Goal: Task Accomplishment & Management: Complete application form

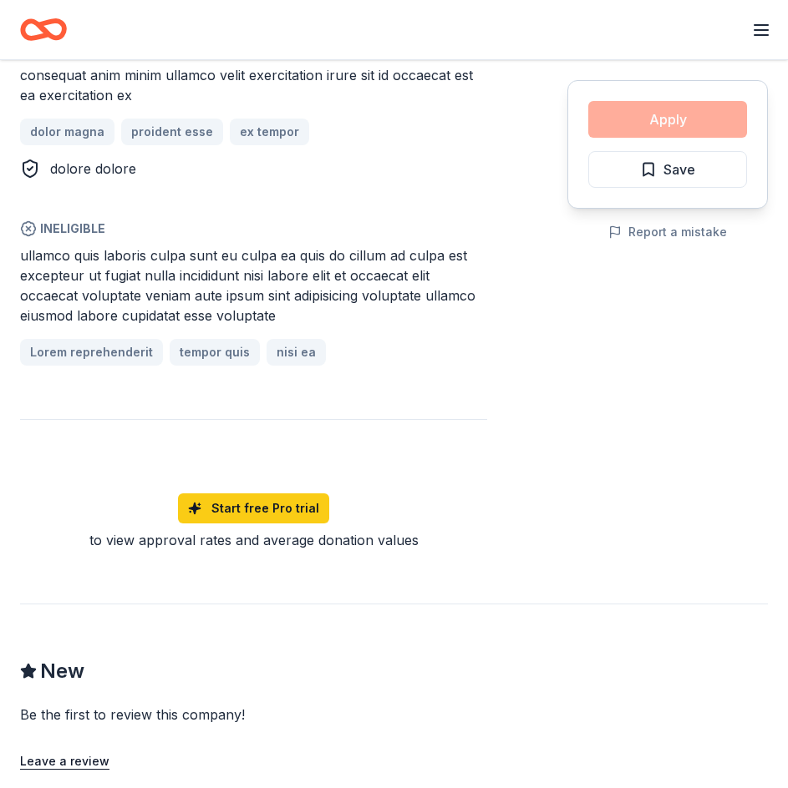
scroll to position [1032, 0]
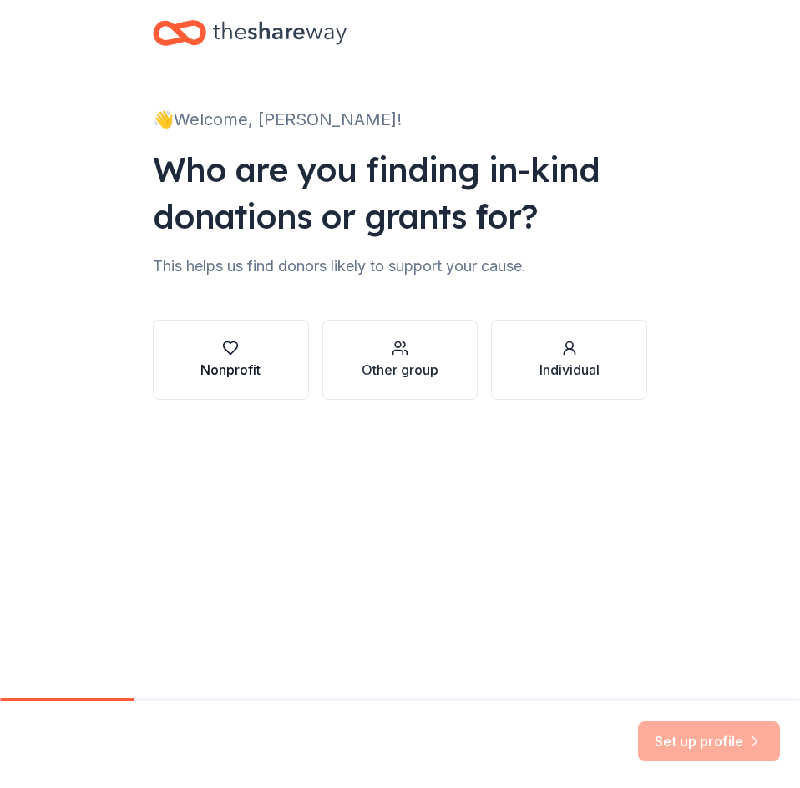
click at [232, 358] on div "Nonprofit" at bounding box center [230, 360] width 60 height 40
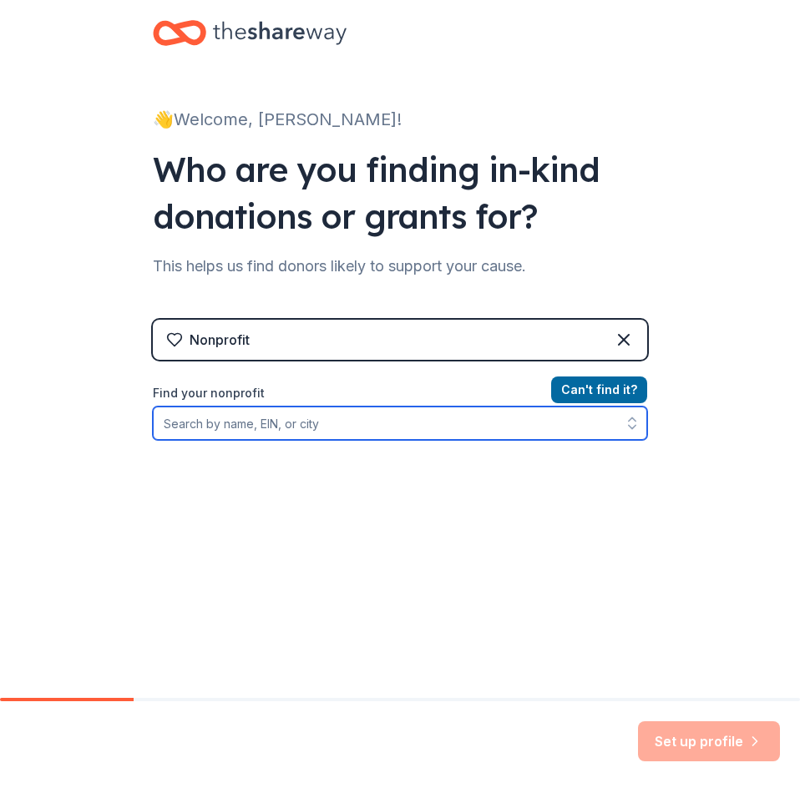
click at [227, 422] on input "Find your nonprofit" at bounding box center [400, 423] width 494 height 33
click at [175, 426] on input "Find your nonprofit" at bounding box center [400, 423] width 494 height 33
type input "20-0684014"
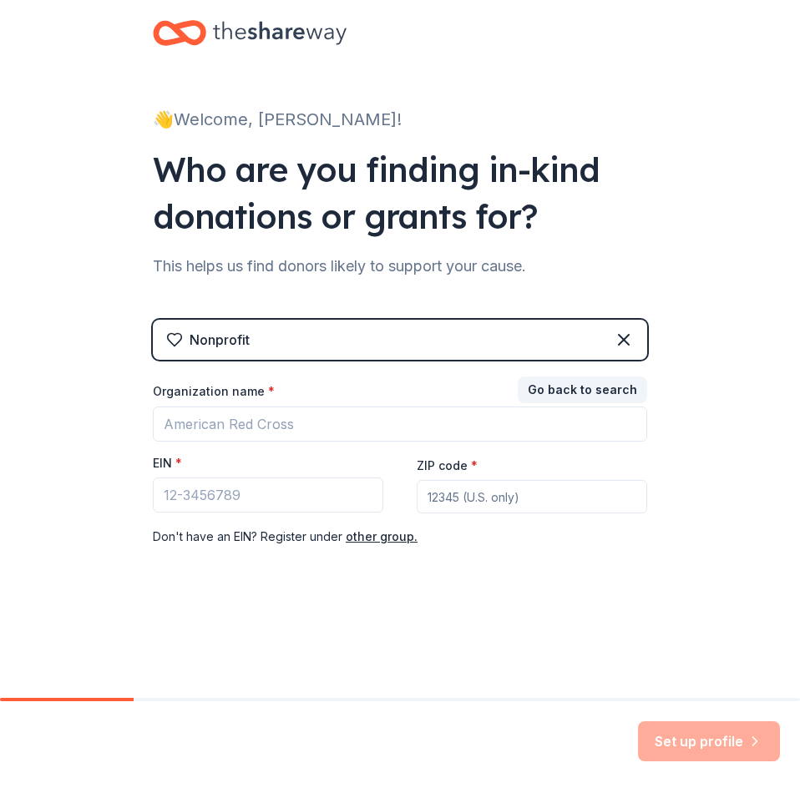
click at [735, 463] on div "👋 Welcome, William! Who are you finding in-kind donations or grants for? This h…" at bounding box center [400, 330] width 800 height 661
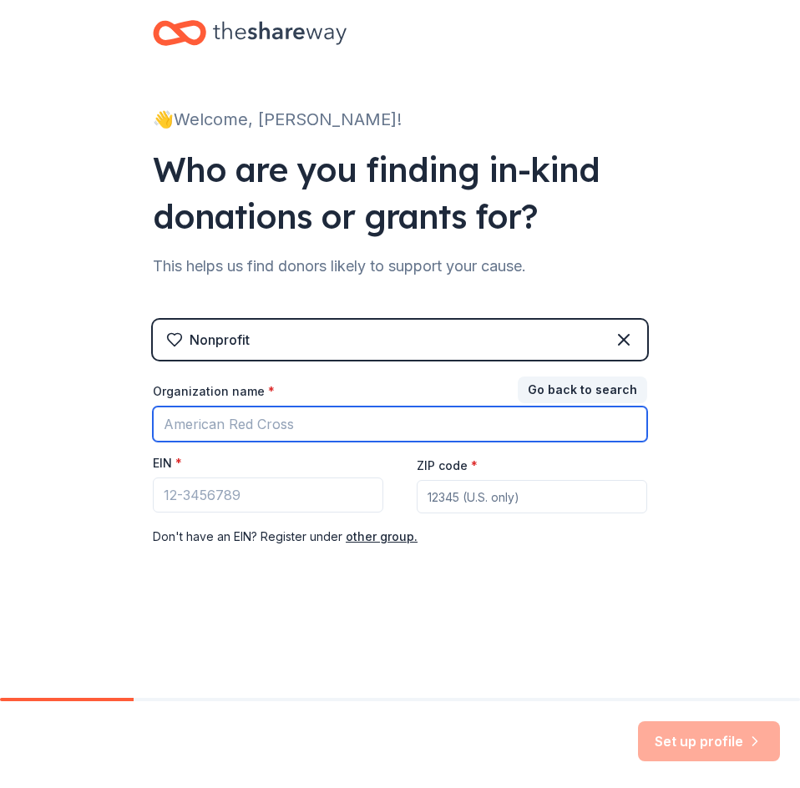
click at [189, 423] on input "Organization name *" at bounding box center [400, 424] width 494 height 35
type input "Gulfport Senior Center Foundation"
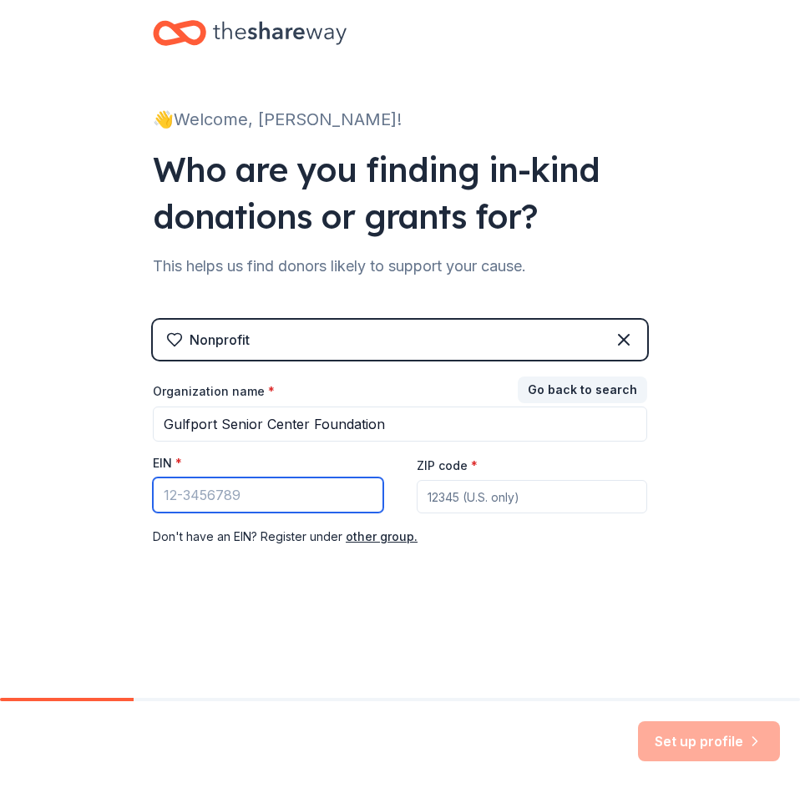
click at [188, 489] on input "EIN *" at bounding box center [268, 495] width 231 height 35
type input "20-0684014"
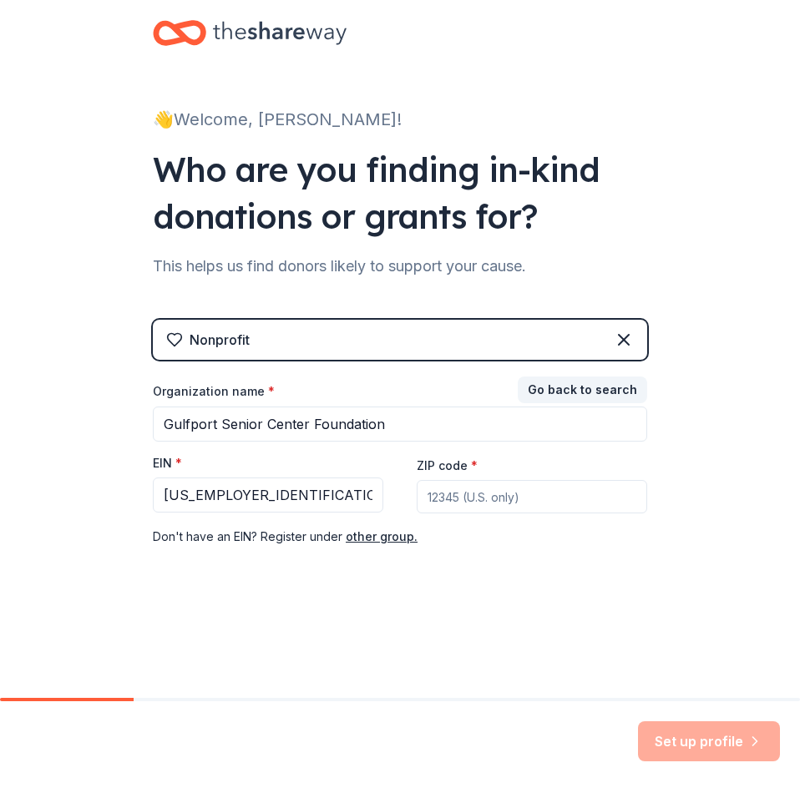
click at [445, 497] on input "ZIP code *" at bounding box center [532, 496] width 231 height 33
type input "33707"
click at [698, 745] on button "Set up profile" at bounding box center [709, 742] width 142 height 40
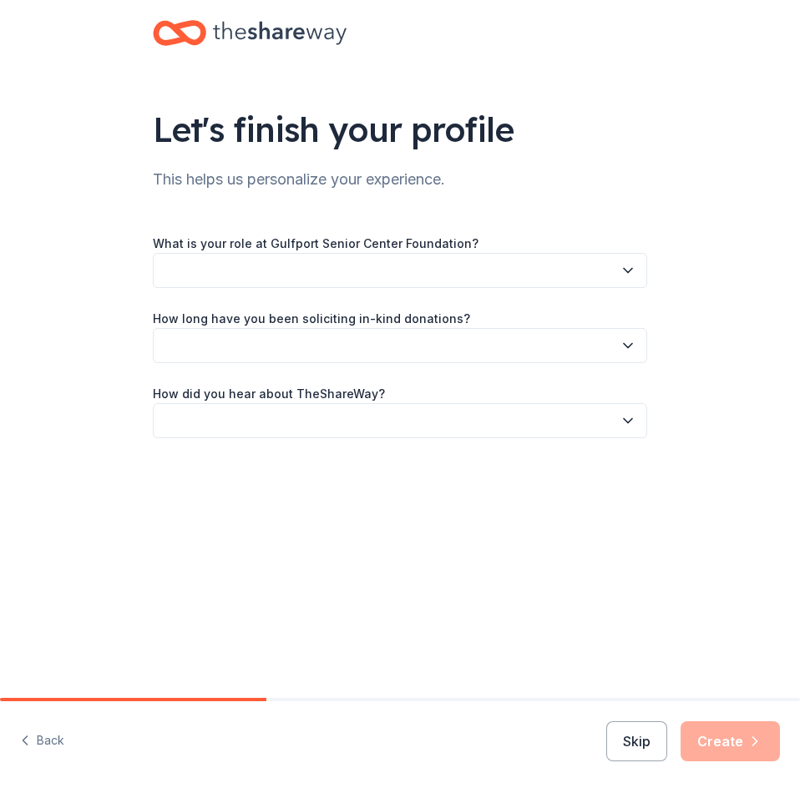
click at [626, 270] on icon "button" at bounding box center [628, 271] width 8 height 4
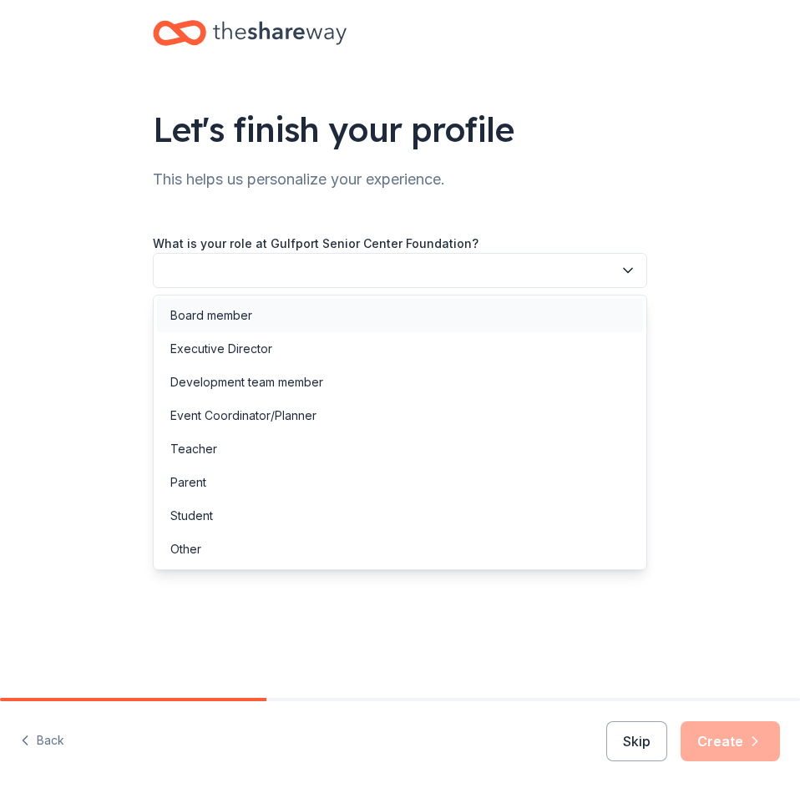
click at [221, 316] on div "Board member" at bounding box center [211, 316] width 82 height 20
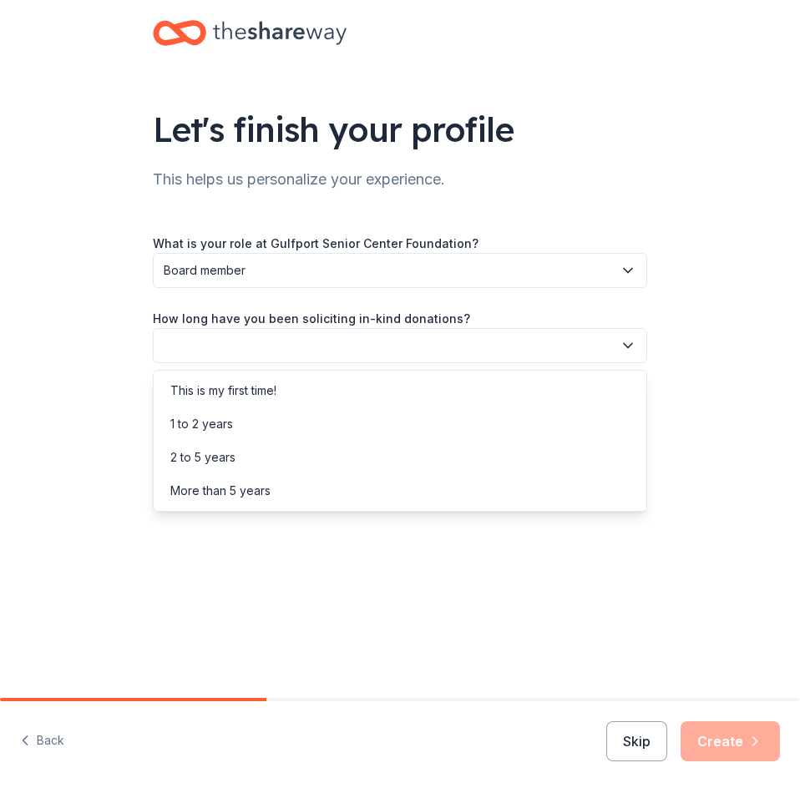
click at [625, 343] on icon "button" at bounding box center [628, 345] width 17 height 17
click at [272, 423] on div "1 to 2 years" at bounding box center [400, 424] width 486 height 33
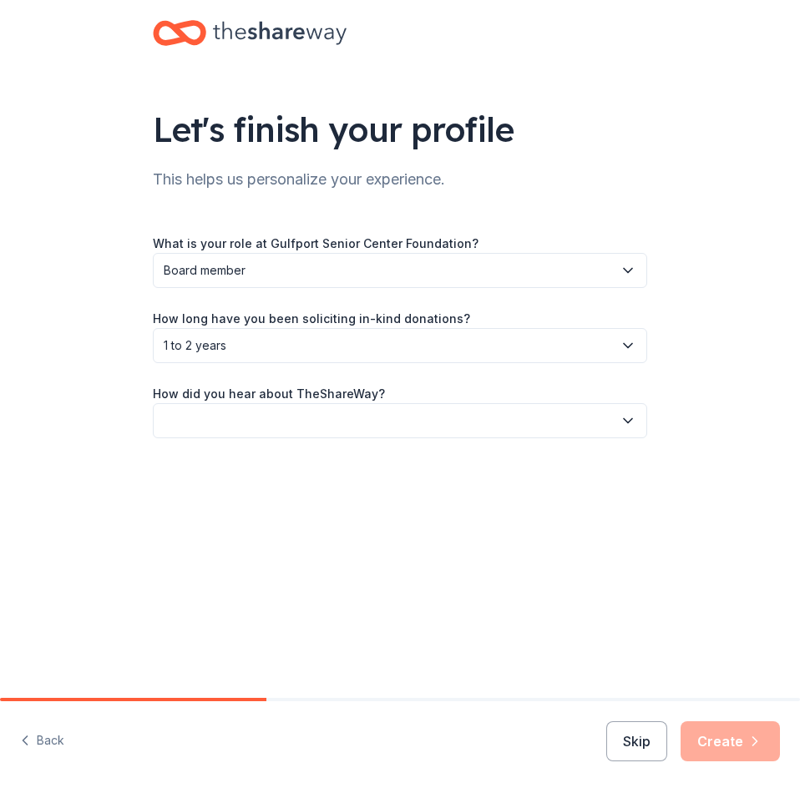
click at [623, 417] on icon "button" at bounding box center [628, 421] width 17 height 17
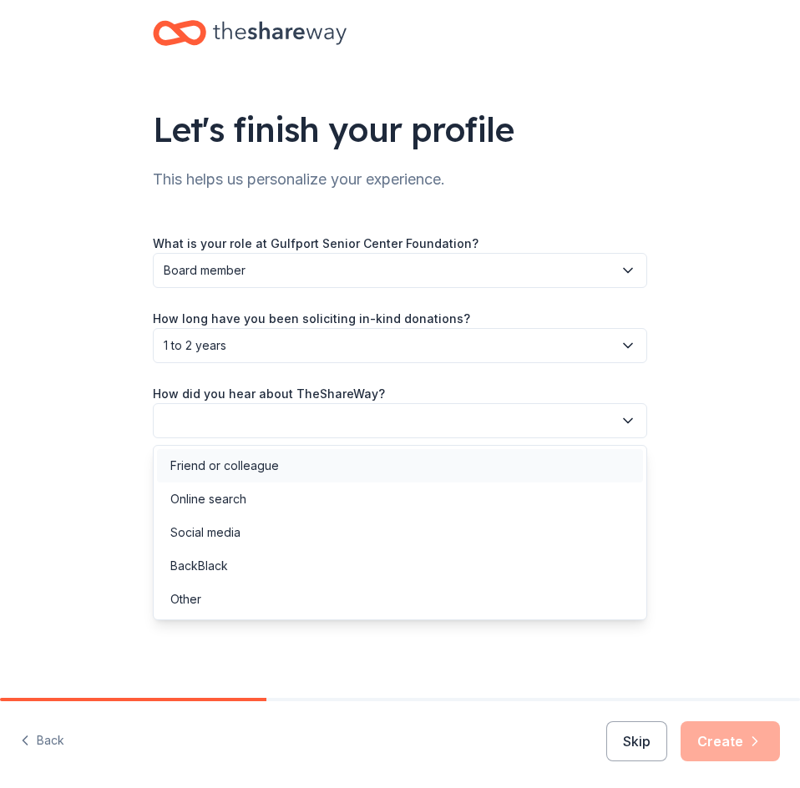
click at [295, 458] on div "Friend or colleague" at bounding box center [400, 465] width 486 height 33
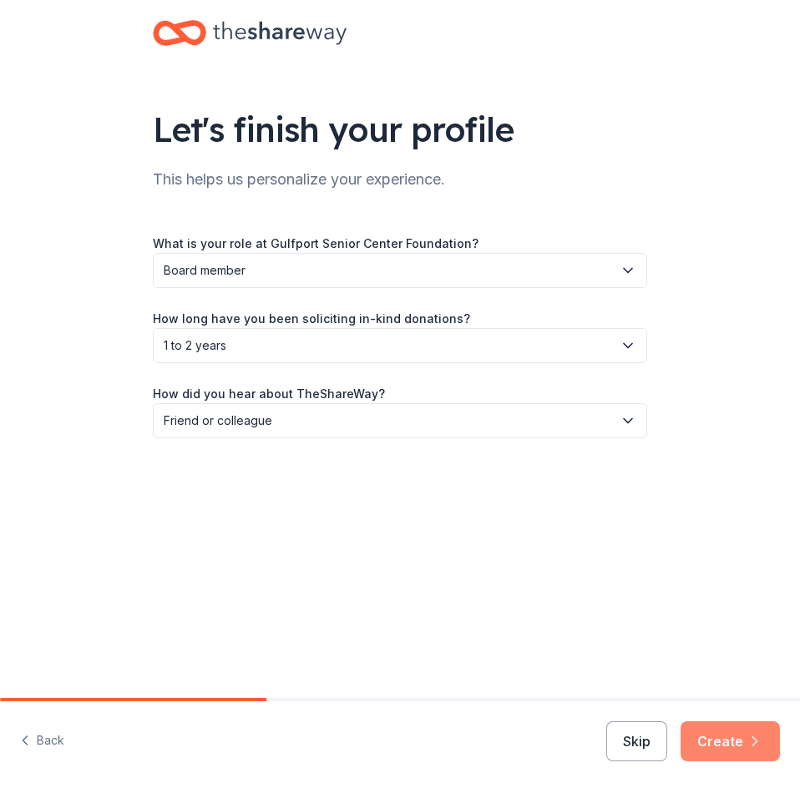
click at [727, 741] on button "Create" at bounding box center [730, 742] width 99 height 40
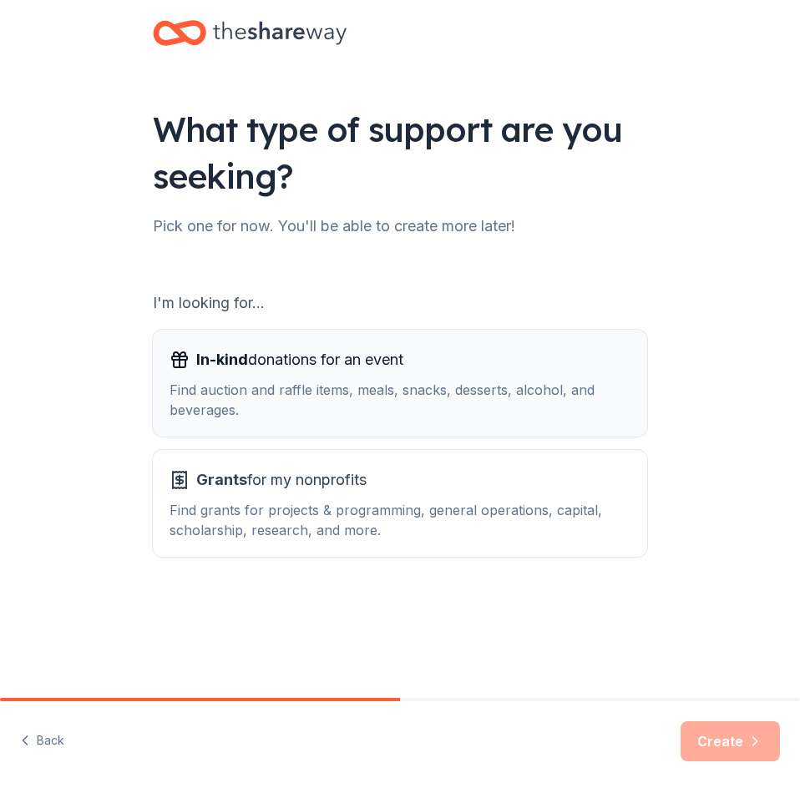
click at [267, 367] on span "In-kind donations for an event" at bounding box center [299, 360] width 207 height 27
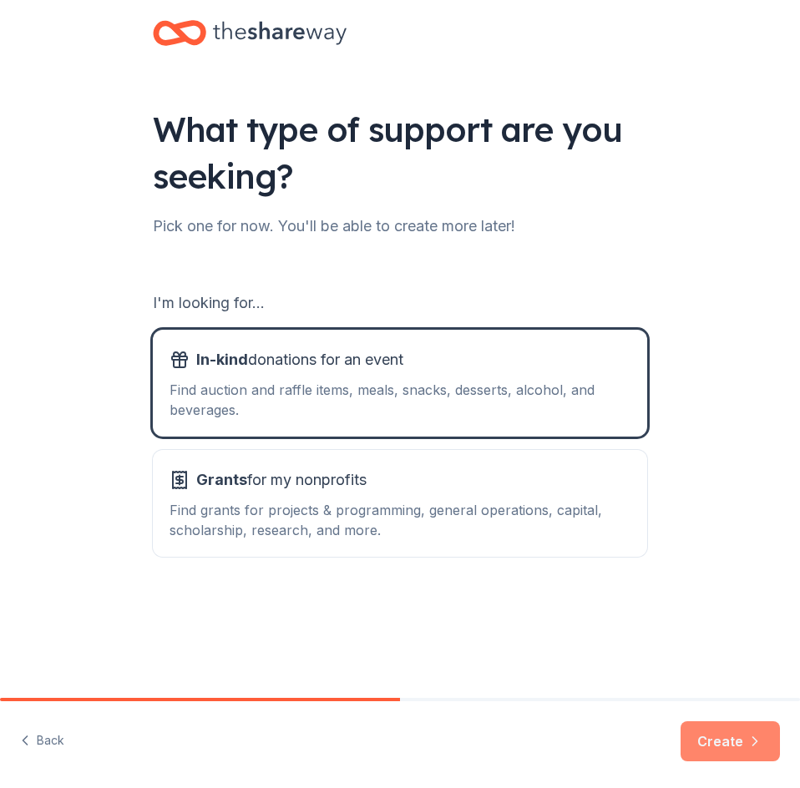
click at [727, 745] on button "Create" at bounding box center [730, 742] width 99 height 40
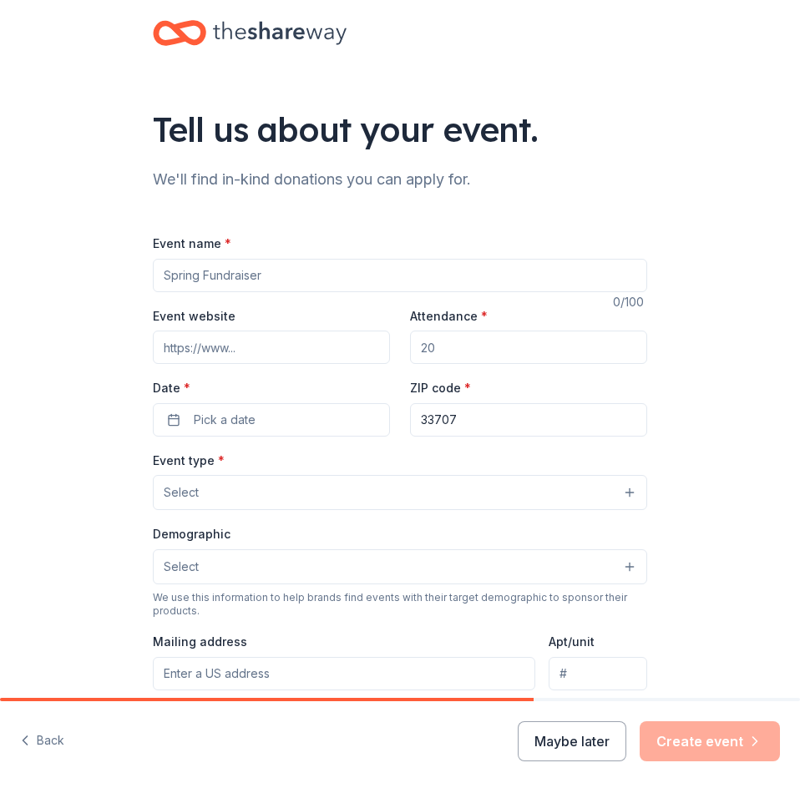
click at [160, 270] on input "Event name *" at bounding box center [400, 275] width 494 height 33
type input "Night in Italy"
click at [160, 344] on input "Event website" at bounding box center [271, 347] width 237 height 33
paste input "https://www.zeffy.com/en-US/ticketing/night-in-italy--2025"
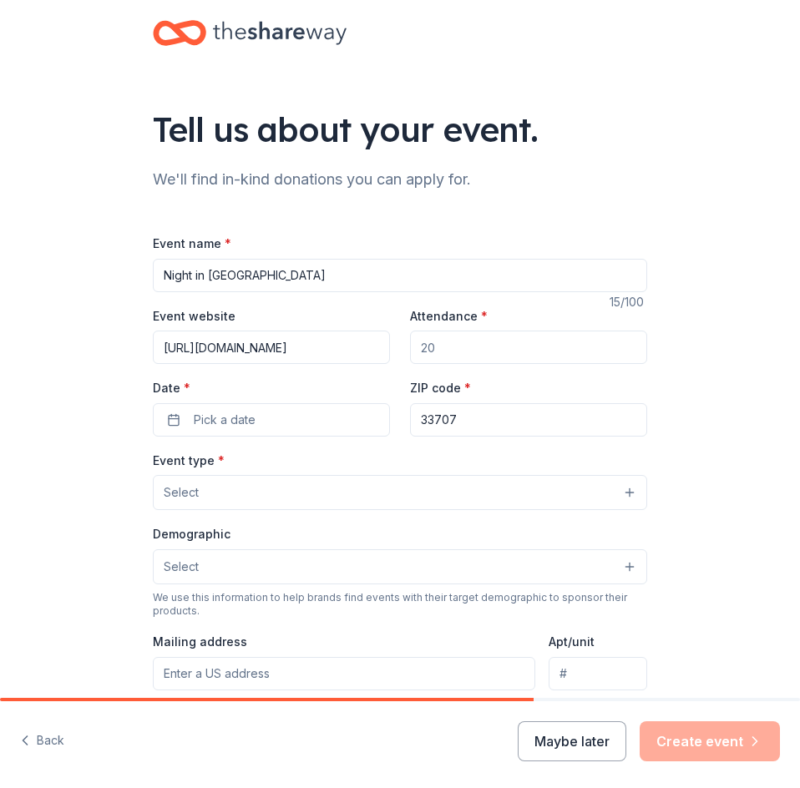
type input "https://www.zeffy.com/en-US/ticketing/night-in-italy--2025"
click at [440, 343] on input "Attendance *" at bounding box center [528, 347] width 237 height 33
type input "300"
click at [169, 422] on button "Pick a date" at bounding box center [271, 419] width 237 height 33
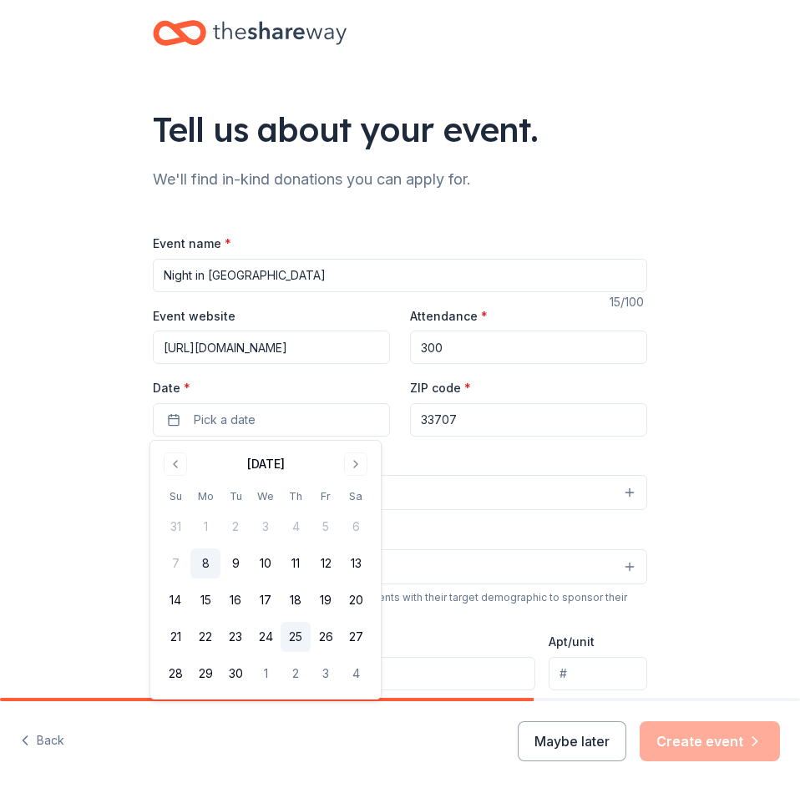
click at [293, 639] on button "25" at bounding box center [296, 637] width 30 height 30
click at [357, 464] on button "Go to next month" at bounding box center [355, 464] width 23 height 23
click at [361, 636] on button "25" at bounding box center [356, 637] width 30 height 30
click at [505, 447] on div "Event name * Night in Italy 15 /100 Event website https://www.zeffy.com/en-US/t…" at bounding box center [400, 619] width 494 height 772
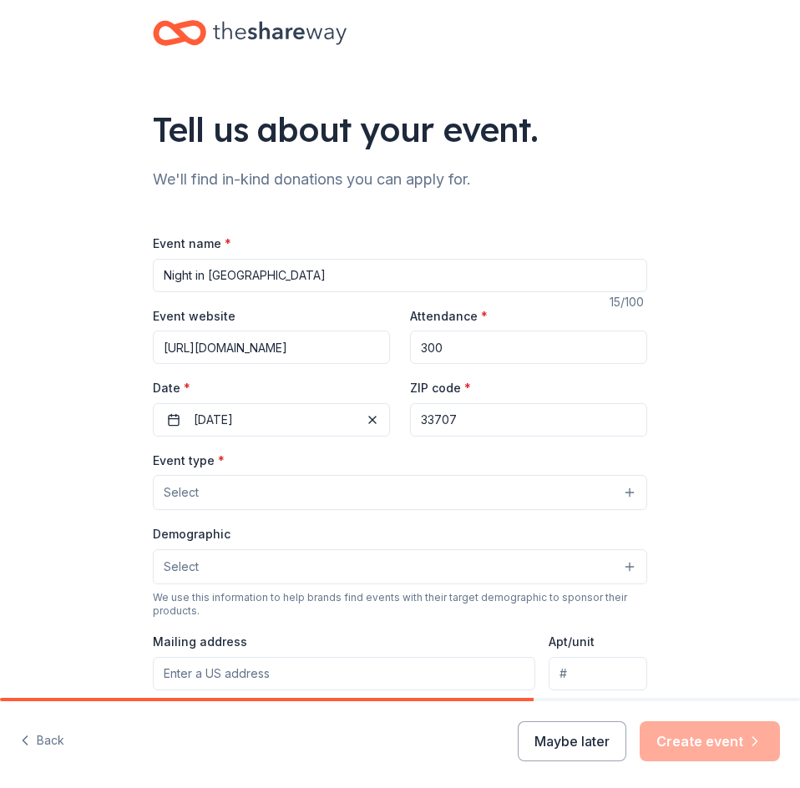
click at [177, 484] on span "Select" at bounding box center [181, 493] width 35 height 20
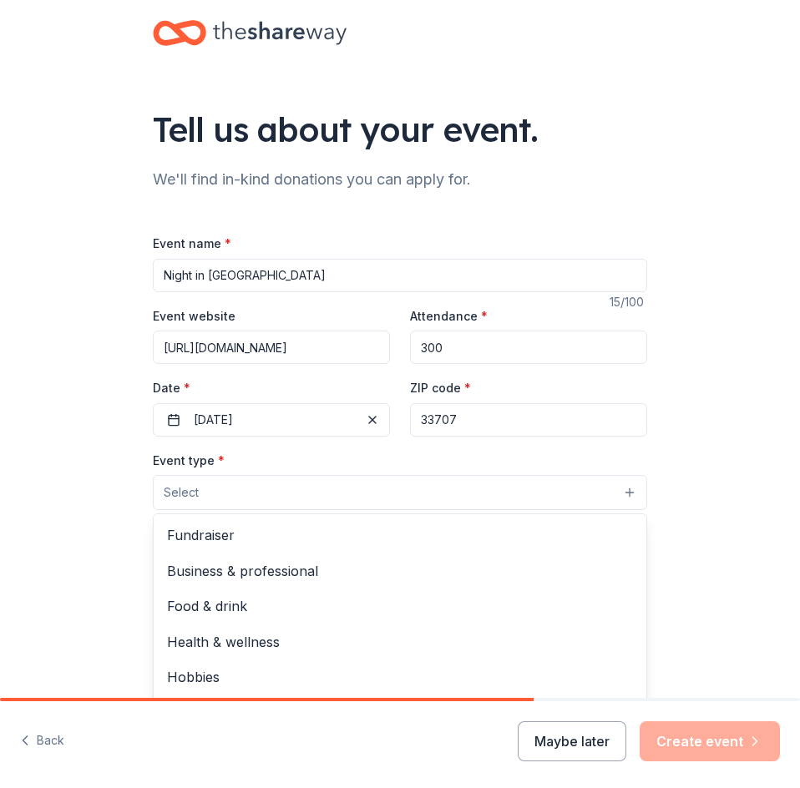
click at [170, 485] on span "Select" at bounding box center [181, 493] width 35 height 20
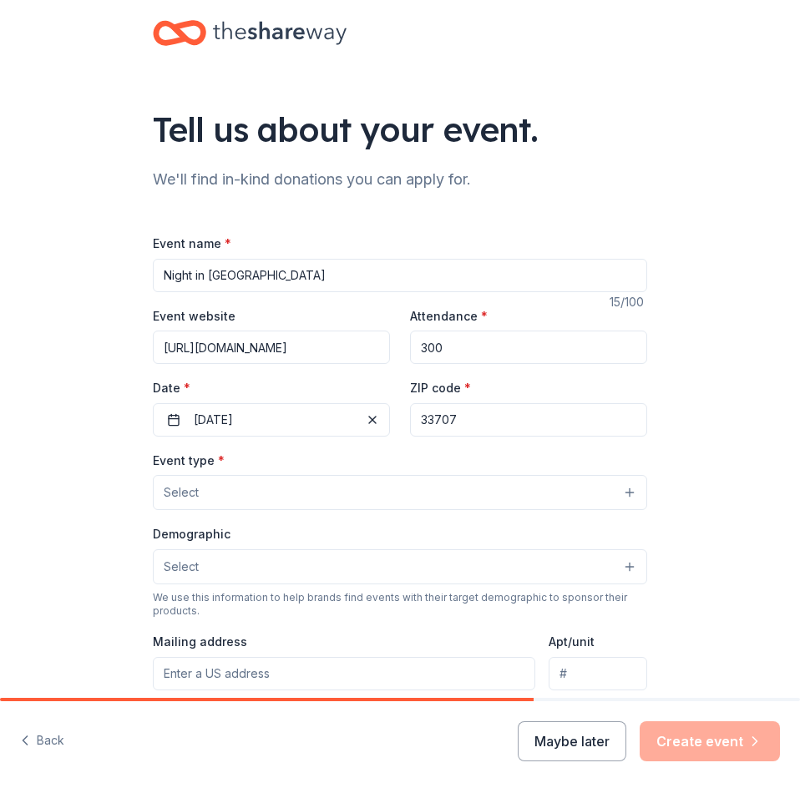
click at [170, 485] on span "Select" at bounding box center [181, 493] width 35 height 20
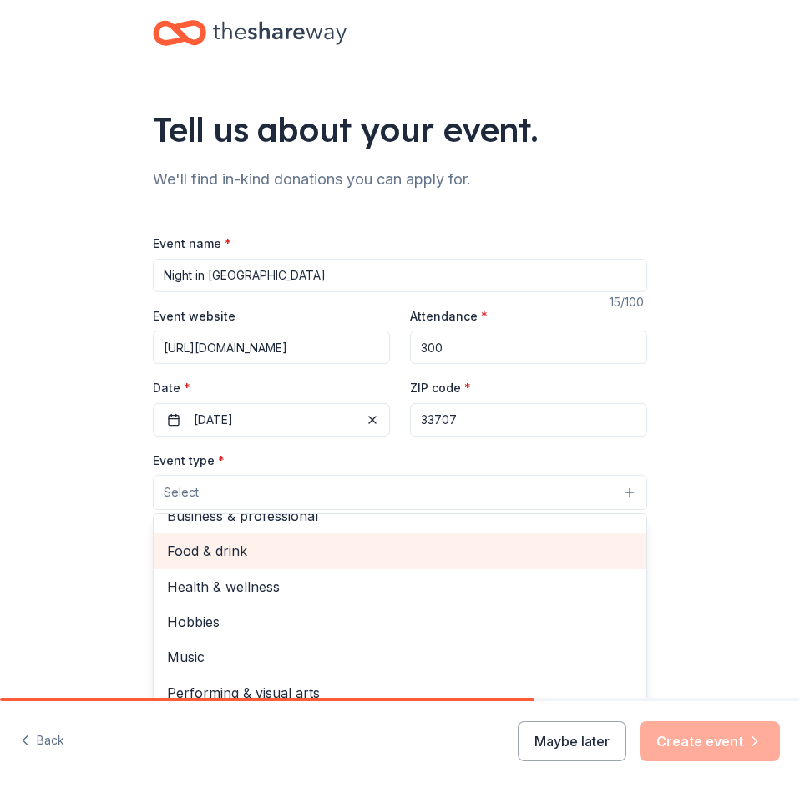
scroll to position [56, 0]
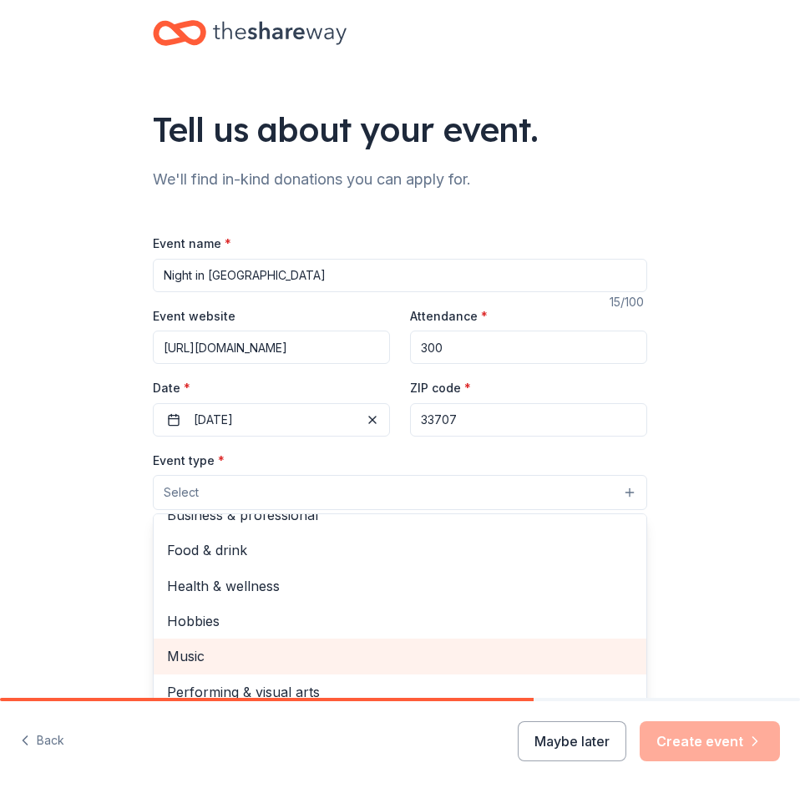
click at [190, 651] on span "Music" at bounding box center [400, 657] width 466 height 22
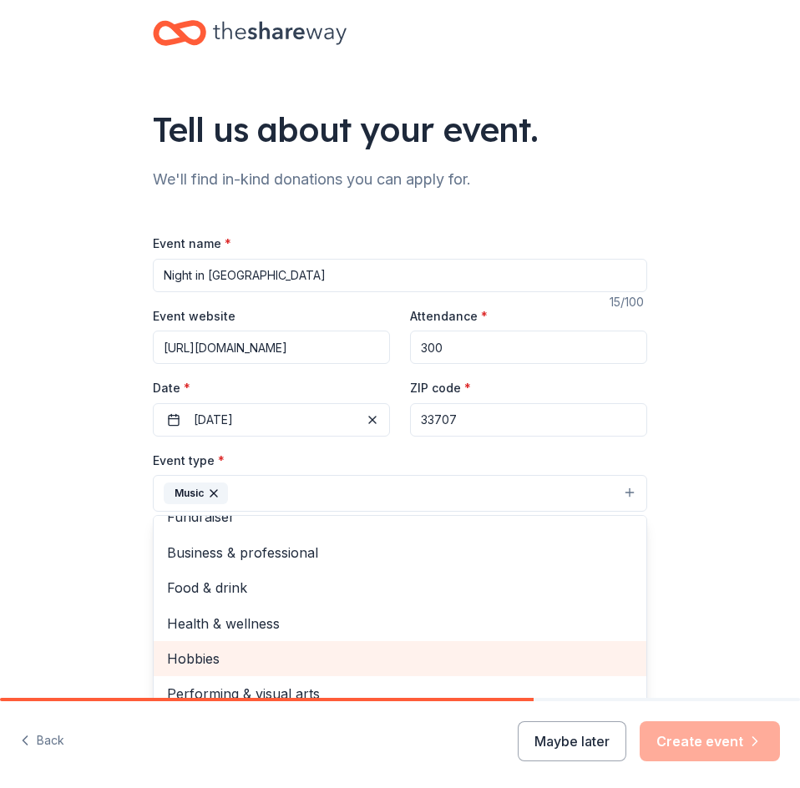
scroll to position [20, 0]
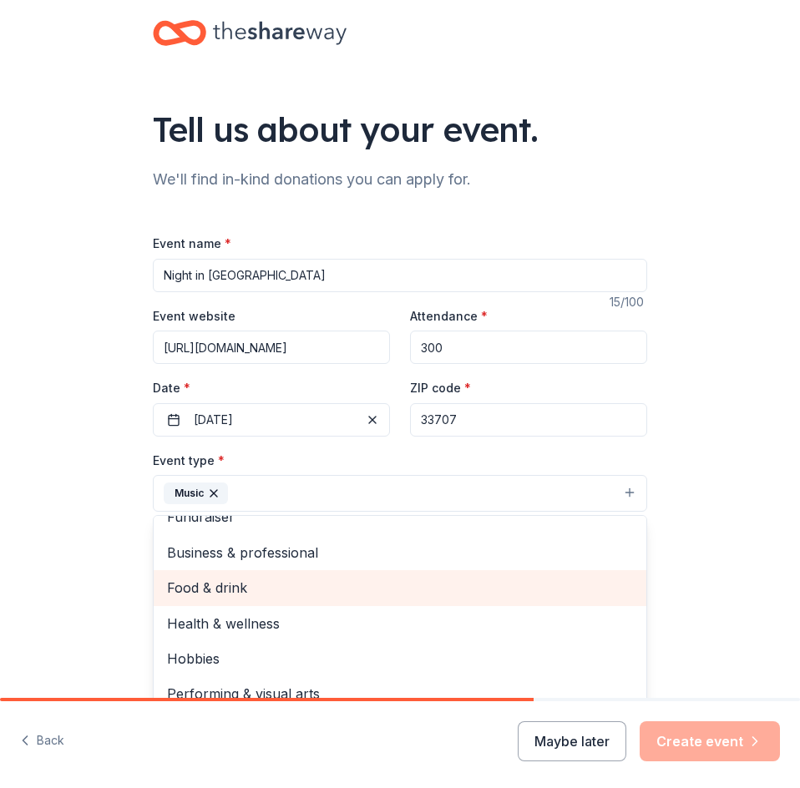
click at [212, 588] on span "Food & drink" at bounding box center [400, 588] width 466 height 22
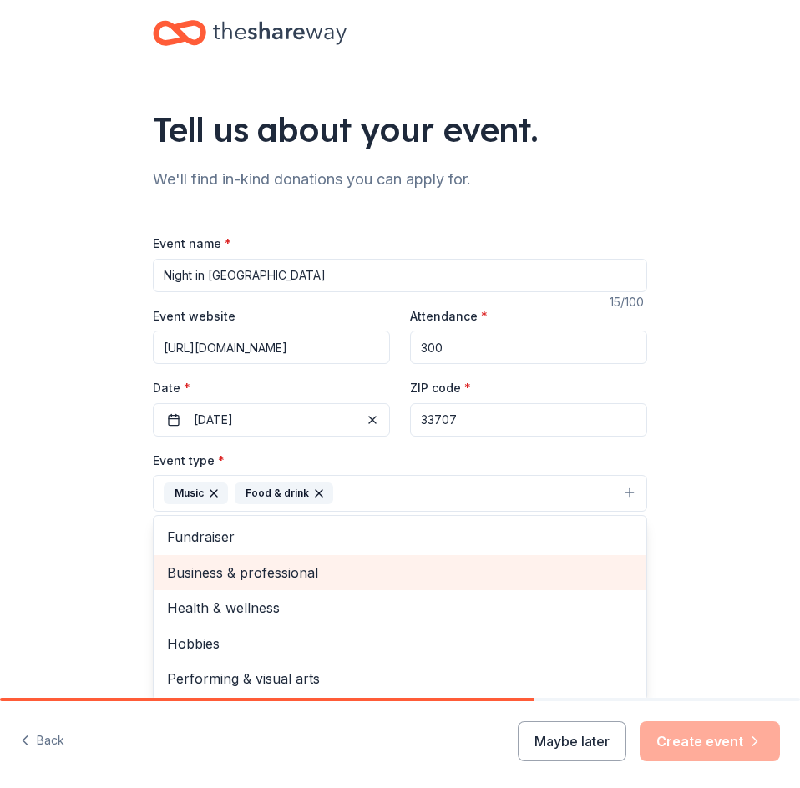
scroll to position [0, 0]
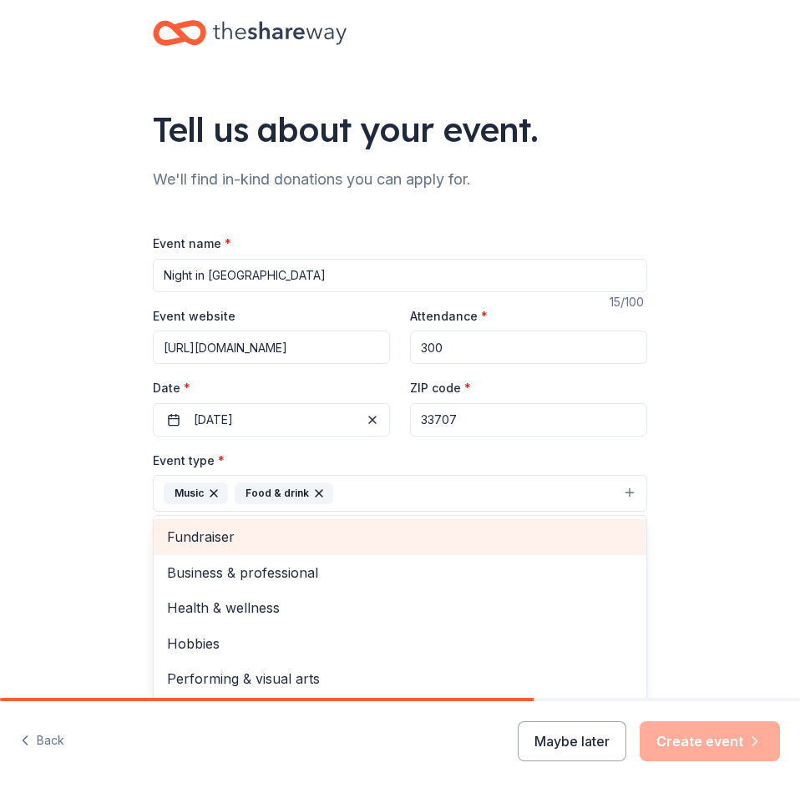
click at [209, 531] on span "Fundraiser" at bounding box center [400, 537] width 466 height 22
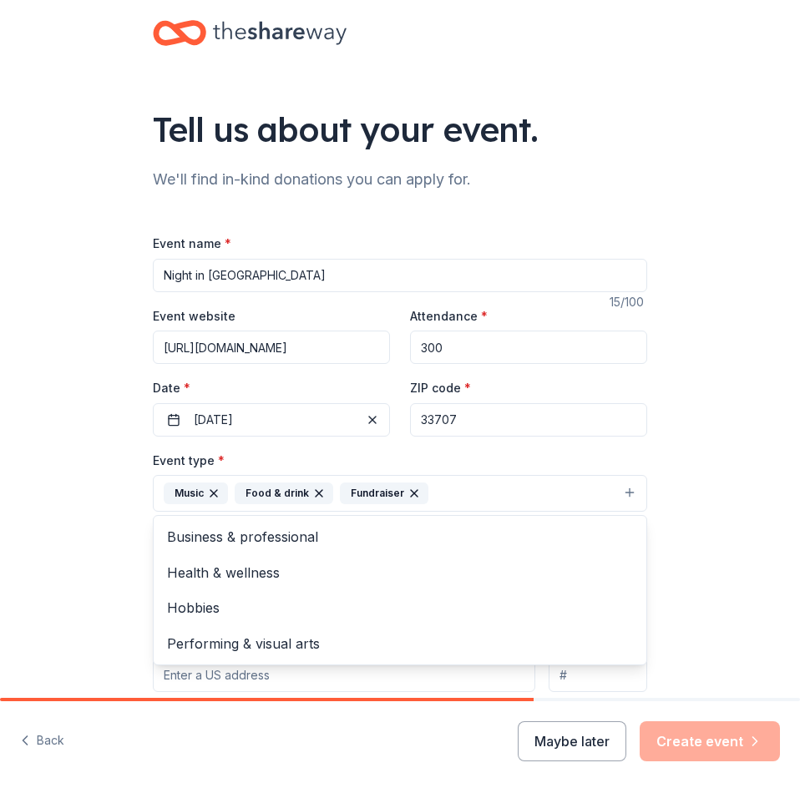
click at [736, 521] on div "Tell us about your event. We'll find in-kind donations you can apply for. Event…" at bounding box center [400, 543] width 800 height 1087
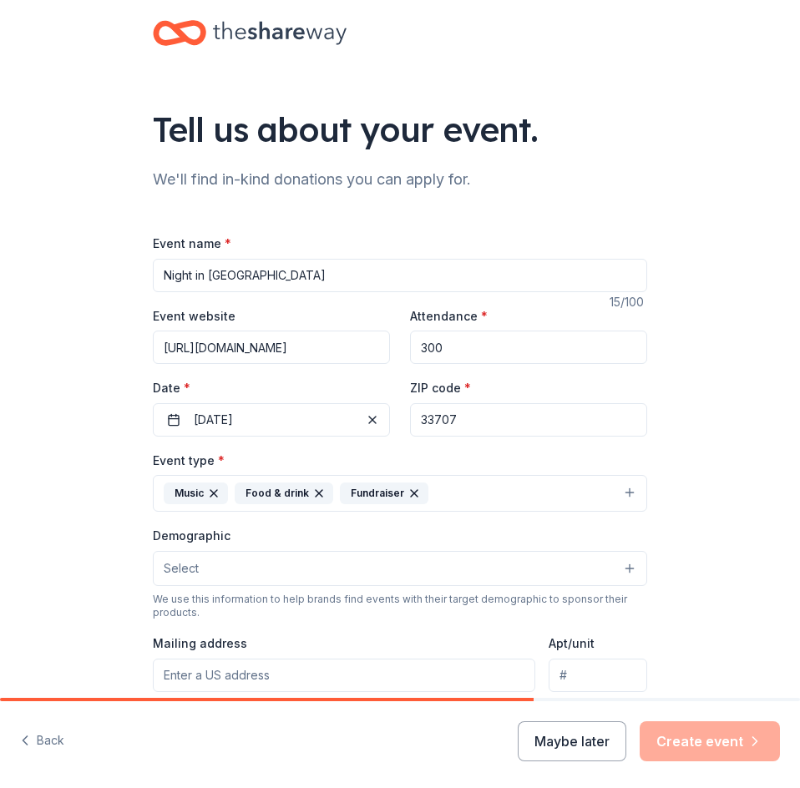
click at [570, 569] on button "Select" at bounding box center [400, 568] width 494 height 35
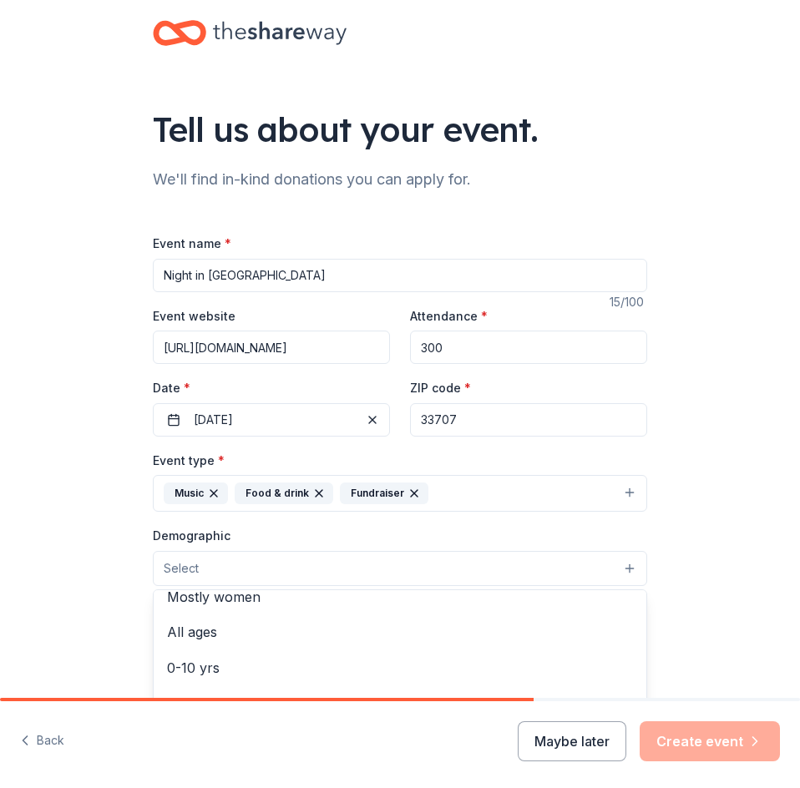
scroll to position [83, 0]
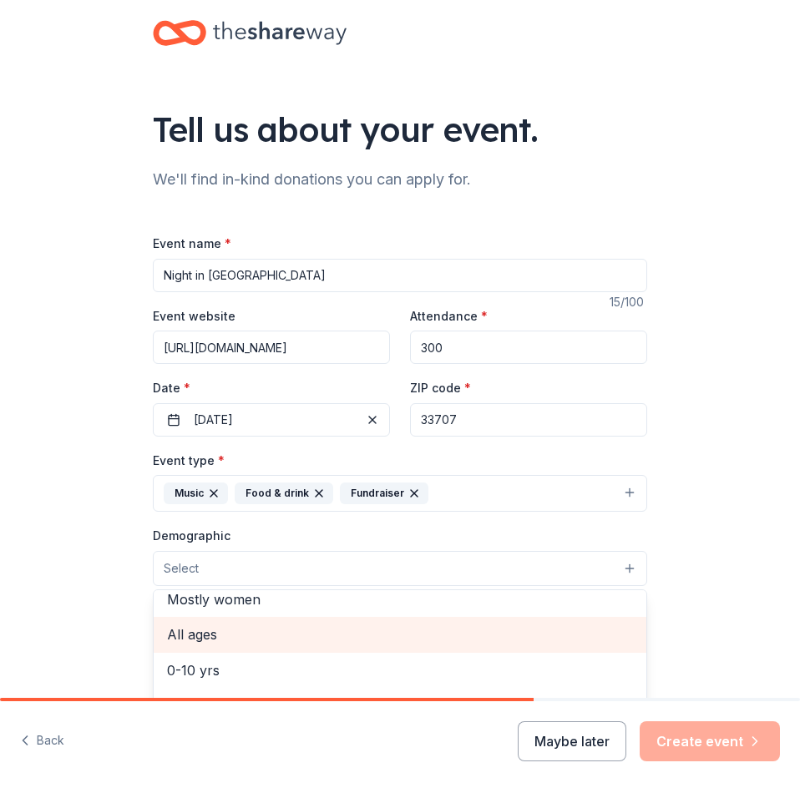
click at [216, 633] on span "All ages" at bounding box center [400, 635] width 466 height 22
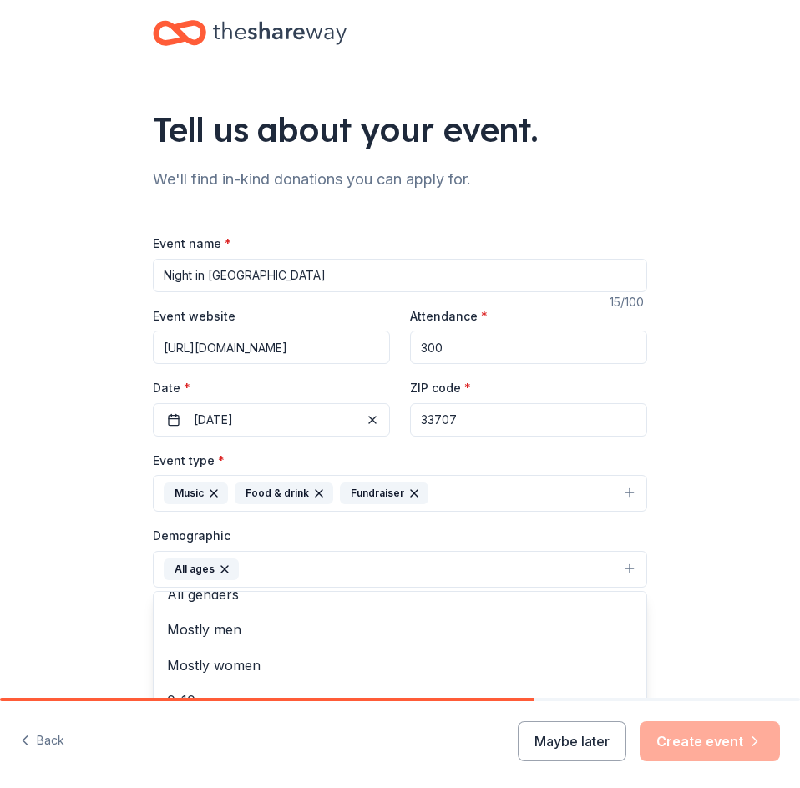
scroll to position [0, 0]
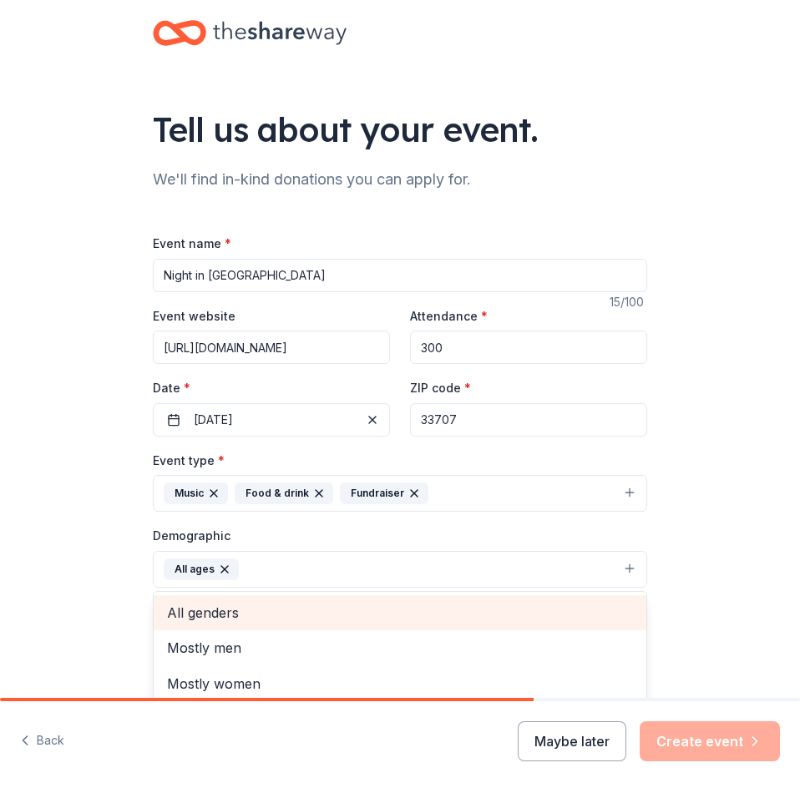
click at [280, 624] on span "All genders" at bounding box center [400, 613] width 466 height 22
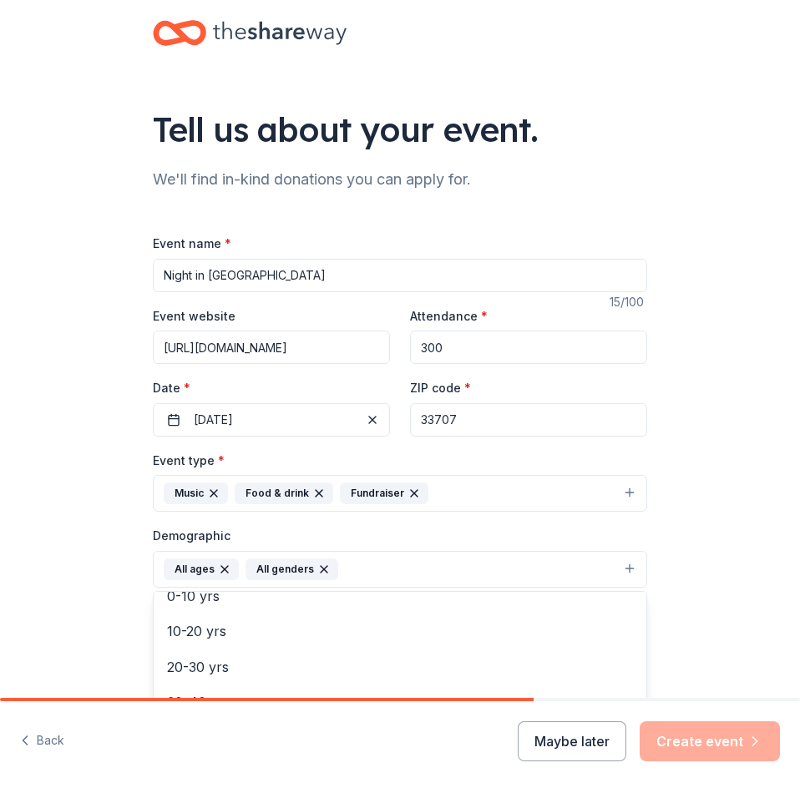
scroll to position [70, 0]
click at [712, 570] on div "Tell us about your event. We'll find in-kind donations you can apply for. Event…" at bounding box center [400, 544] width 800 height 1088
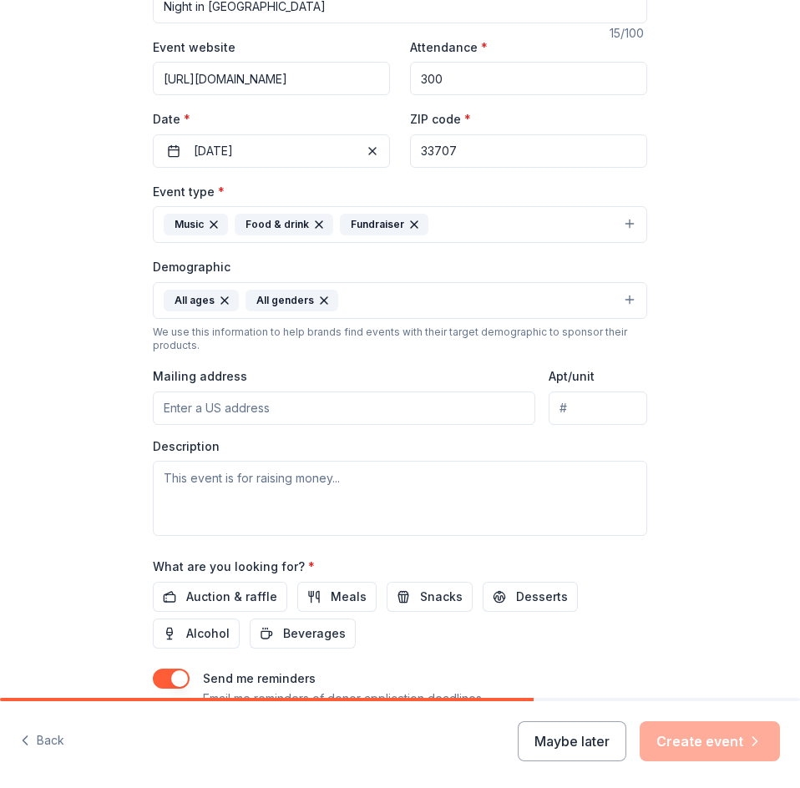
scroll to position [334, 0]
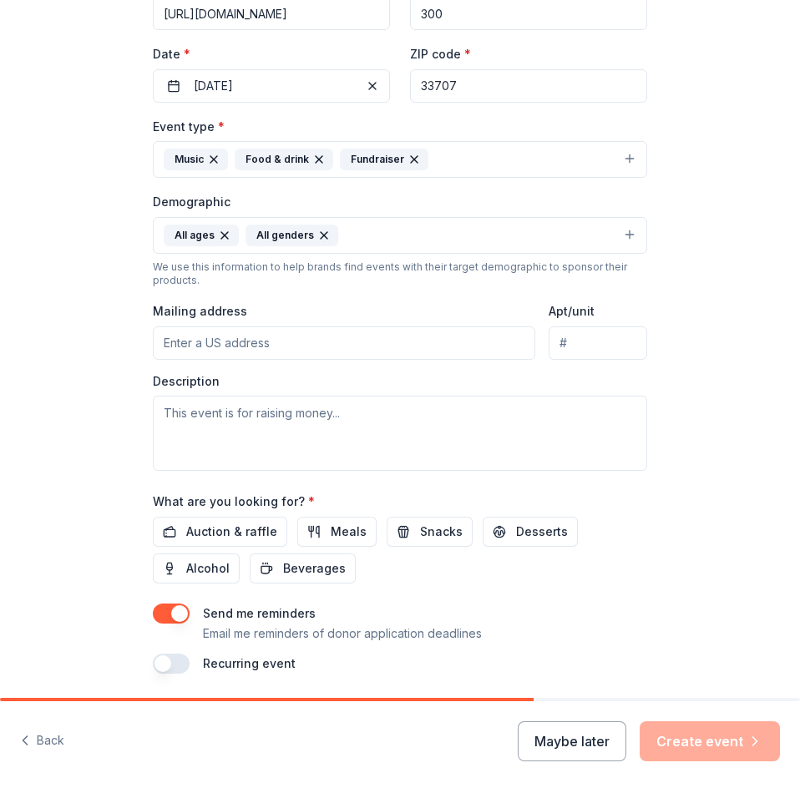
click at [182, 341] on input "Mailing address" at bounding box center [344, 343] width 383 height 33
type input "5501 27th Ave S"
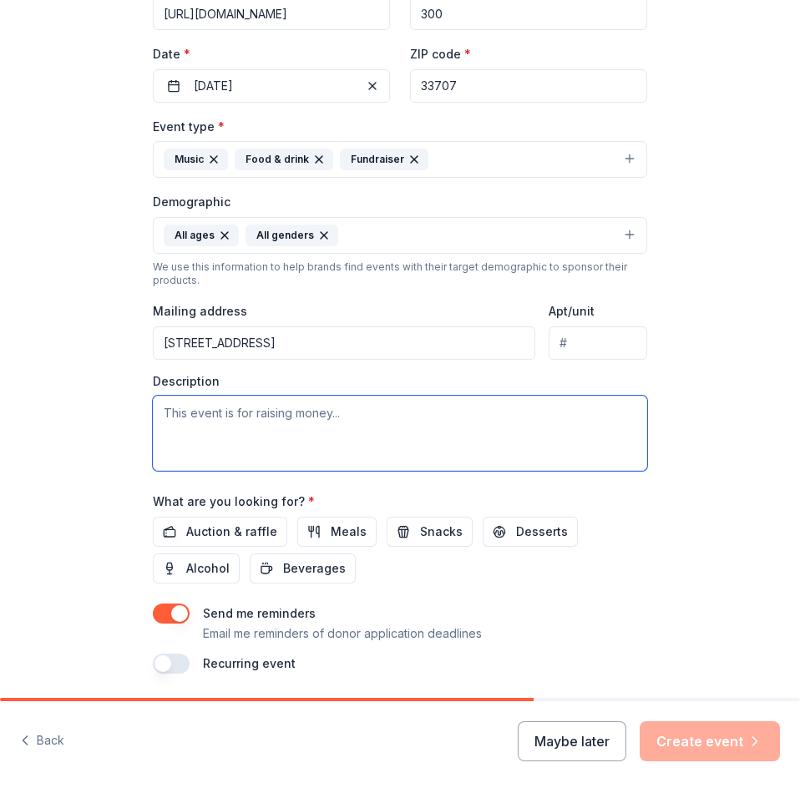
click at [159, 413] on textarea at bounding box center [400, 433] width 494 height 75
paste textarea "In-kind donors play a vital role in making the Gulfport Senior Center Foundatio…"
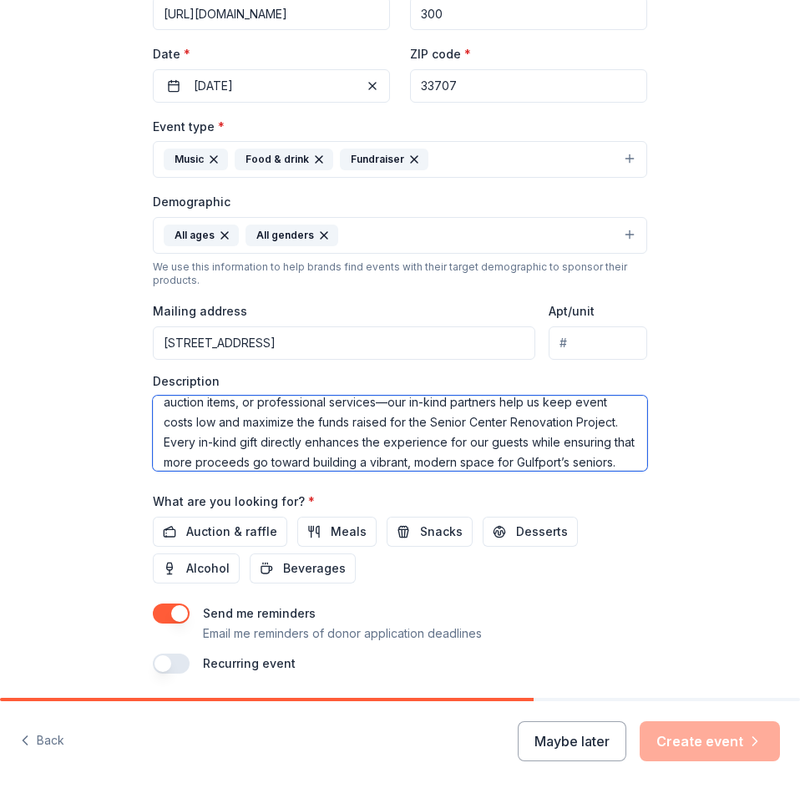
scroll to position [0, 0]
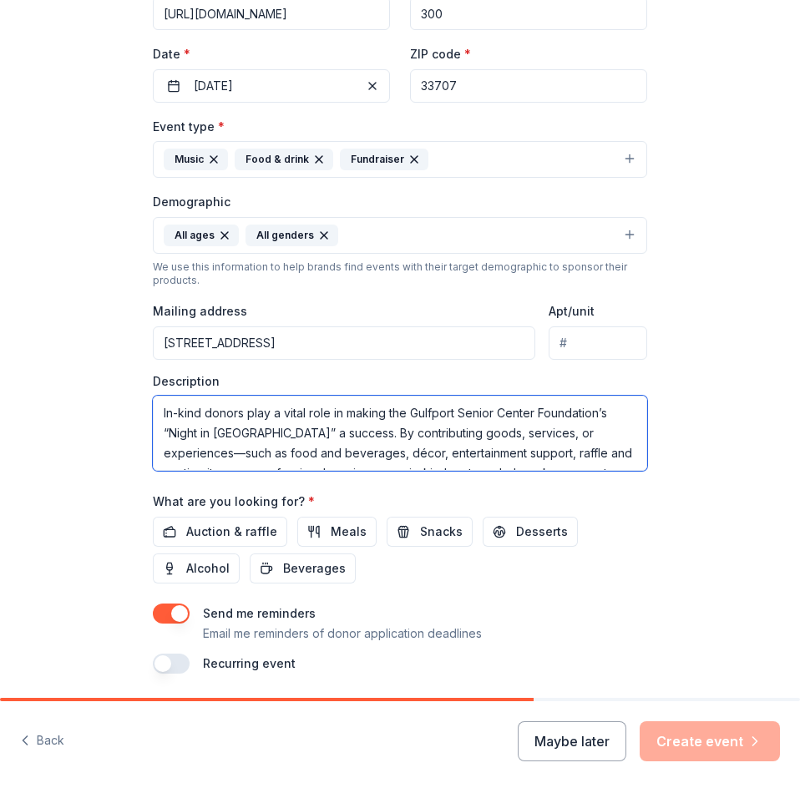
click at [241, 414] on textarea "In-kind donors play a vital role in making the Gulfport Senior Center Foundatio…" at bounding box center [400, 433] width 494 height 75
click at [201, 412] on textarea "In-kind donors play a vital role in making the Gulfport Senior Center Foundatio…" at bounding box center [400, 433] width 494 height 75
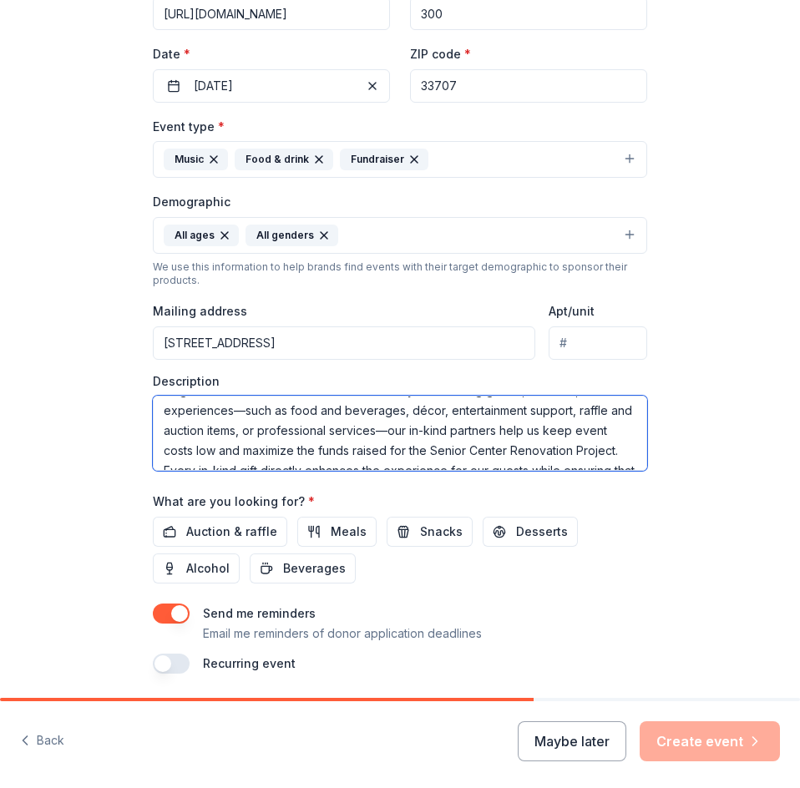
scroll to position [80, 0]
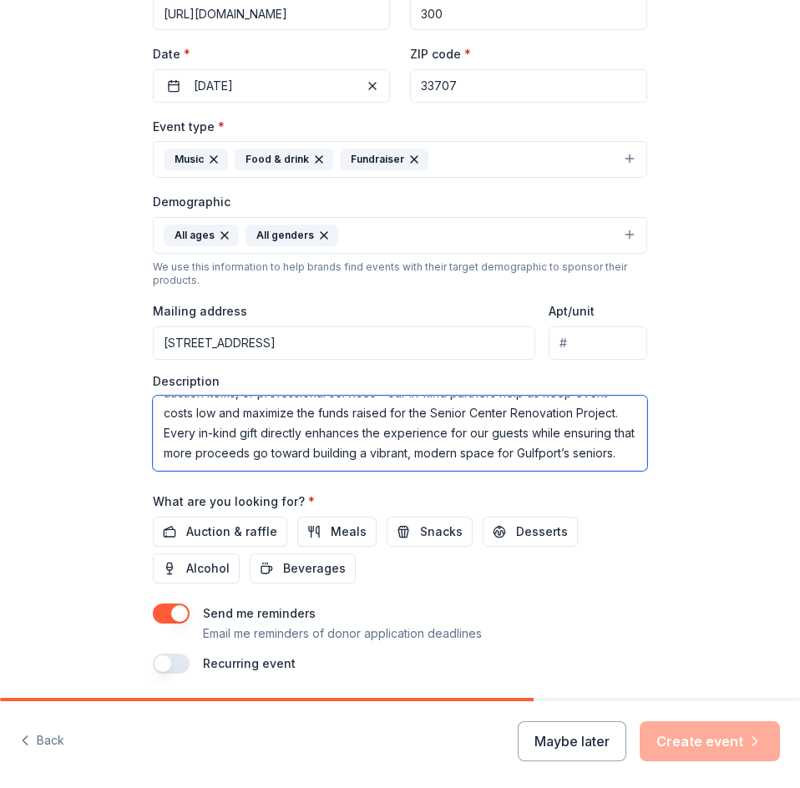
drag, startPoint x: 157, startPoint y: 405, endPoint x: 596, endPoint y: 477, distance: 445.2
click at [596, 477] on div "Event name * Night in Italy 15 /100 Event website https://www.zeffy.com/en-US/t…" at bounding box center [400, 286] width 494 height 775
paste textarea "Outright Donors Outright donors provide financial gifts that directly fund the …"
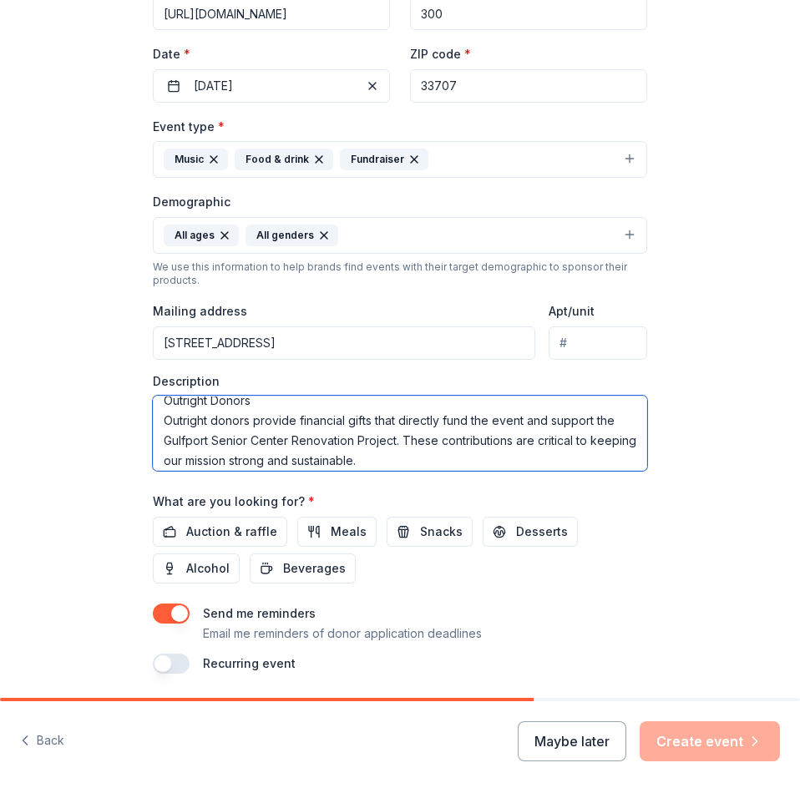
scroll to position [0, 0]
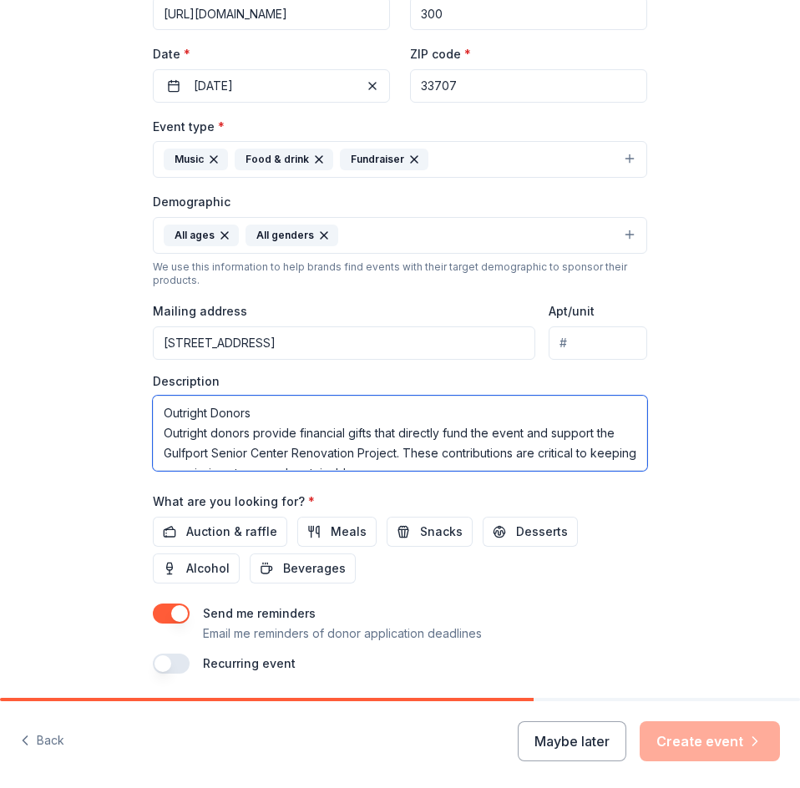
drag, startPoint x: 246, startPoint y: 414, endPoint x: 140, endPoint y: 408, distance: 105.4
click at [140, 408] on div "Tell us about your event. We'll find in-kind donations you can apply for. Event…" at bounding box center [400, 210] width 535 height 1088
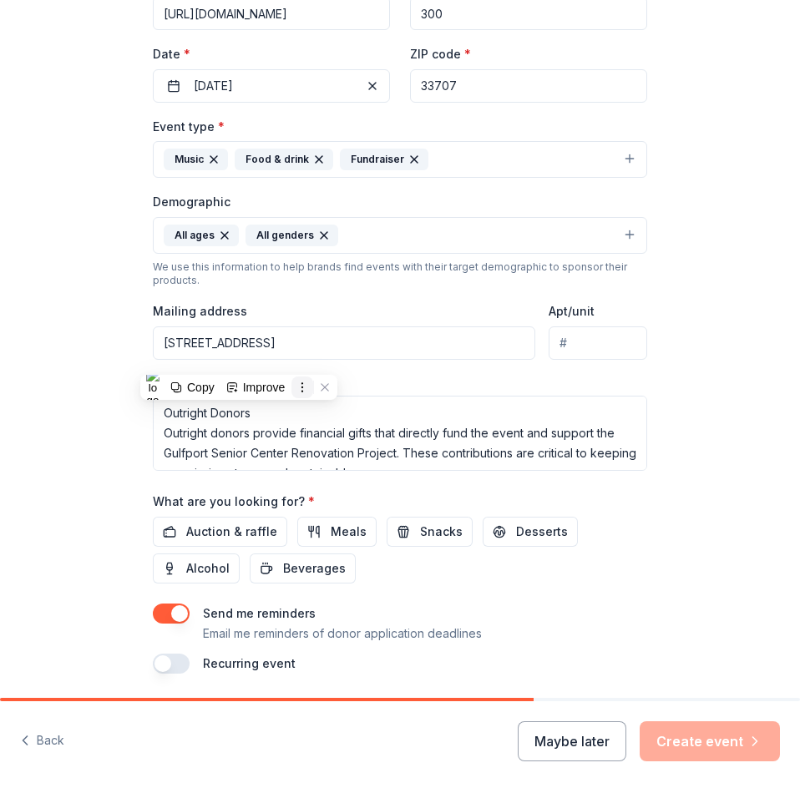
click at [303, 391] on icon at bounding box center [303, 388] width 12 height 12
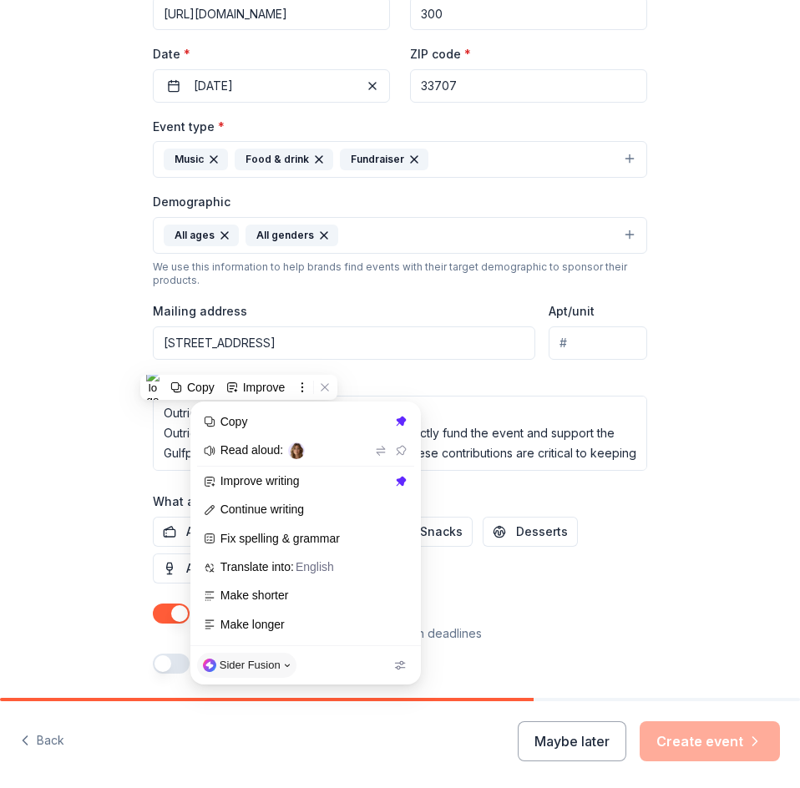
click at [714, 537] on div "Tell us about your event. We'll find in-kind donations you can apply for. Event…" at bounding box center [400, 210] width 800 height 1088
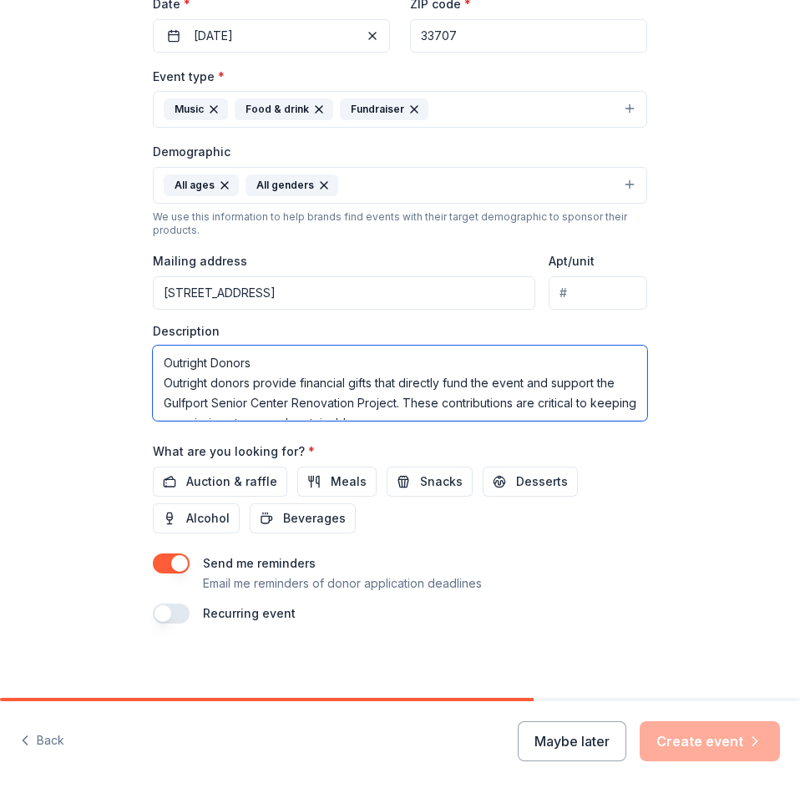
scroll to position [390, 0]
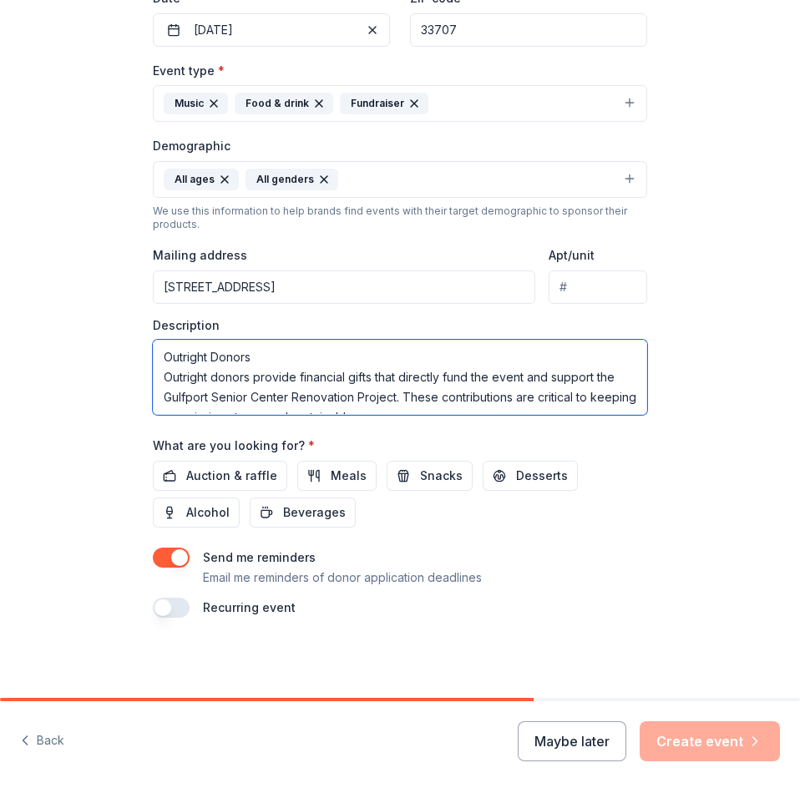
click at [158, 352] on textarea "Outright Donors Outright donors provide financial gifts that directly fund the …" at bounding box center [400, 377] width 494 height 75
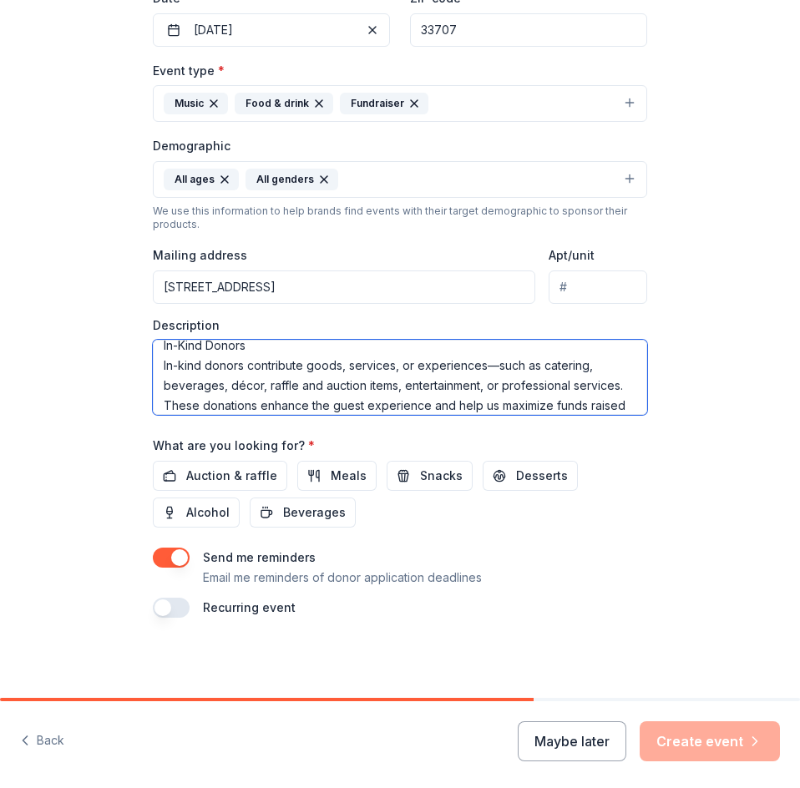
scroll to position [140, 0]
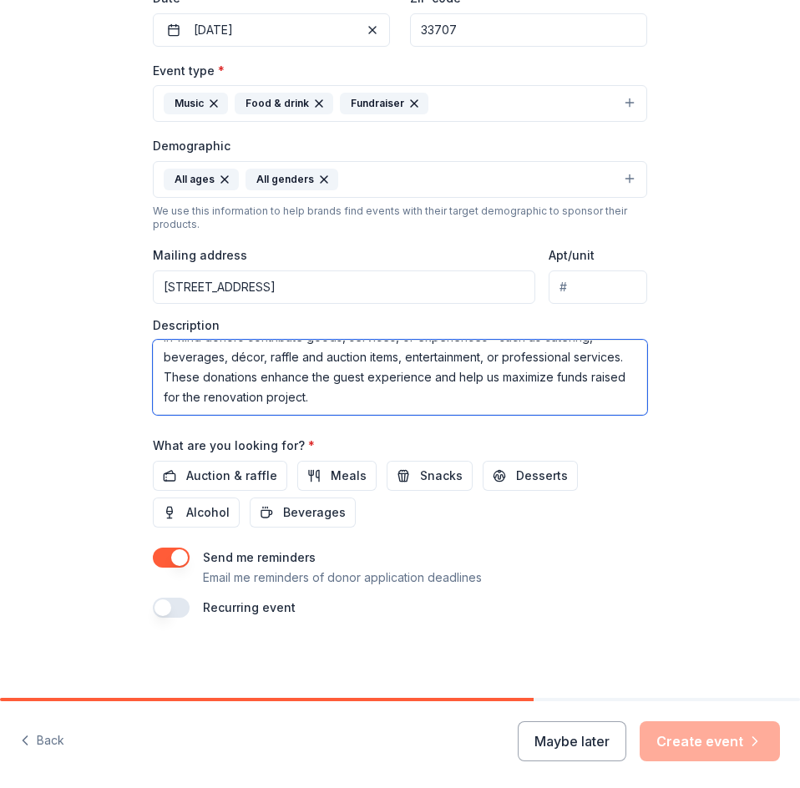
drag, startPoint x: 157, startPoint y: 352, endPoint x: 562, endPoint y: 433, distance: 413.0
click at [562, 433] on div "Event name * Night in Italy 15 /100 Event website https://www.zeffy.com/en-US/t…" at bounding box center [400, 230] width 494 height 775
paste textarea "A Night in Italy is the Gulfport Senior Center Foundation’s signature fall fund…"
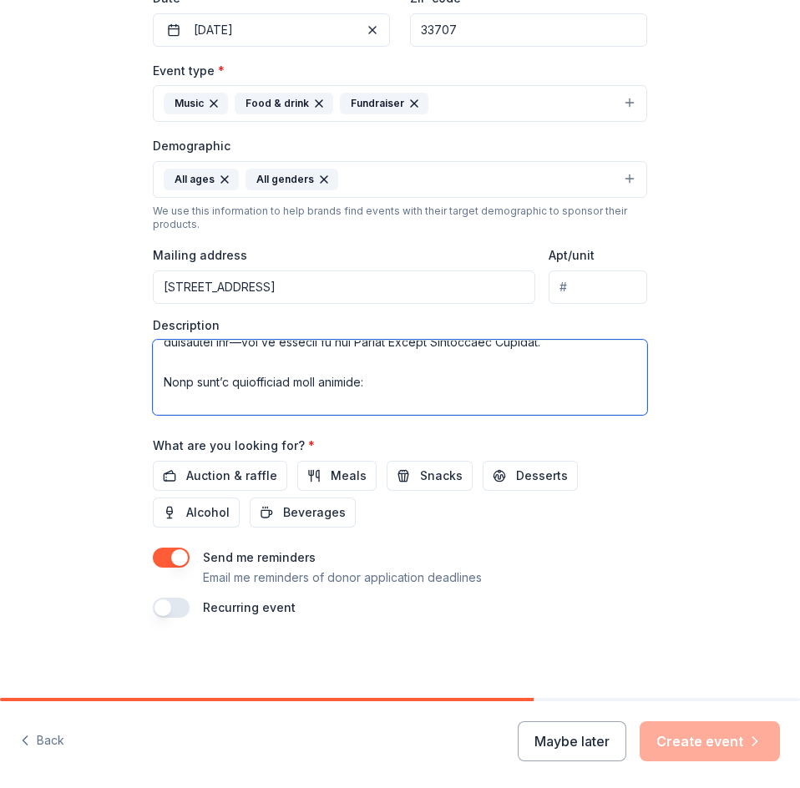
scroll to position [84, 0]
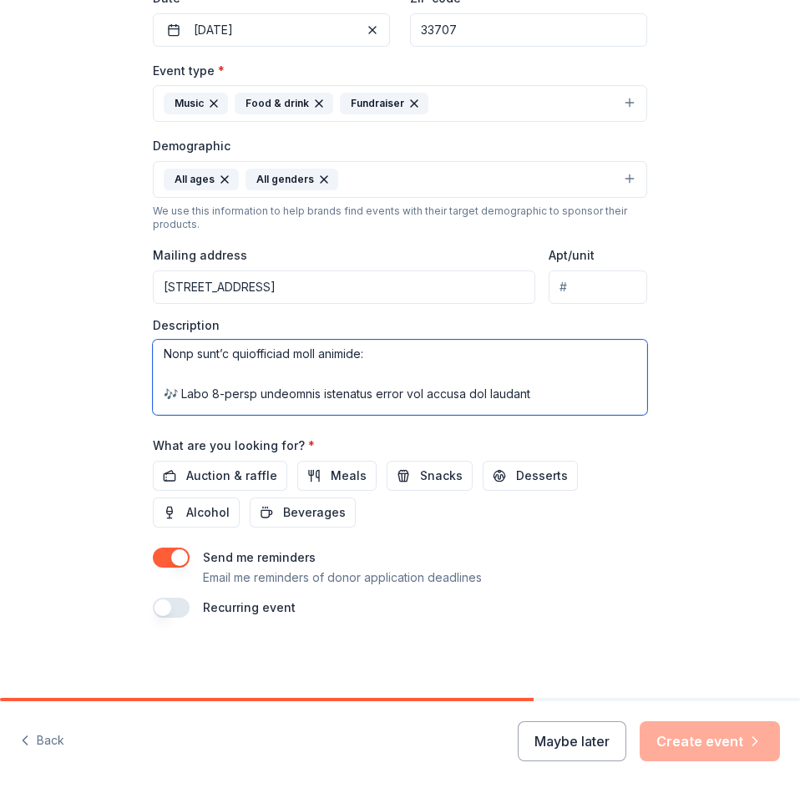
click at [180, 393] on textarea at bounding box center [400, 377] width 494 height 75
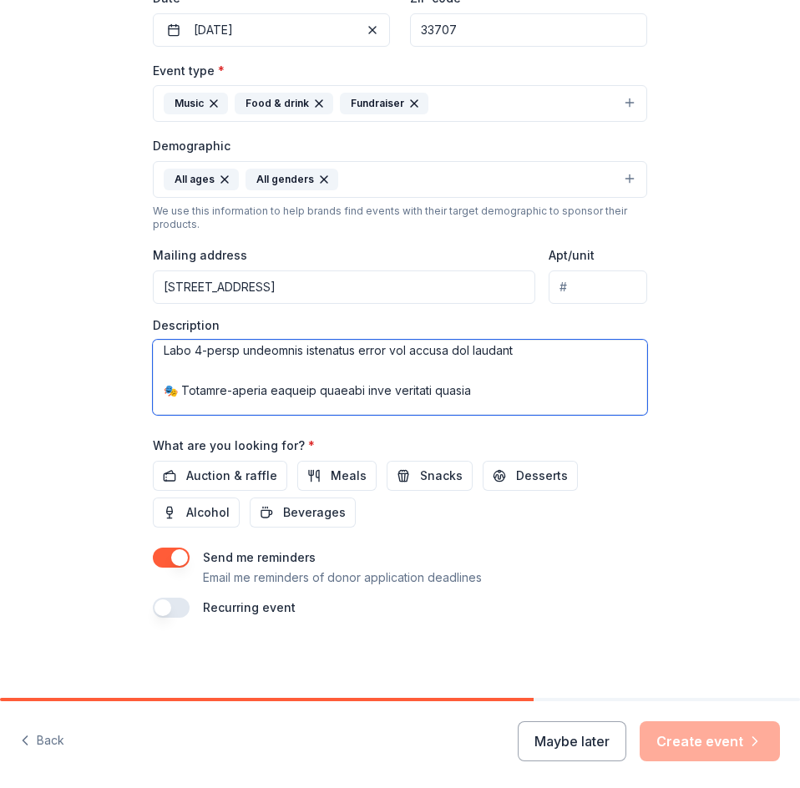
scroll to position [167, 0]
drag, startPoint x: 177, startPoint y: 349, endPoint x: 191, endPoint y: 349, distance: 14.2
click at [178, 349] on textarea at bounding box center [400, 377] width 494 height 75
click at [180, 390] on textarea "A Night in Italy is the Gulfport Senior Center Foundation’s signature fall fund…" at bounding box center [400, 377] width 494 height 75
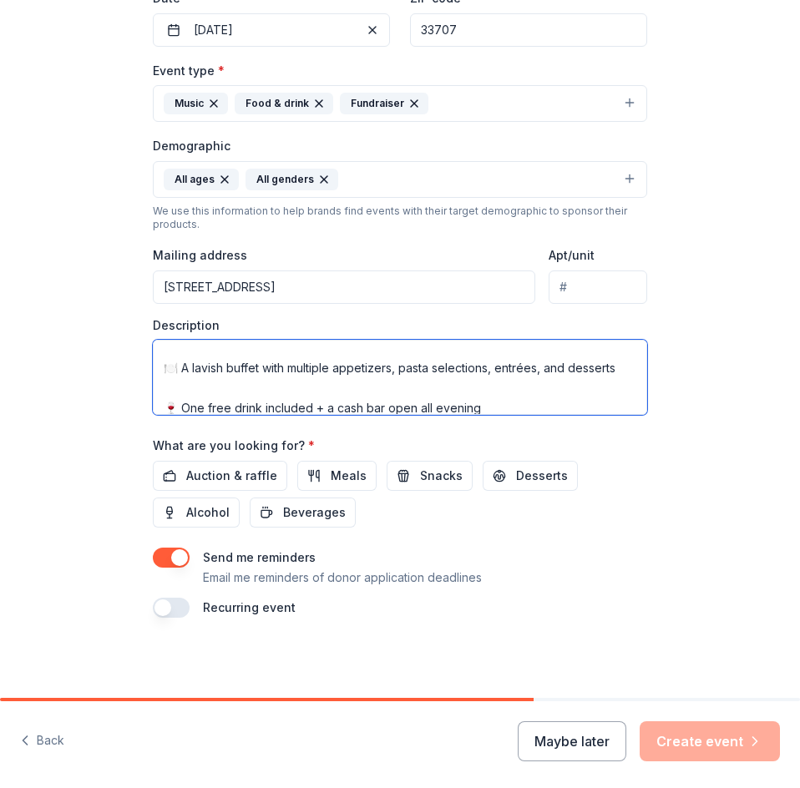
scroll to position [251, 0]
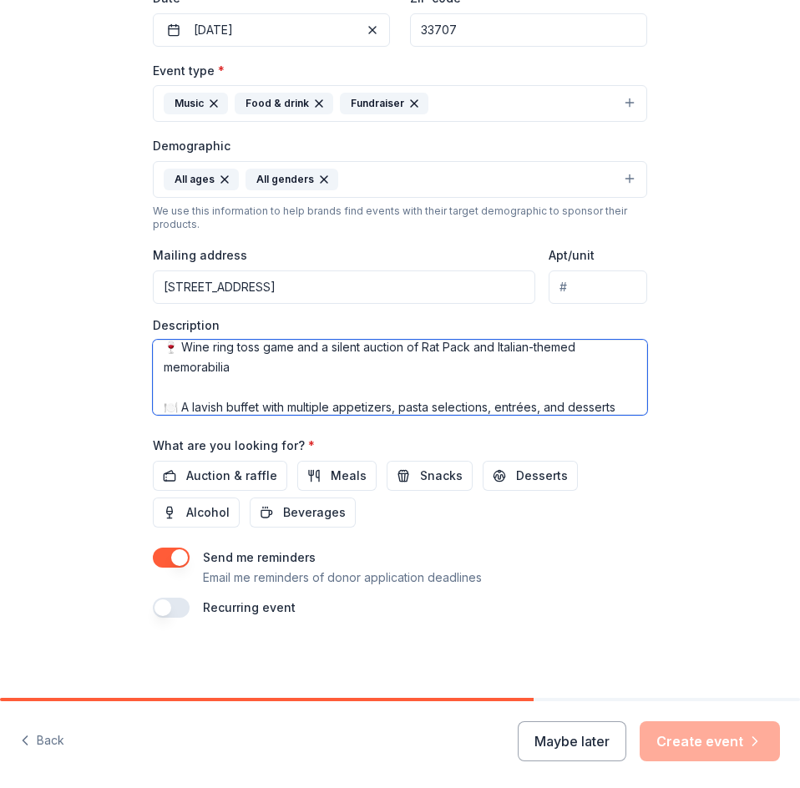
click at [178, 347] on textarea "A Night in Italy is the Gulfport Senior Center Foundation’s signature fall fund…" at bounding box center [400, 377] width 494 height 75
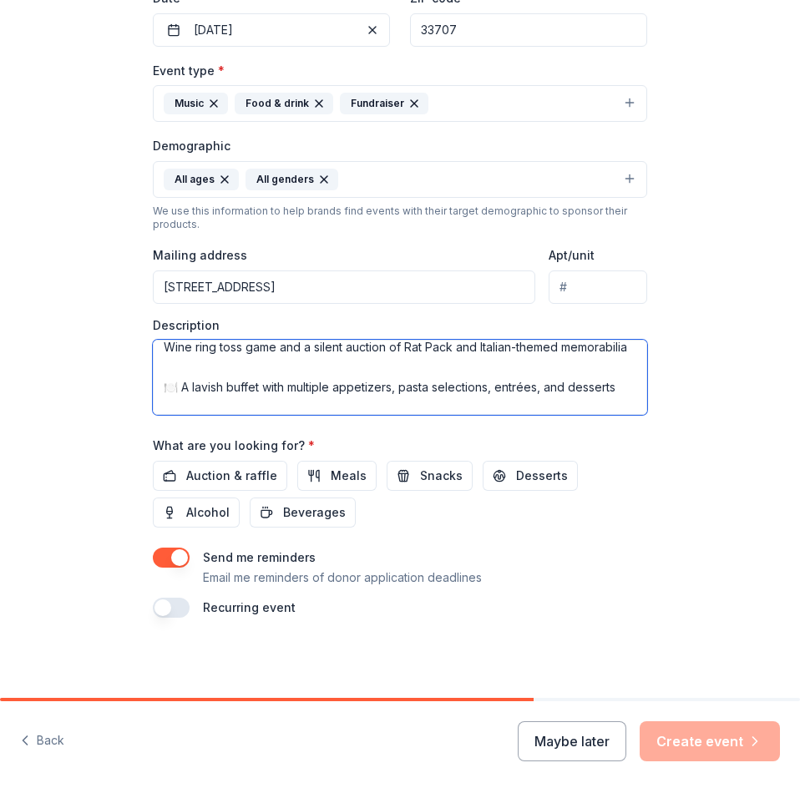
scroll to position [250, 0]
click at [180, 413] on textarea "A Night in Italy is the Gulfport Senior Center Foundation’s signature fall fund…" at bounding box center [400, 377] width 494 height 75
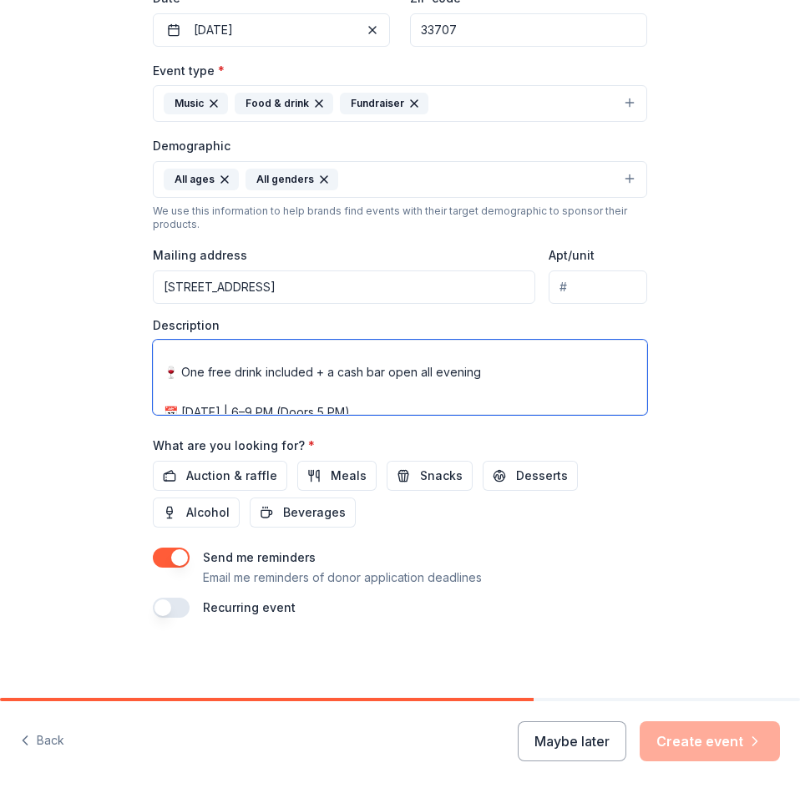
scroll to position [335, 0]
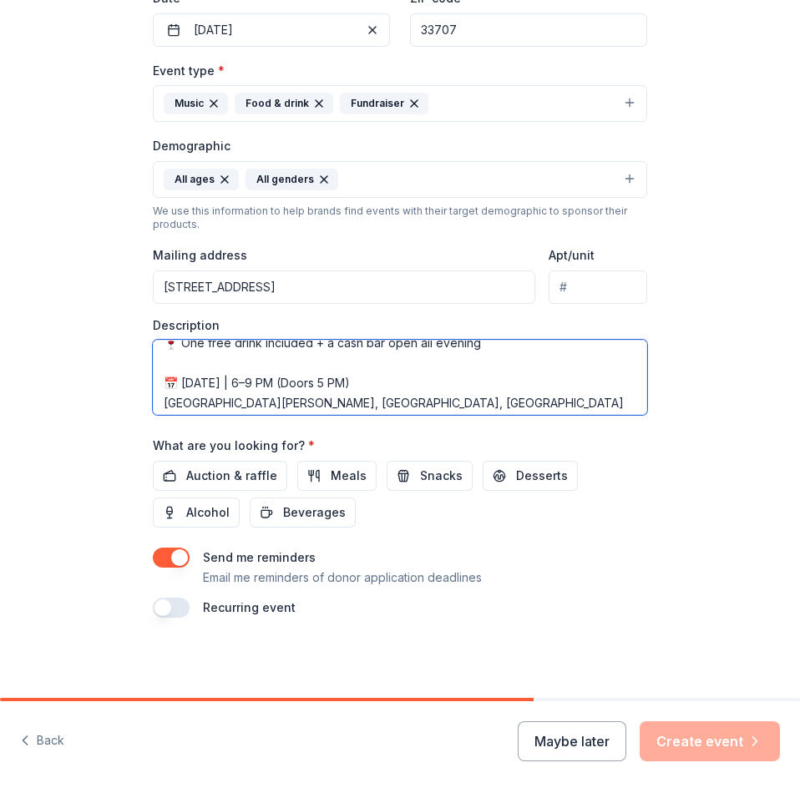
click at [176, 356] on textarea "A Night in Italy is the Gulfport Senior Center Foundation’s signature fall fund…" at bounding box center [400, 377] width 494 height 75
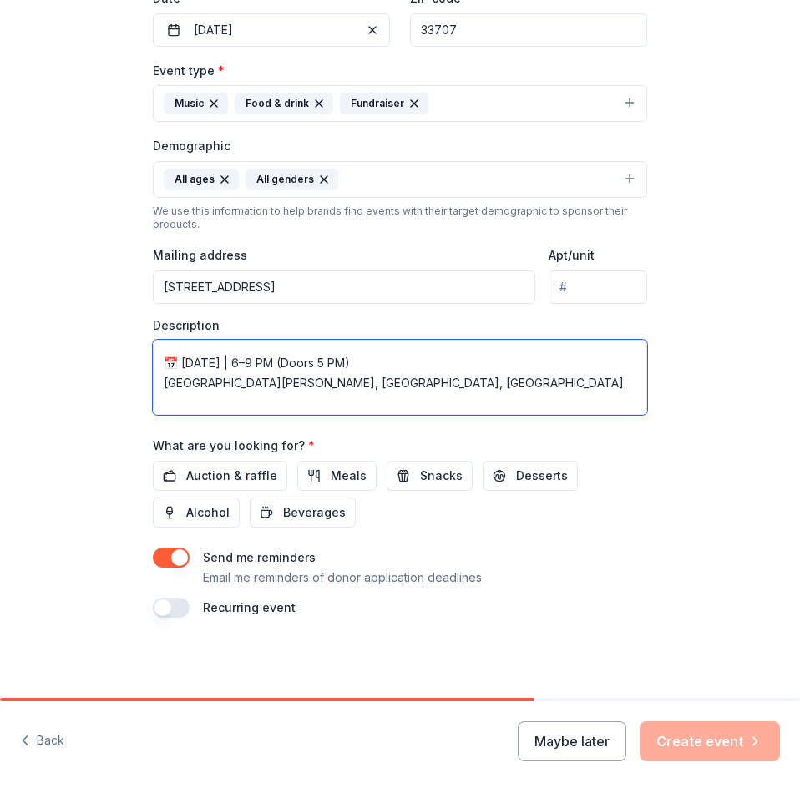
scroll to position [315, 0]
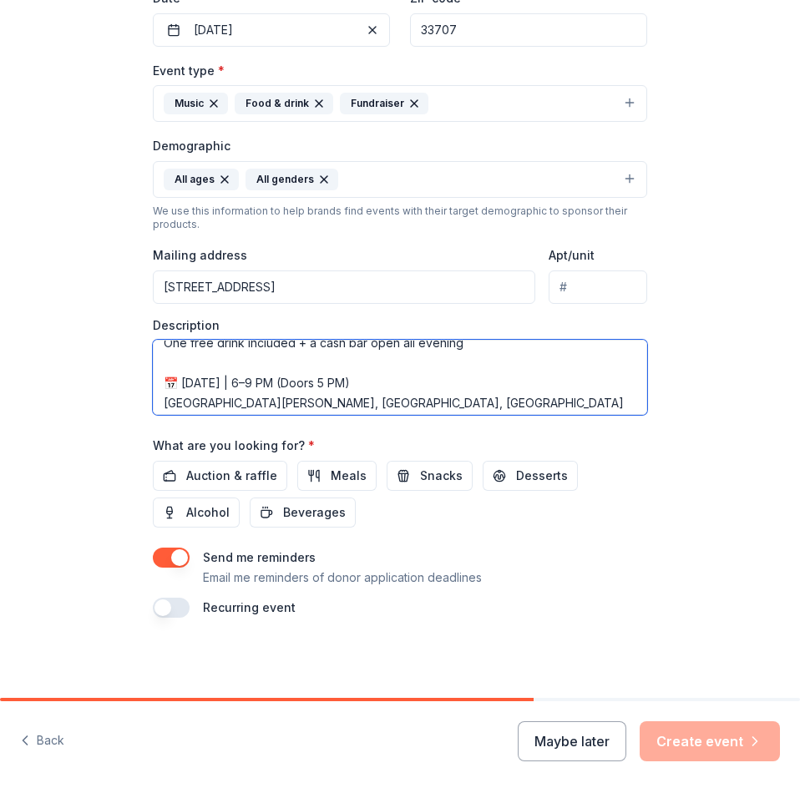
type textarea "A Night in Italy is the Gulfport Senior Center Foundation’s signature fall fund…"
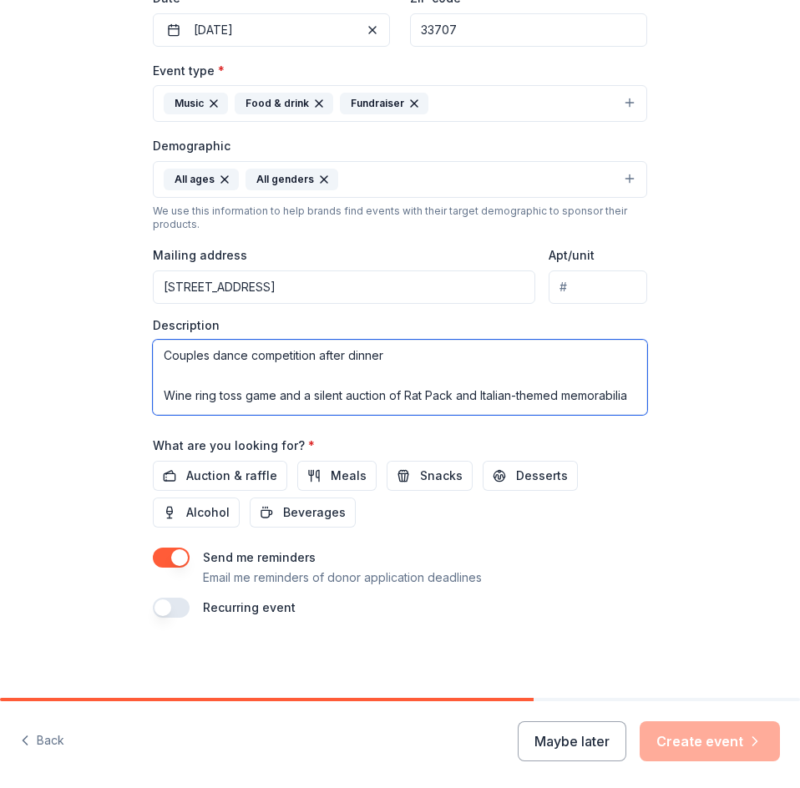
scroll to position [441, 0]
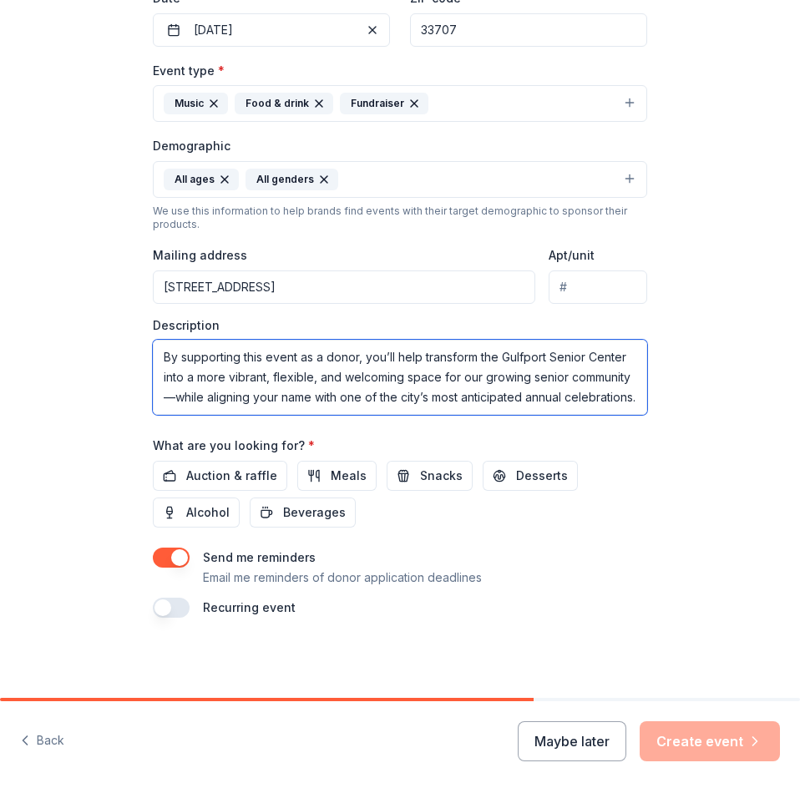
drag, startPoint x: 158, startPoint y: 355, endPoint x: 645, endPoint y: 489, distance: 505.2
click at [644, 489] on div "Tell us about your event. We'll find in-kind donations you can apply for. Event…" at bounding box center [400, 154] width 535 height 1088
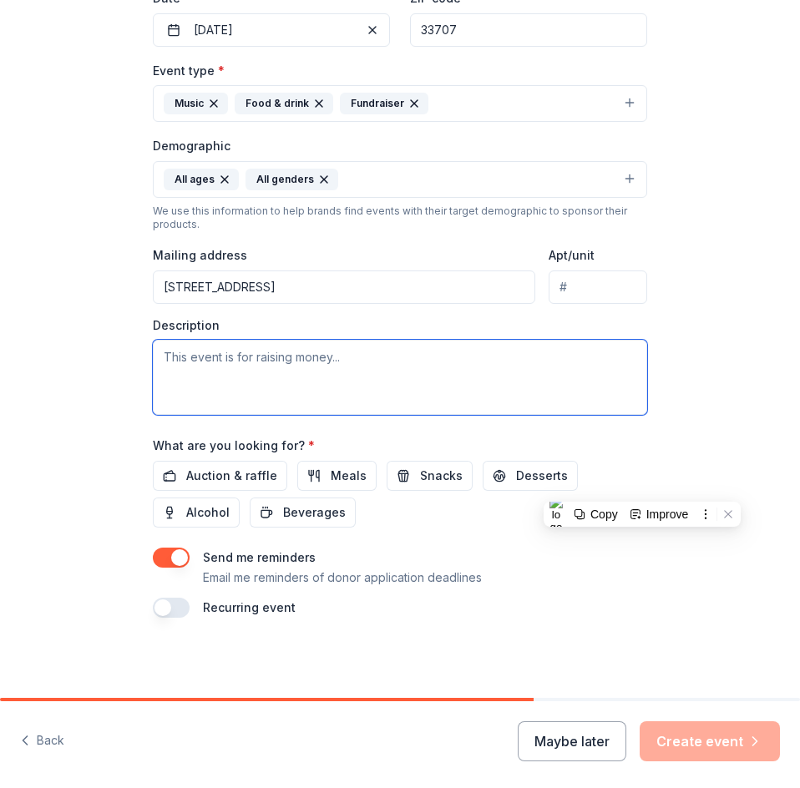
scroll to position [0, 0]
drag, startPoint x: 157, startPoint y: 358, endPoint x: 338, endPoint y: 368, distance: 181.5
click at [338, 368] on textarea at bounding box center [400, 377] width 494 height 75
paste textarea "A Night in Italy is the Gulfport Senior Center Foundation’s signature fall fund…"
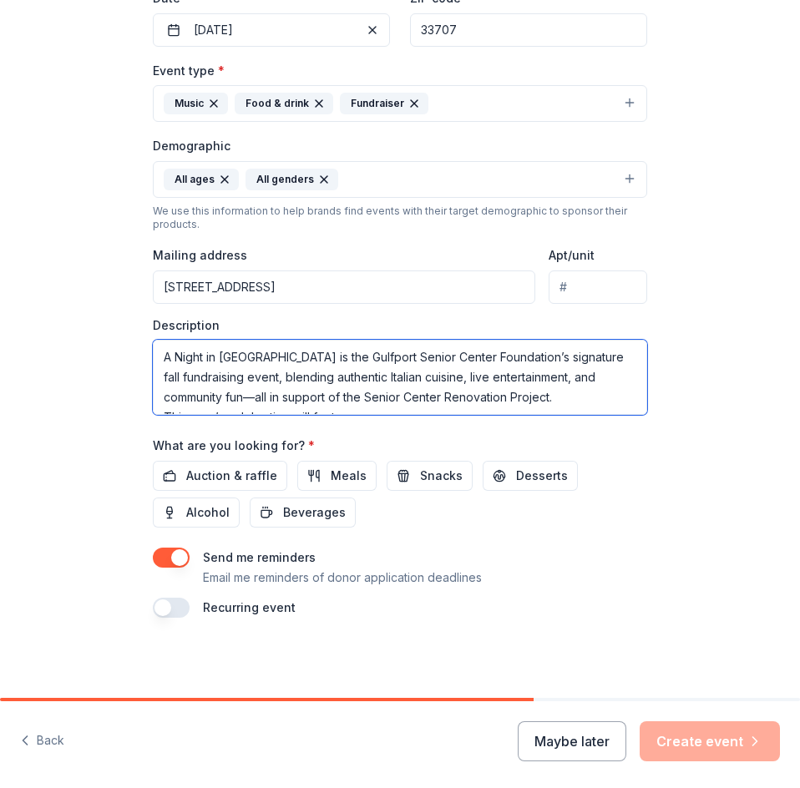
click at [269, 399] on textarea at bounding box center [400, 377] width 494 height 75
type textarea "A Night in Italy is the Gulfport Senior Center Foundation’s signature fall fund…"
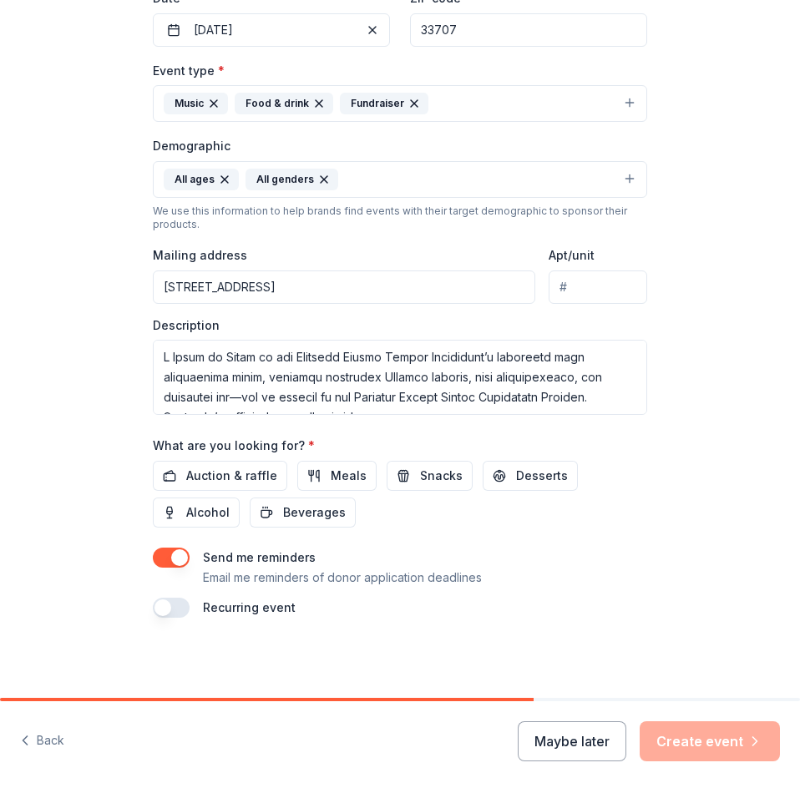
click at [0, 0] on sider-quick-compose-btn at bounding box center [0, 0] width 0 height 0
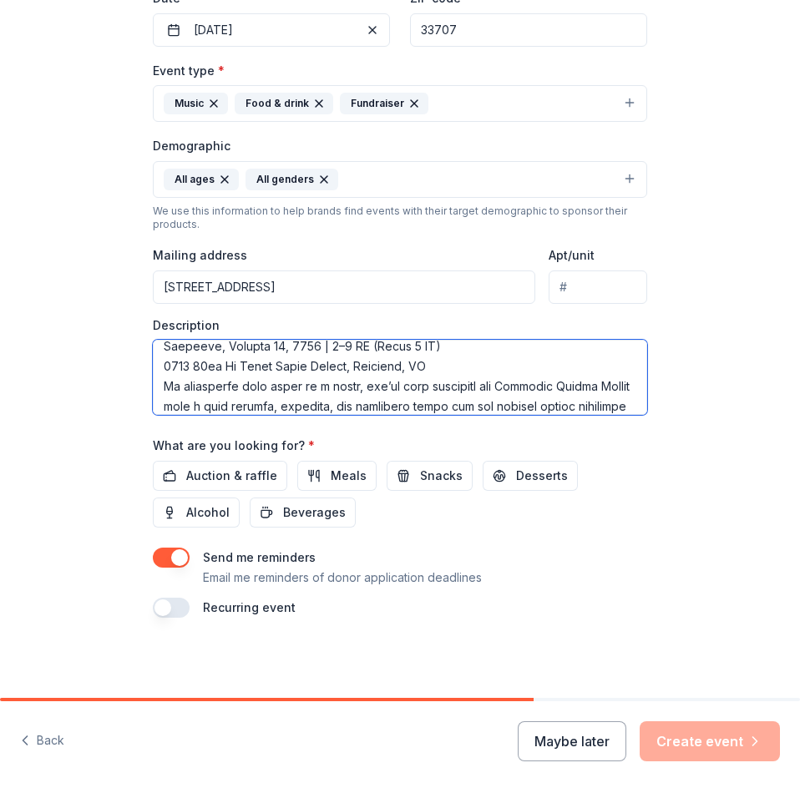
scroll to position [265, 0]
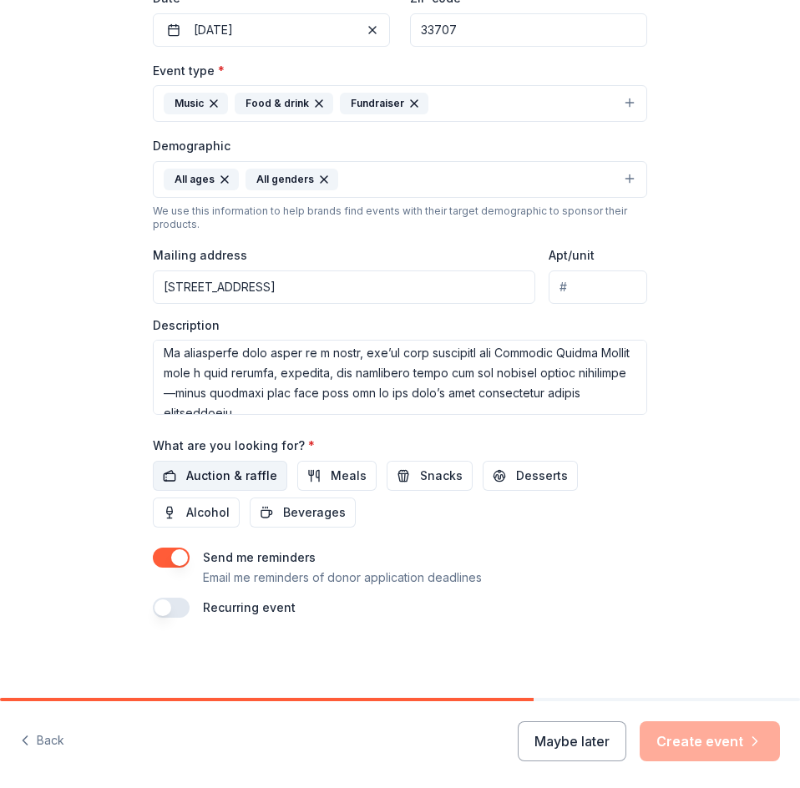
click at [229, 474] on span "Auction & raffle" at bounding box center [231, 476] width 91 height 20
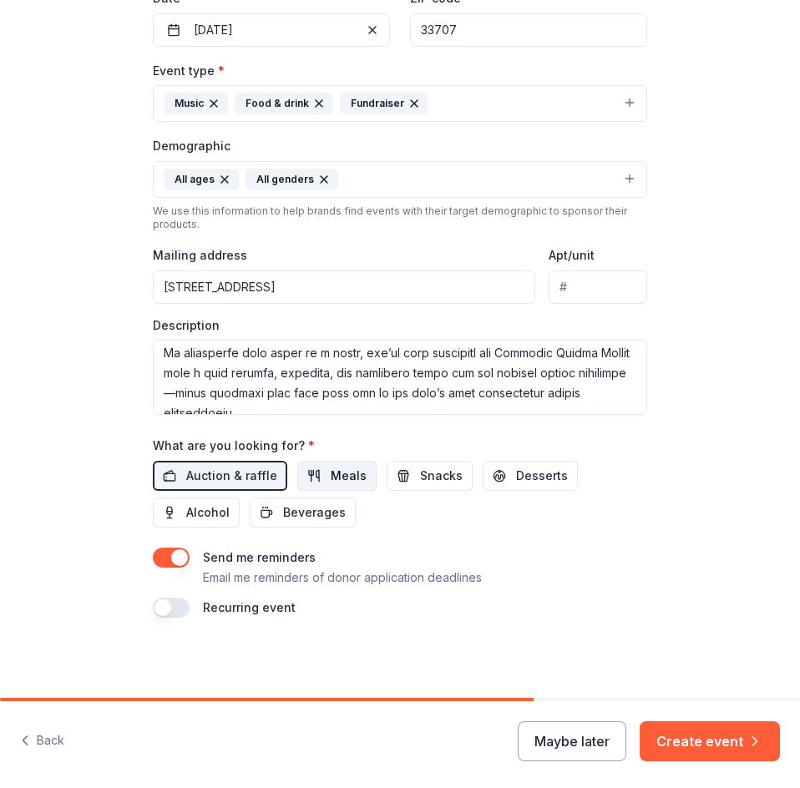
click at [331, 479] on span "Meals" at bounding box center [349, 476] width 36 height 20
click at [426, 480] on span "Snacks" at bounding box center [441, 476] width 43 height 20
click at [516, 477] on span "Desserts" at bounding box center [542, 476] width 52 height 20
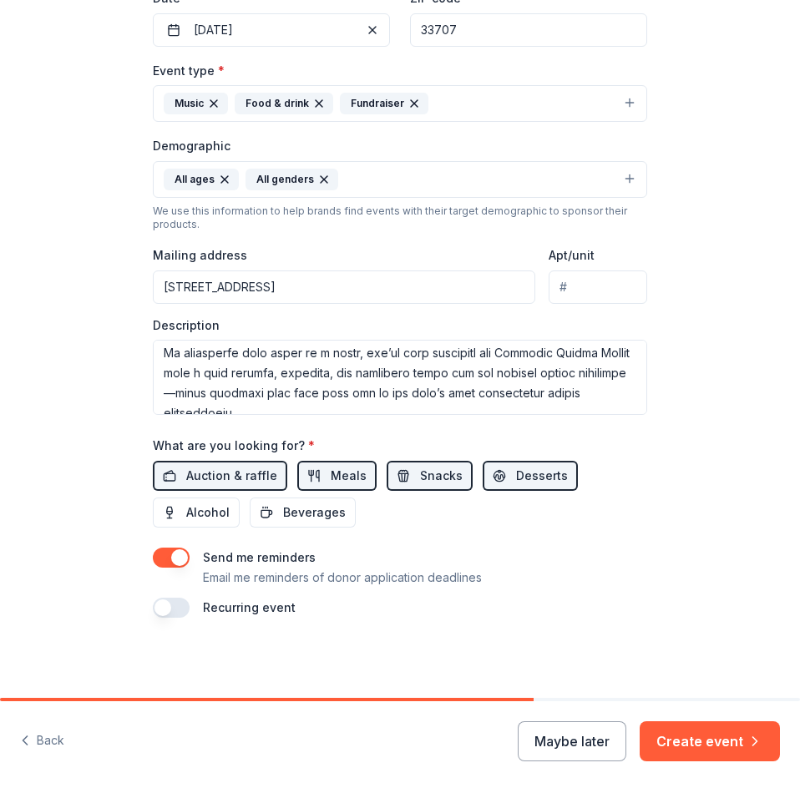
drag, startPoint x: 193, startPoint y: 505, endPoint x: 236, endPoint y: 507, distance: 42.6
click at [199, 505] on span "Alcohol" at bounding box center [207, 513] width 43 height 20
click at [303, 509] on span "Beverages" at bounding box center [314, 513] width 63 height 20
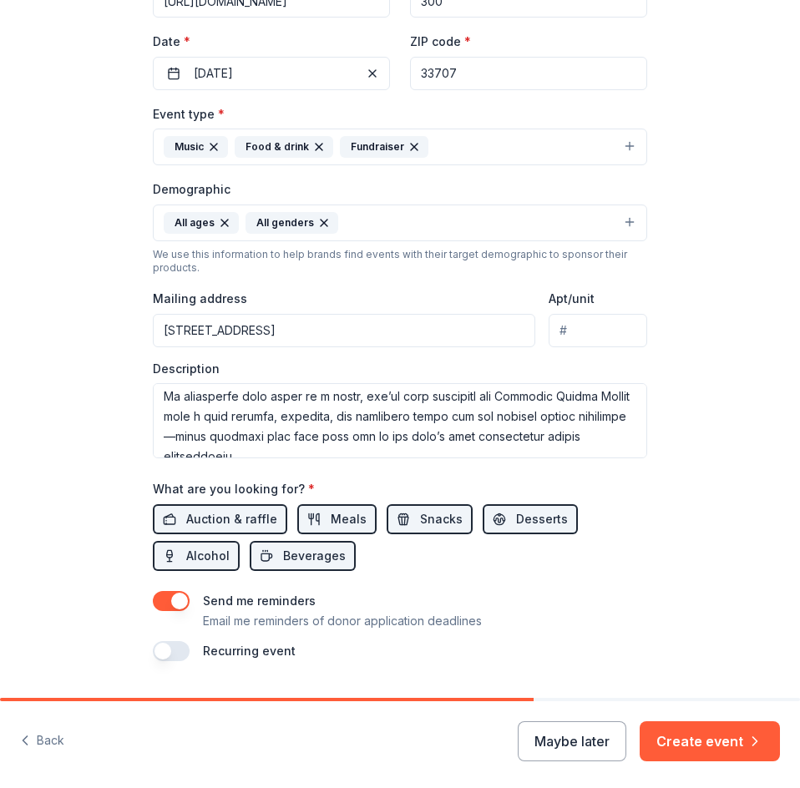
scroll to position [390, 0]
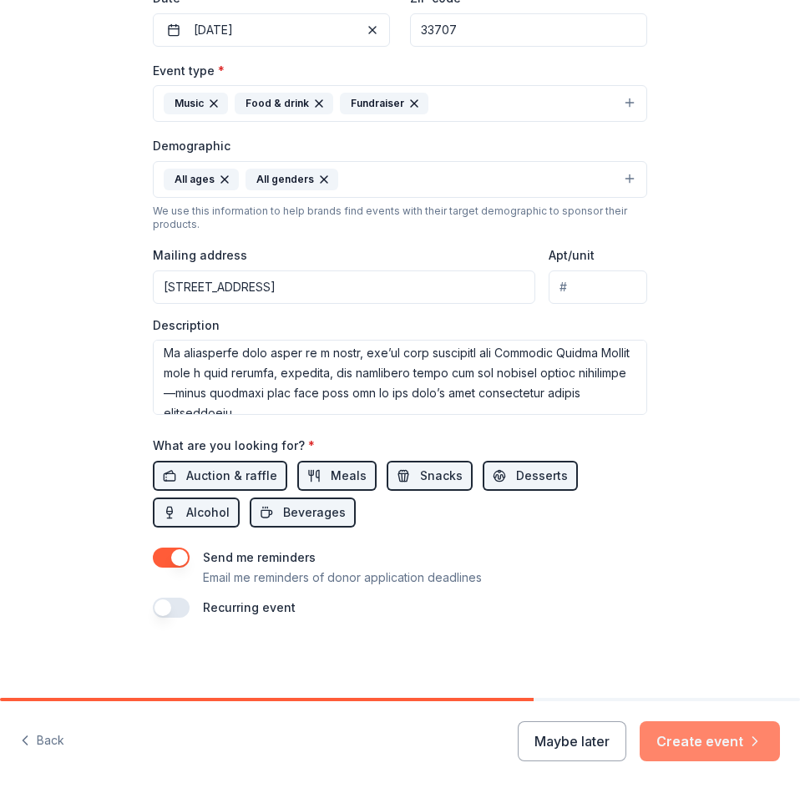
click at [715, 748] on button "Create event" at bounding box center [710, 742] width 140 height 40
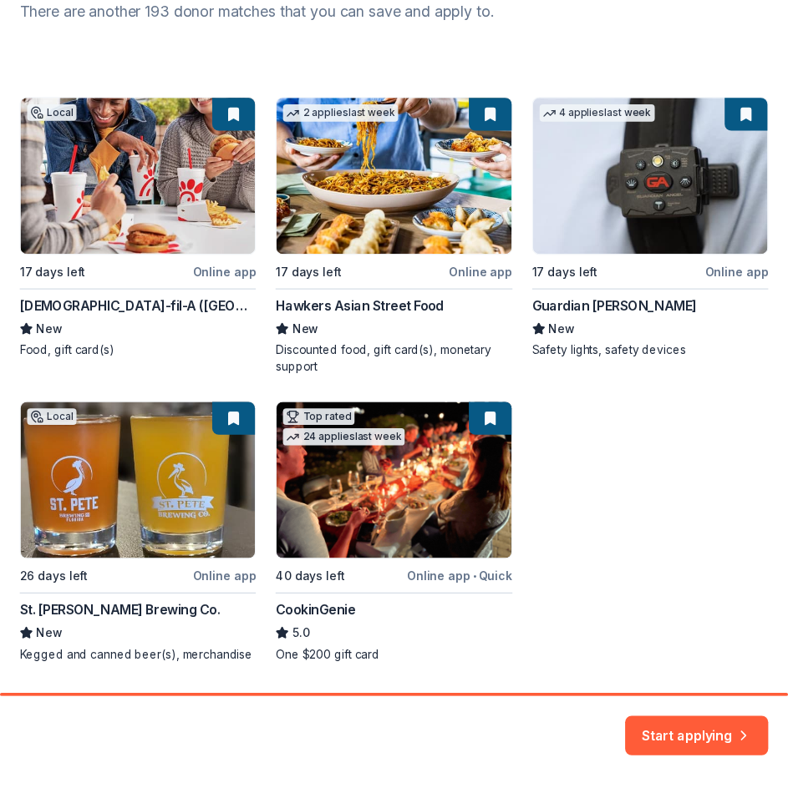
scroll to position [251, 0]
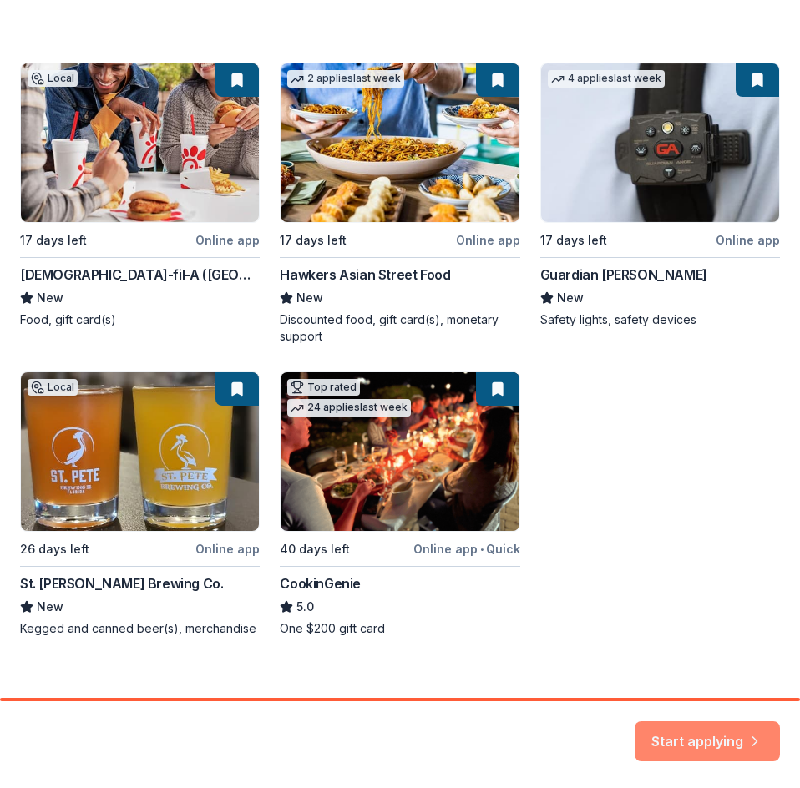
click at [704, 738] on button "Start applying" at bounding box center [707, 741] width 145 height 40
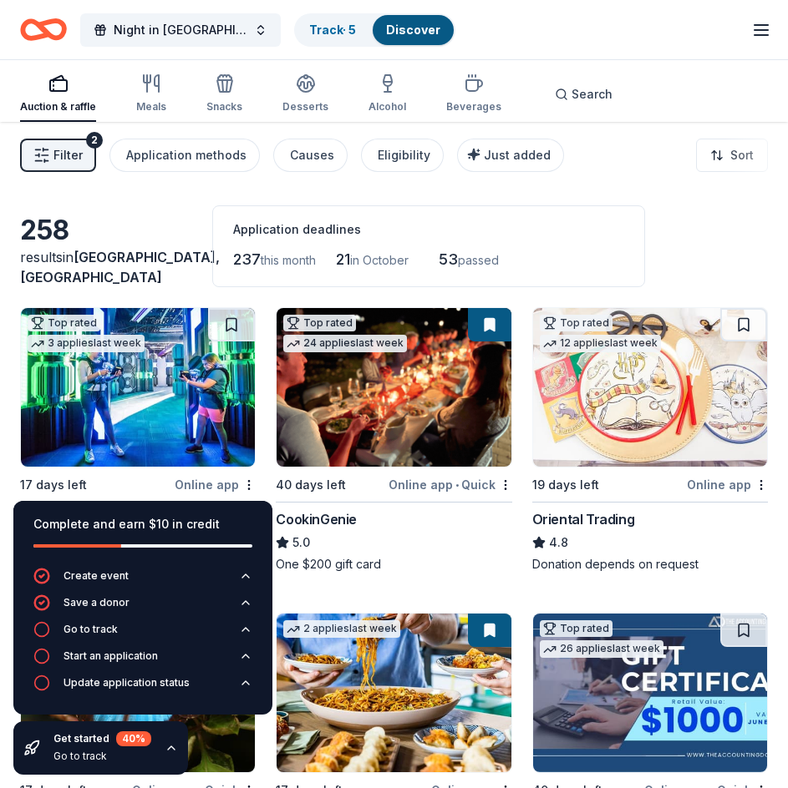
click at [729, 251] on div "258 results in South Pasadena, FL Application deadlines 237 this month 21 in Oc…" at bounding box center [394, 246] width 748 height 82
click at [154, 94] on div "Meals" at bounding box center [151, 94] width 30 height 40
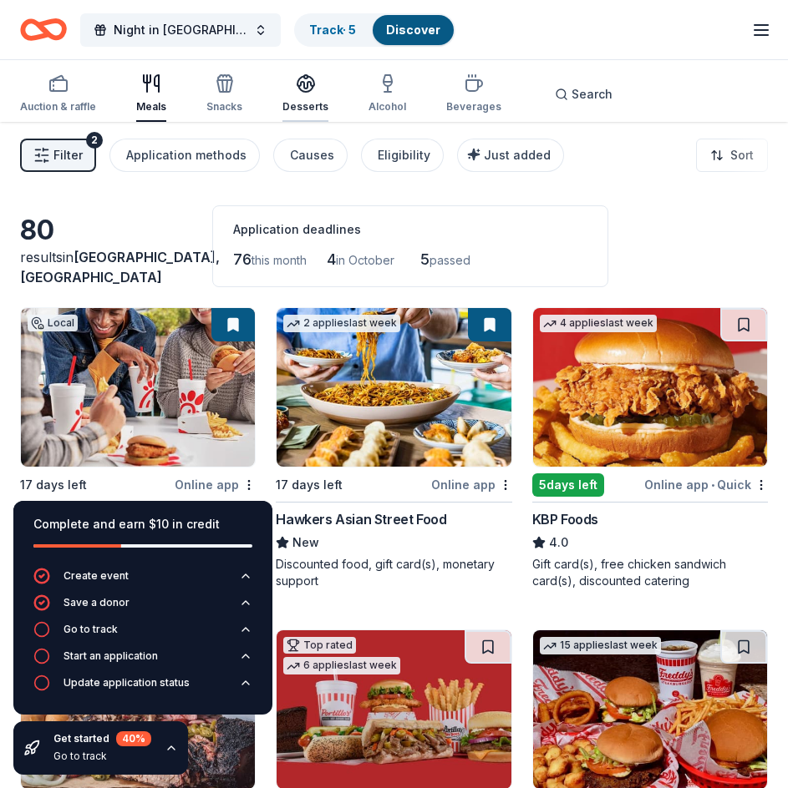
click at [305, 84] on icon "button" at bounding box center [306, 84] width 20 height 20
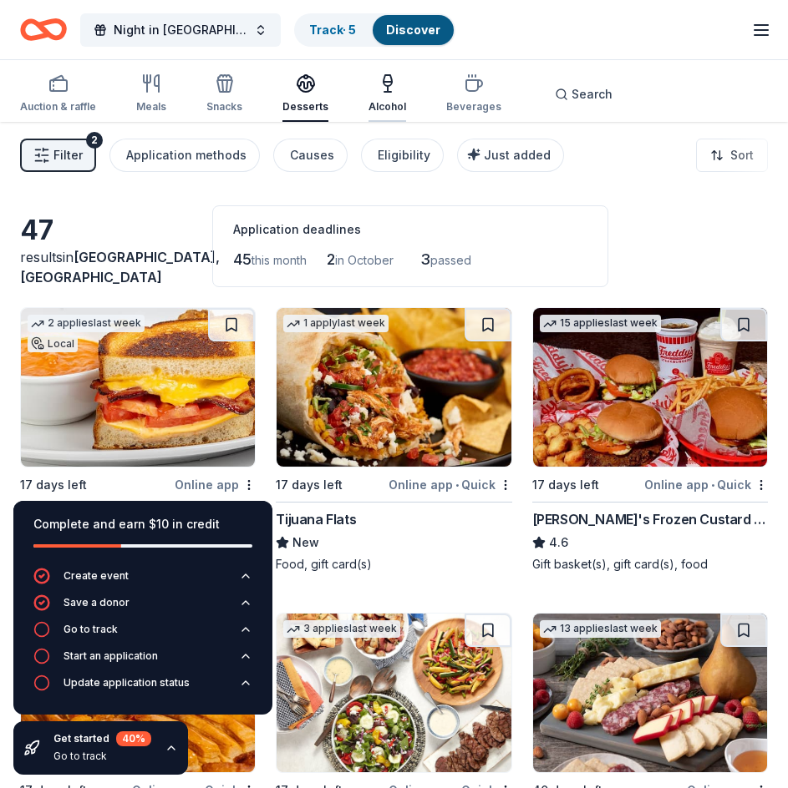
click at [383, 84] on icon "button" at bounding box center [388, 84] width 20 height 20
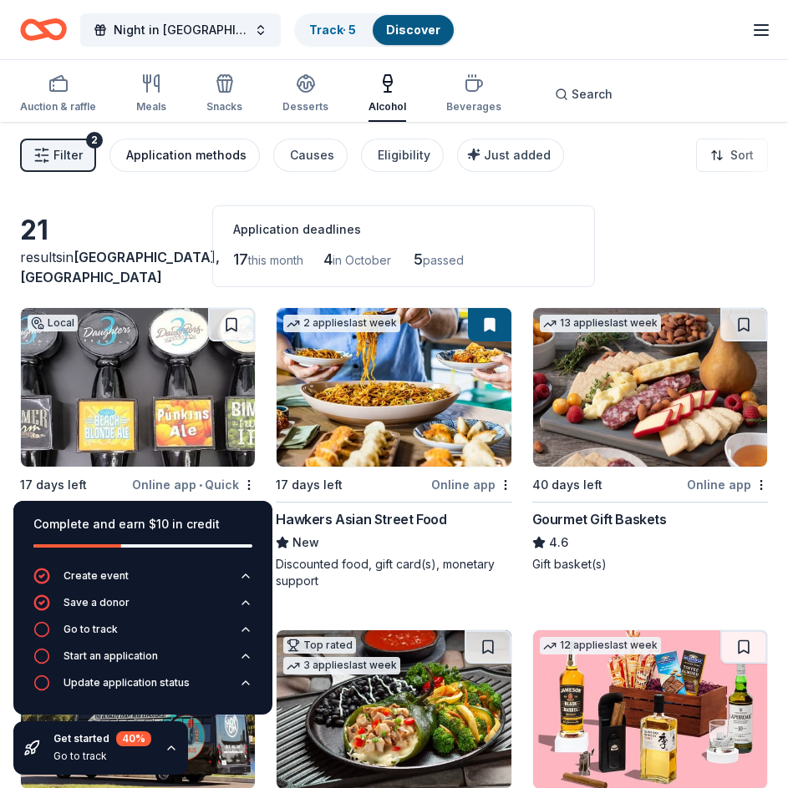
click at [168, 155] on div "Application methods" at bounding box center [186, 155] width 120 height 20
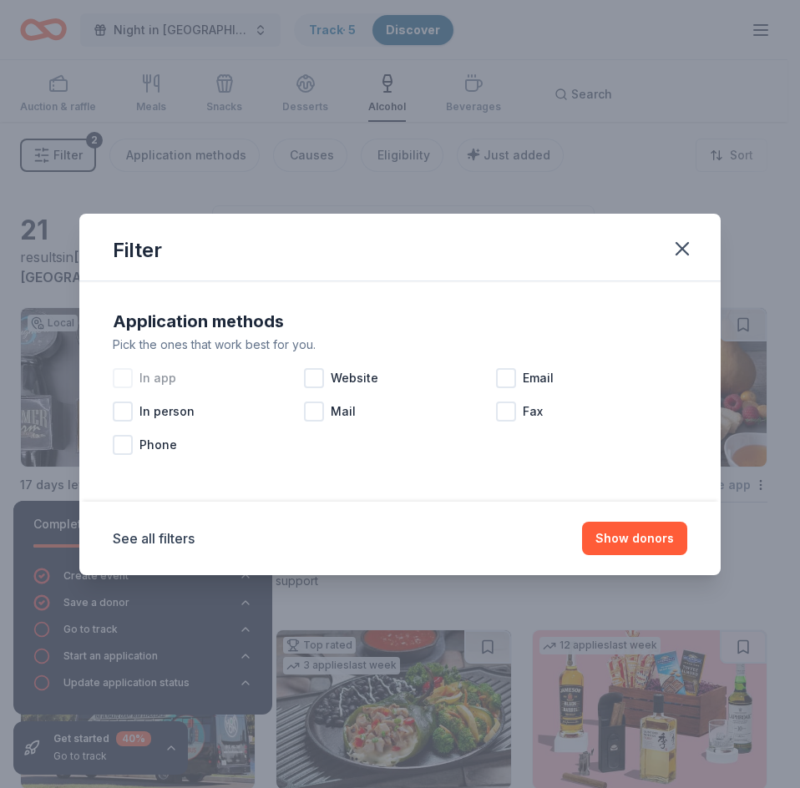
click at [124, 374] on div at bounding box center [123, 378] width 20 height 20
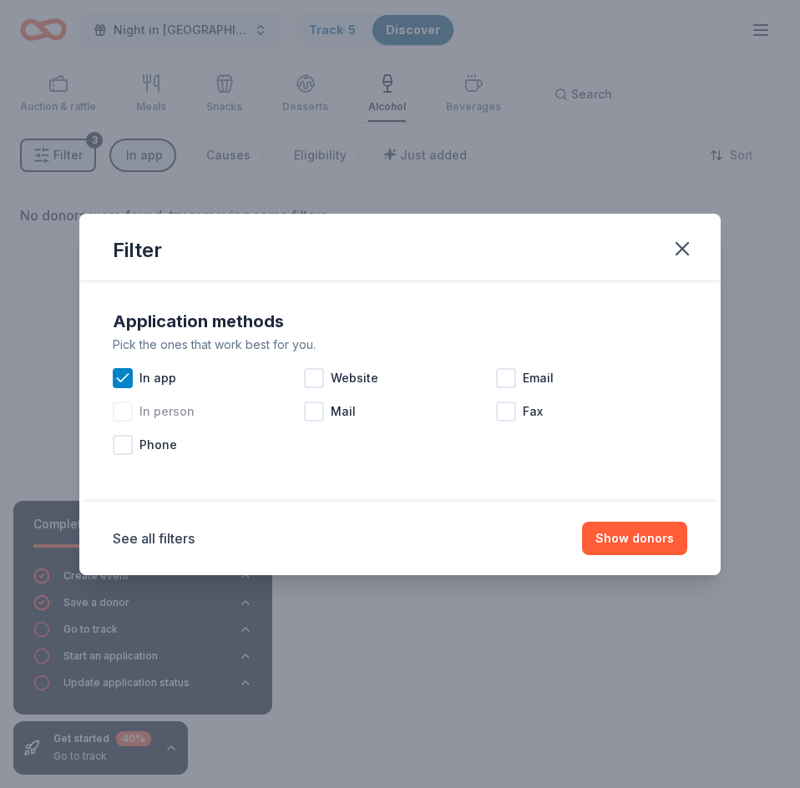
click at [124, 408] on div at bounding box center [123, 412] width 20 height 20
click at [126, 447] on div at bounding box center [123, 445] width 20 height 20
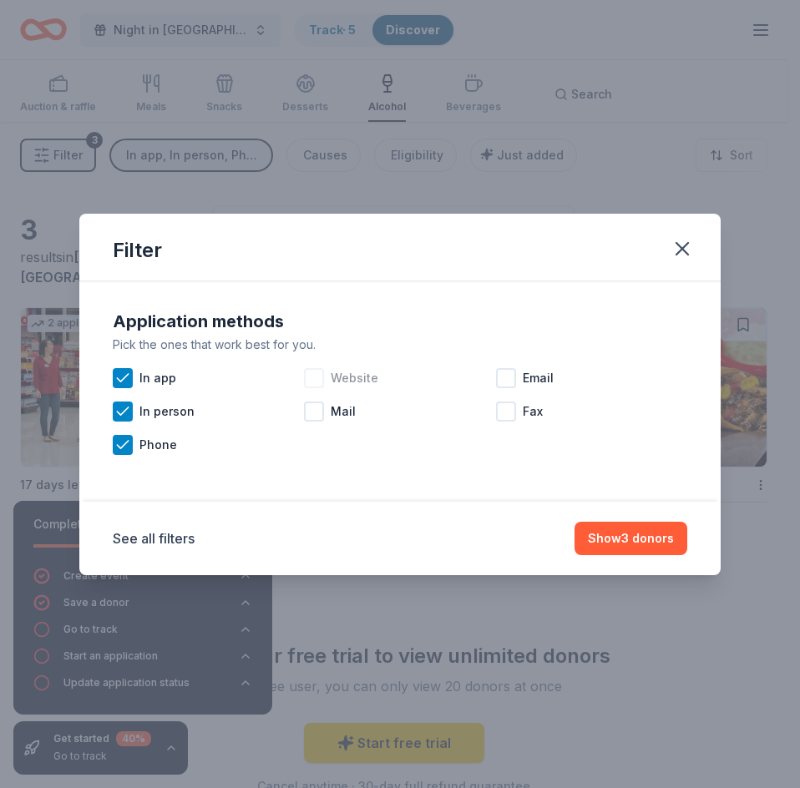
click at [316, 381] on div at bounding box center [314, 378] width 20 height 20
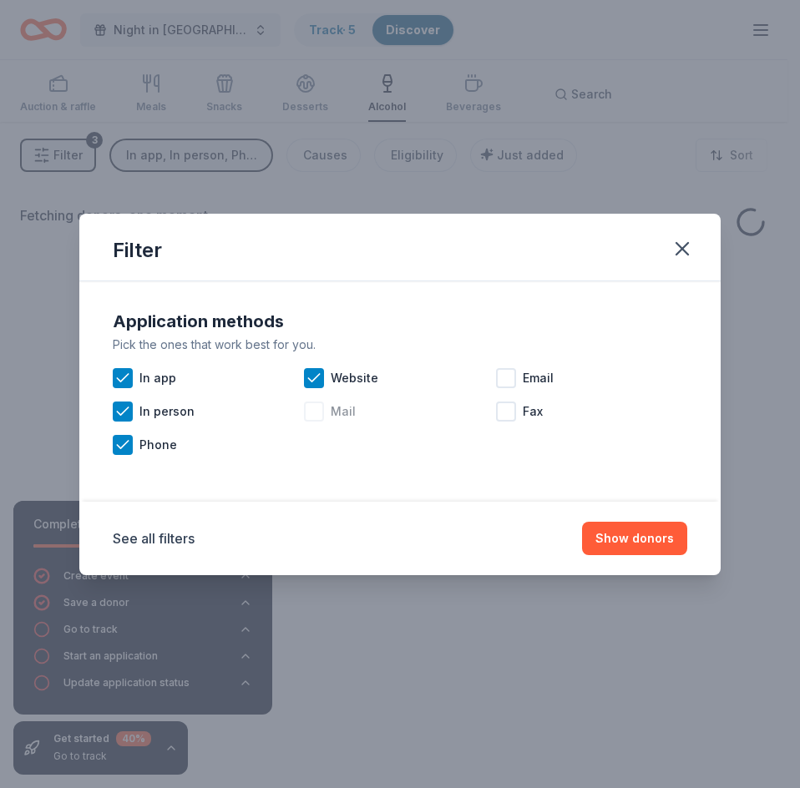
click at [314, 411] on div at bounding box center [314, 412] width 20 height 20
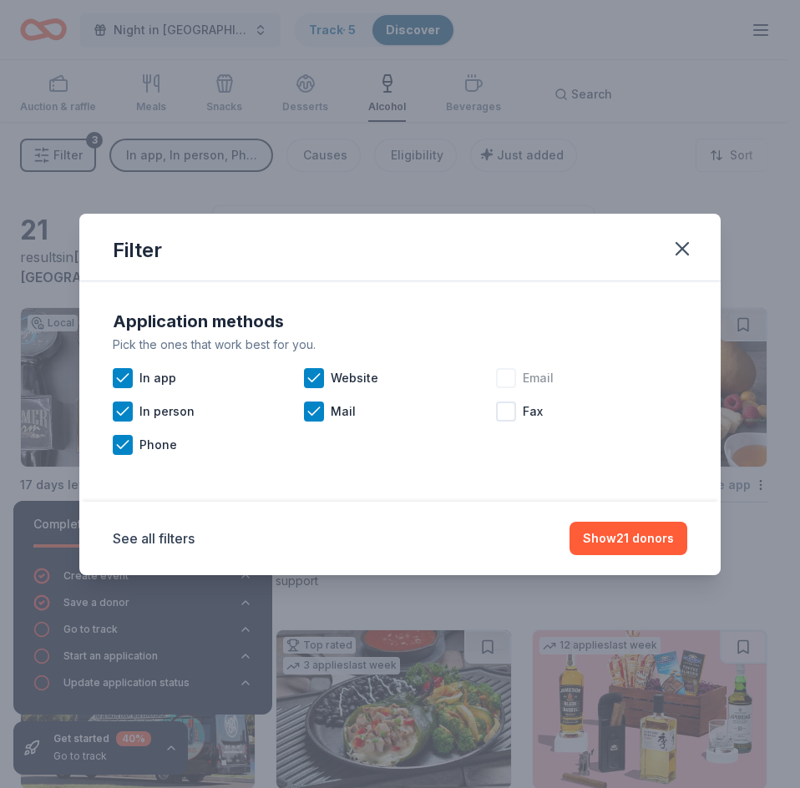
click at [505, 373] on div at bounding box center [506, 378] width 20 height 20
click at [506, 418] on div at bounding box center [506, 412] width 20 height 20
click at [645, 539] on button "Show 21 donors" at bounding box center [629, 538] width 118 height 33
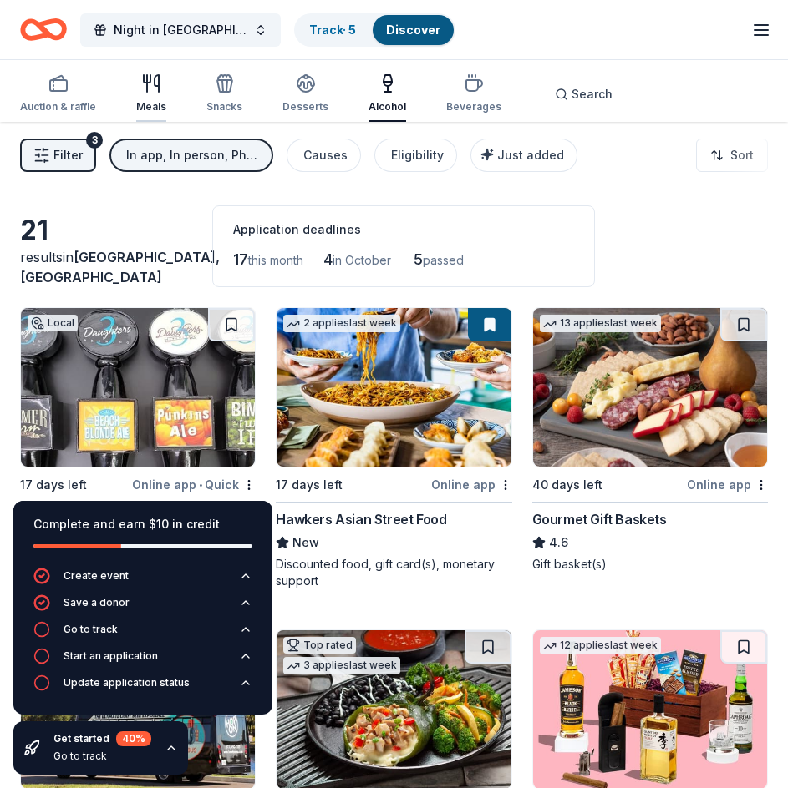
click at [149, 84] on icon "button" at bounding box center [151, 84] width 20 height 20
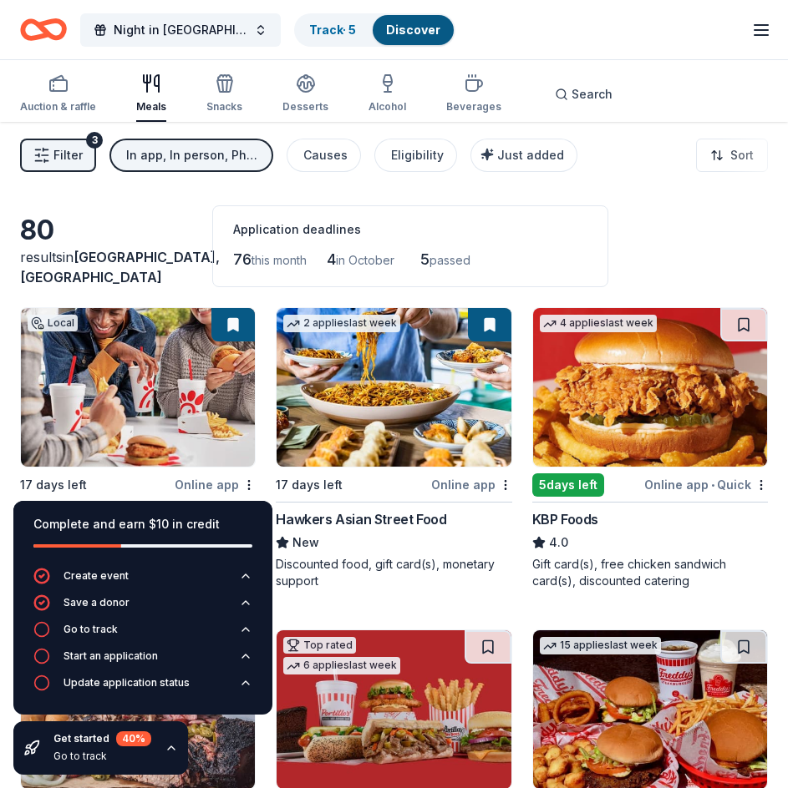
click at [66, 158] on span "Filter" at bounding box center [67, 155] width 29 height 20
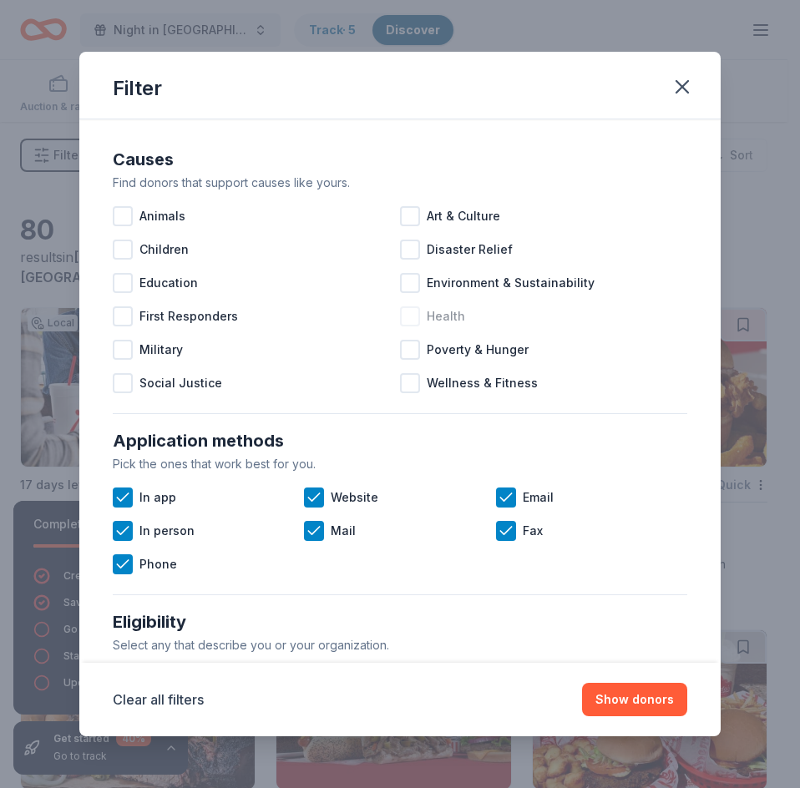
click at [404, 314] on div at bounding box center [410, 317] width 20 height 20
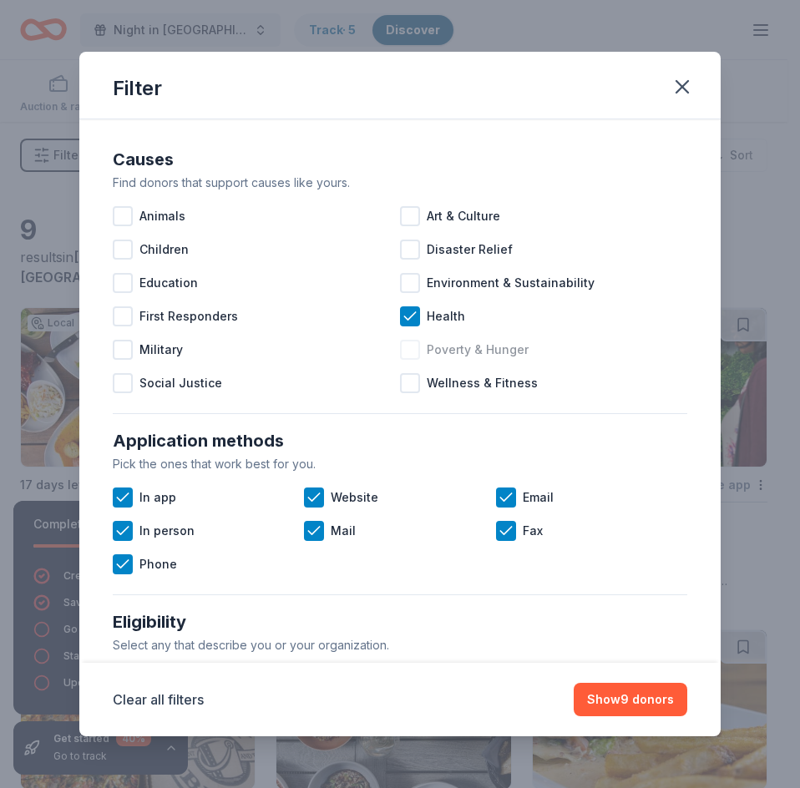
click at [404, 347] on div at bounding box center [410, 350] width 20 height 20
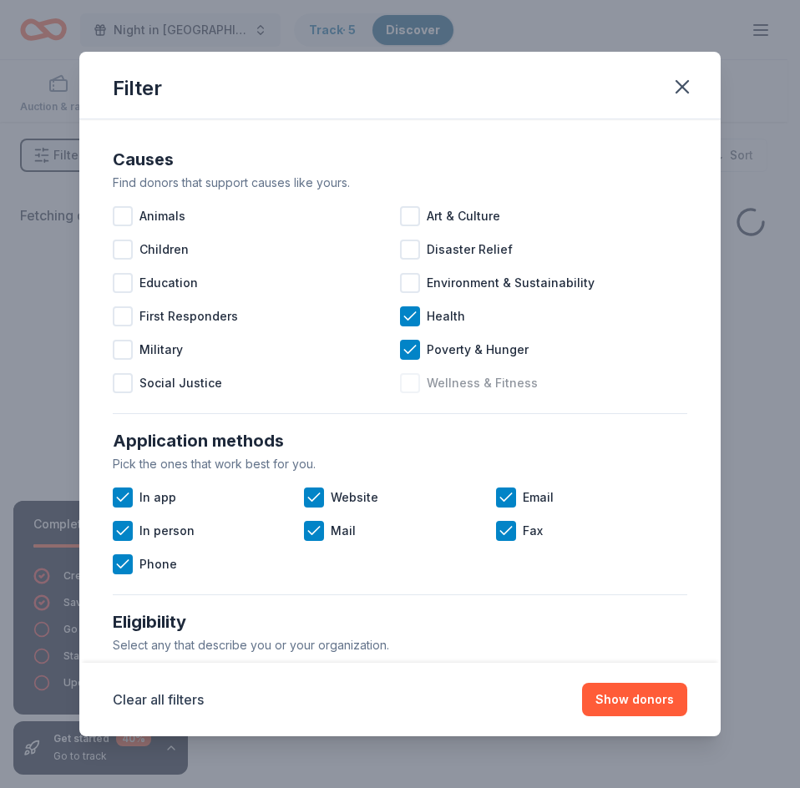
click at [407, 382] on div at bounding box center [410, 383] width 20 height 20
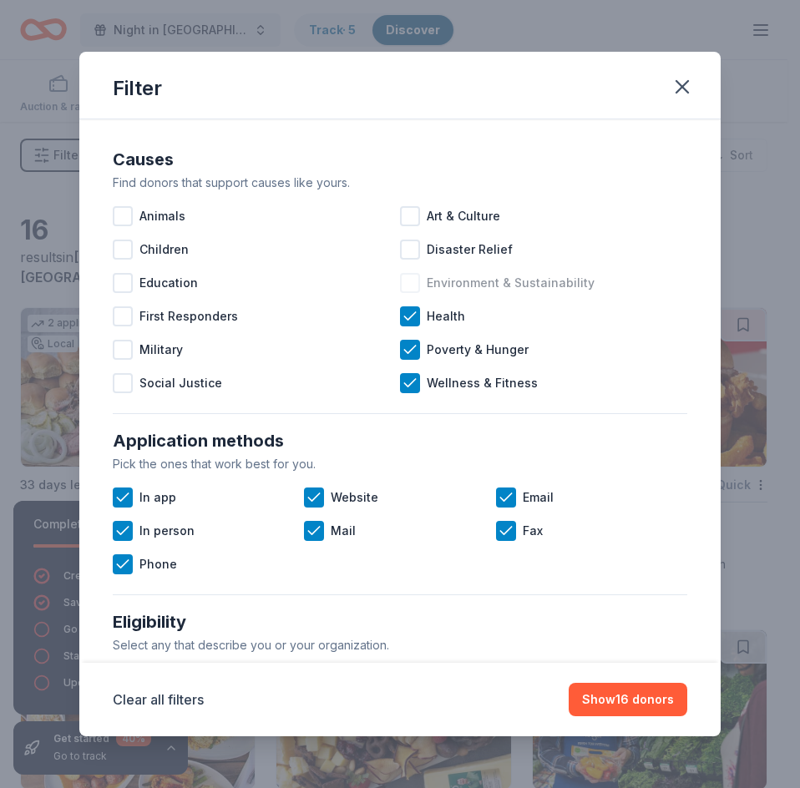
click at [401, 286] on div at bounding box center [410, 283] width 20 height 20
click at [408, 216] on div at bounding box center [410, 216] width 20 height 20
click at [129, 377] on div at bounding box center [123, 383] width 20 height 20
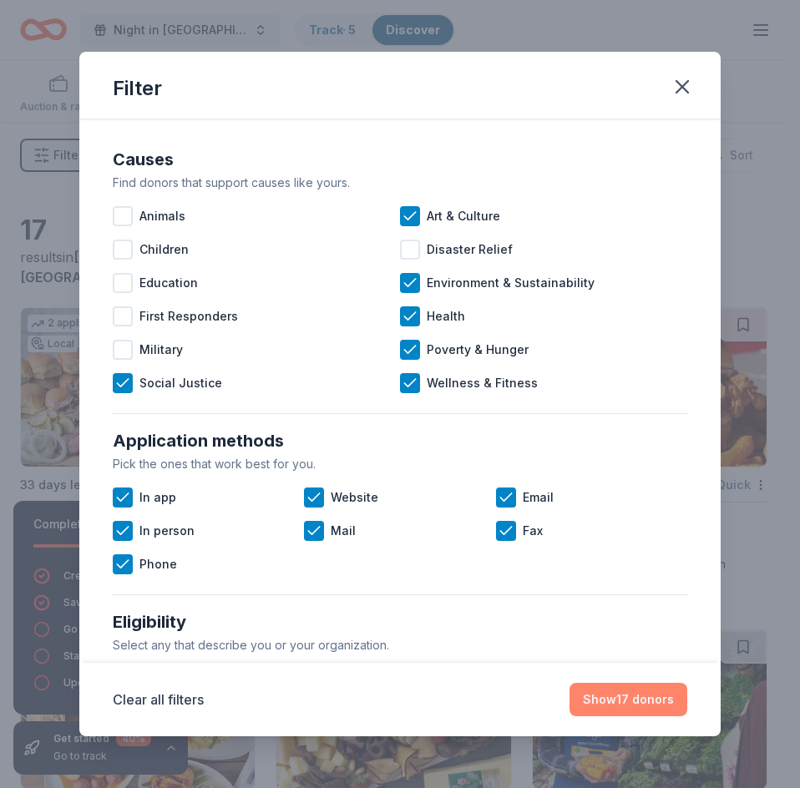
click at [642, 704] on button "Show 17 donors" at bounding box center [629, 699] width 118 height 33
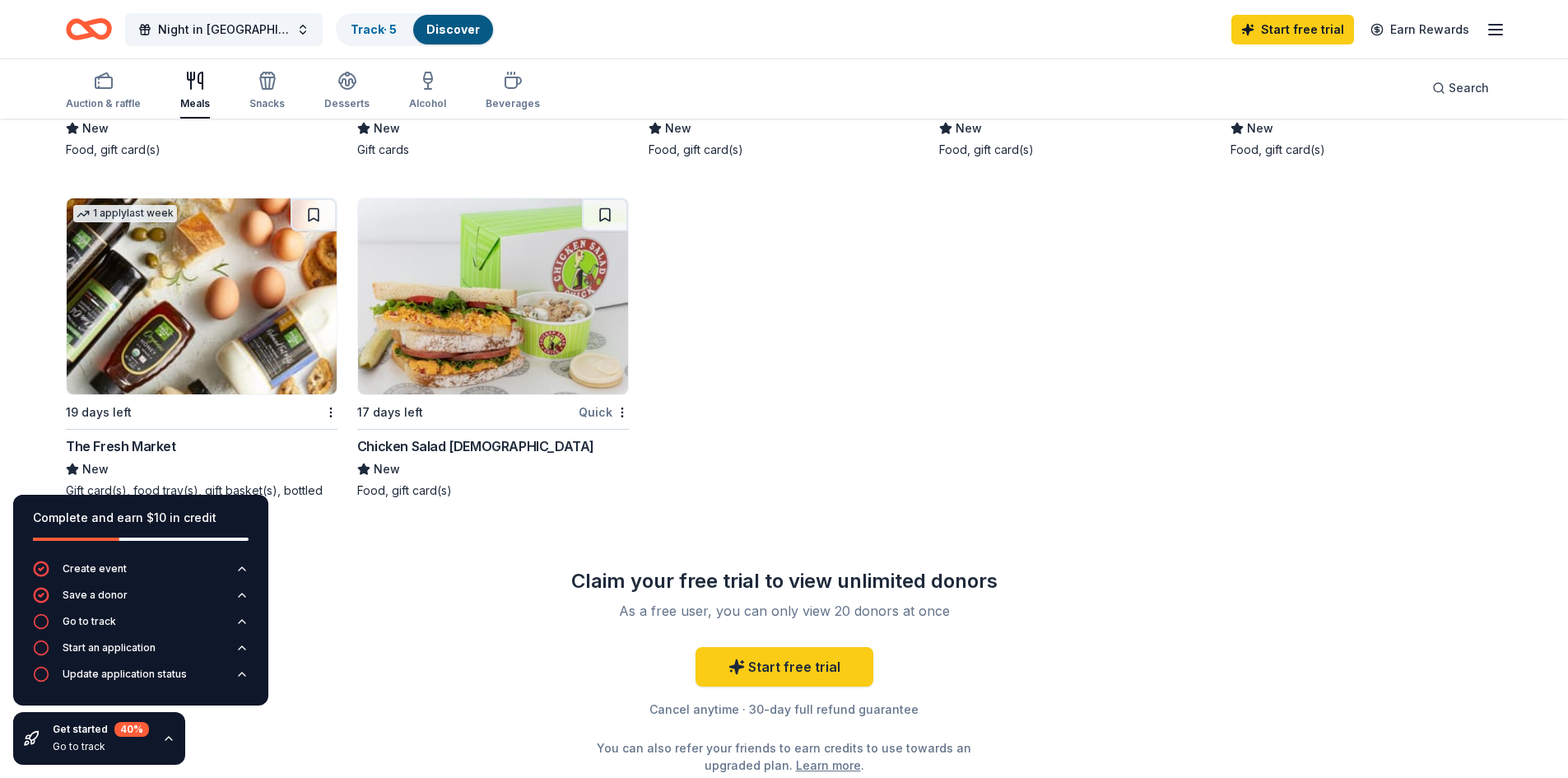
scroll to position [1296, 0]
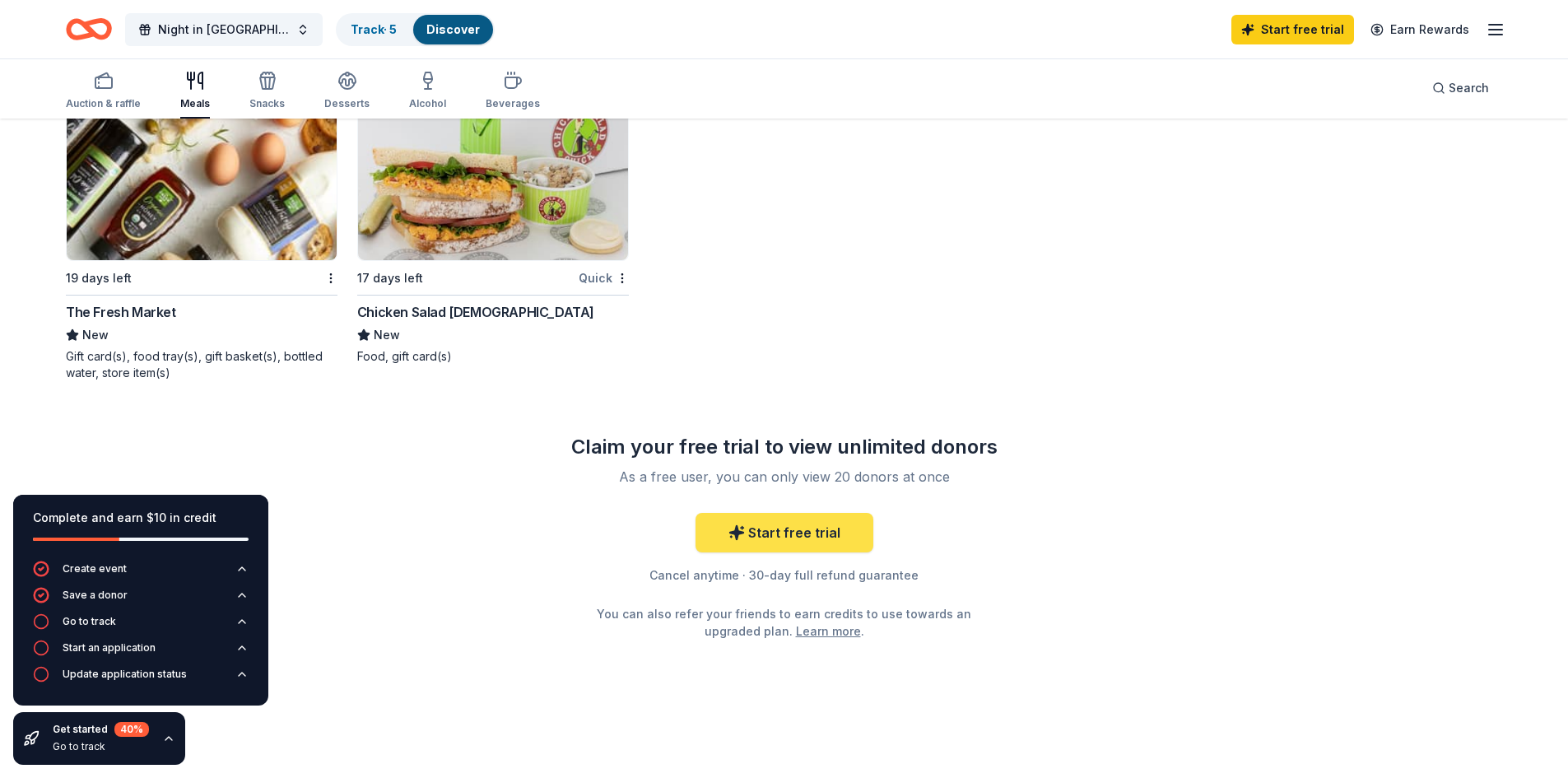
click at [781, 528] on link "Start free trial" at bounding box center [784, 532] width 177 height 39
click at [787, 33] on link "Start free trial" at bounding box center [1293, 30] width 122 height 30
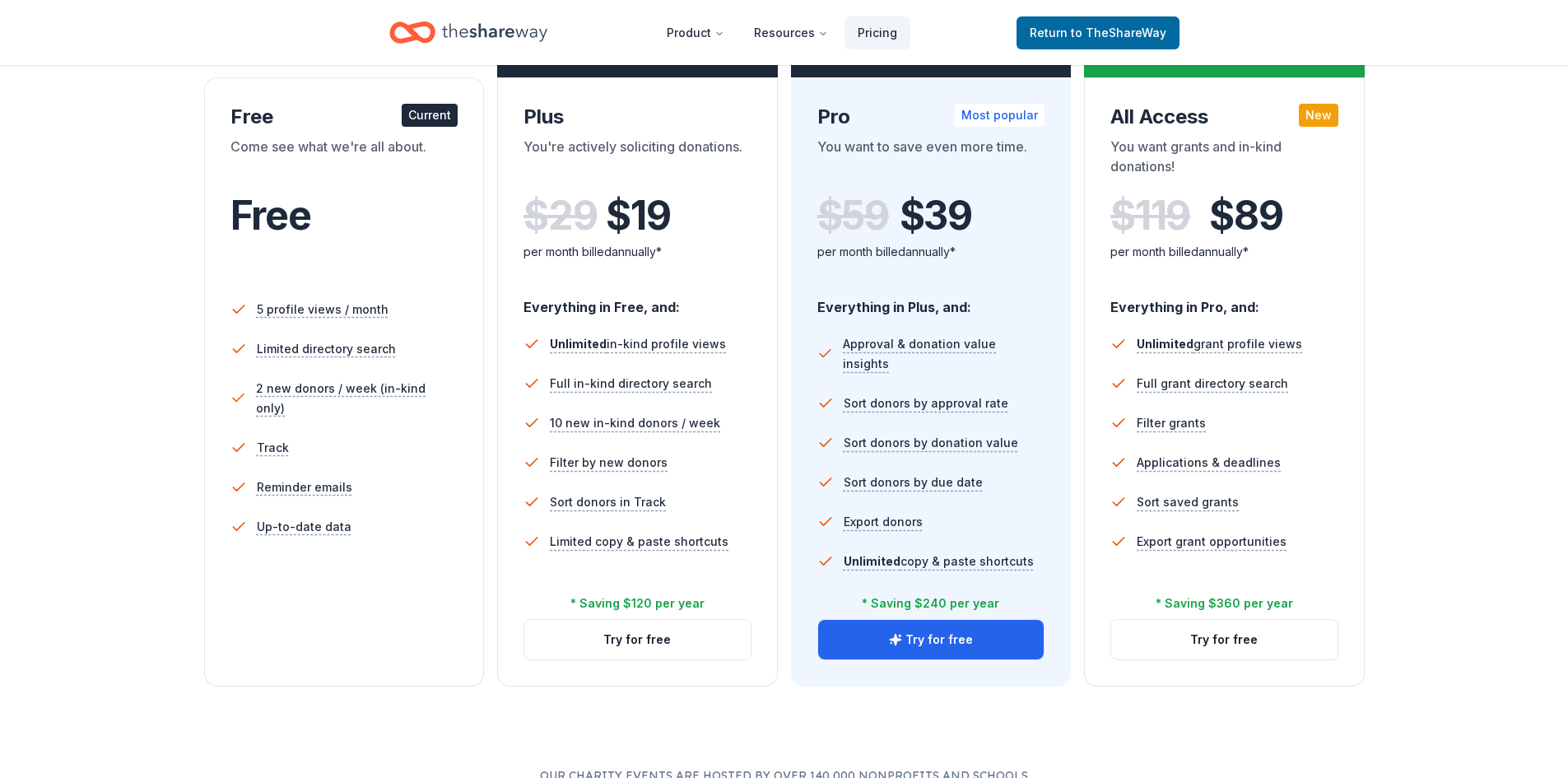
scroll to position [248, 0]
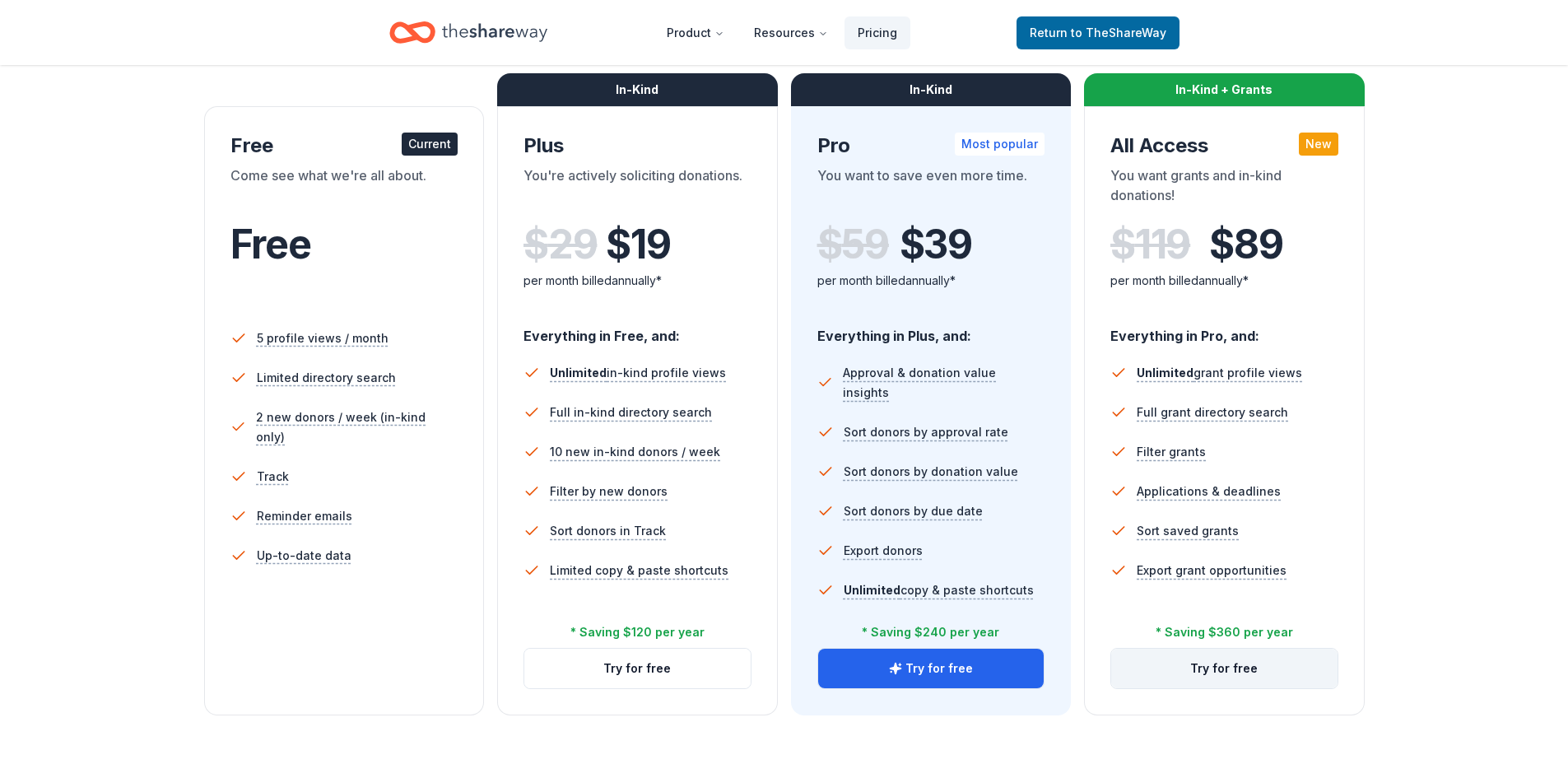
click at [787, 672] on button "Try for free" at bounding box center [1225, 669] width 227 height 39
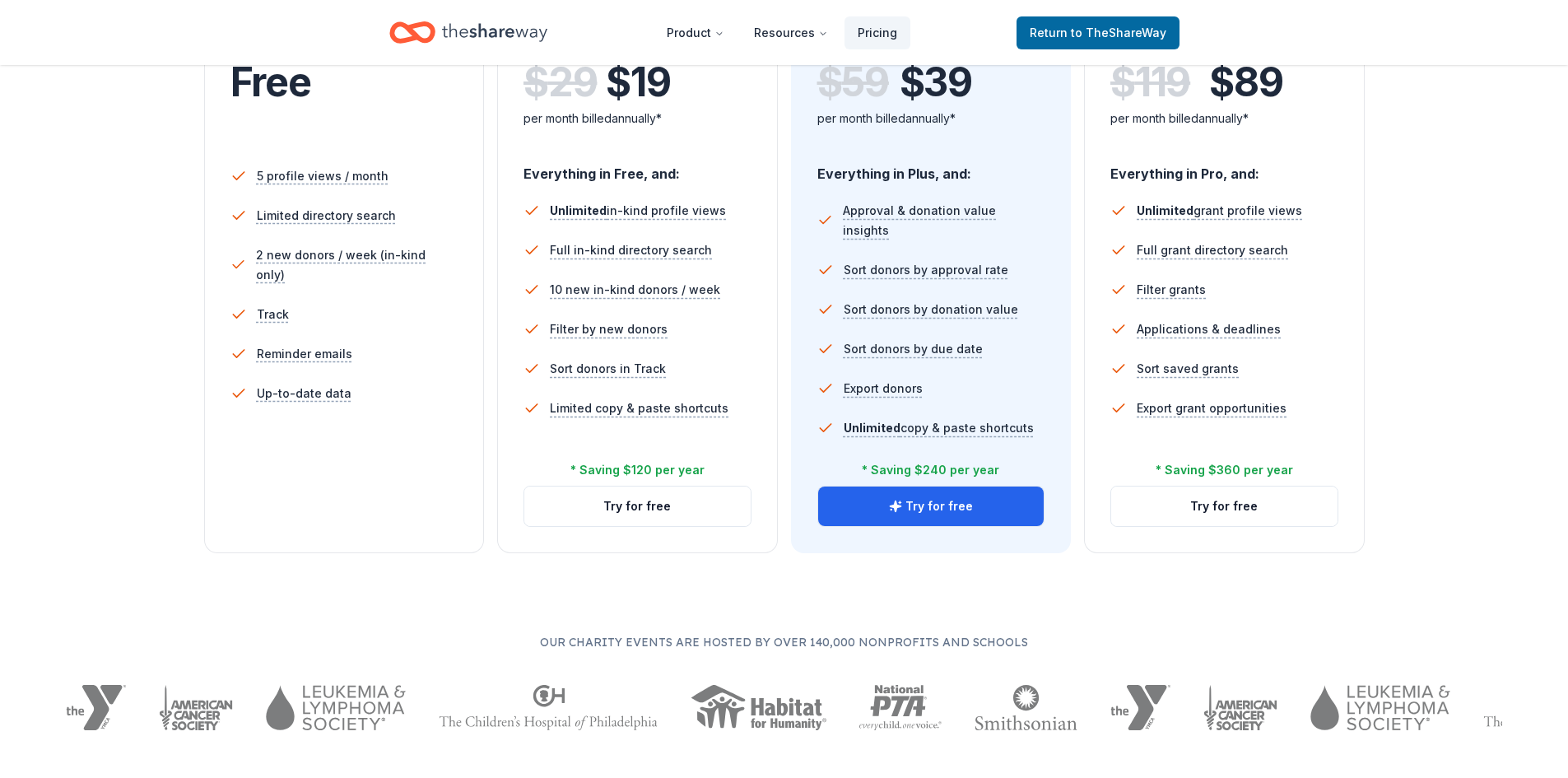
scroll to position [412, 0]
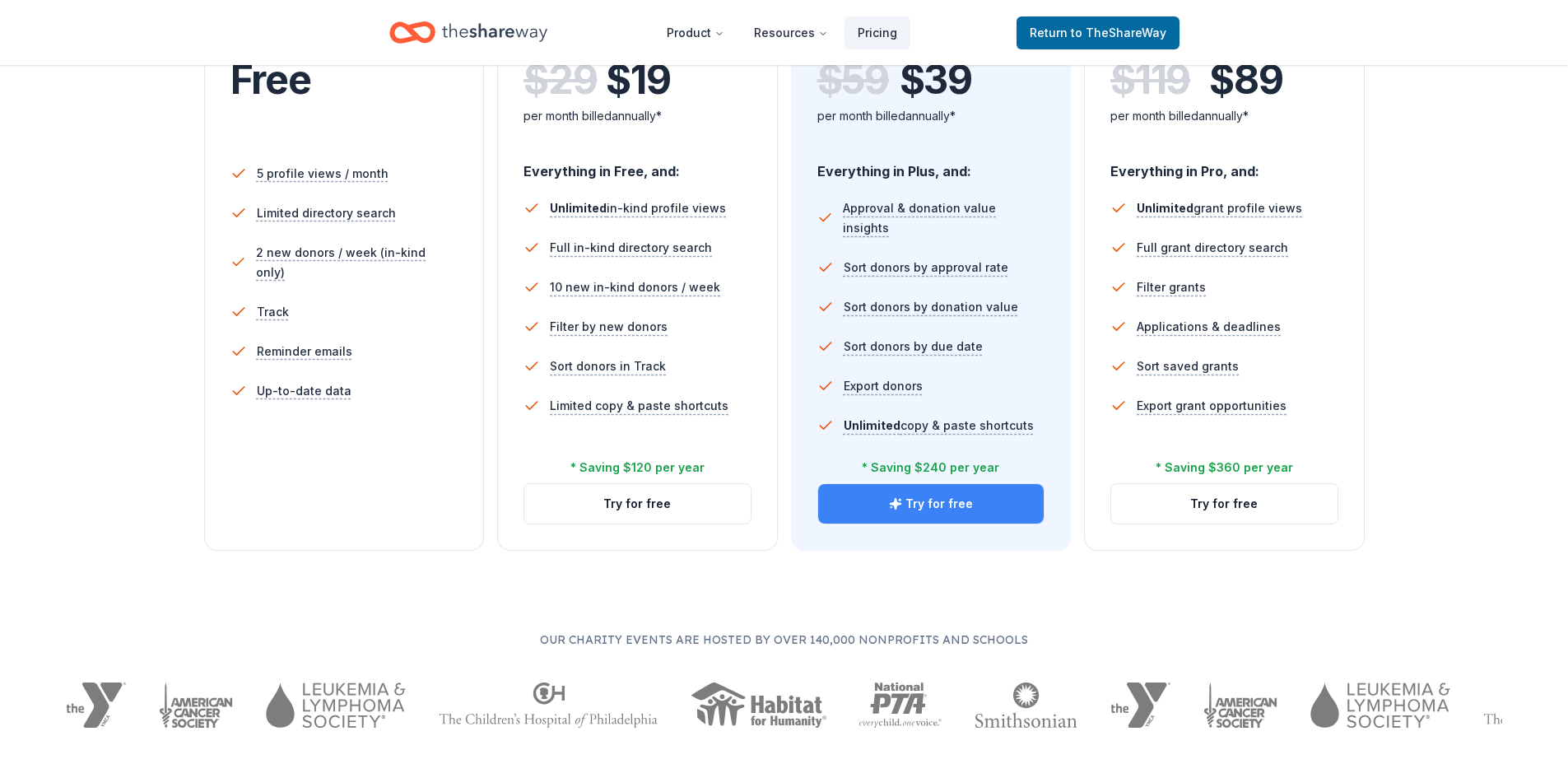
click at [909, 507] on button "Try for free" at bounding box center [931, 504] width 227 height 39
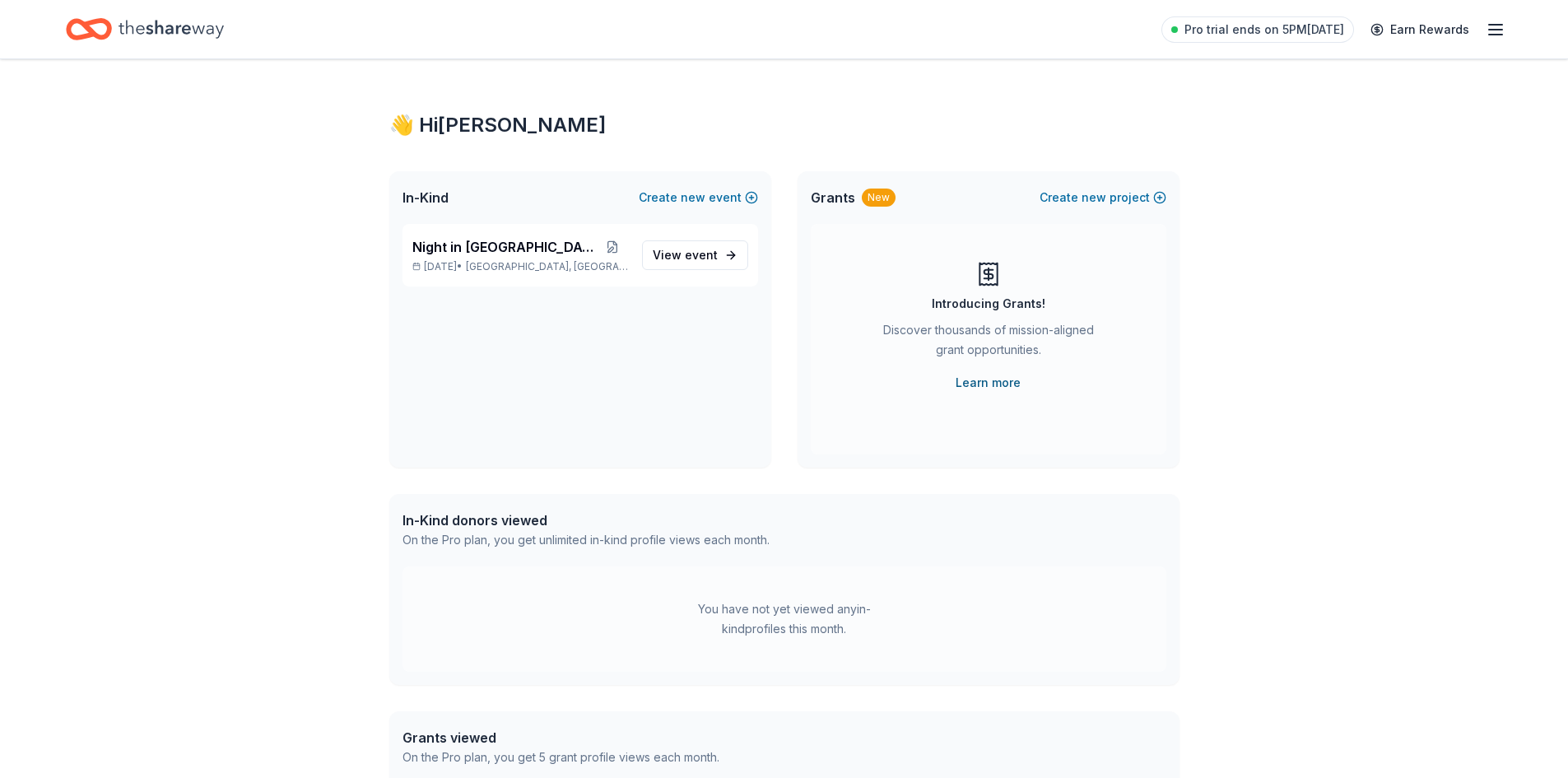
click at [982, 383] on link "Learn more" at bounding box center [989, 383] width 65 height 20
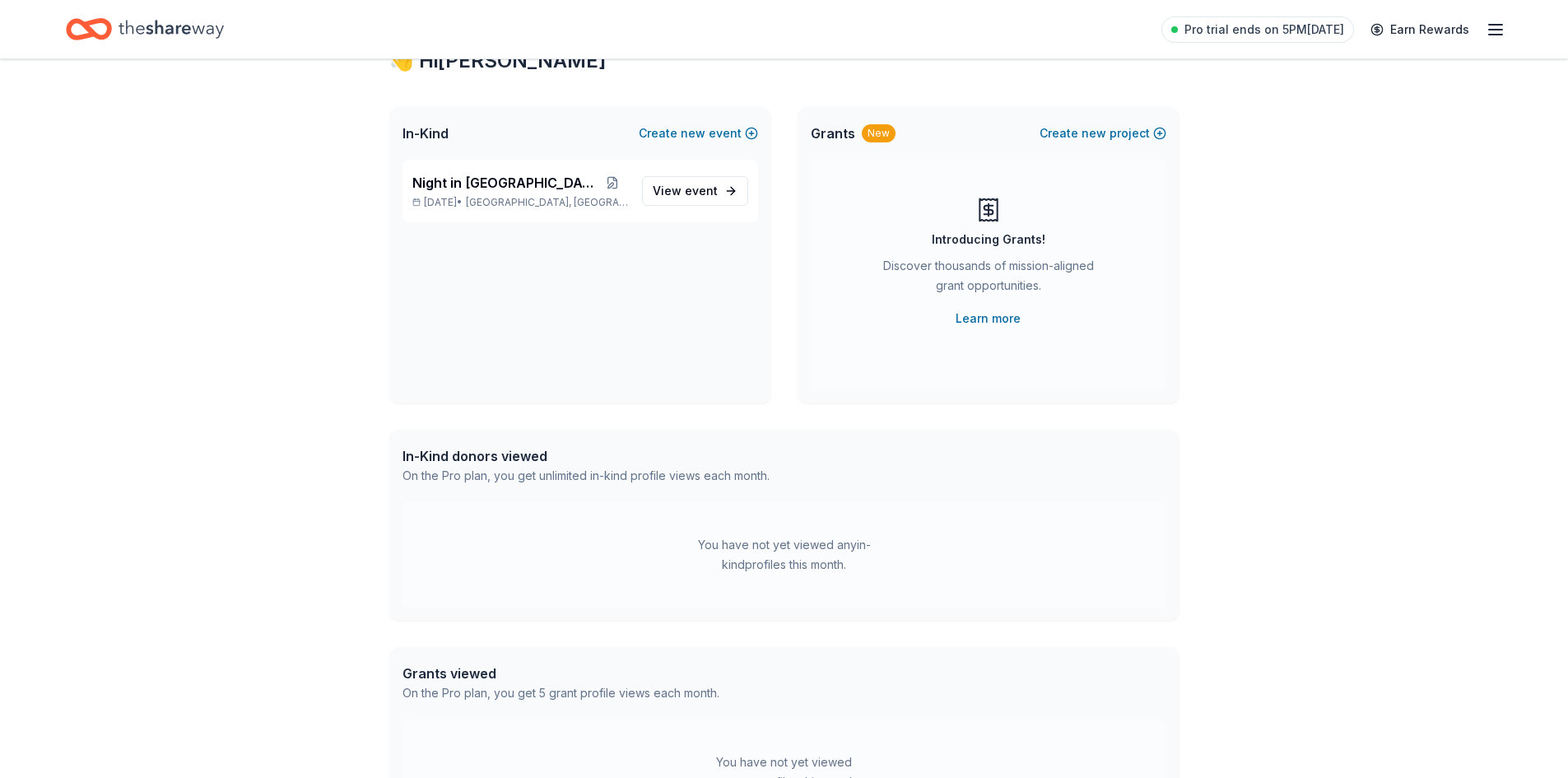
scroll to position [83, 0]
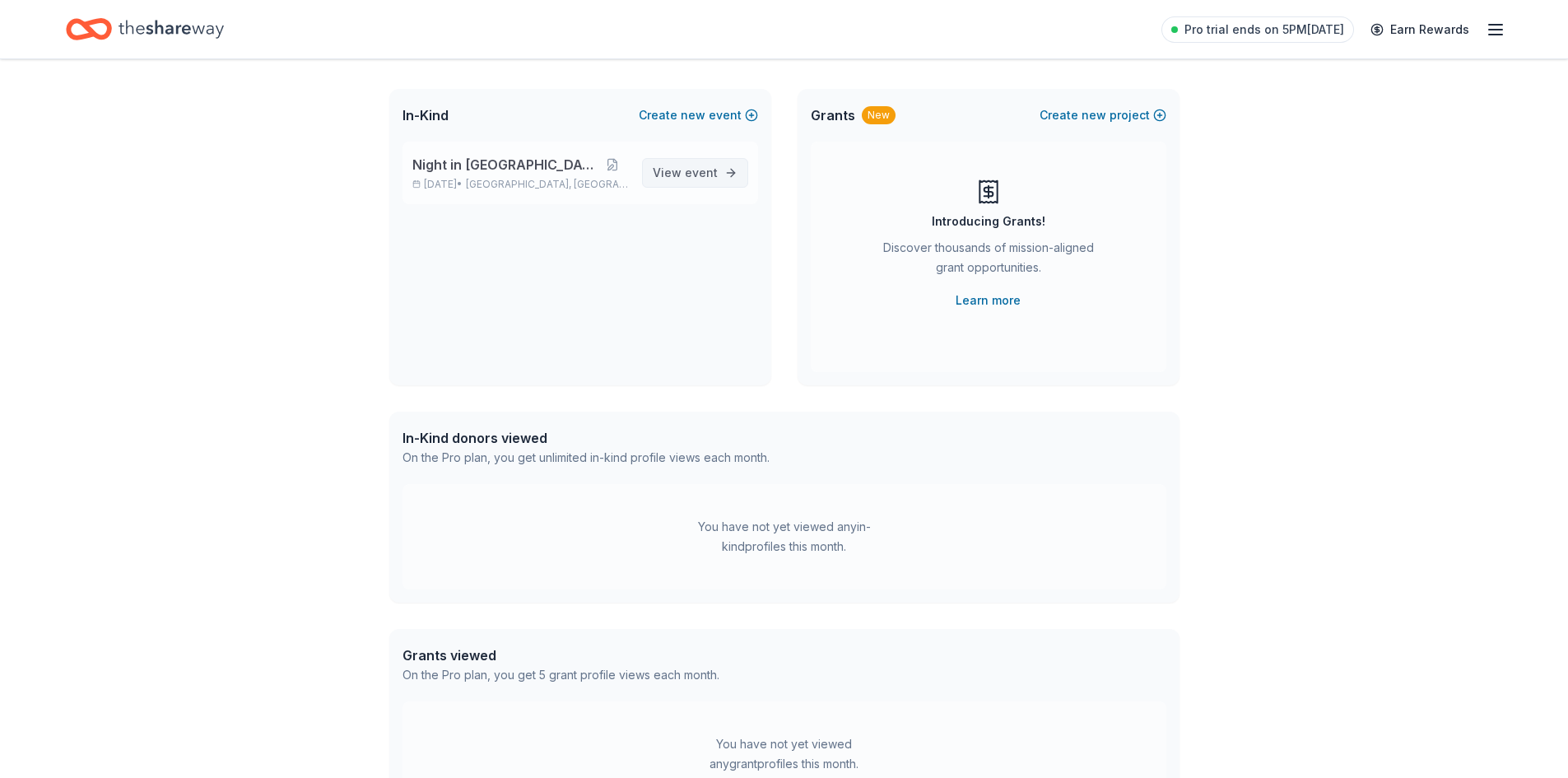
click at [701, 172] on span "event" at bounding box center [701, 173] width 33 height 14
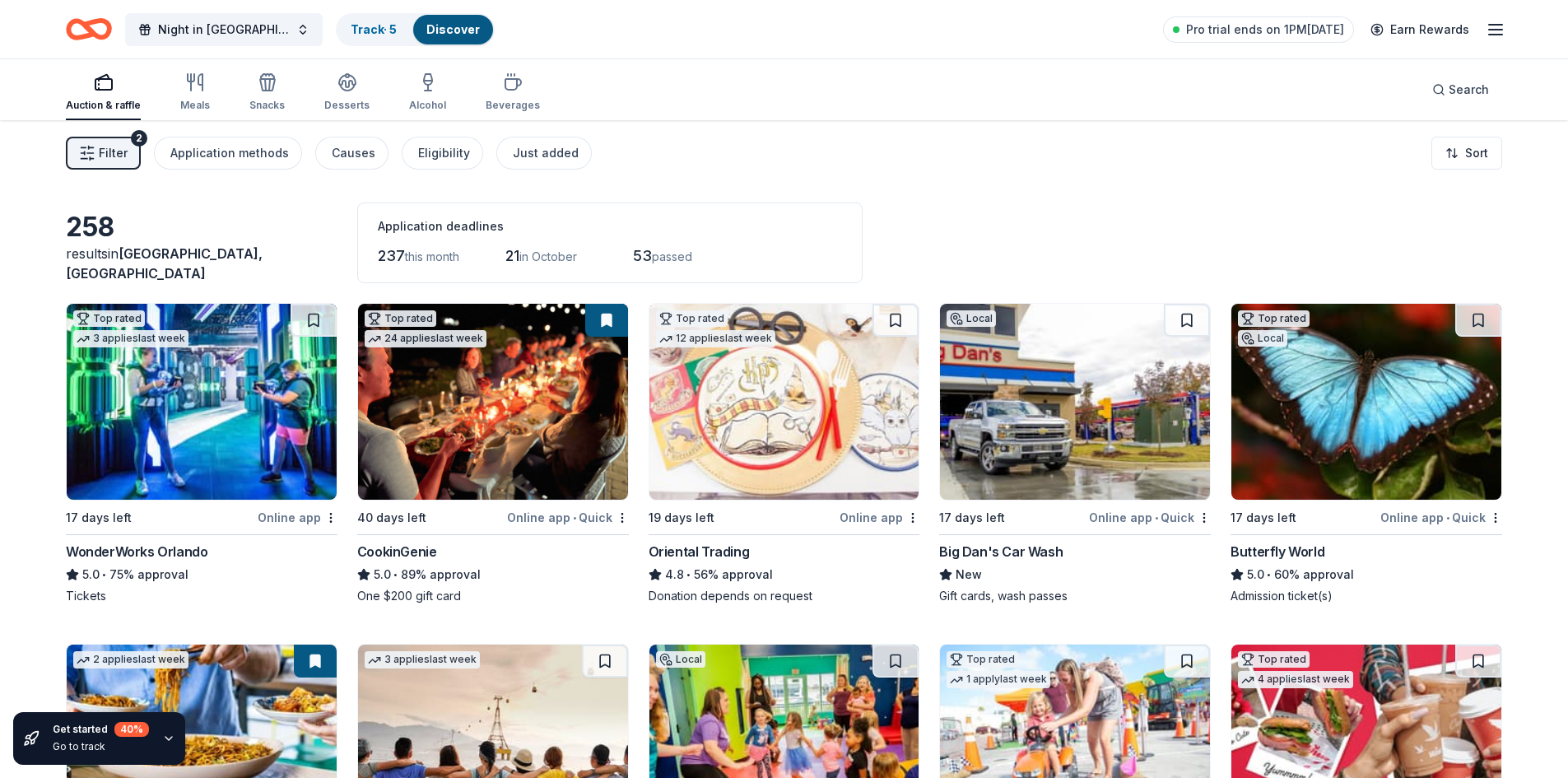
click at [108, 152] on span "Filter" at bounding box center [112, 153] width 29 height 20
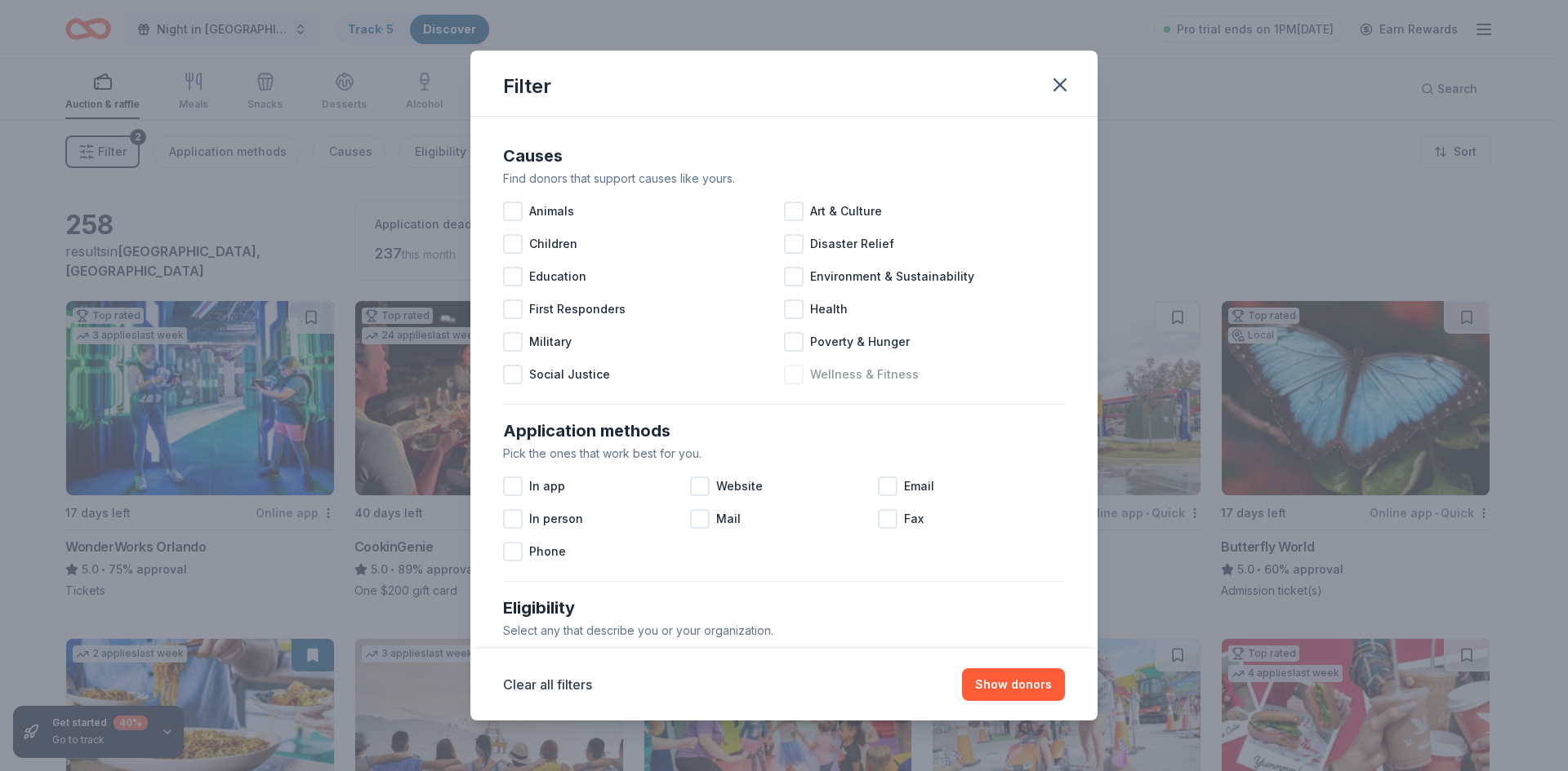
click at [792, 374] on div at bounding box center [794, 374] width 20 height 20
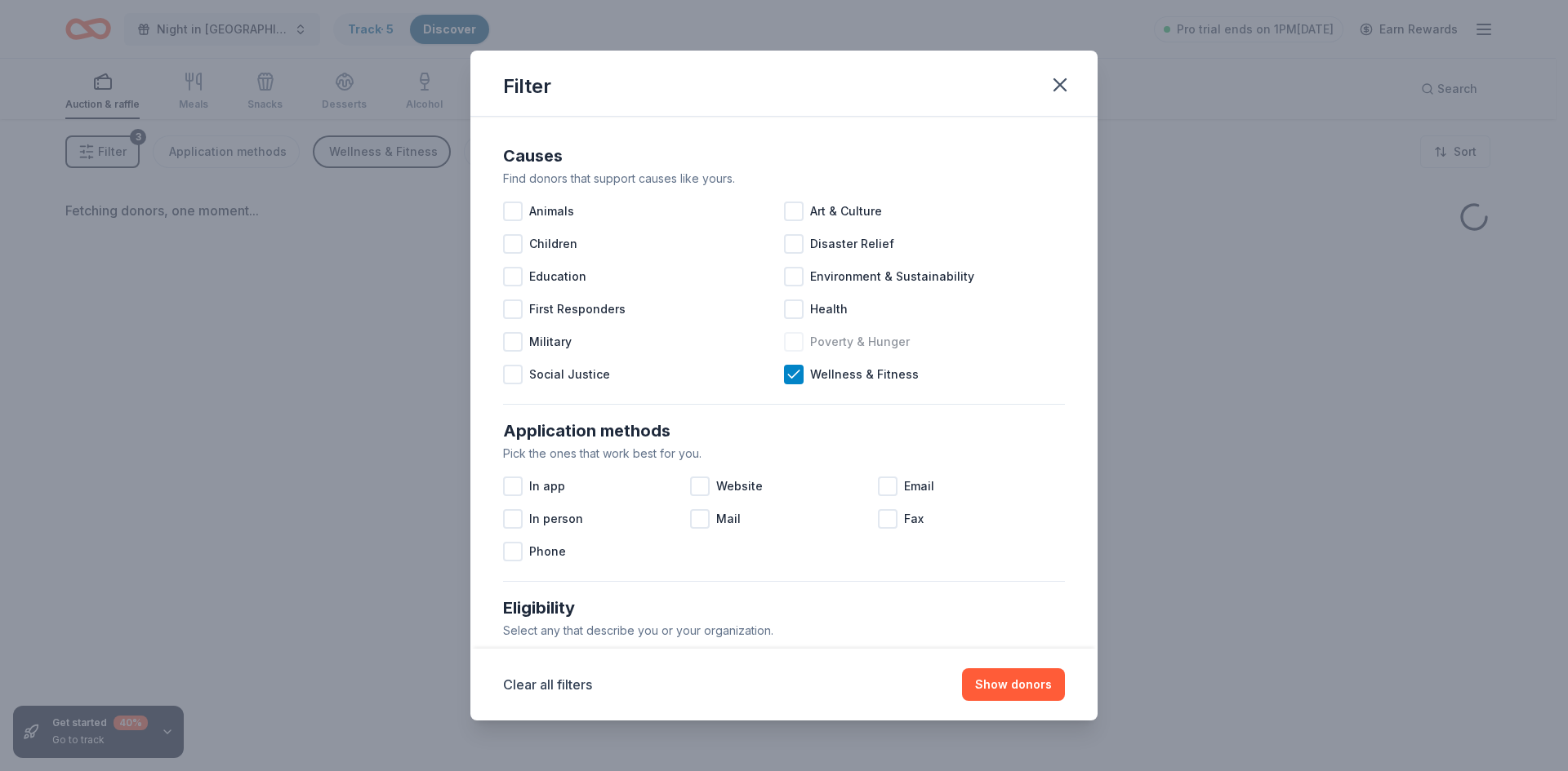
click at [793, 345] on div at bounding box center [794, 342] width 20 height 20
click at [786, 304] on div at bounding box center [794, 310] width 20 height 20
click at [788, 269] on div at bounding box center [794, 277] width 20 height 20
click at [791, 210] on div at bounding box center [794, 211] width 20 height 20
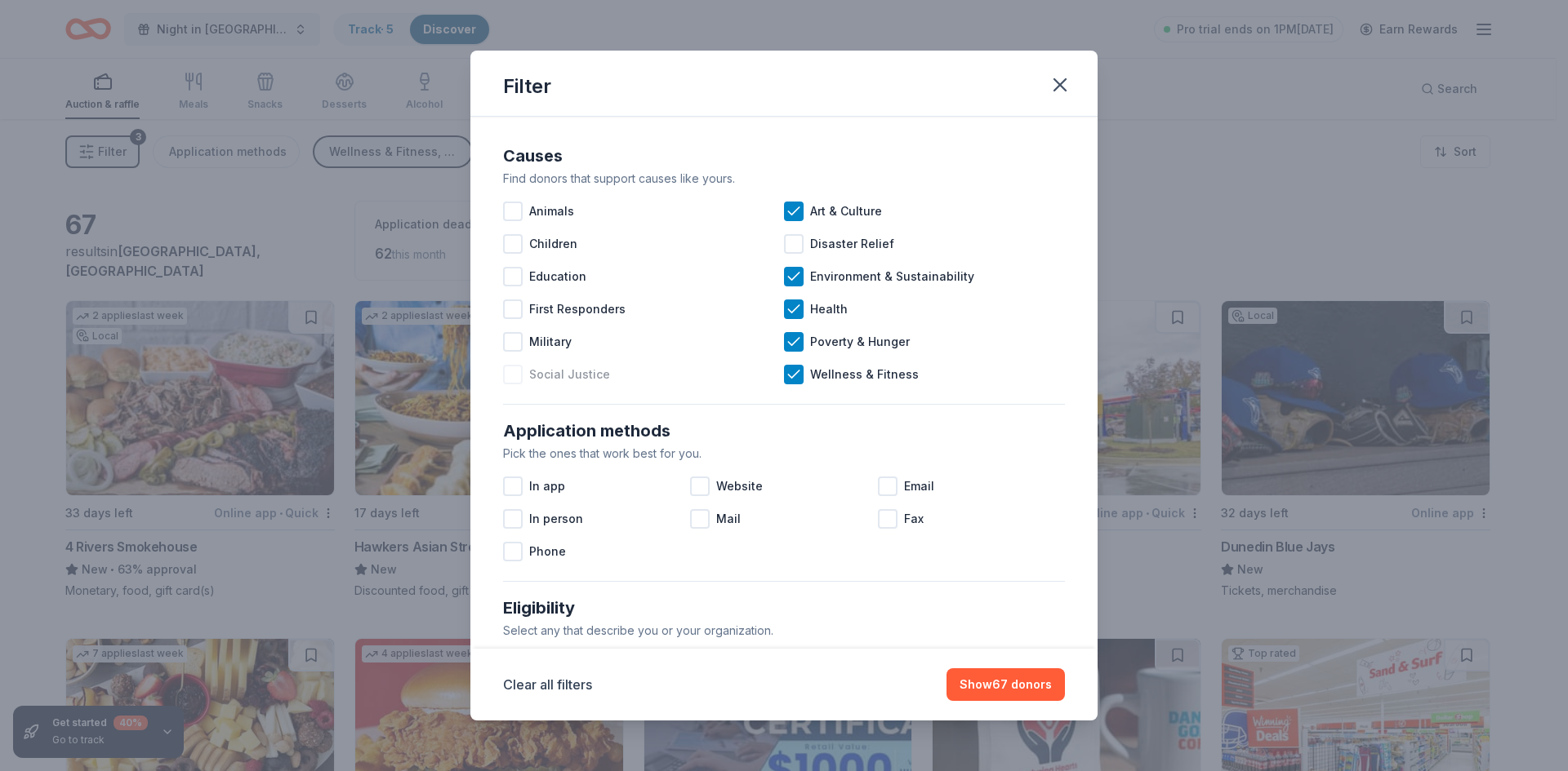
click at [516, 370] on div at bounding box center [513, 374] width 20 height 20
click at [516, 275] on div at bounding box center [513, 277] width 20 height 20
click at [517, 484] on div at bounding box center [513, 487] width 20 height 20
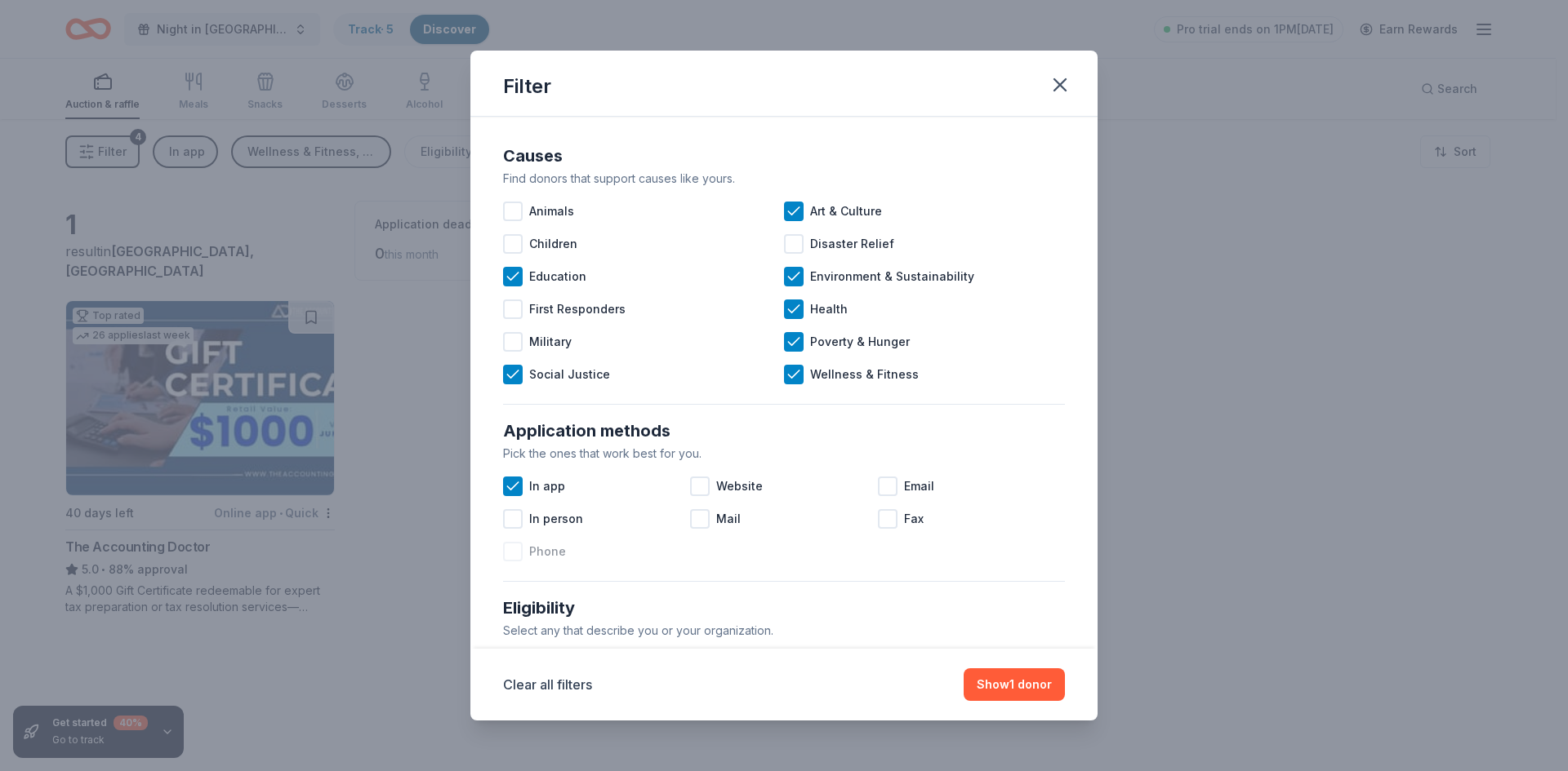
click at [515, 554] on div at bounding box center [513, 552] width 20 height 20
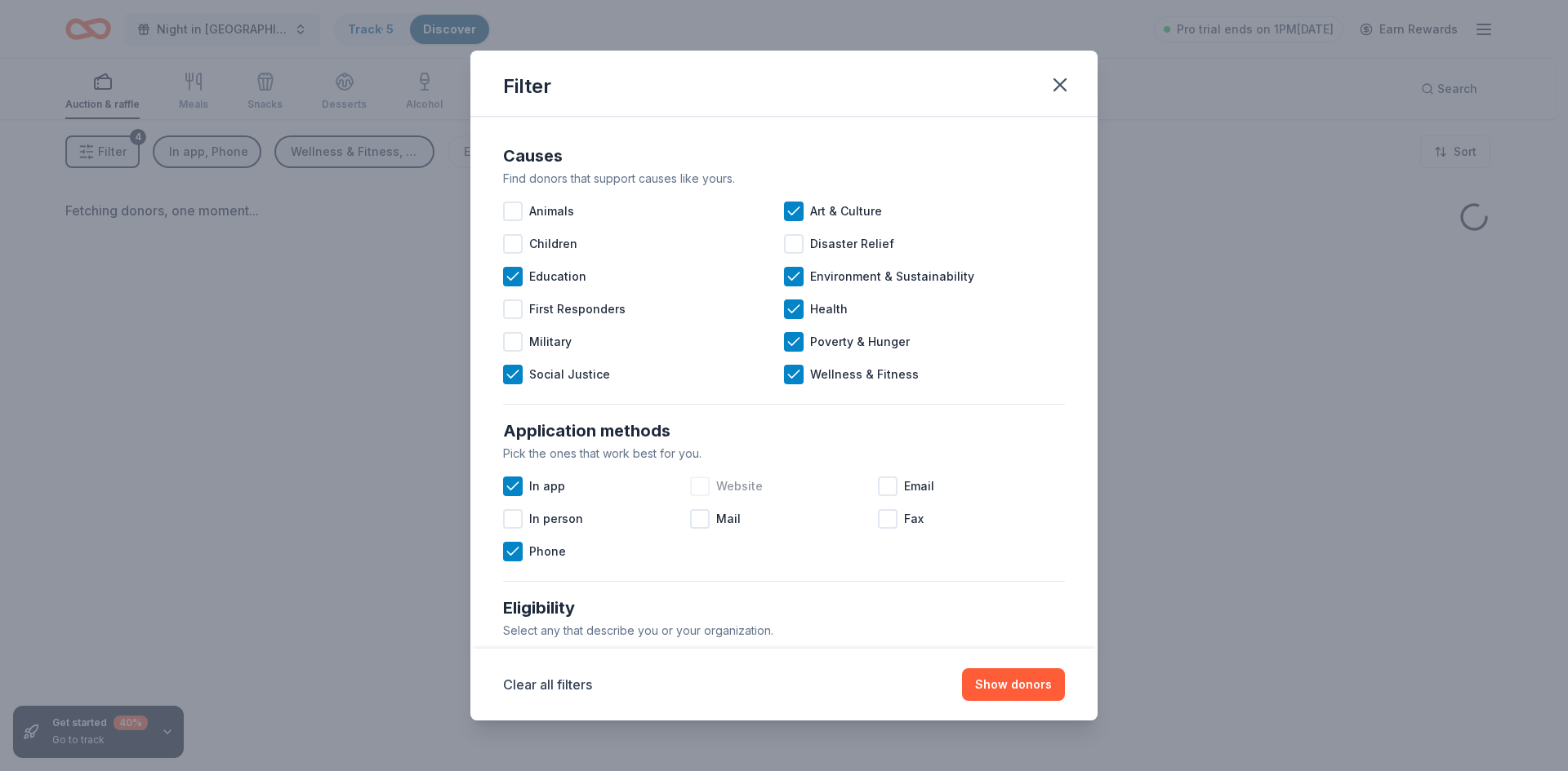
click at [699, 483] on div at bounding box center [700, 487] width 20 height 20
click at [696, 522] on div at bounding box center [700, 519] width 20 height 20
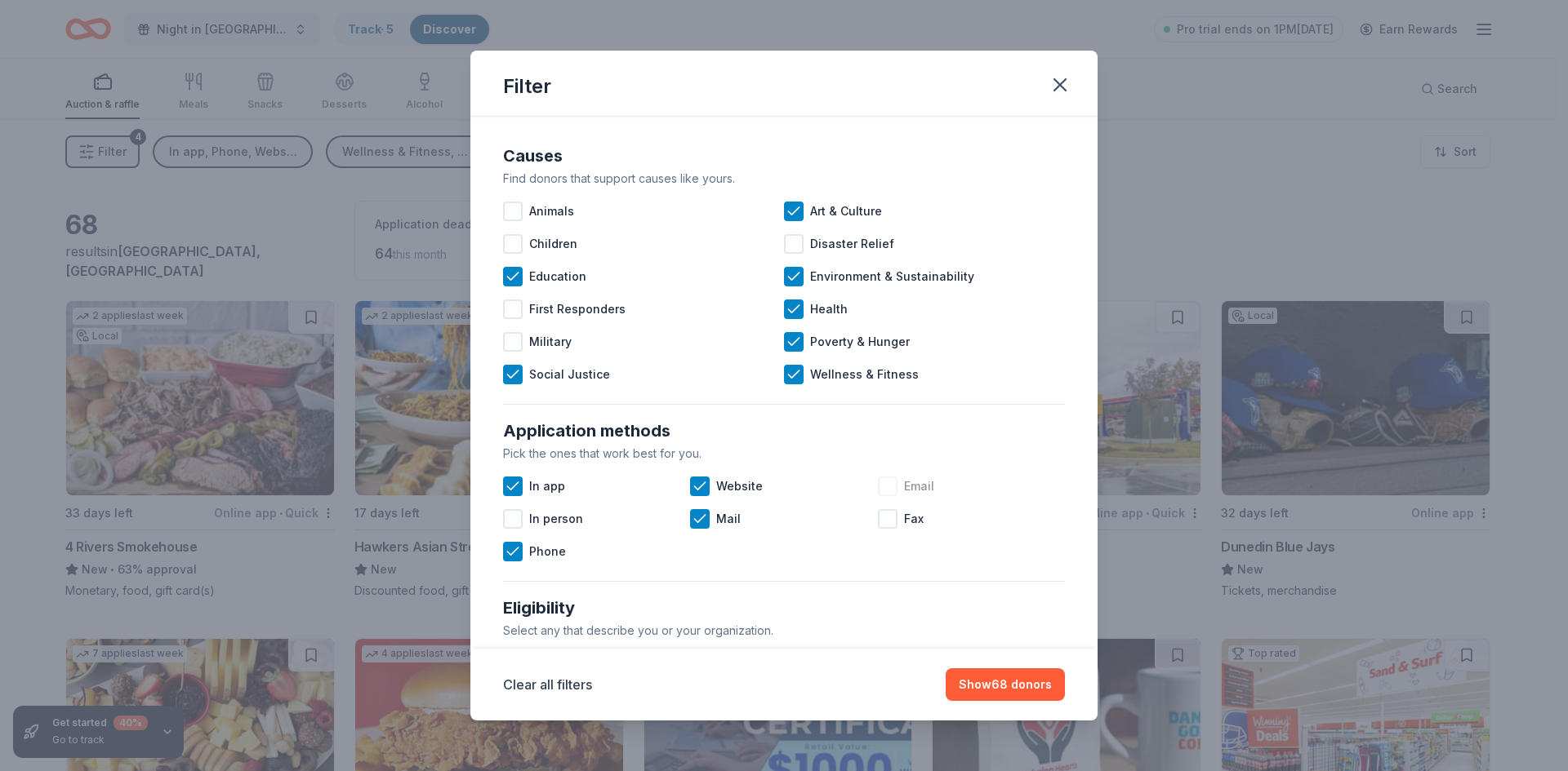
click at [886, 488] on div at bounding box center [888, 487] width 20 height 20
click at [1014, 686] on button "Show 75 donors" at bounding box center [1006, 684] width 117 height 32
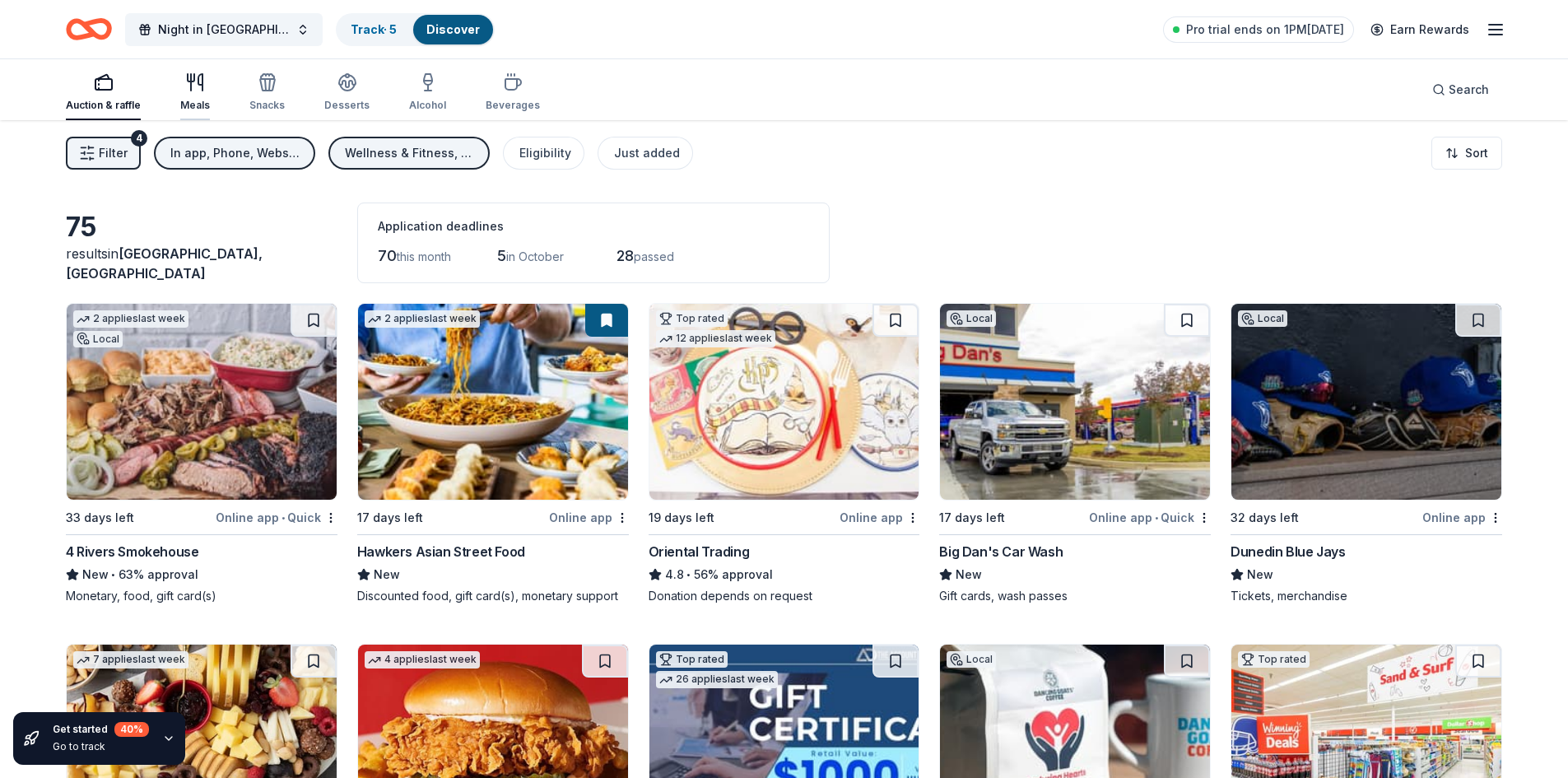
click at [191, 85] on icon "button" at bounding box center [191, 82] width 0 height 17
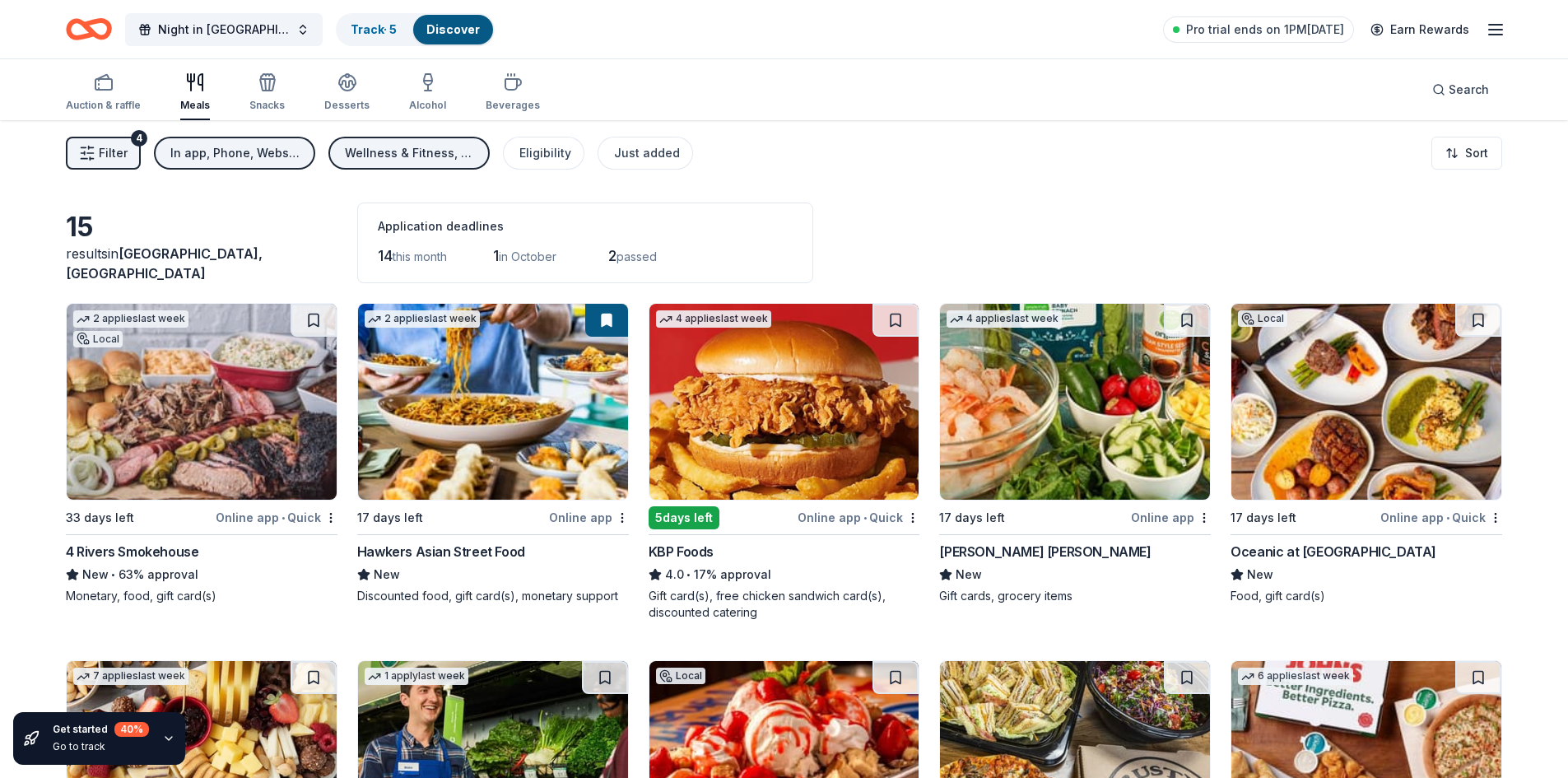
click at [252, 518] on div "Online app • Quick" at bounding box center [277, 518] width 122 height 21
click at [197, 431] on img at bounding box center [202, 401] width 270 height 196
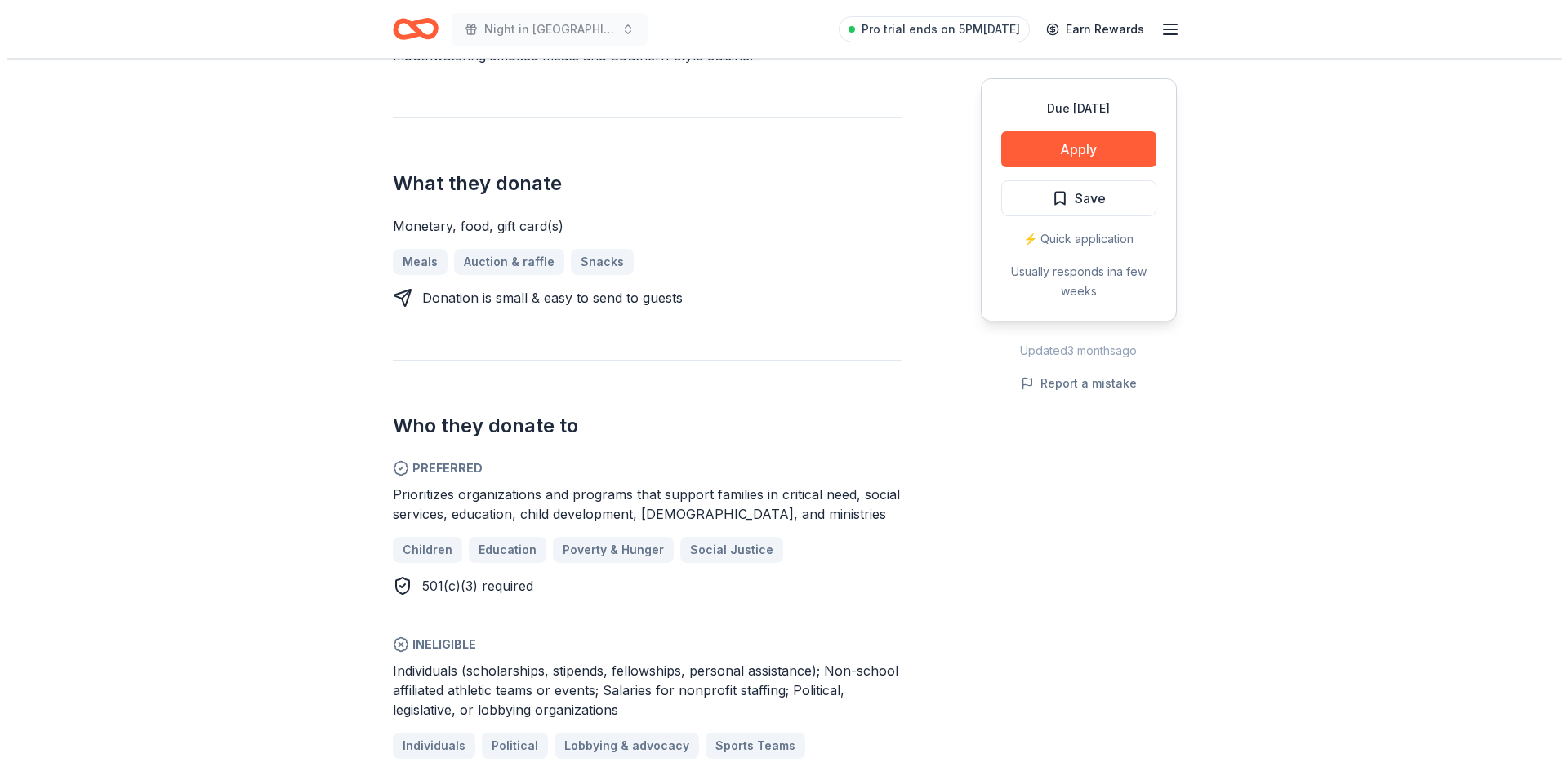
scroll to position [572, 0]
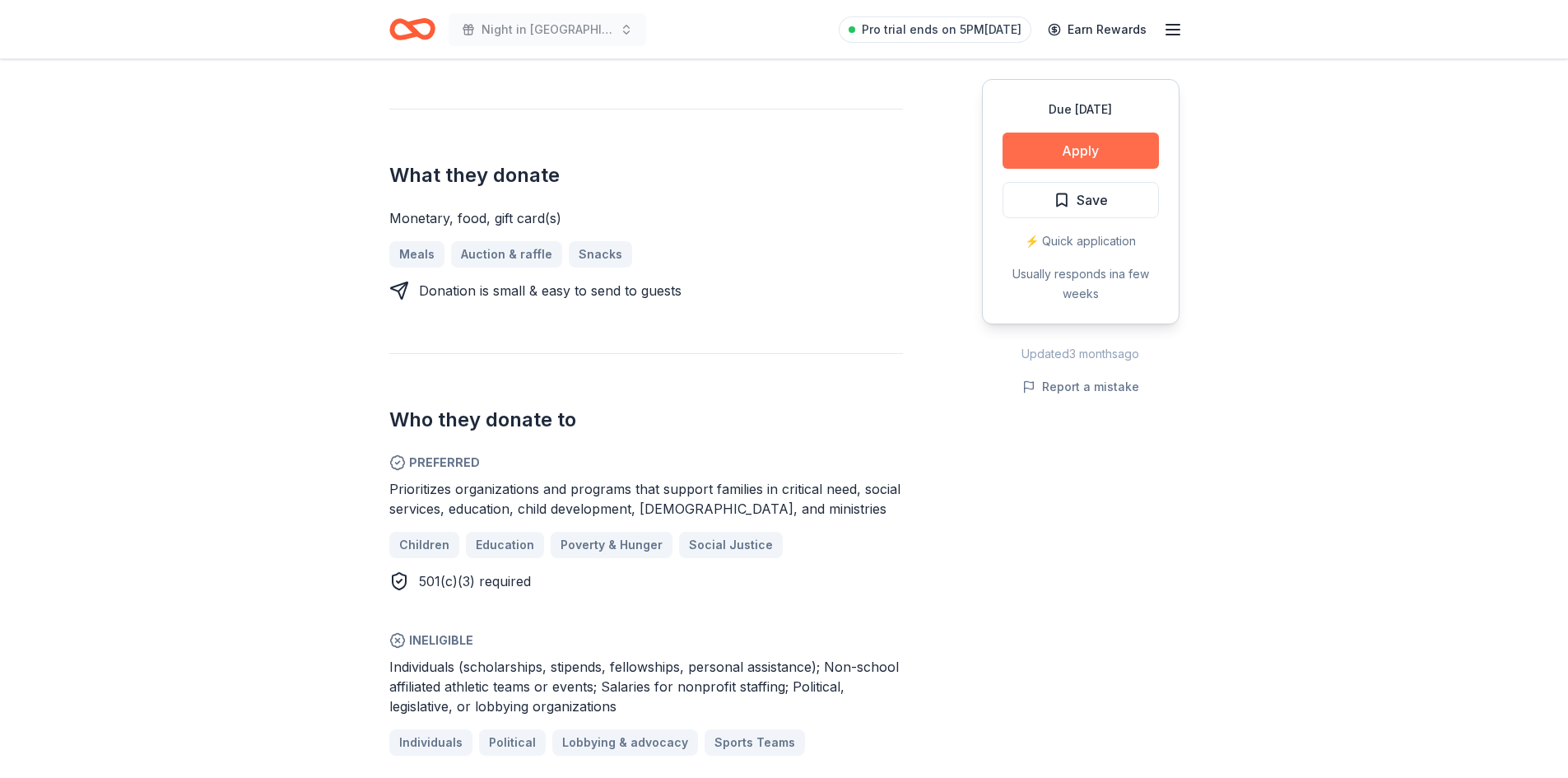
click at [1070, 148] on button "Apply" at bounding box center [1080, 150] width 157 height 36
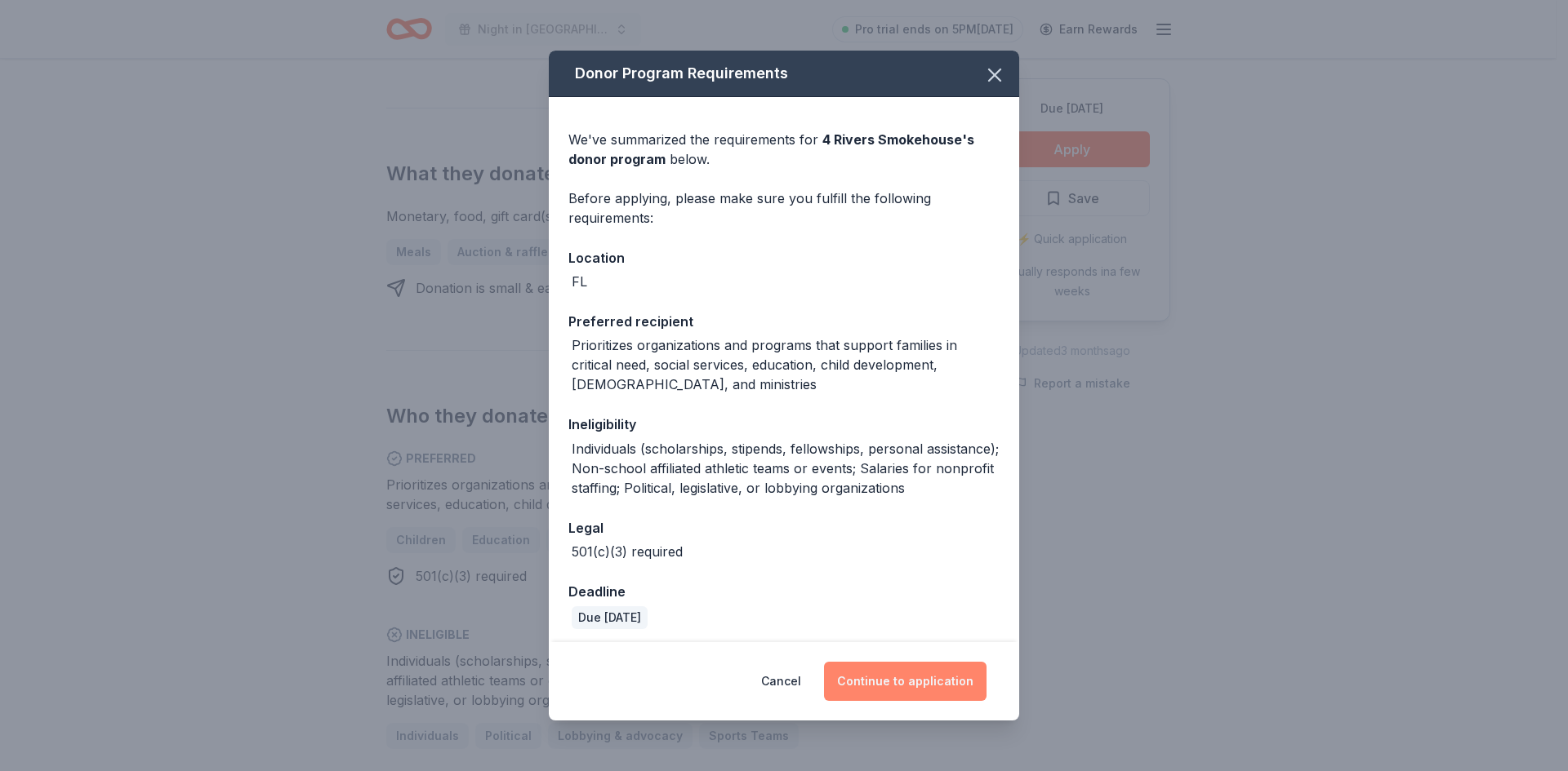
click at [904, 676] on button "Continue to application" at bounding box center [905, 681] width 162 height 39
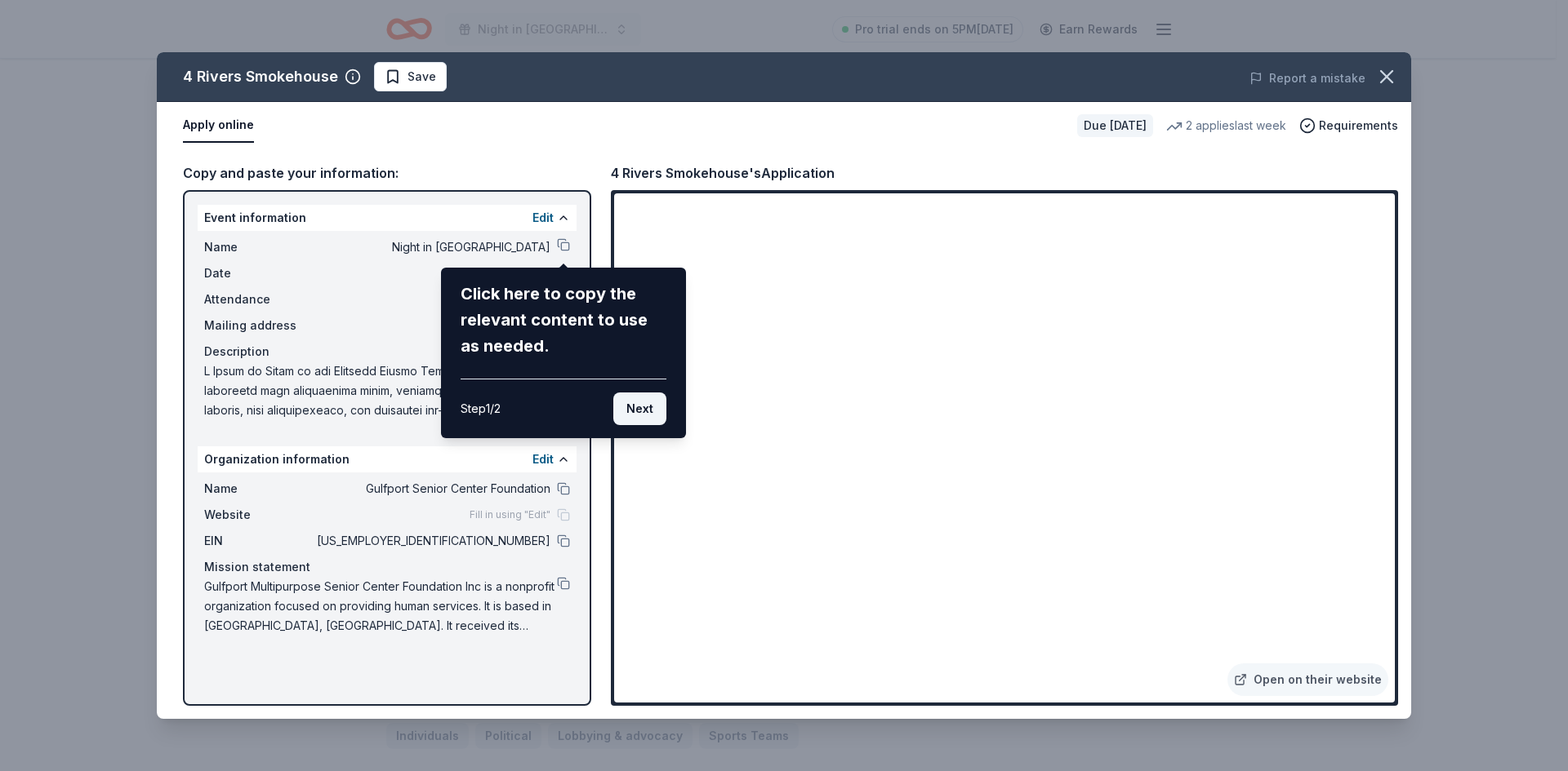
click at [637, 402] on button "Next" at bounding box center [639, 408] width 53 height 32
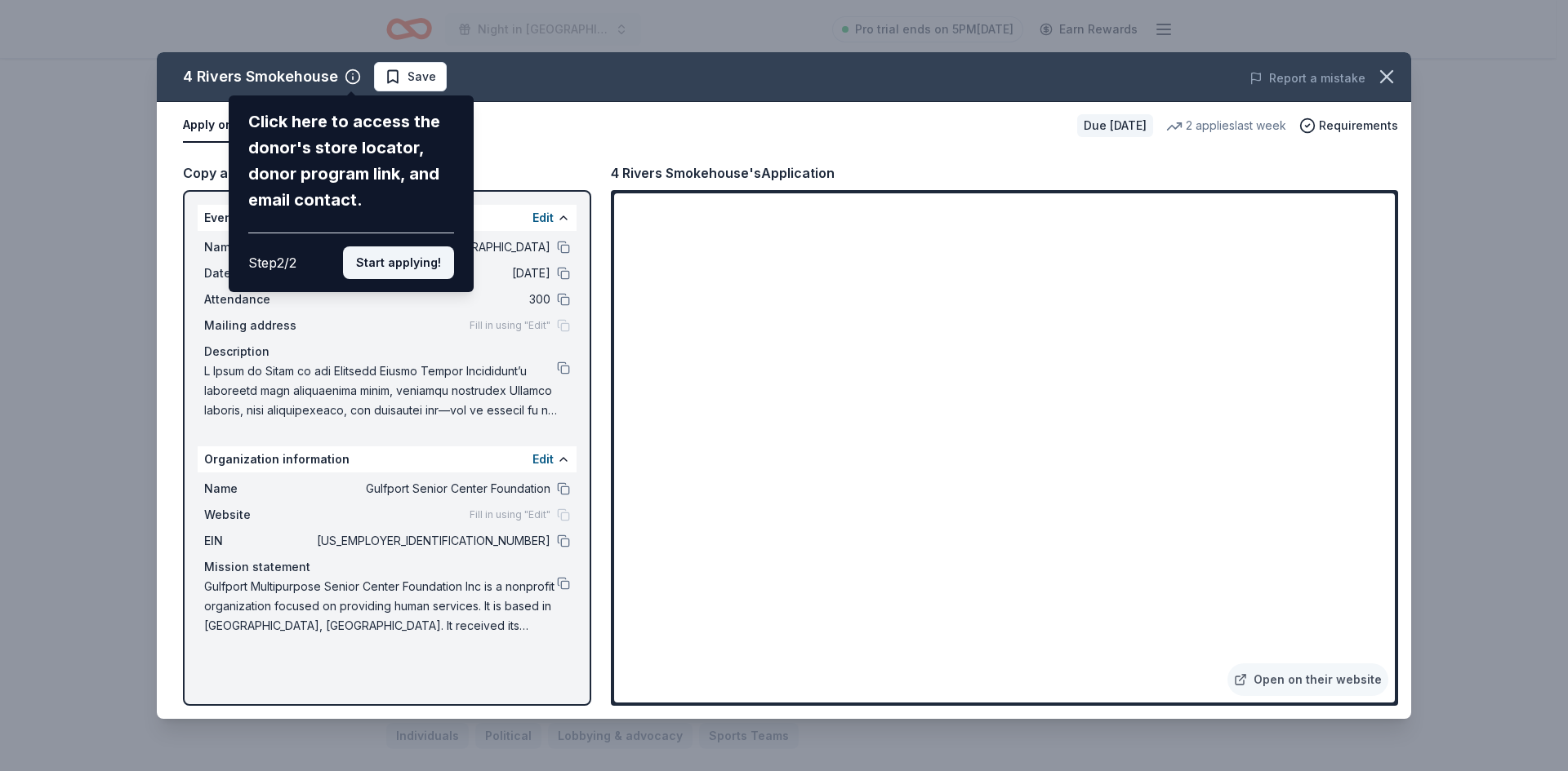
click at [405, 266] on button "Start applying!" at bounding box center [399, 262] width 111 height 32
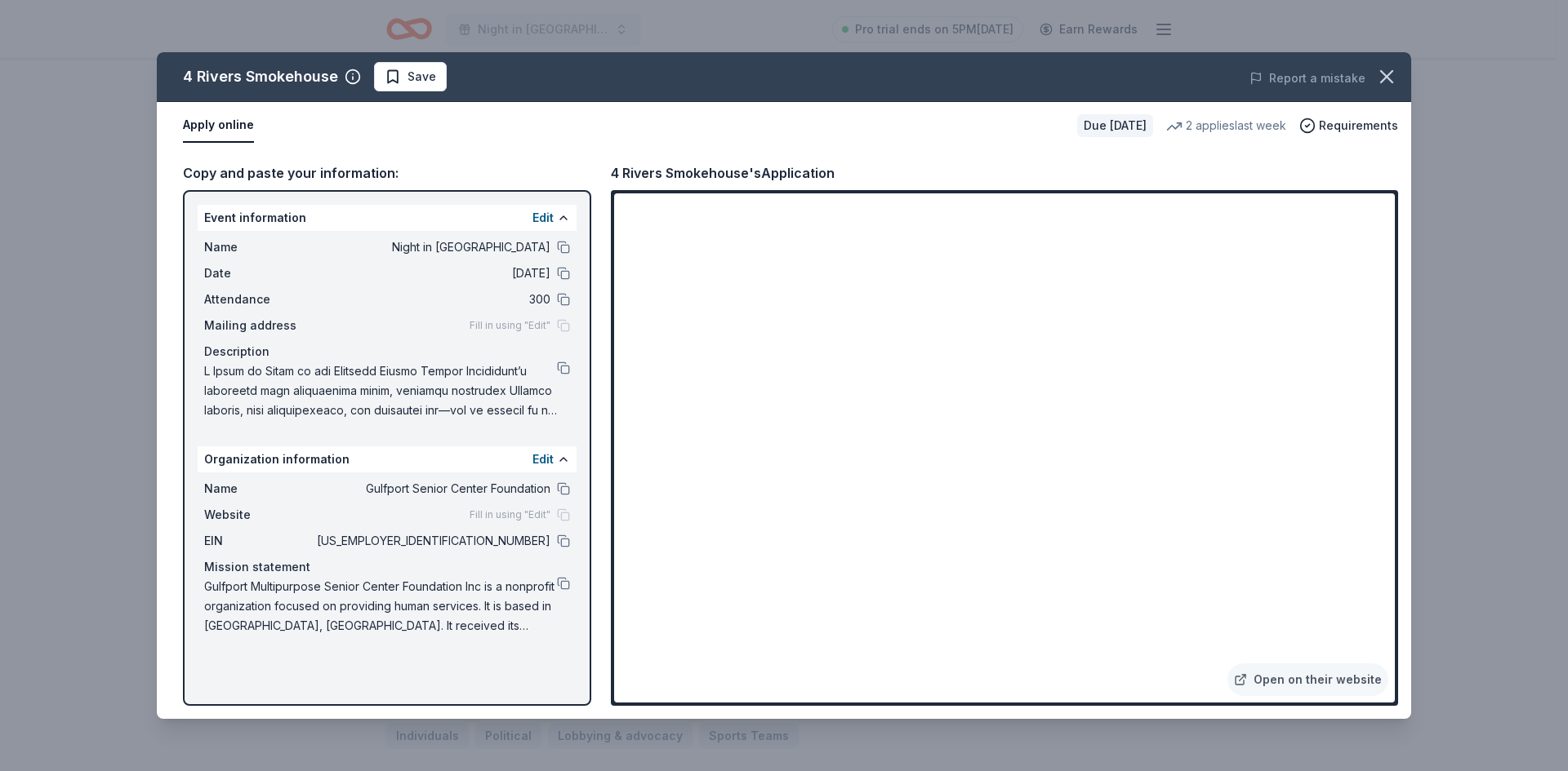
click at [281, 327] on div "4 Rivers Smokehouse Save Report a mistake Apply online Due [DATE] 2 applies las…" at bounding box center [783, 385] width 1254 height 666
click at [563, 218] on button at bounding box center [563, 217] width 13 height 13
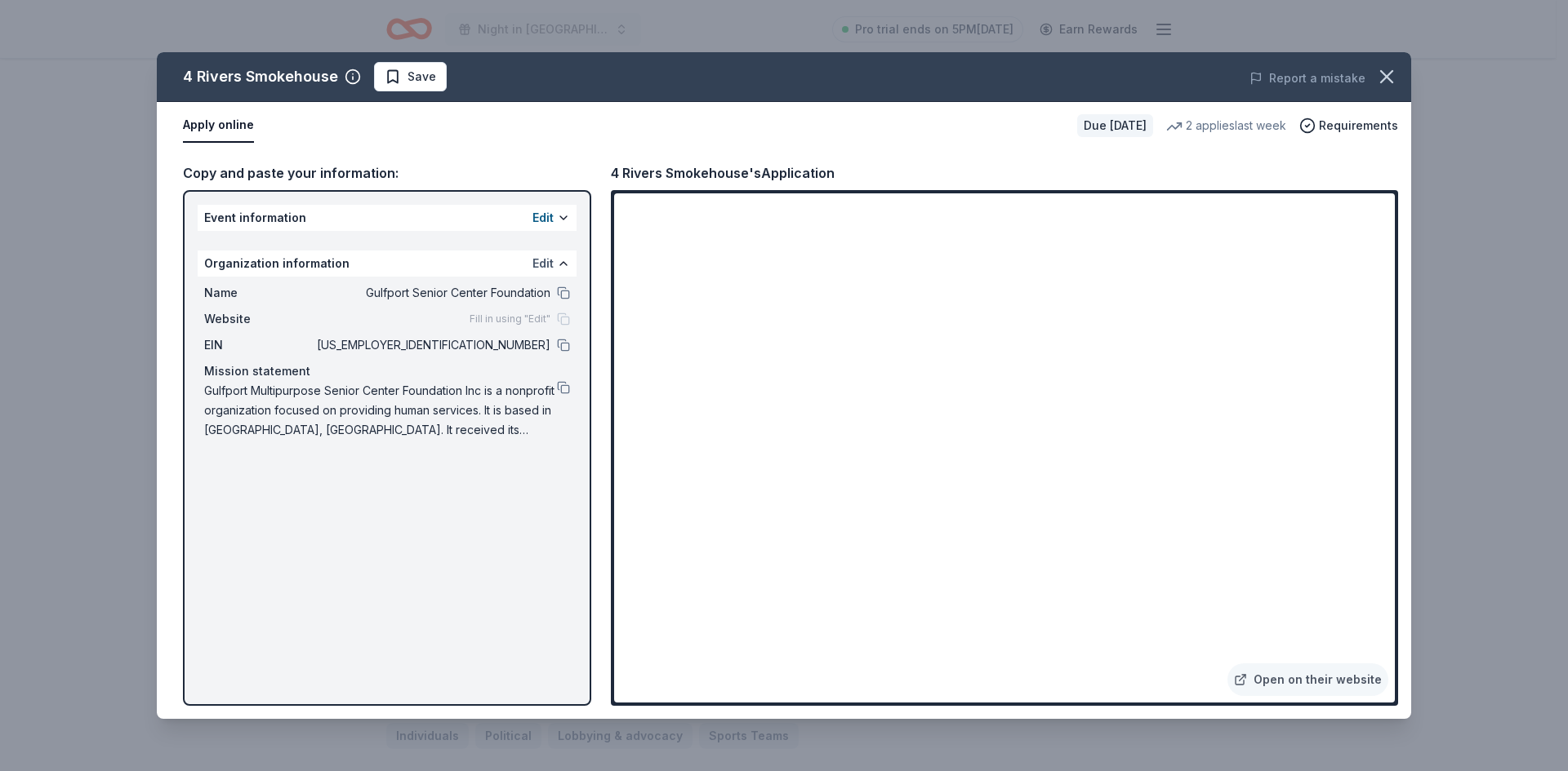
click at [546, 263] on button "Edit" at bounding box center [544, 264] width 22 height 20
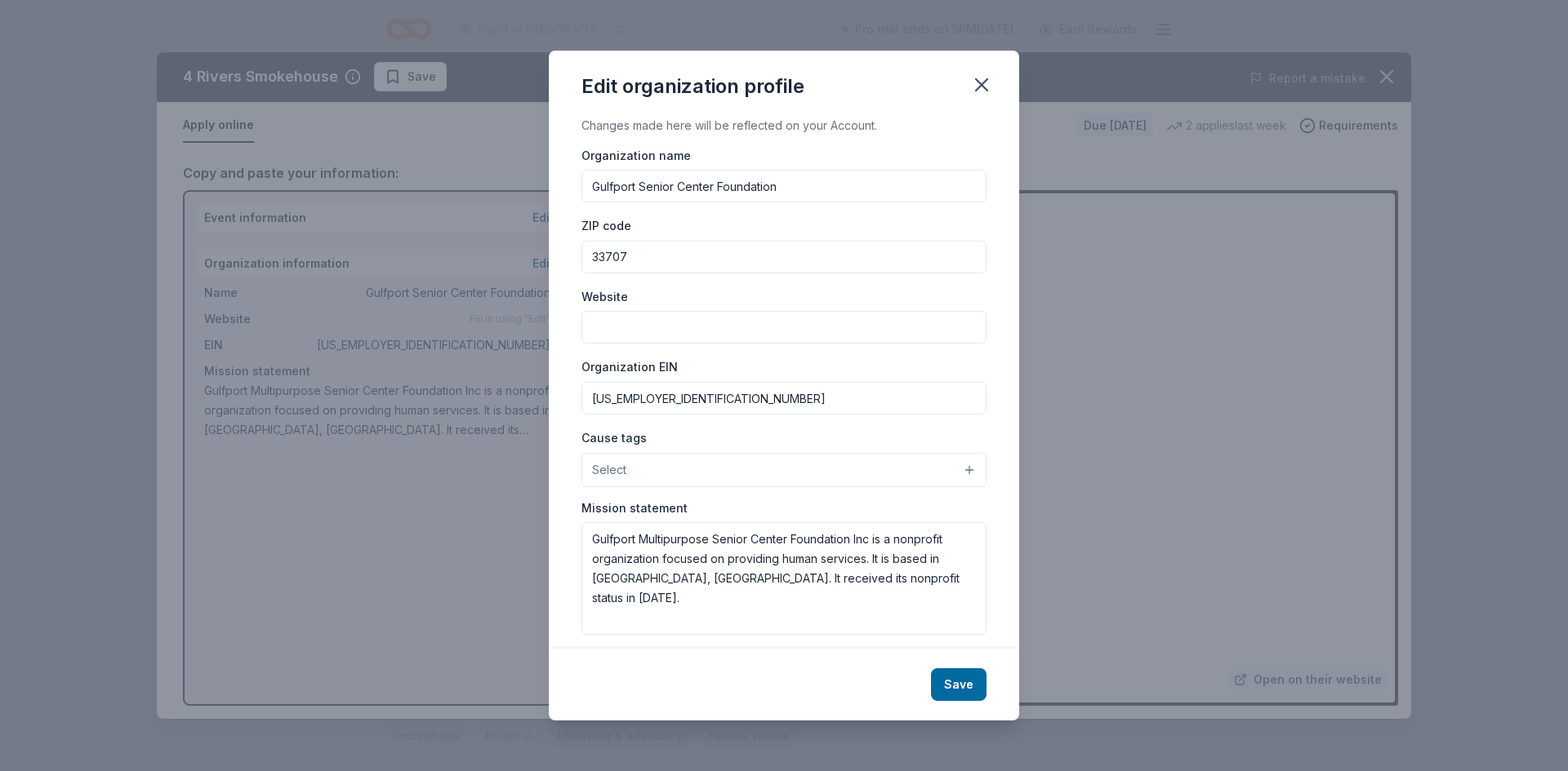
click at [622, 329] on input "Website" at bounding box center [784, 326] width 405 height 32
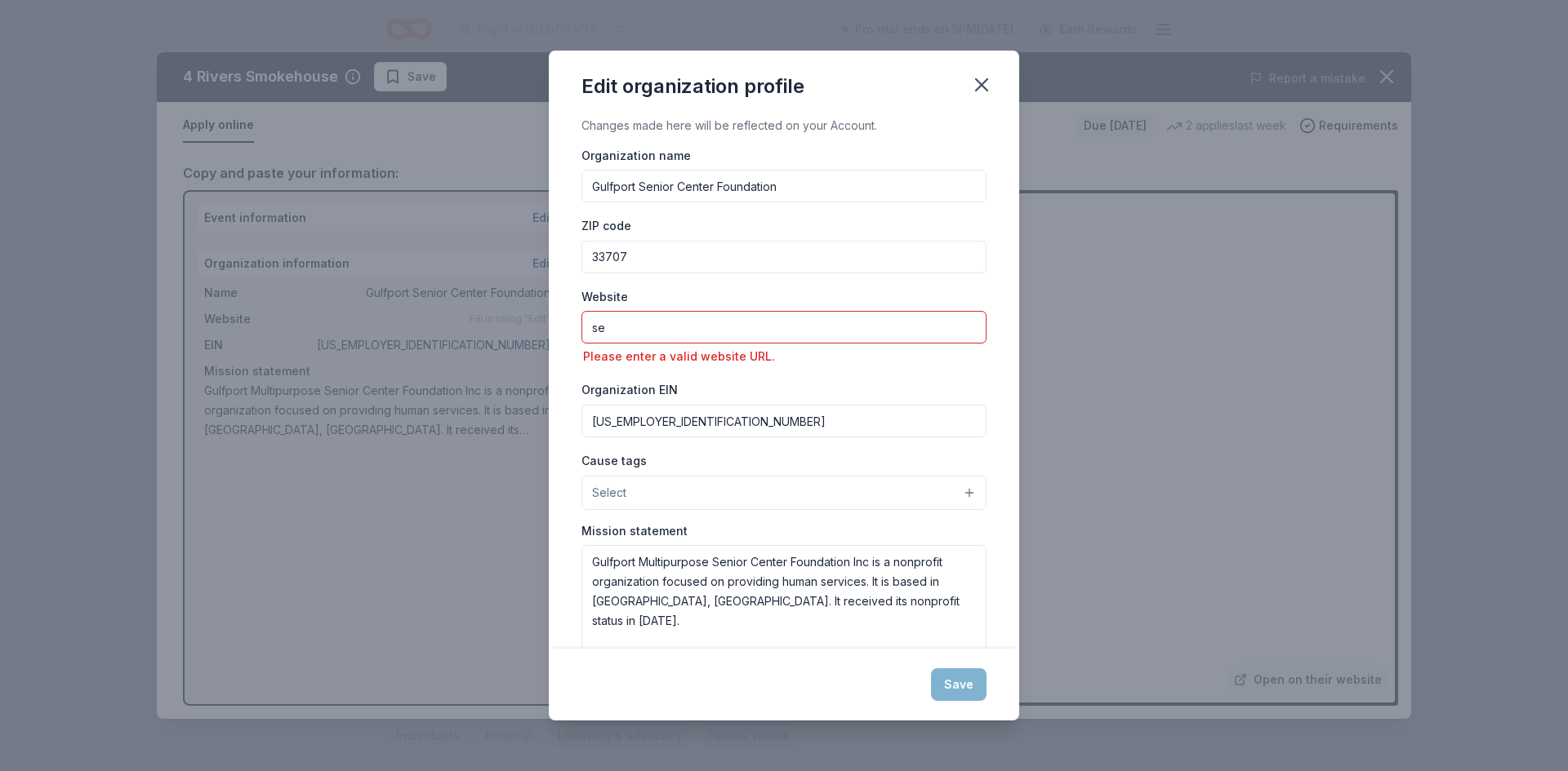
type input "s"
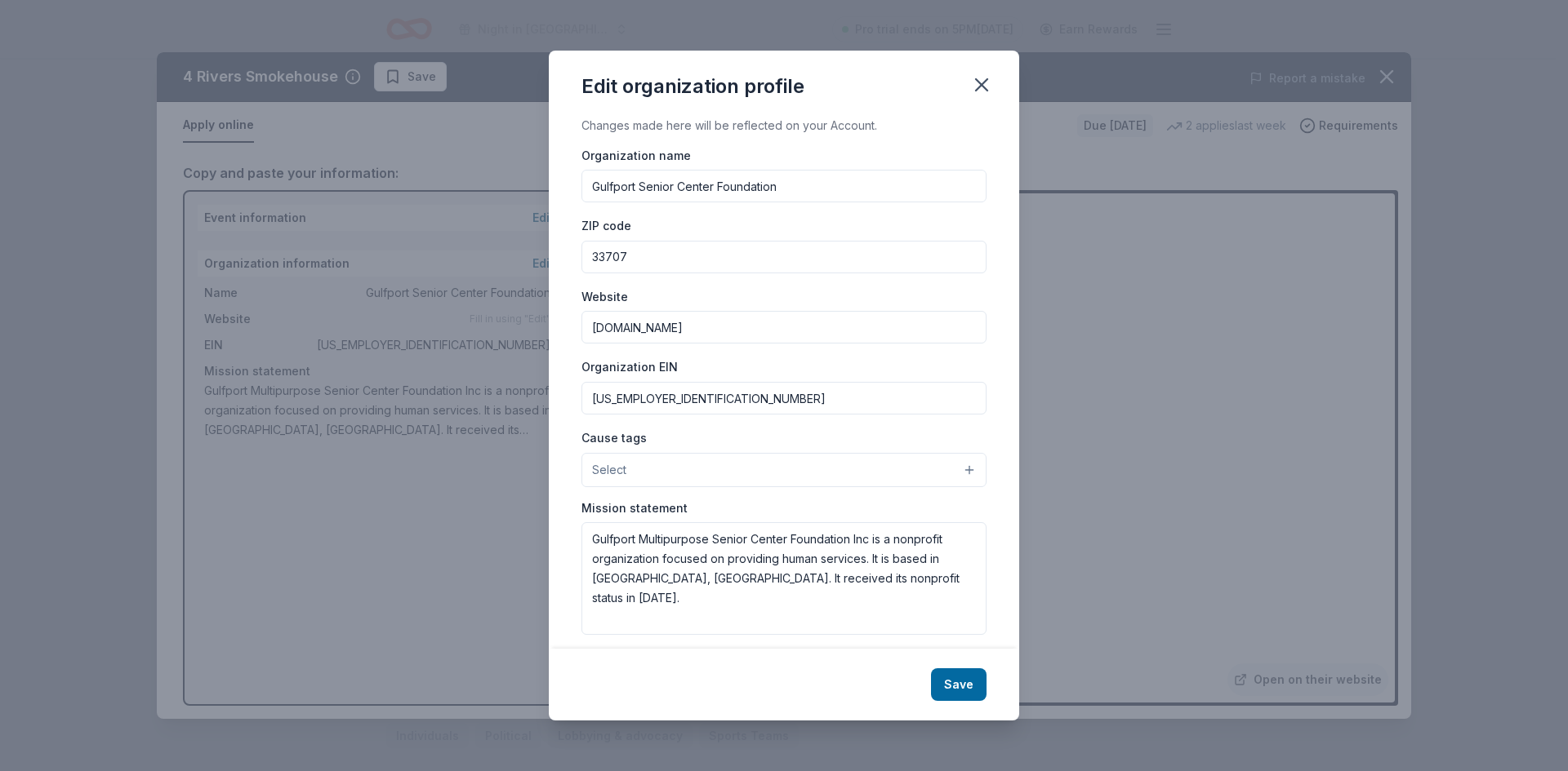
type input "gulfportseniorfoundation.org"
click at [957, 468] on button "Select" at bounding box center [784, 470] width 405 height 34
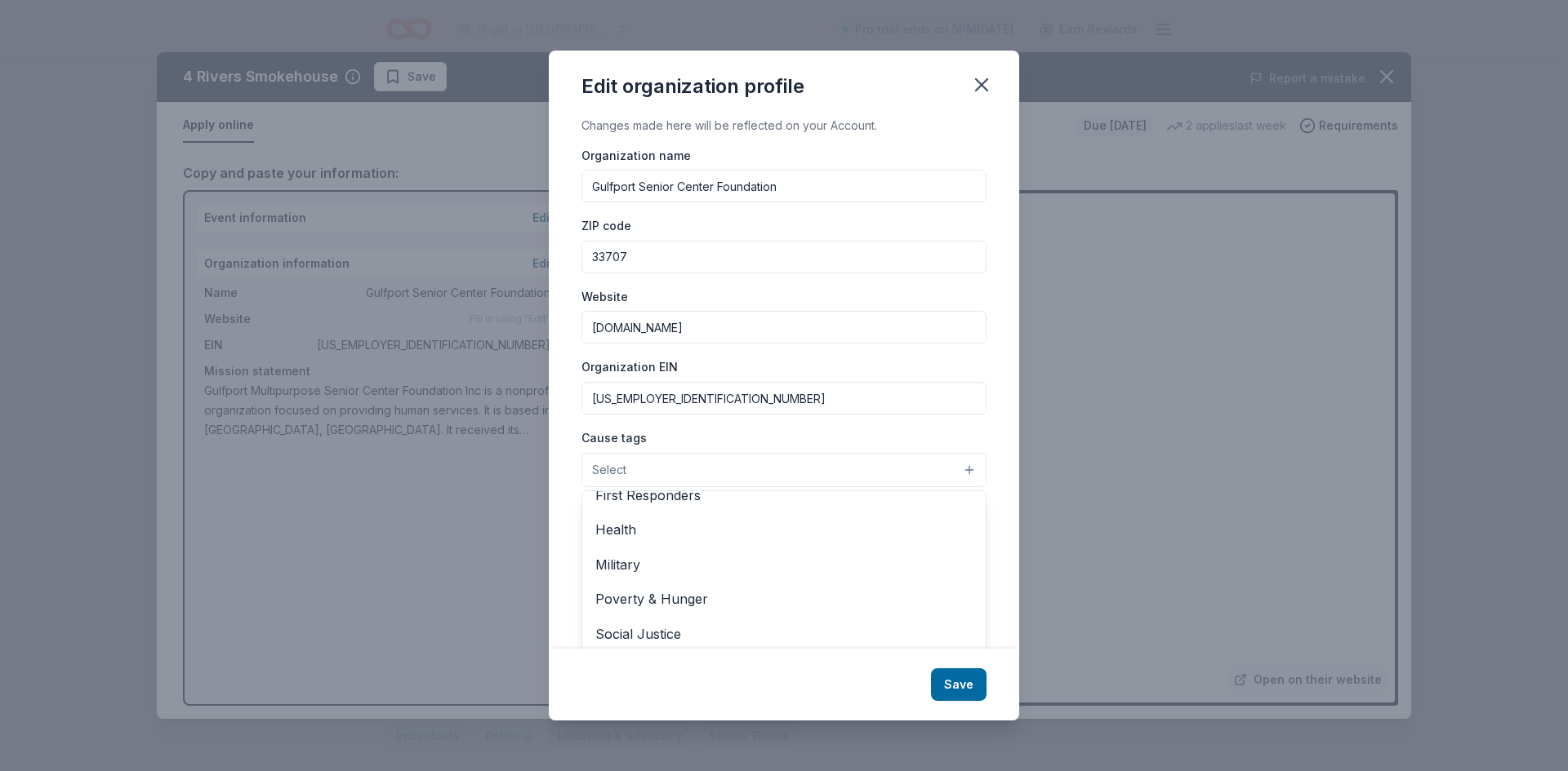
scroll to position [228, 0]
click at [638, 526] on span "Health" at bounding box center [784, 526] width 377 height 21
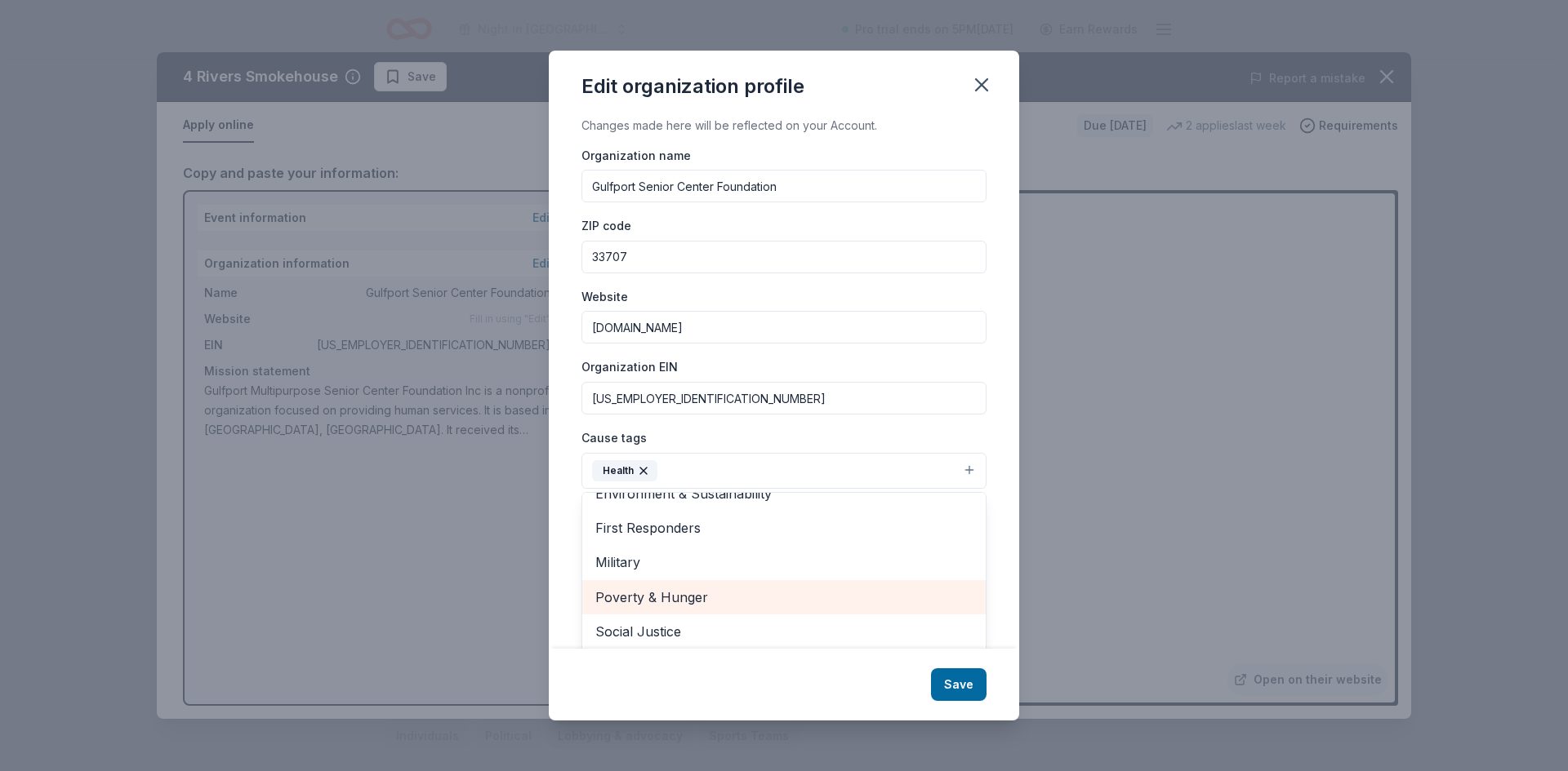
click at [662, 594] on span "Poverty & Hunger" at bounding box center [784, 598] width 377 height 21
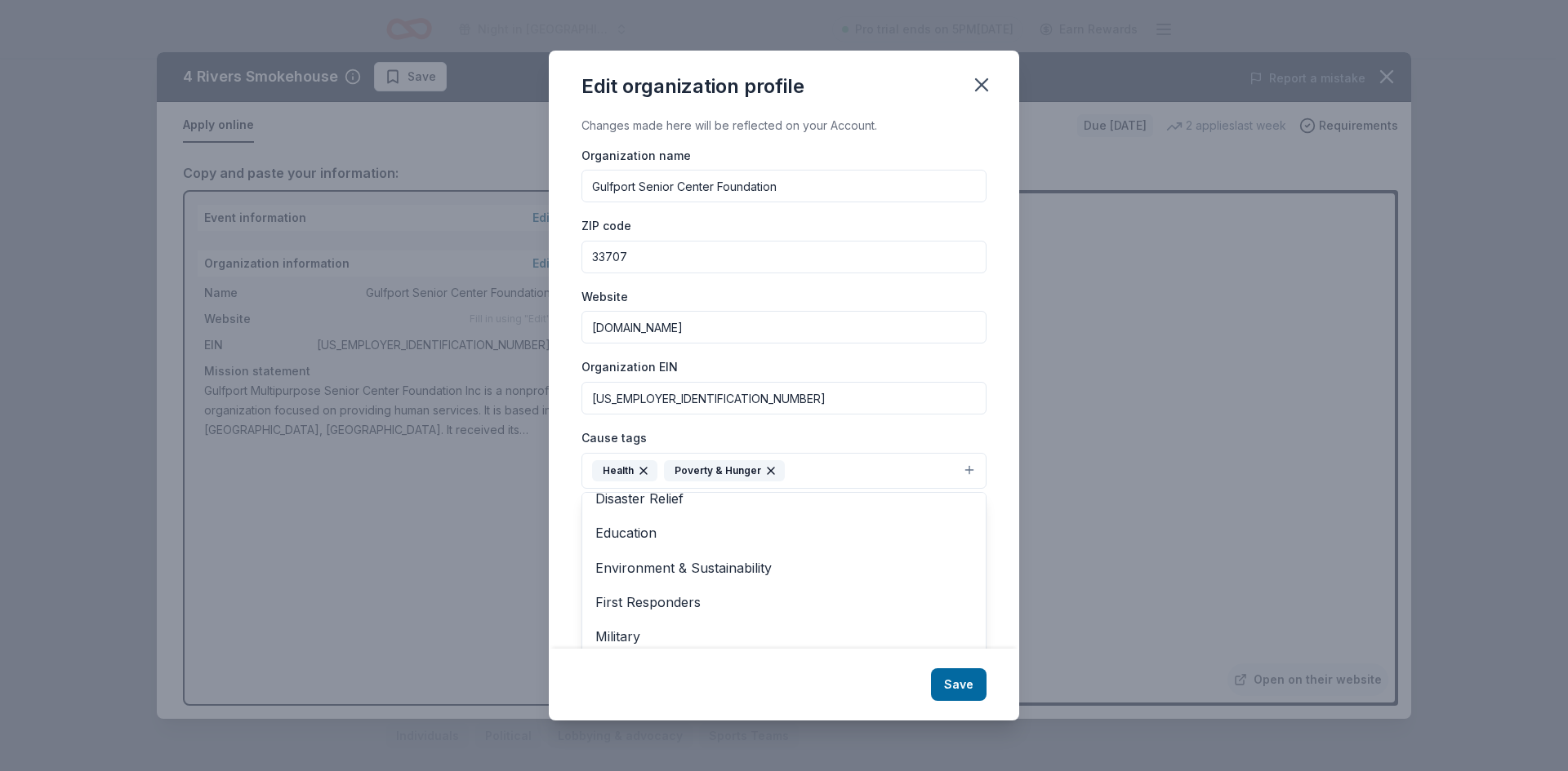
scroll to position [116, 0]
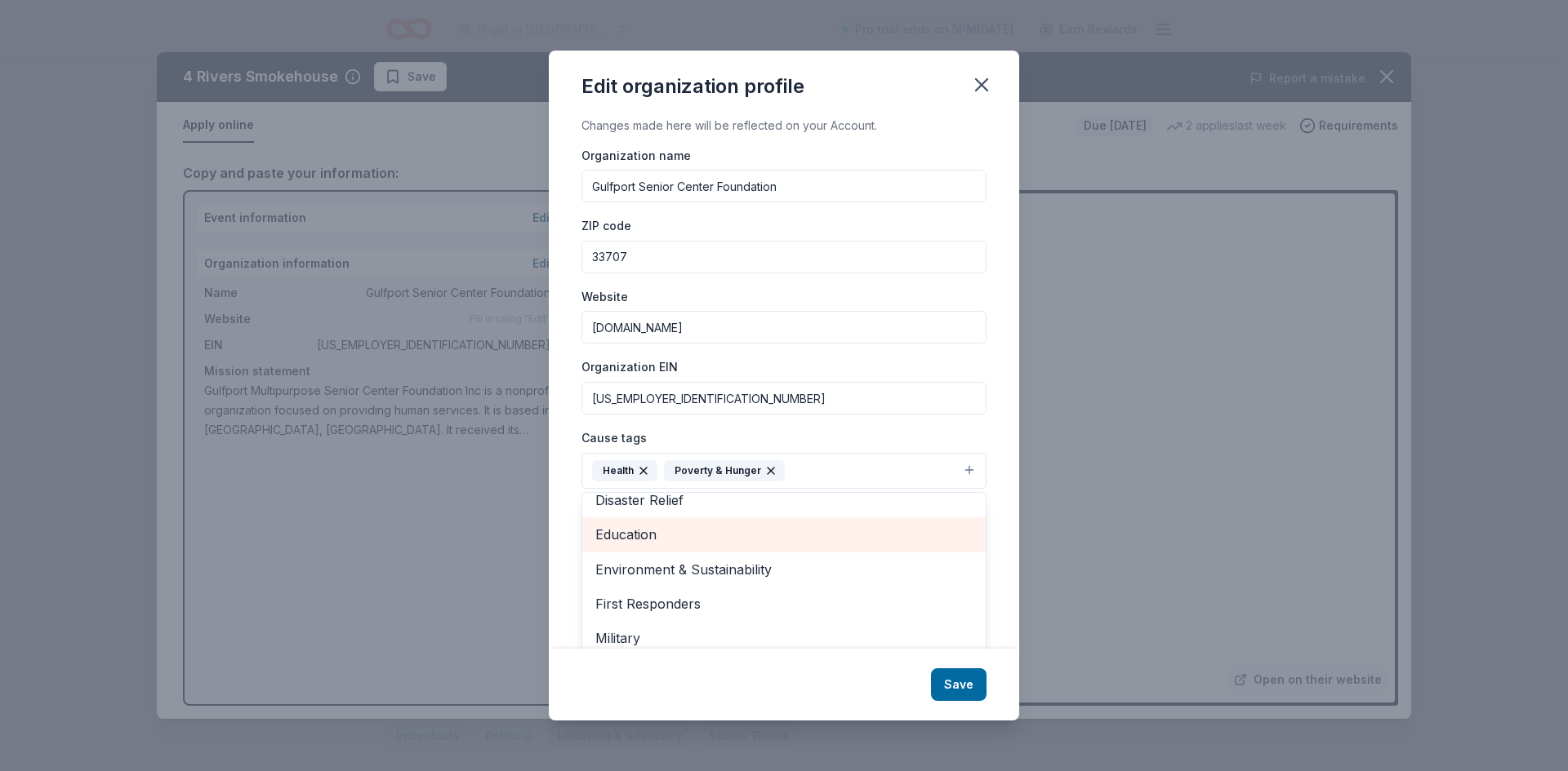
click at [636, 537] on span "Education" at bounding box center [784, 535] width 377 height 21
click at [737, 540] on span "Environment & Sustainability" at bounding box center [784, 535] width 377 height 21
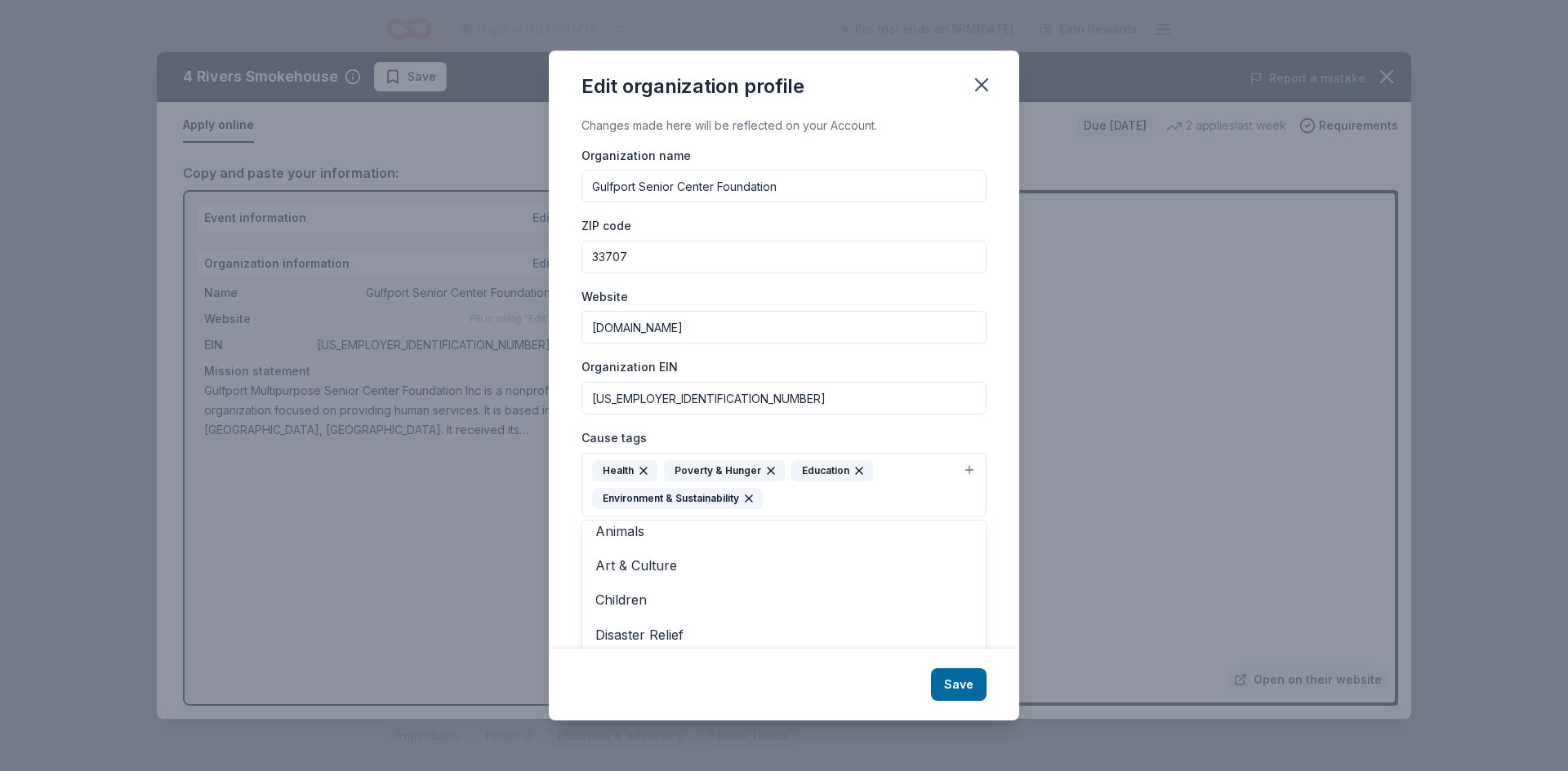
scroll to position [0, 0]
click at [971, 694] on div "Edit organization profile Changes made here will be reflected on your Account. …" at bounding box center [783, 386] width 470 height 671
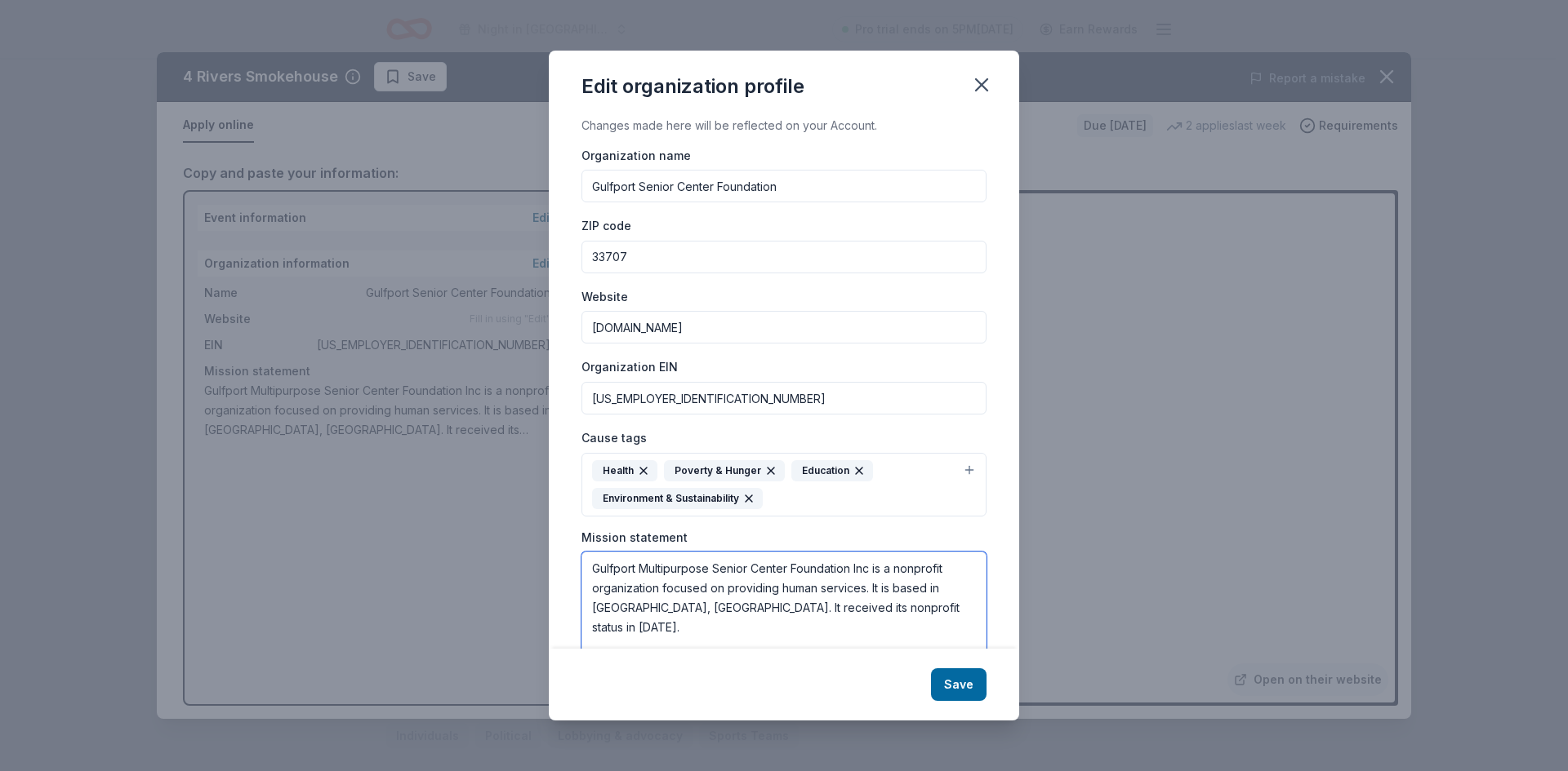
drag, startPoint x: 592, startPoint y: 571, endPoint x: 896, endPoint y: 626, distance: 308.9
click at [896, 626] on textarea "Gulfport Multipurpose Senior Center Foundation Inc is a nonprofit organization …" at bounding box center [784, 608] width 405 height 112
click at [660, 609] on textarea "Gulfport Multipurpose Senior Center Foundation Inc is a nonprofit organization …" at bounding box center [784, 608] width 405 height 112
click at [655, 609] on textarea "Gulfport Multipurpose Senior Center Foundation Inc is a nonprofit organization …" at bounding box center [784, 608] width 405 height 112
drag, startPoint x: 659, startPoint y: 609, endPoint x: 594, endPoint y: 562, distance: 80.2
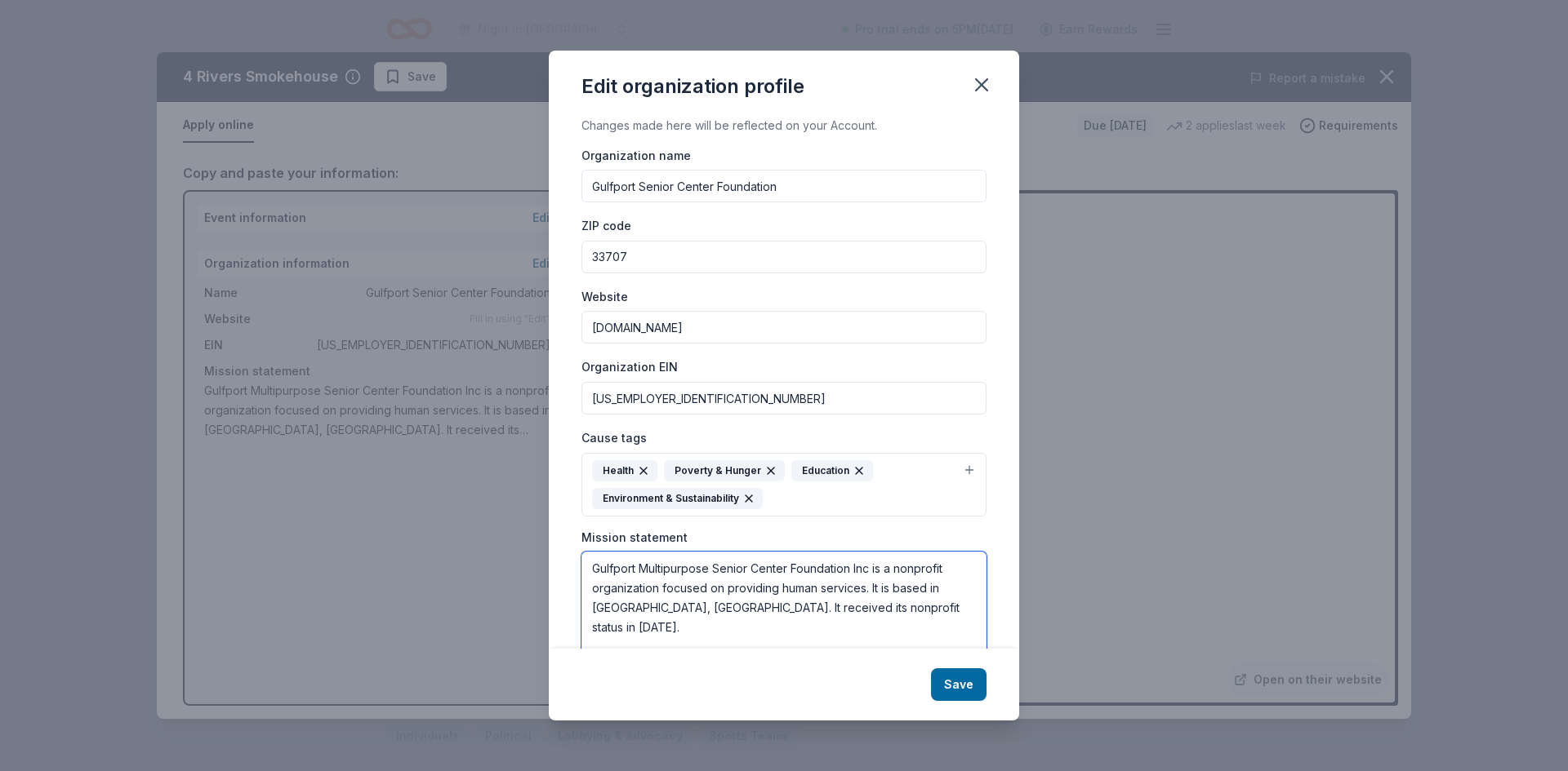
click at [594, 562] on textarea "Gulfport Multipurpose Senior Center Foundation Inc is a nonprofit organization …" at bounding box center [784, 608] width 405 height 112
paste textarea "The Gulfport Senior Center Foundation is dedicated to enhancing the lives of ou…"
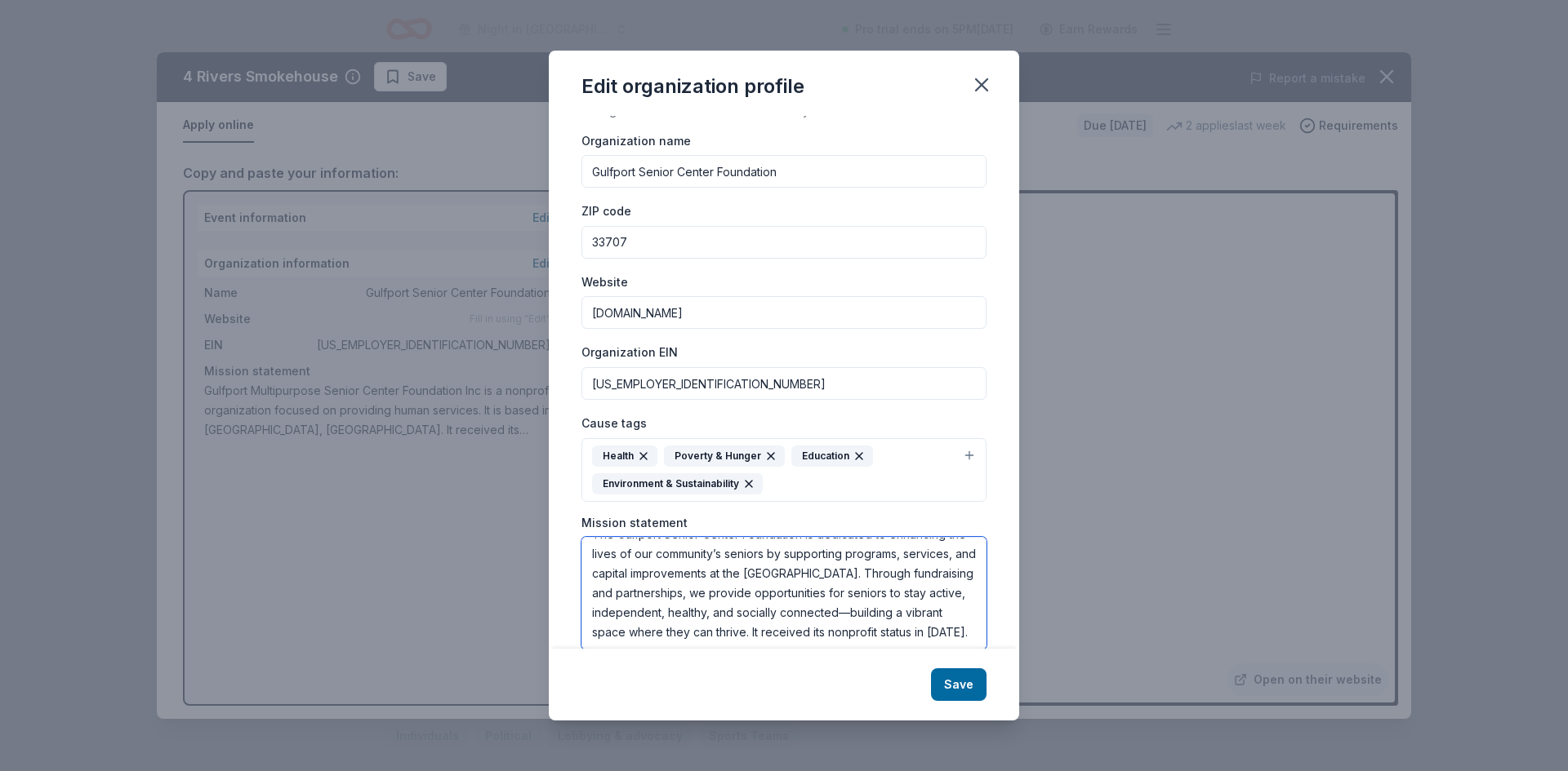
scroll to position [21, 0]
drag, startPoint x: 781, startPoint y: 573, endPoint x: 670, endPoint y: 573, distance: 111.0
click at [670, 573] on textarea "The Gulfport Senior Center Foundation is dedicated to enhancing the lives of ou…" at bounding box center [784, 593] width 405 height 112
click at [830, 587] on textarea "The Gulfport Senior Center Foundation is dedicated to enhancing the lives of ou…" at bounding box center [784, 593] width 405 height 112
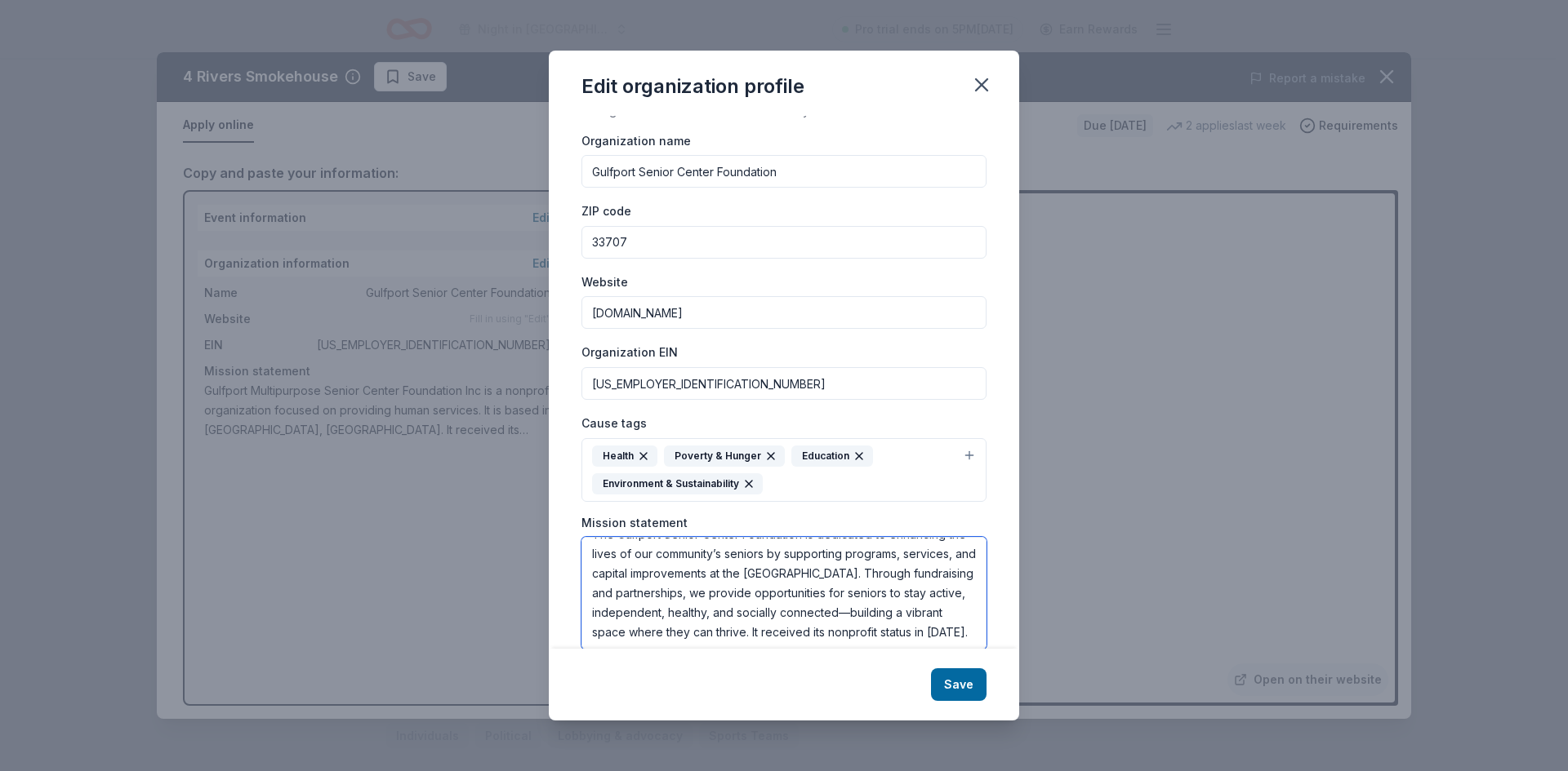
type textarea "The Gulfport Senior Center Foundation is dedicated to enhancing the lives of ou…"
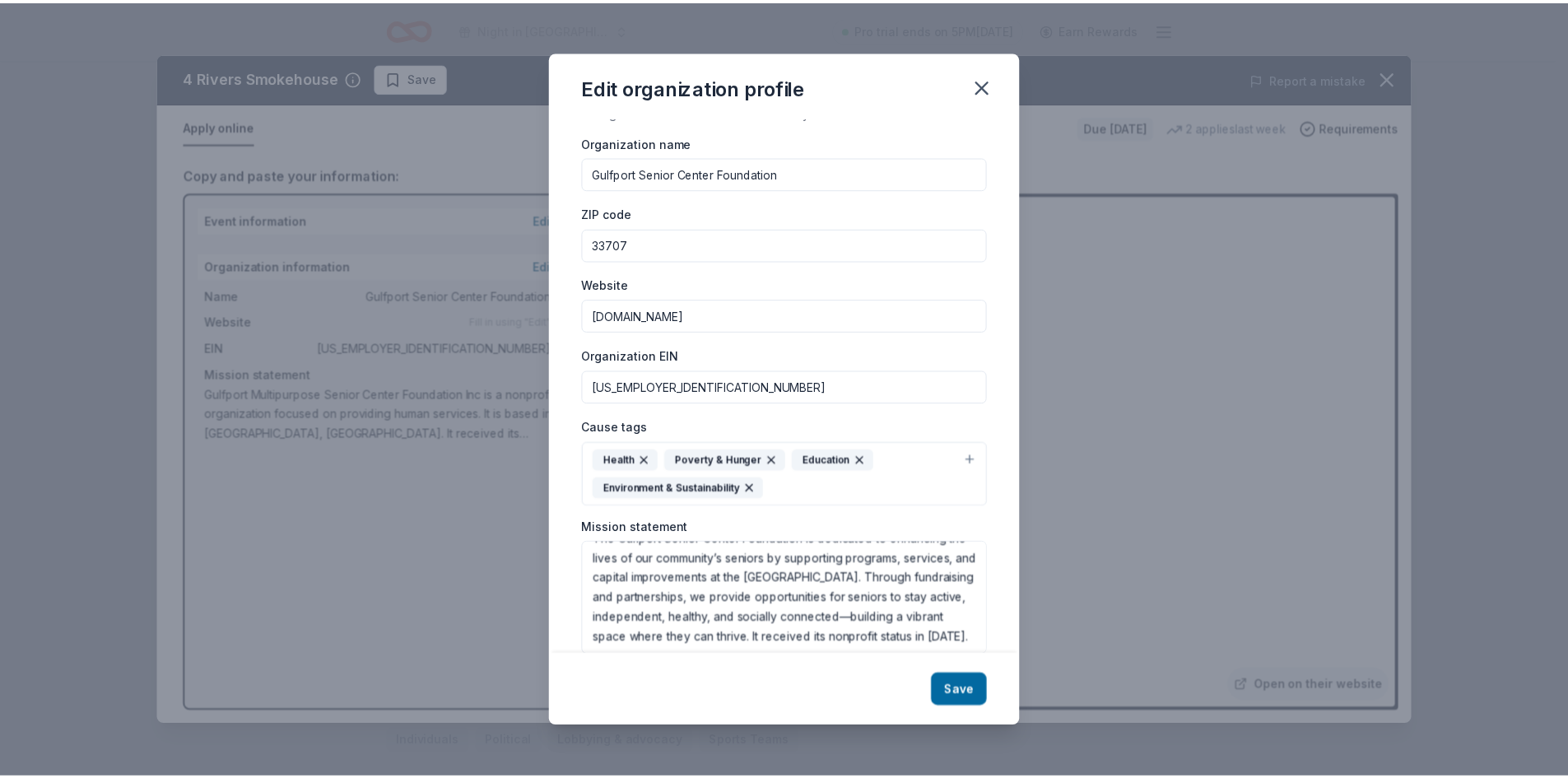
scroll to position [42, 0]
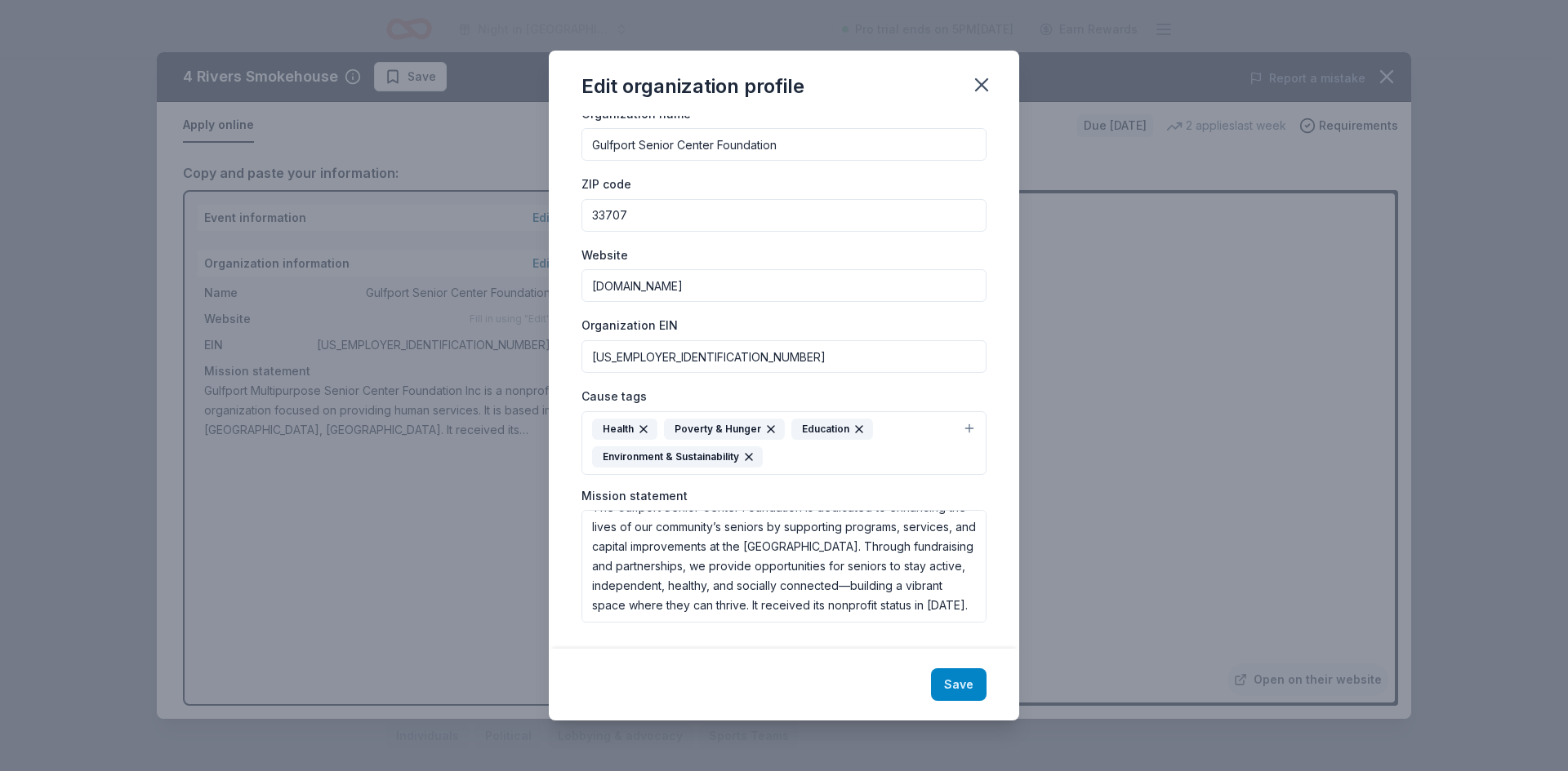
click at [964, 683] on button "Save" at bounding box center [958, 684] width 56 height 32
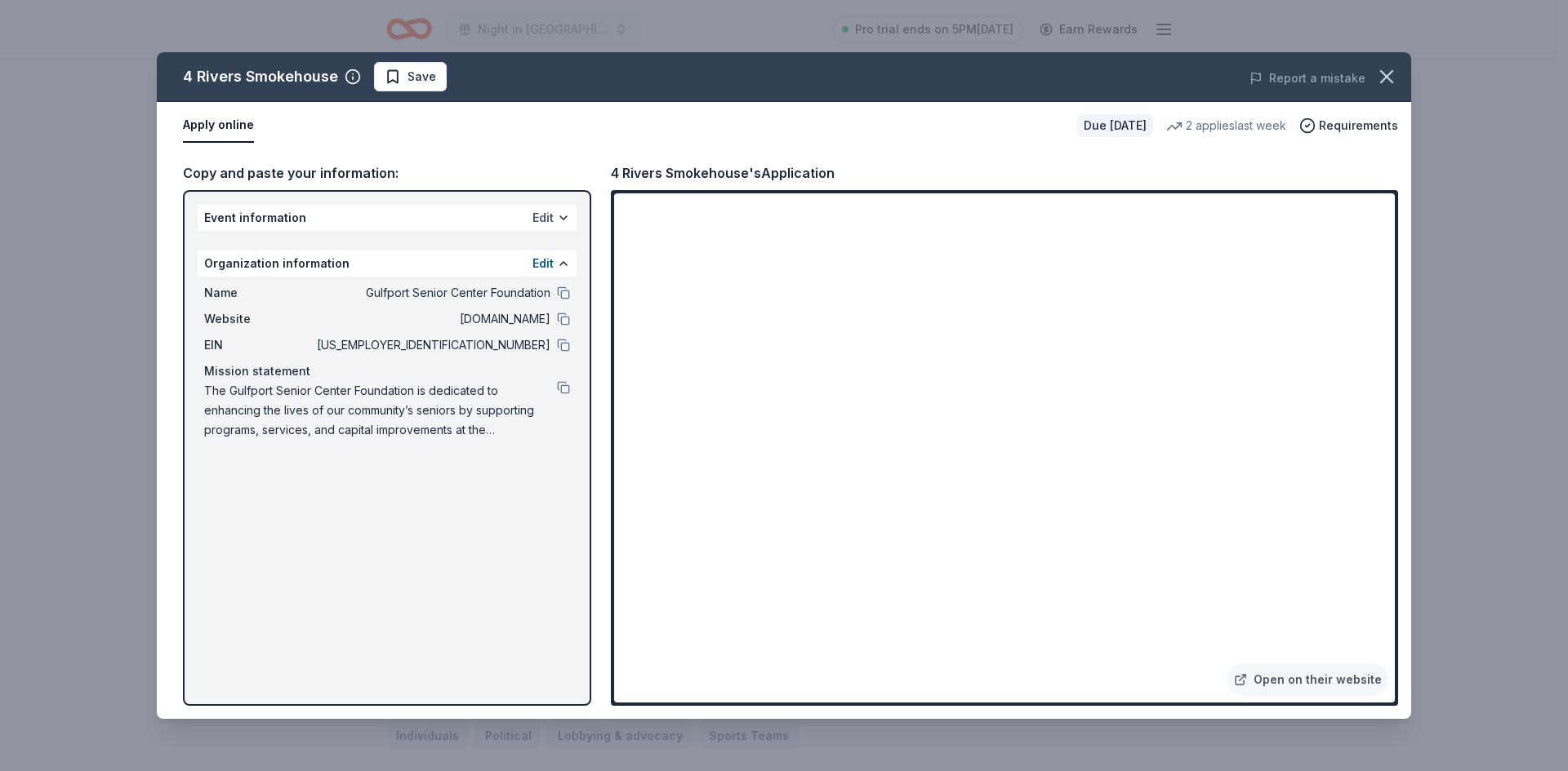
click at [543, 221] on button "Edit" at bounding box center [544, 218] width 22 height 20
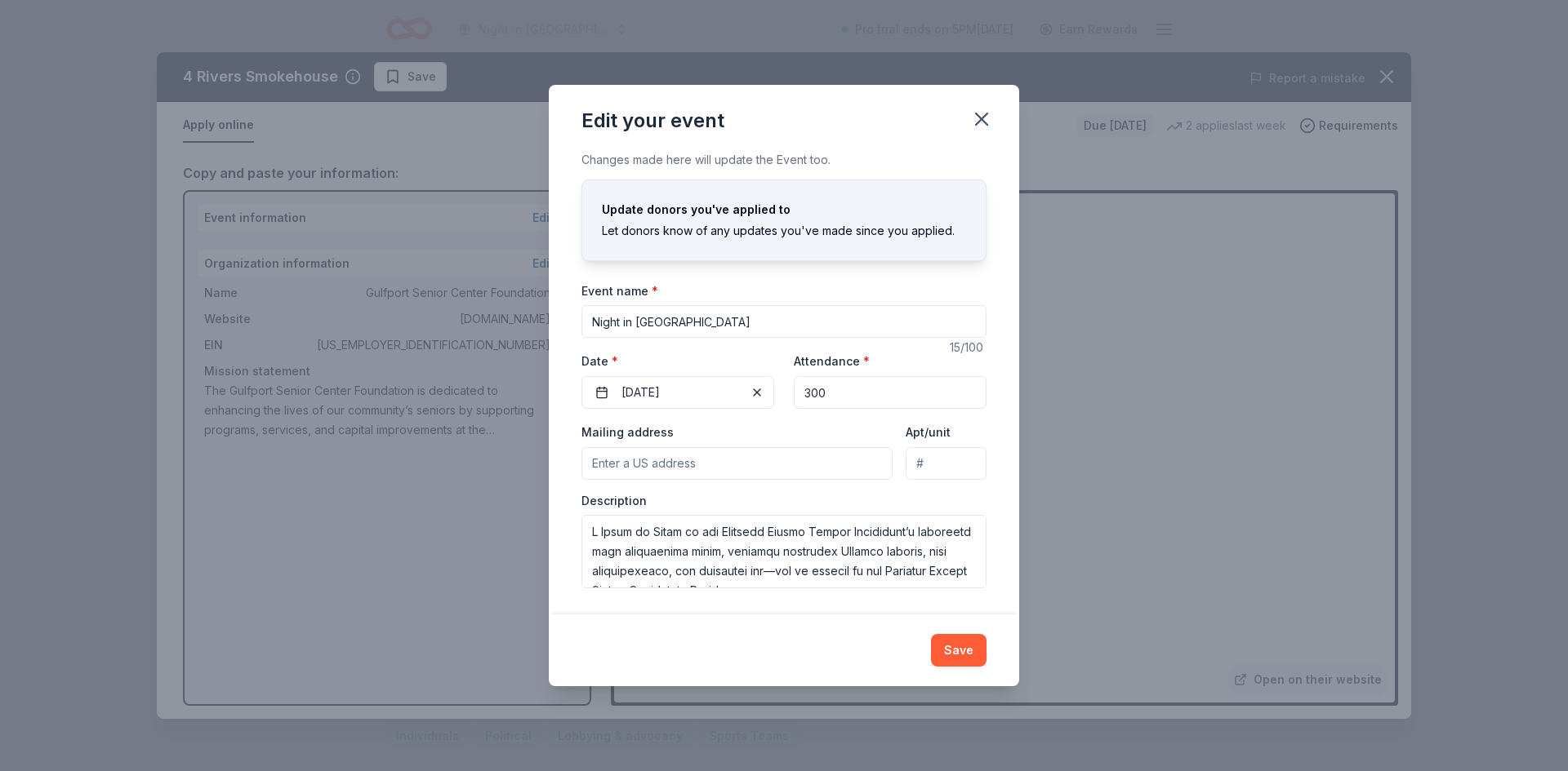
click at [593, 321] on input "Night in Italy" at bounding box center [784, 321] width 405 height 32
click at [586, 463] on input "Mailing address" at bounding box center [737, 463] width 311 height 32
type input "5501 27th Avenue South, Gulfport, FL, 33707"
click at [592, 318] on input "Night in Italy" at bounding box center [784, 321] width 405 height 32
click at [686, 321] on input "Night in Italy" at bounding box center [784, 321] width 405 height 32
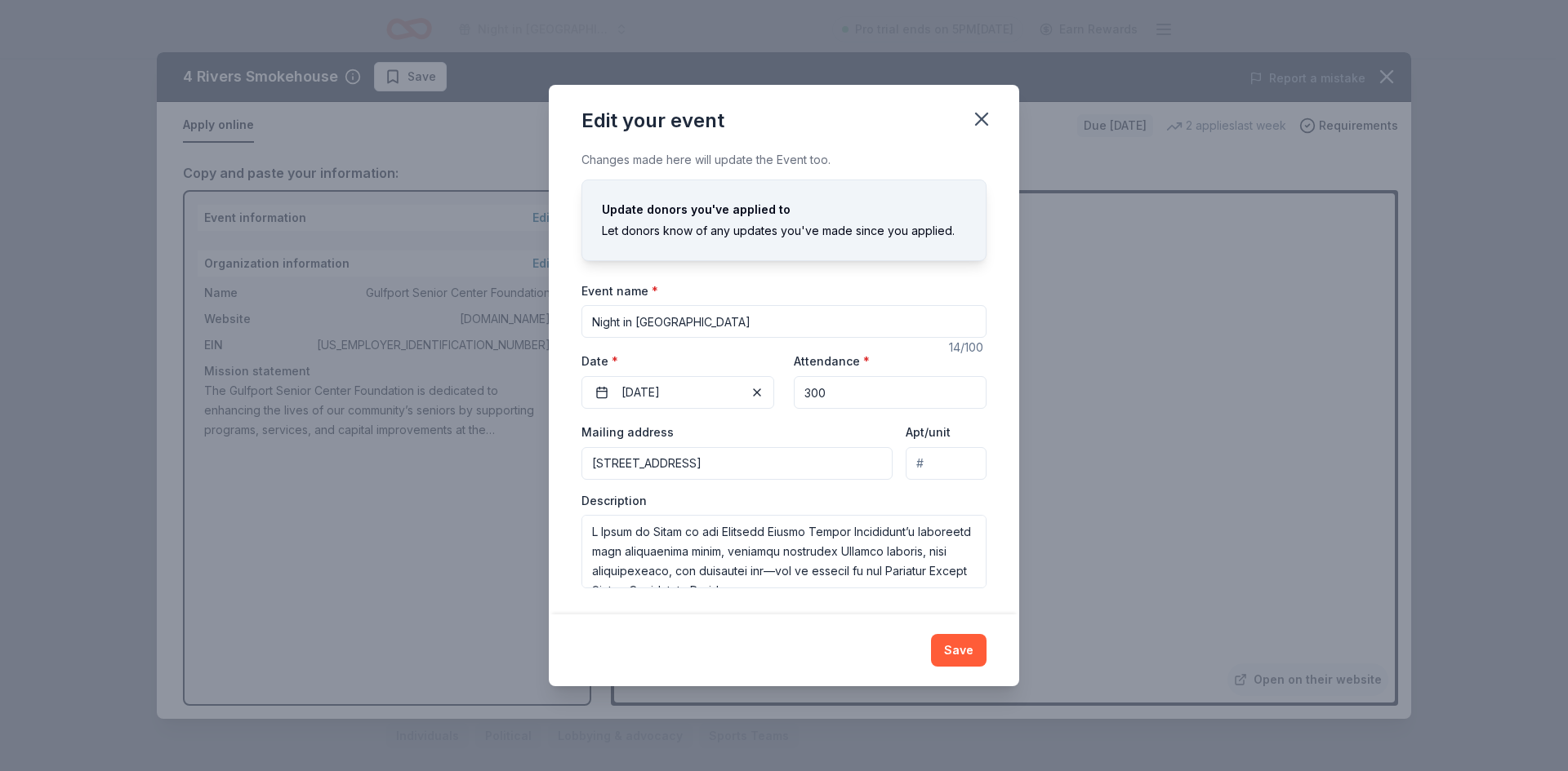
click at [593, 321] on input "Night in Italy" at bounding box center [784, 321] width 405 height 32
click at [662, 322] on input "That's Amore - A Night in Italy" at bounding box center [784, 321] width 405 height 32
click at [988, 267] on div "Changes made here will update the Event too. Update donors you've applied to Le…" at bounding box center [783, 382] width 470 height 464
drag, startPoint x: 680, startPoint y: 321, endPoint x: 775, endPoint y: 327, distance: 95.2
click at [775, 327] on input "That's Amore! - A Night in Italy" at bounding box center [784, 321] width 405 height 32
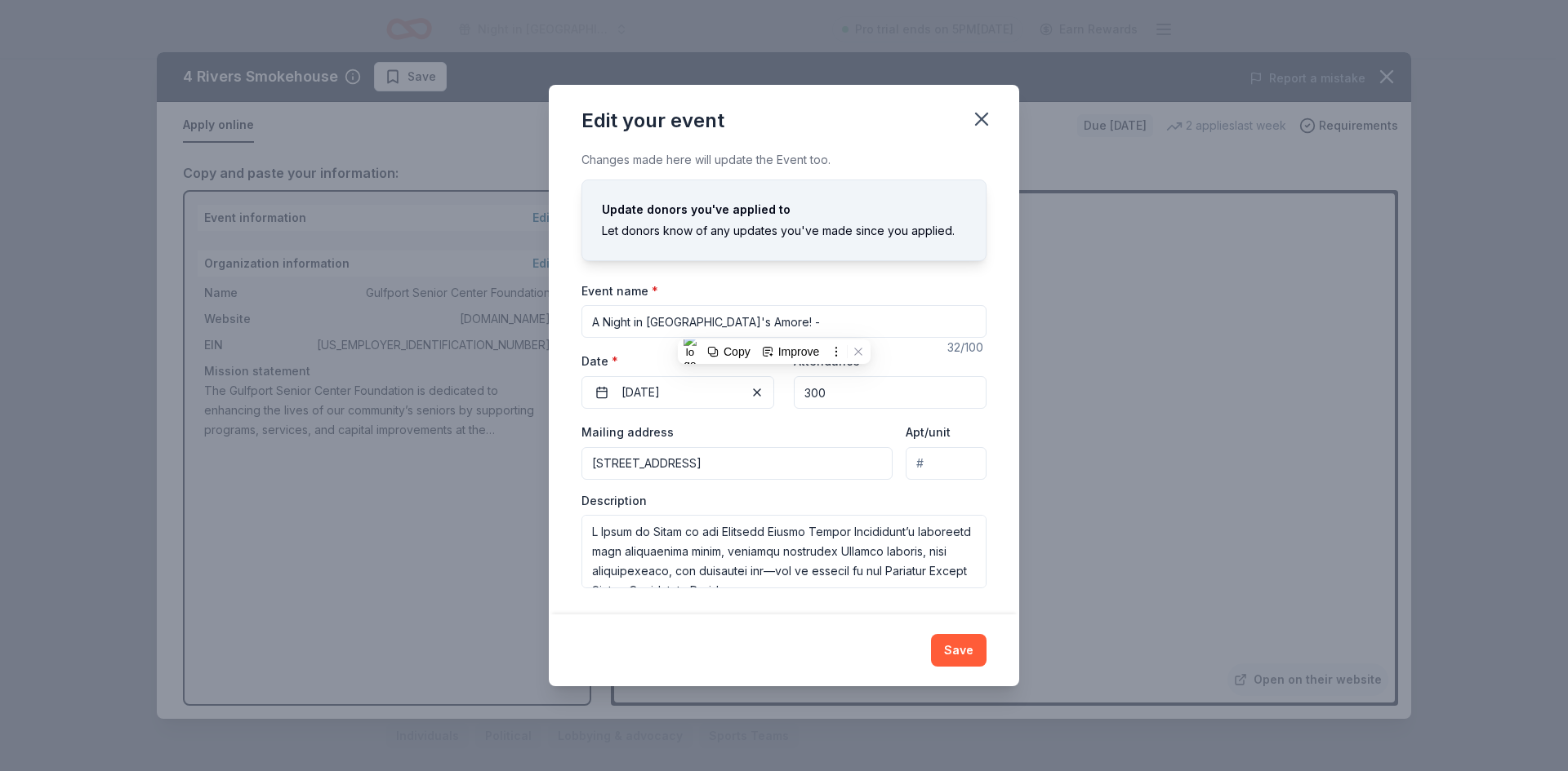
click at [672, 321] on input "A Night in ItalyThat's Amore! -" at bounding box center [784, 321] width 405 height 32
click at [768, 327] on input "A Night in Italy - That's Amore! -" at bounding box center [784, 321] width 405 height 32
type input "A Night in [GEOGRAPHIC_DATA] - That's Amore!"
click at [966, 654] on button "Save" at bounding box center [958, 650] width 56 height 32
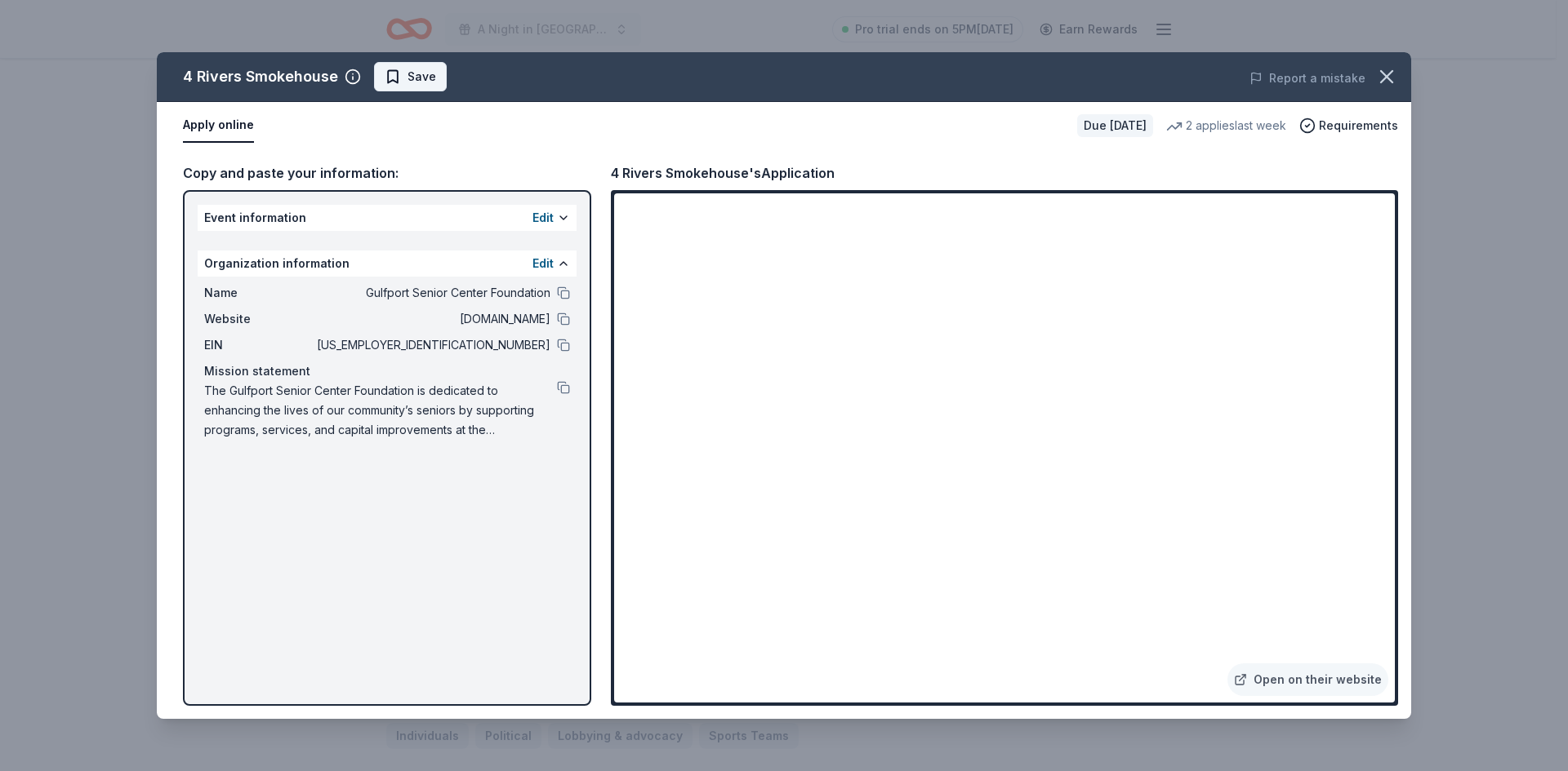
click at [405, 82] on span "Save" at bounding box center [410, 76] width 52 height 20
click at [1380, 76] on icon "button" at bounding box center [1386, 76] width 22 height 22
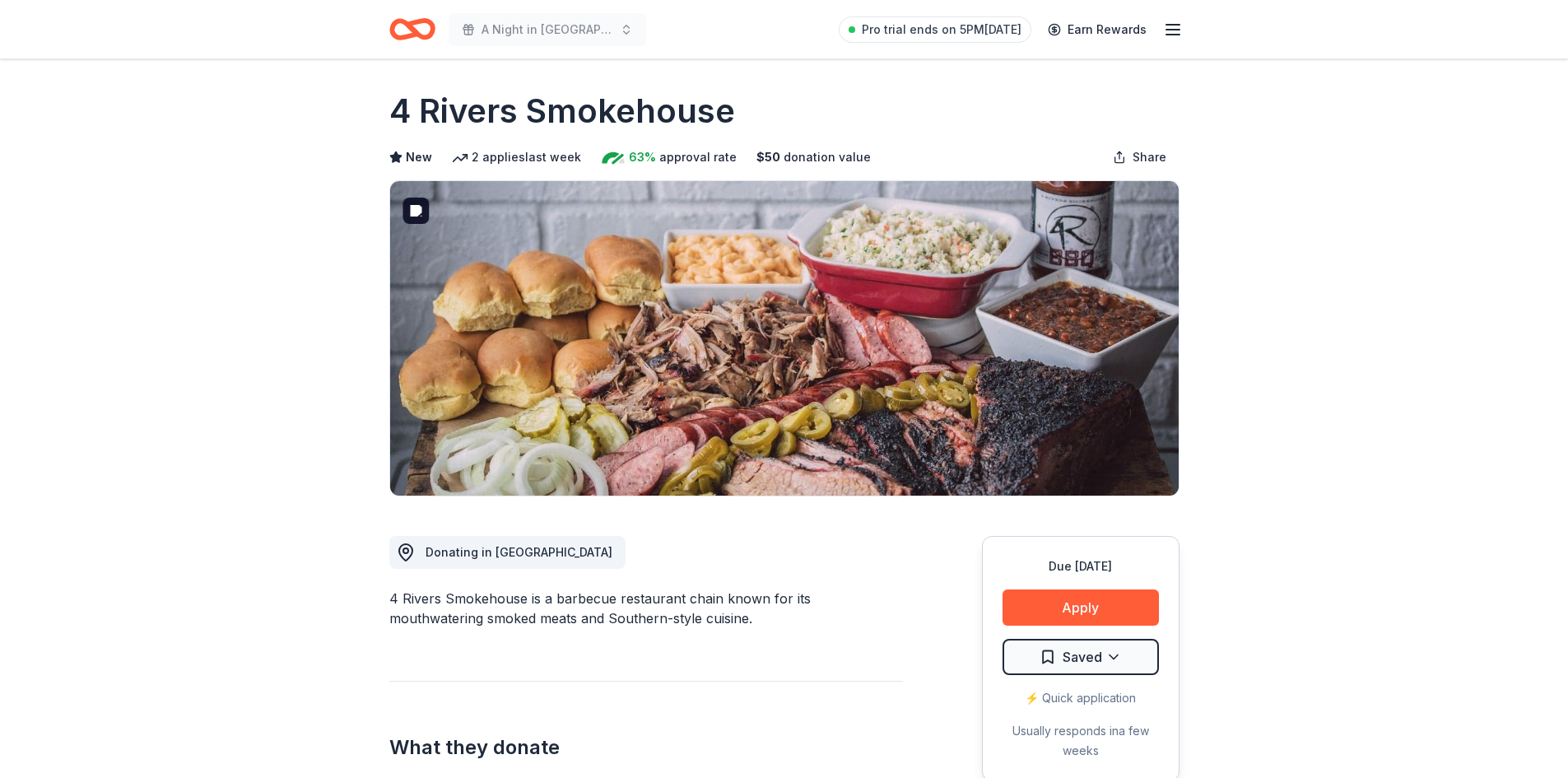
scroll to position [0, 0]
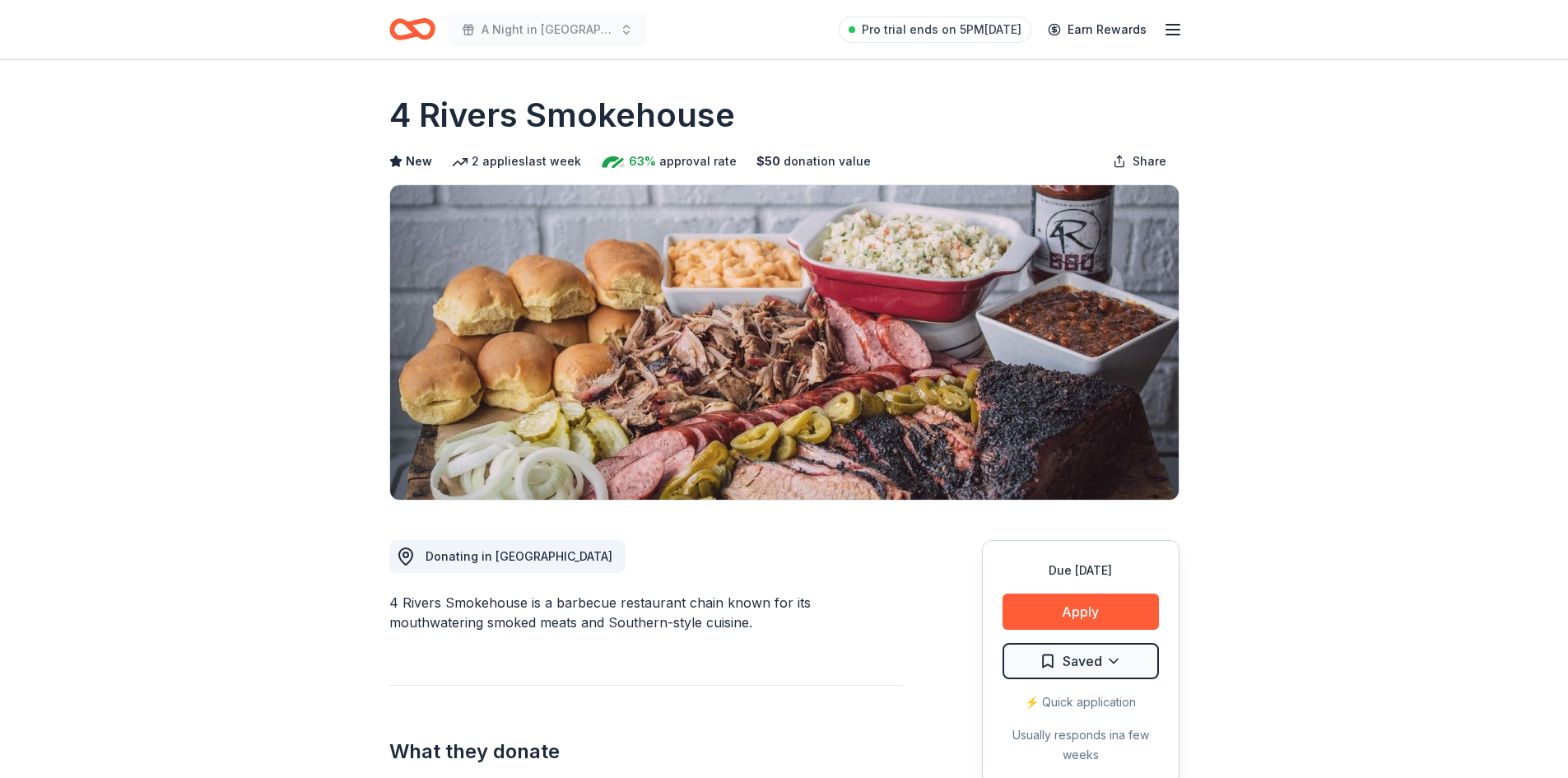
click at [1174, 33] on icon "button" at bounding box center [1173, 30] width 20 height 20
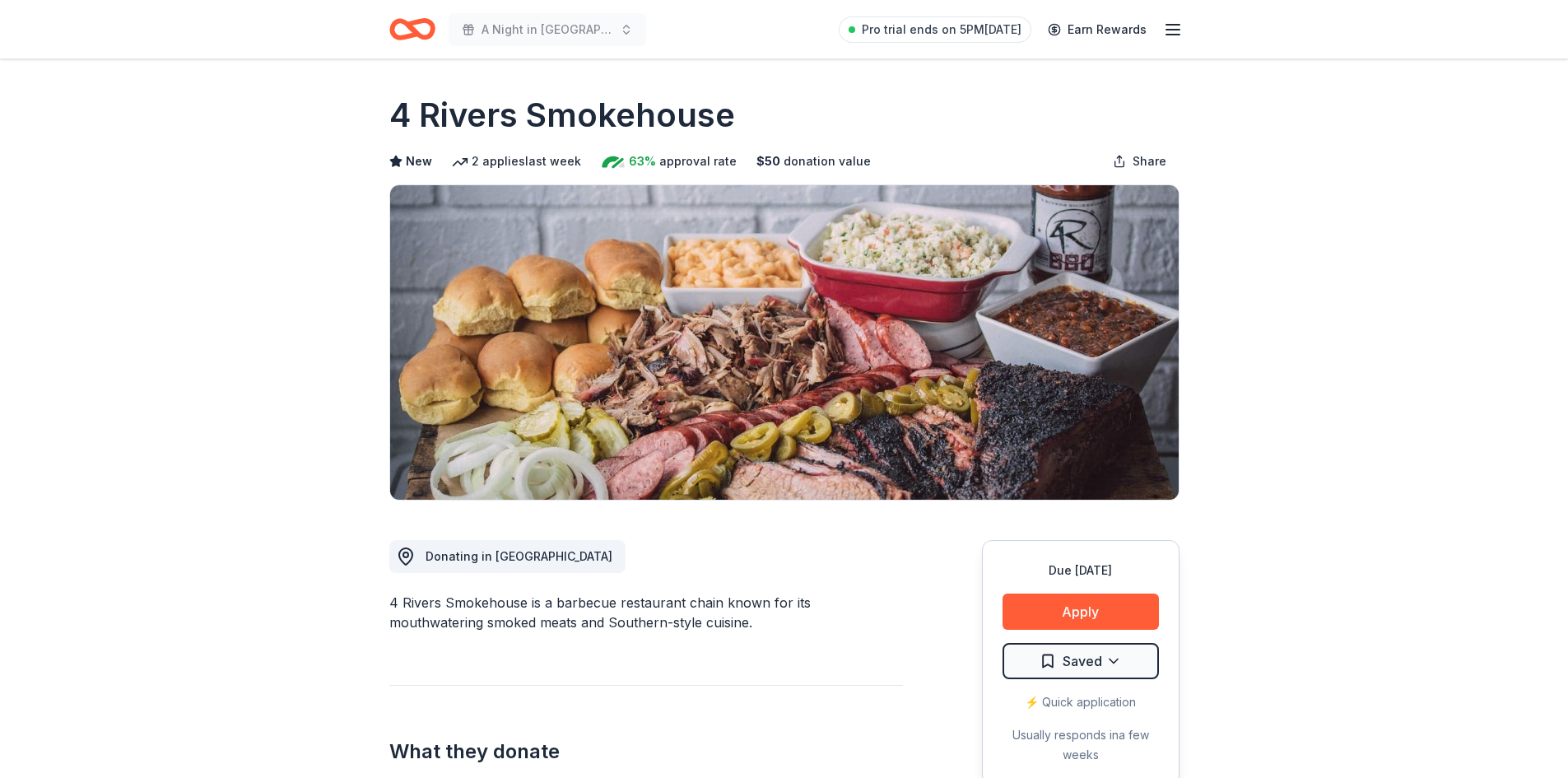
click at [420, 27] on icon "Home" at bounding box center [412, 29] width 46 height 38
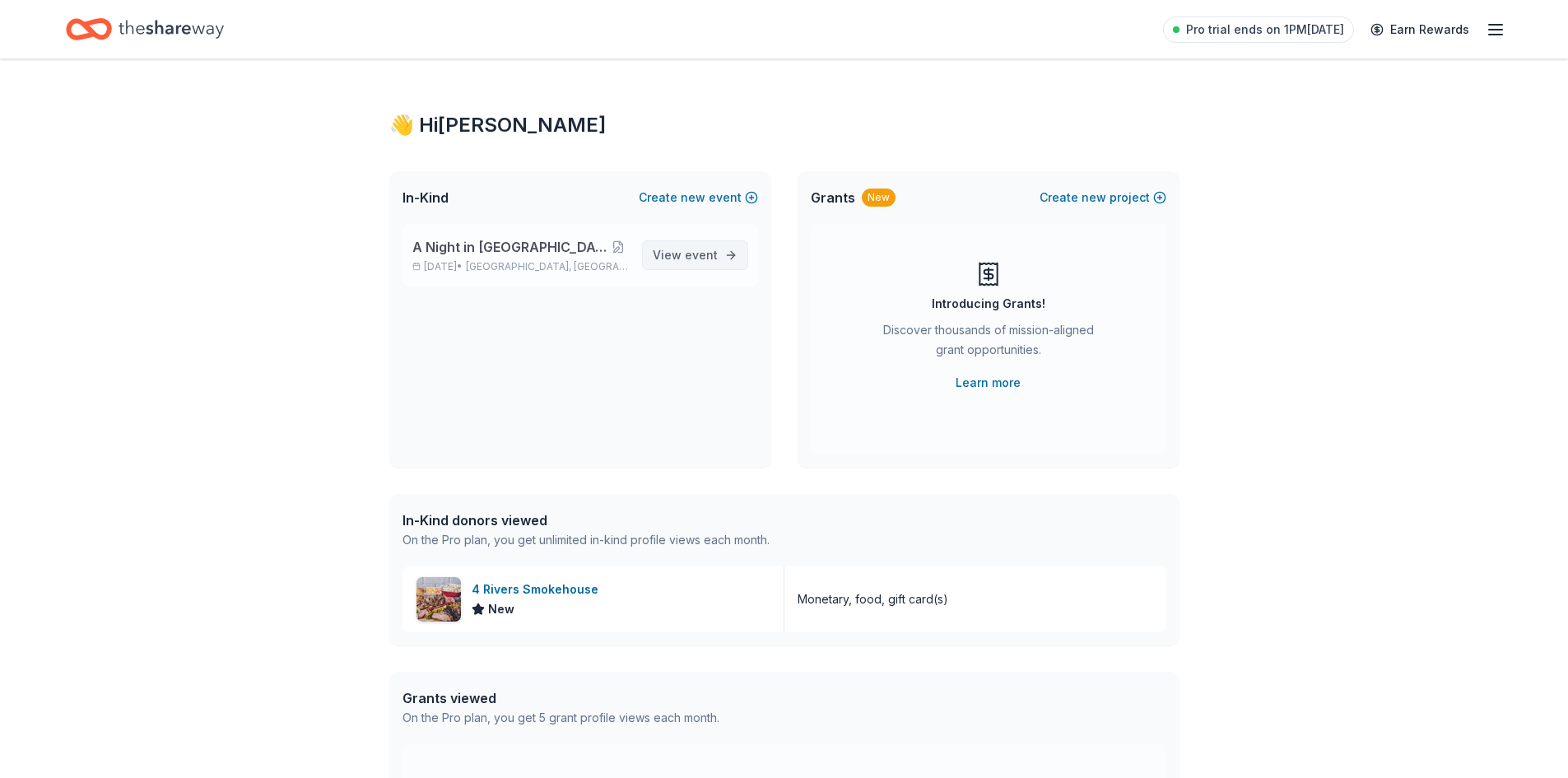
click at [682, 252] on span "View event" at bounding box center [685, 255] width 65 height 20
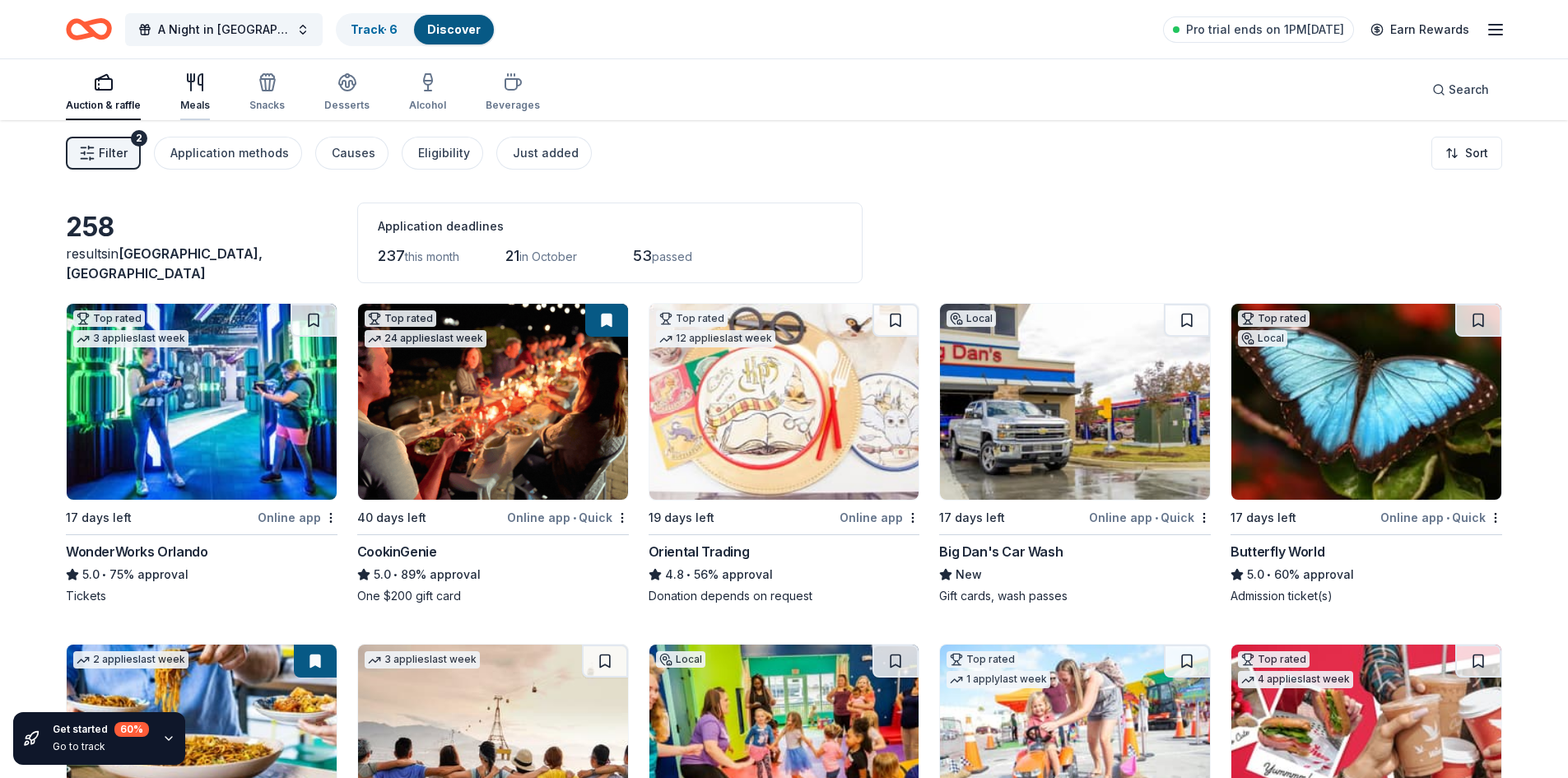
click at [200, 91] on icon "button" at bounding box center [195, 83] width 20 height 20
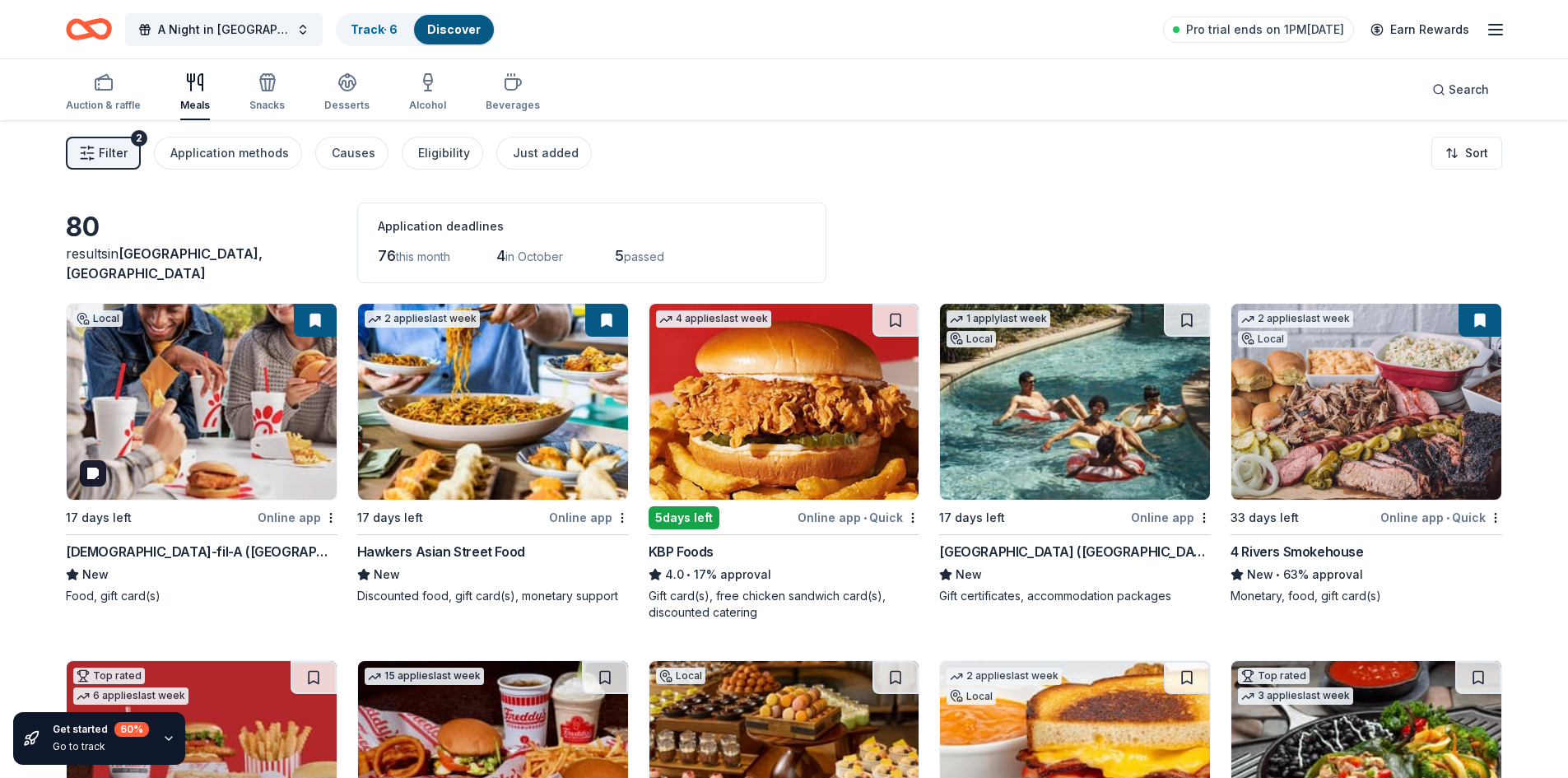
click at [201, 407] on img at bounding box center [202, 401] width 270 height 196
click at [1447, 88] on div "Search" at bounding box center [1461, 90] width 57 height 20
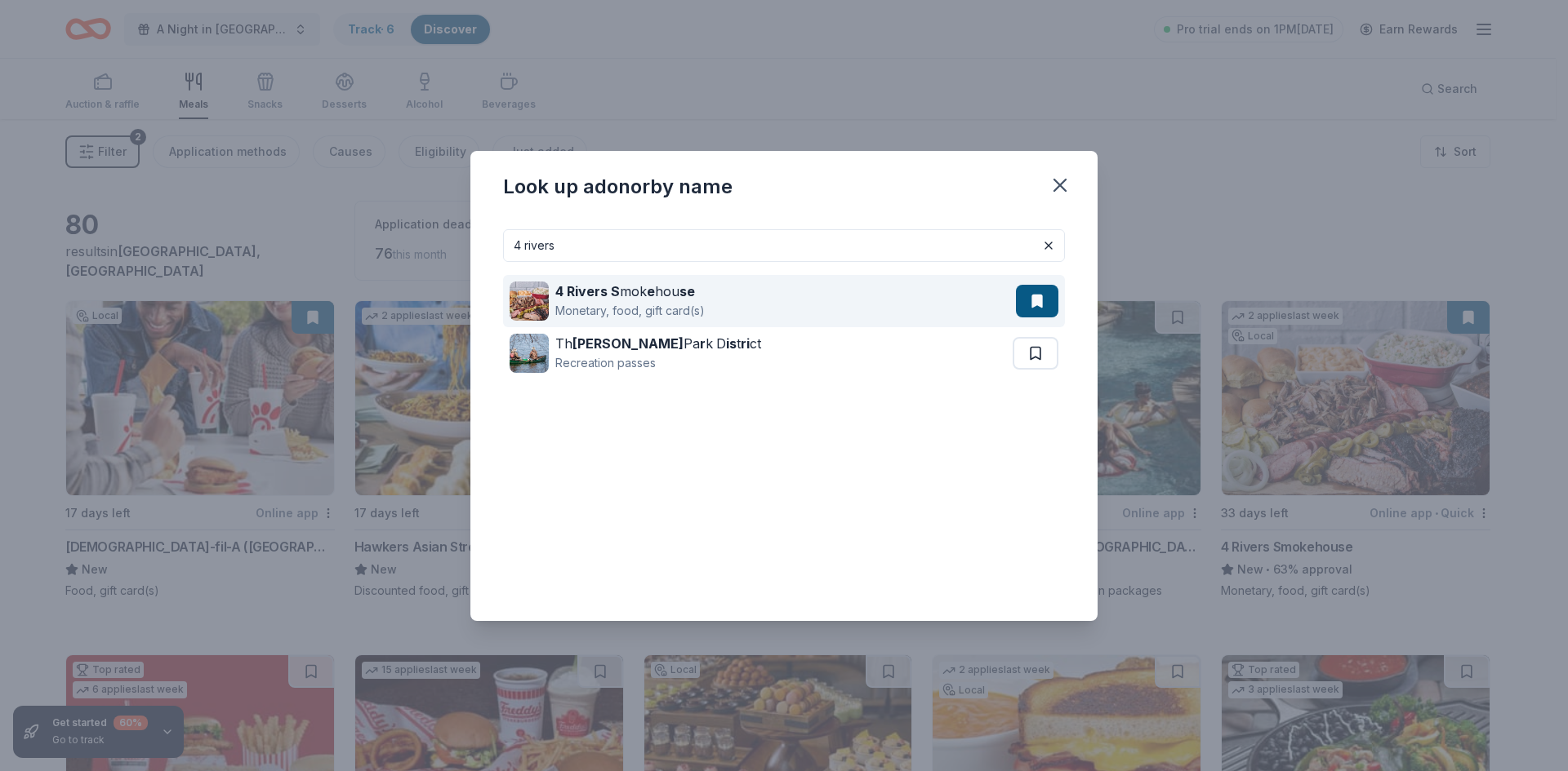
type input "4 rivers"
click at [617, 290] on strong "4 Rivers S" at bounding box center [588, 291] width 65 height 17
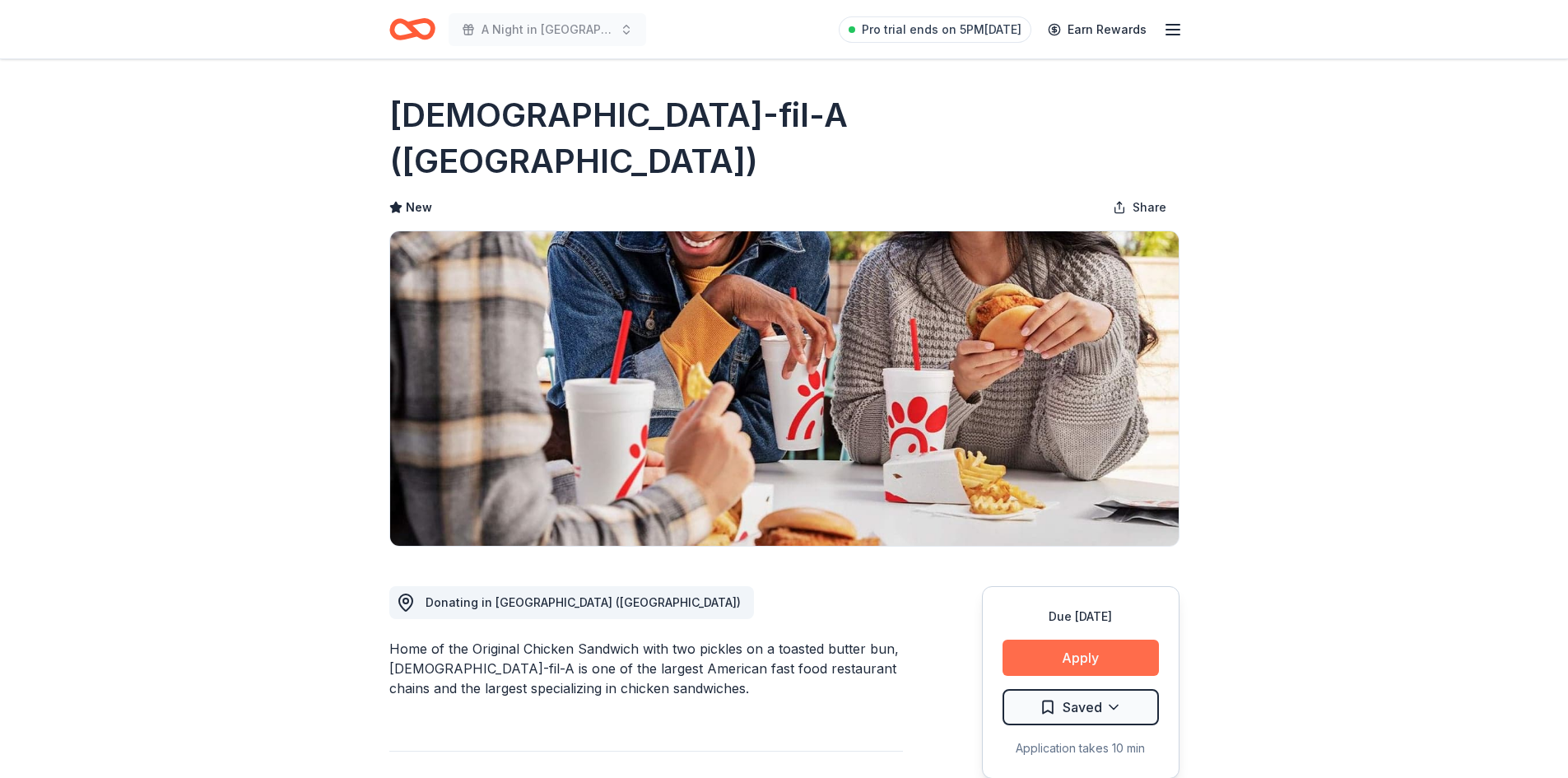
click at [1082, 640] on button "Apply" at bounding box center [1080, 658] width 157 height 36
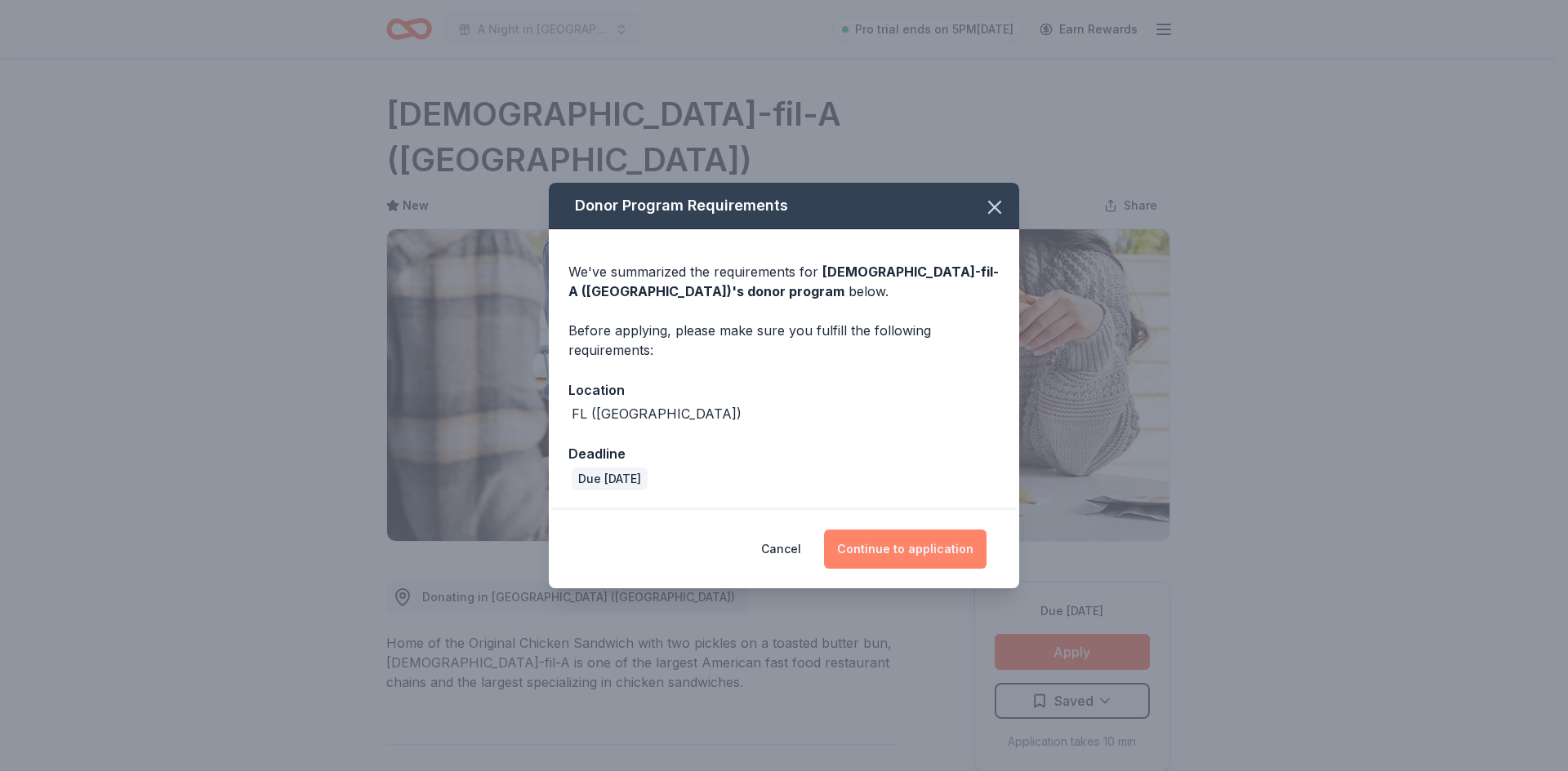
click at [930, 539] on button "Continue to application" at bounding box center [905, 549] width 162 height 39
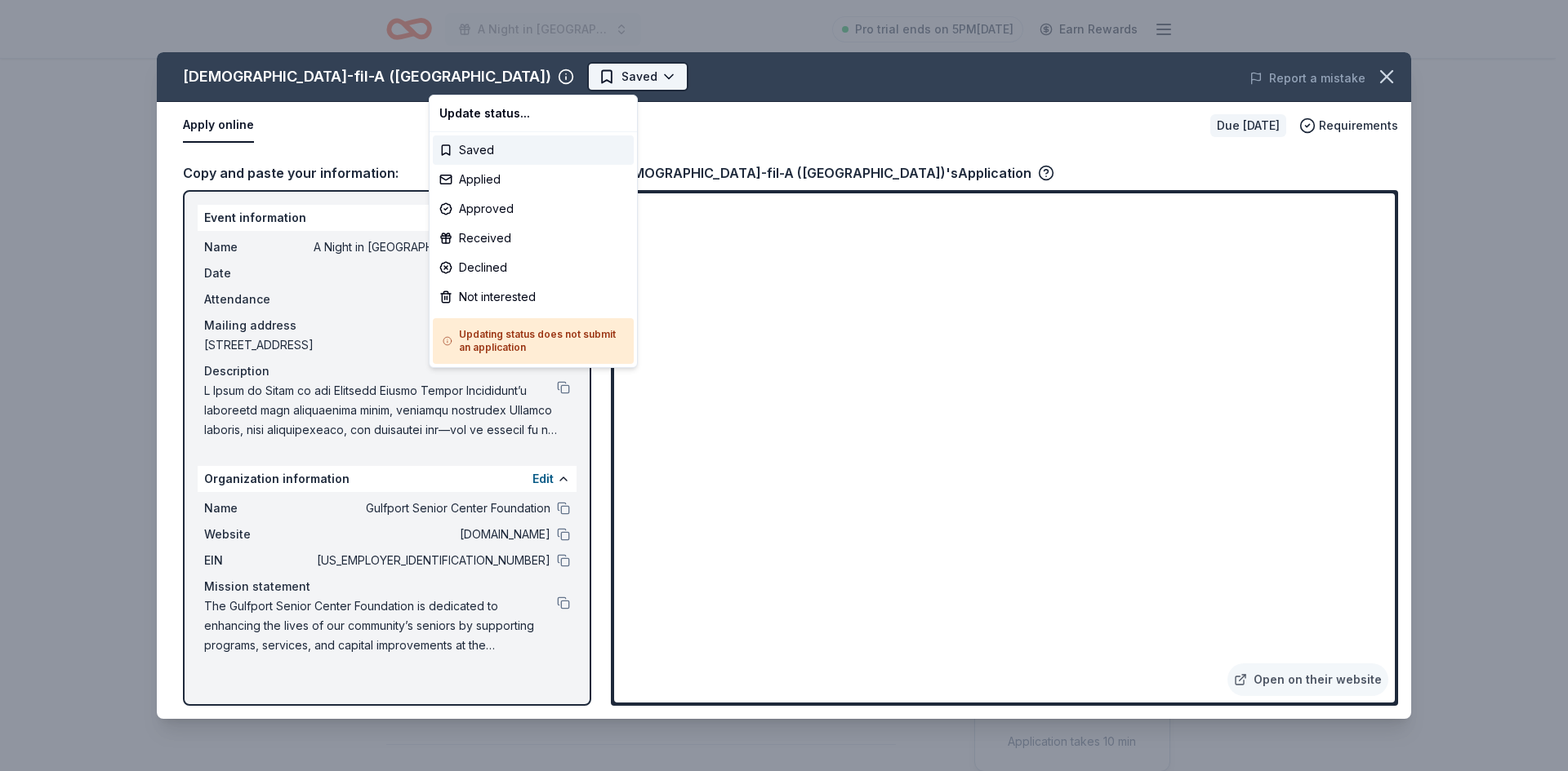
click at [506, 72] on html "A Night in Italy - That's Amore! Pro trial ends on 5PM, 9/15 Earn Rewards Due i…" at bounding box center [784, 385] width 1568 height 771
click at [481, 179] on div "Applied" at bounding box center [533, 180] width 200 height 29
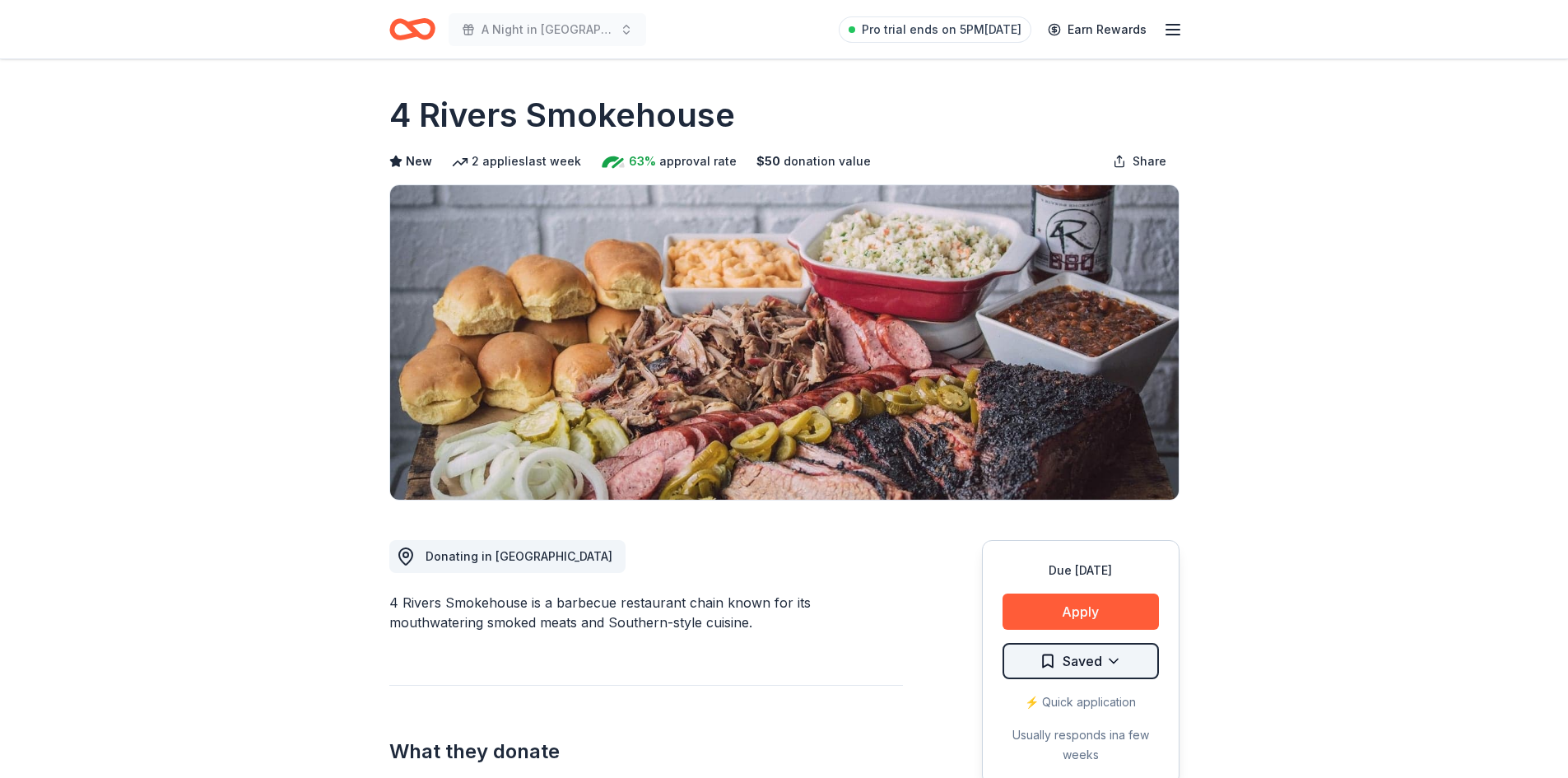
click at [1117, 663] on html "A Night in [GEOGRAPHIC_DATA] - That's Amore! Pro trial ends on 5PM[DATE] Earn R…" at bounding box center [784, 389] width 1568 height 778
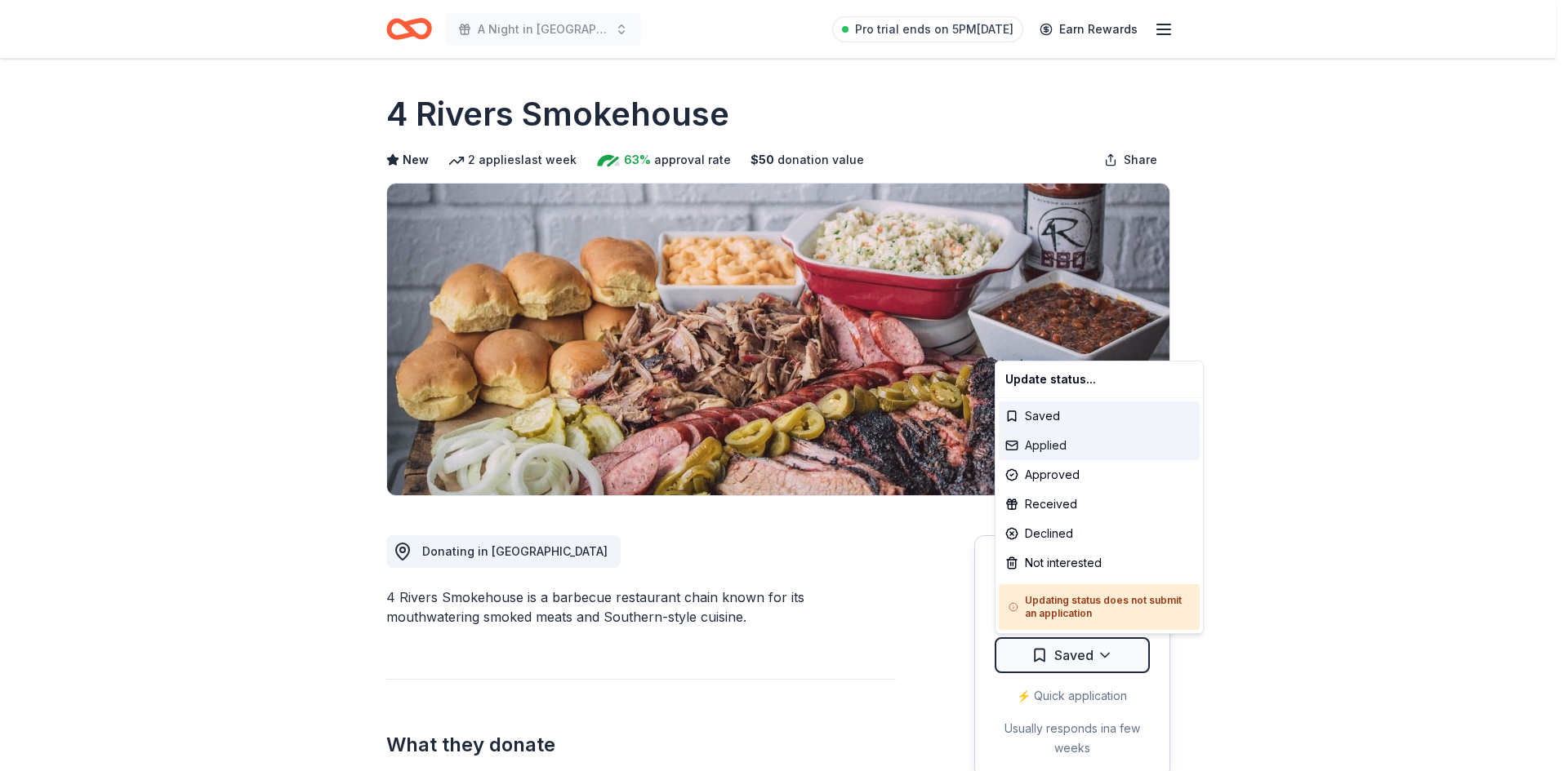
click at [1054, 441] on div "Applied" at bounding box center [1099, 446] width 200 height 29
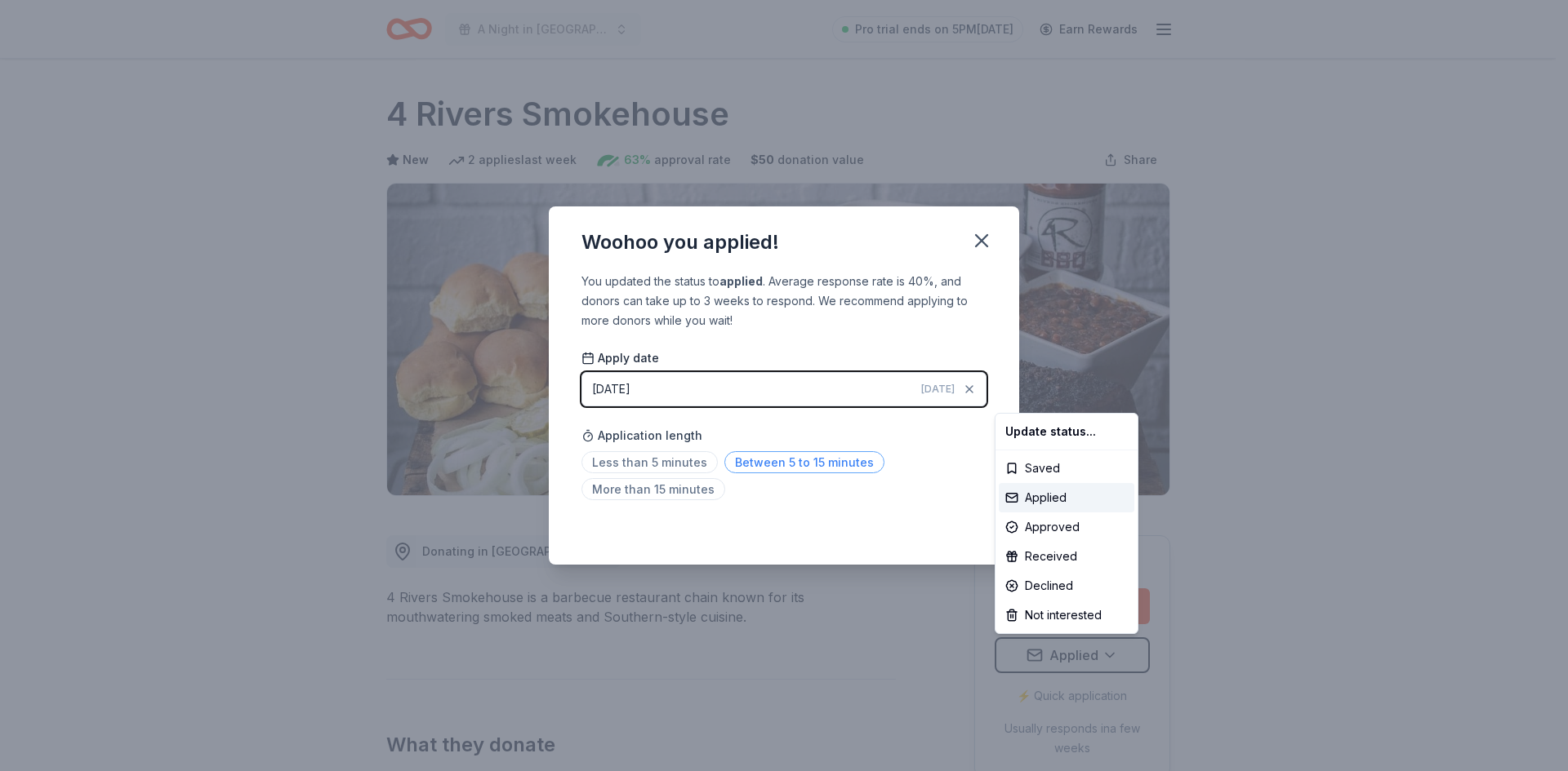
click at [818, 463] on html "A Night in [GEOGRAPHIC_DATA] - That's Amore! Pro trial ends on 5PM[DATE] Earn R…" at bounding box center [784, 385] width 1568 height 771
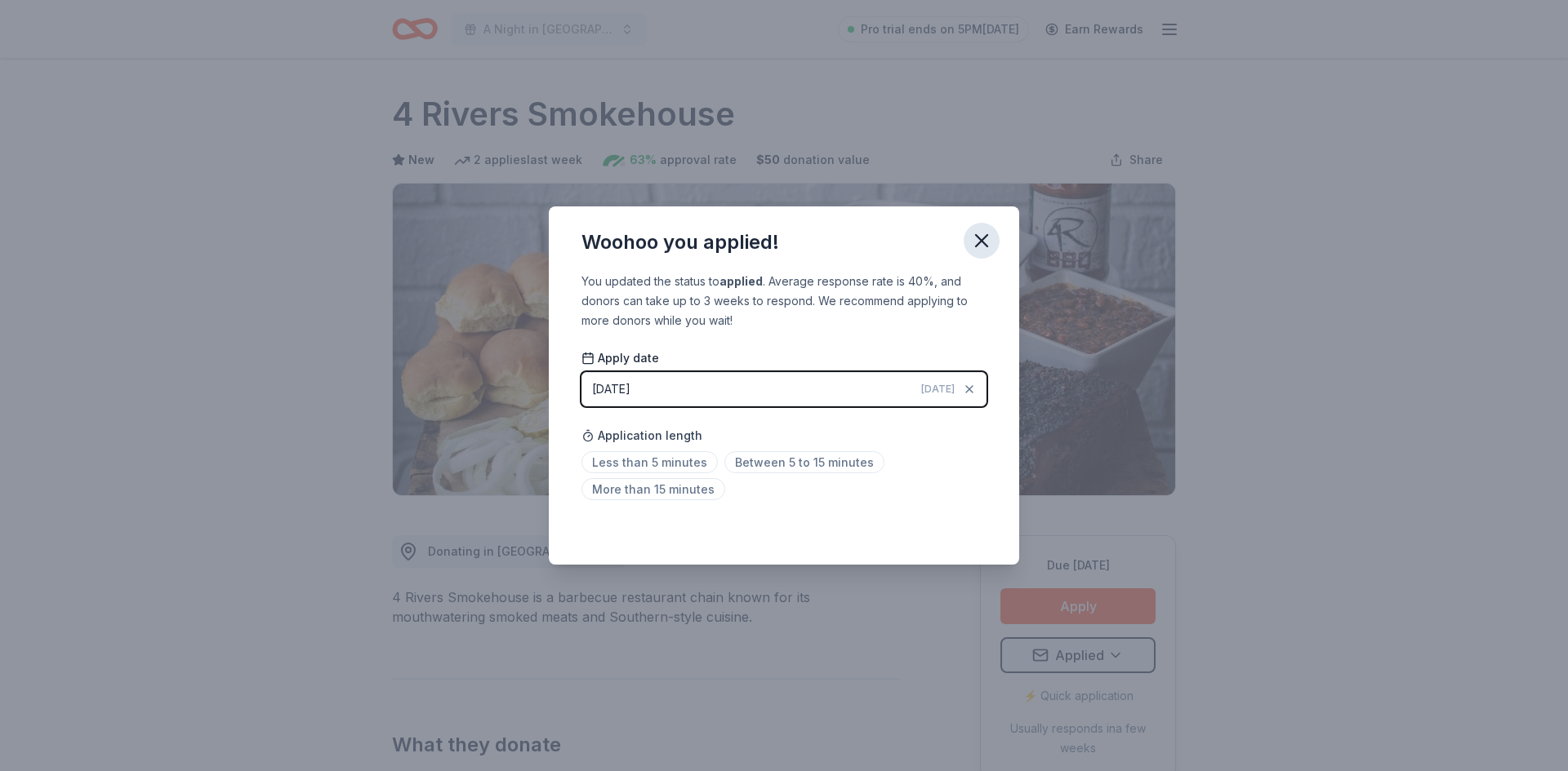
click at [980, 237] on icon "button" at bounding box center [980, 240] width 22 height 22
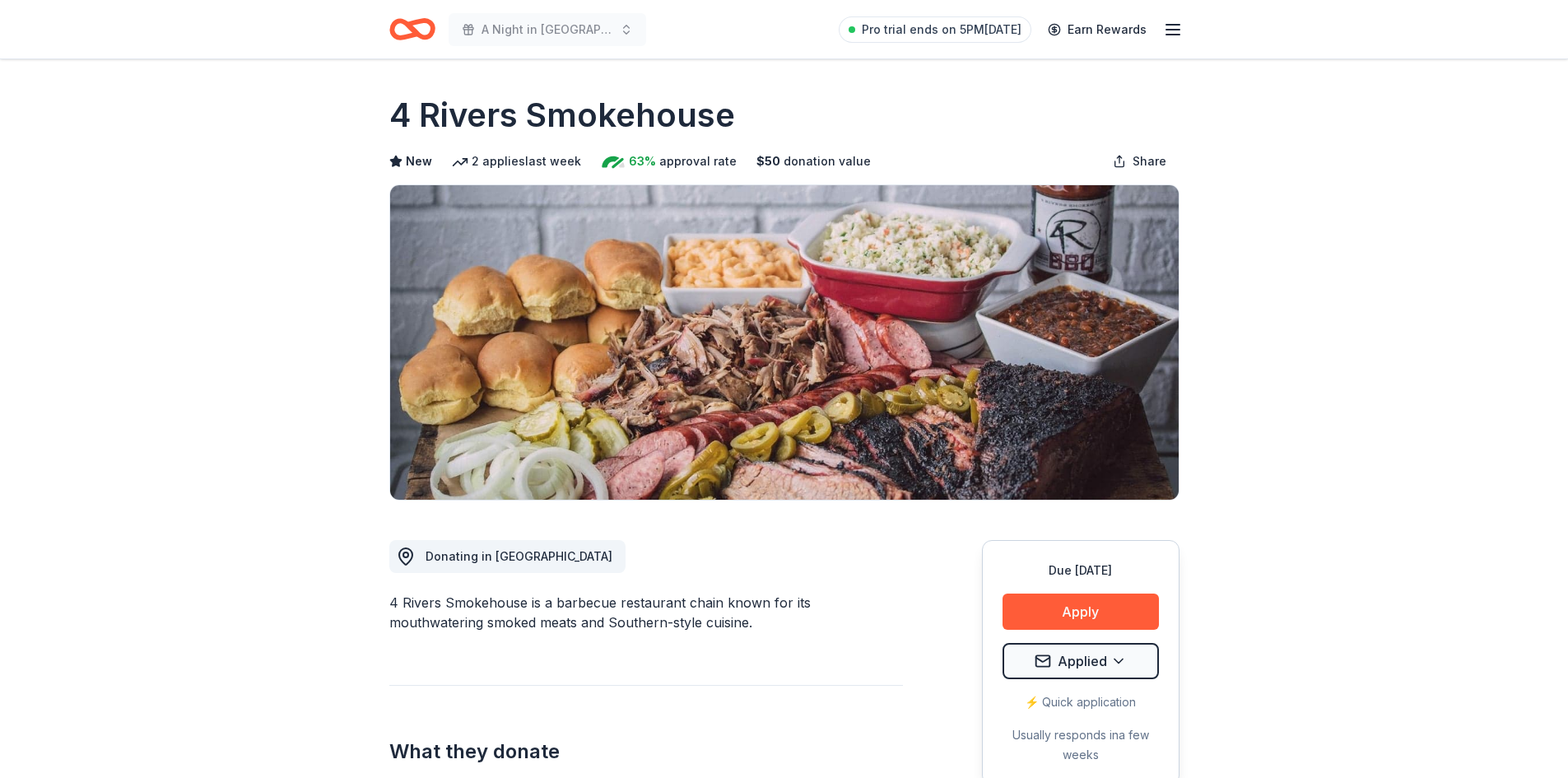
click at [1171, 28] on icon "button" at bounding box center [1173, 30] width 20 height 20
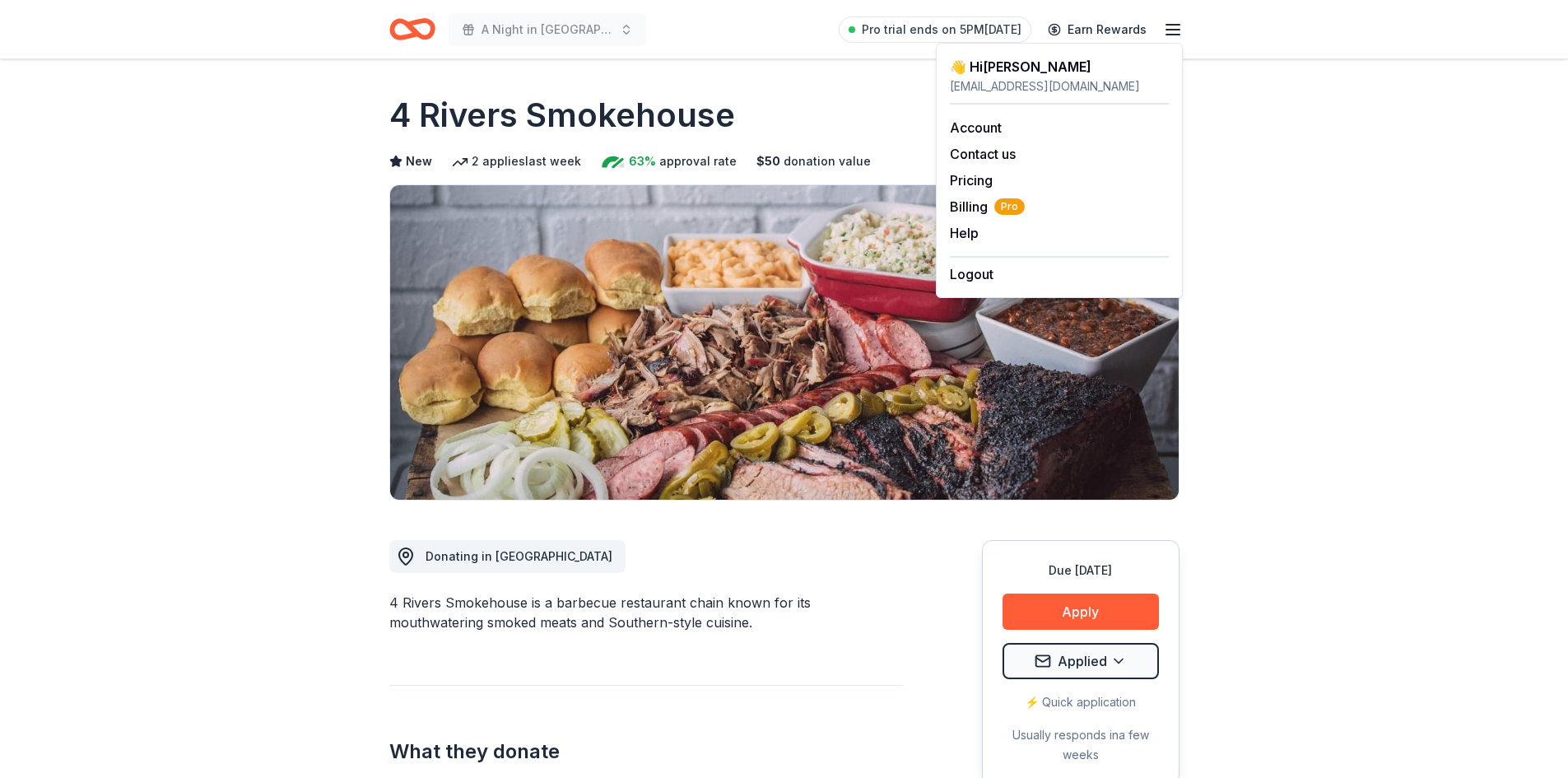
click at [833, 98] on div "4 Rivers Smokehouse" at bounding box center [784, 115] width 790 height 46
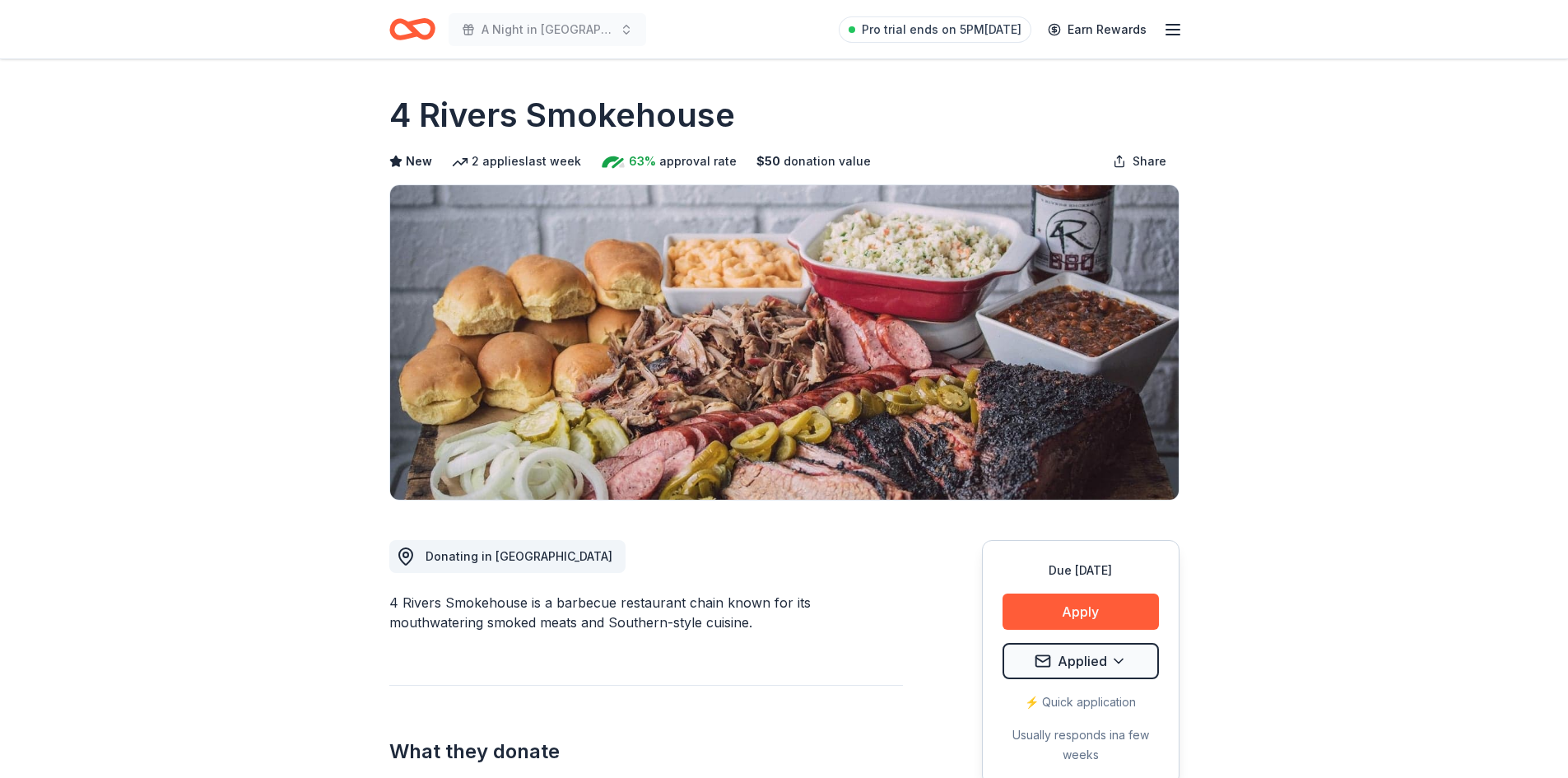
click at [415, 25] on icon "Home" at bounding box center [420, 29] width 26 height 17
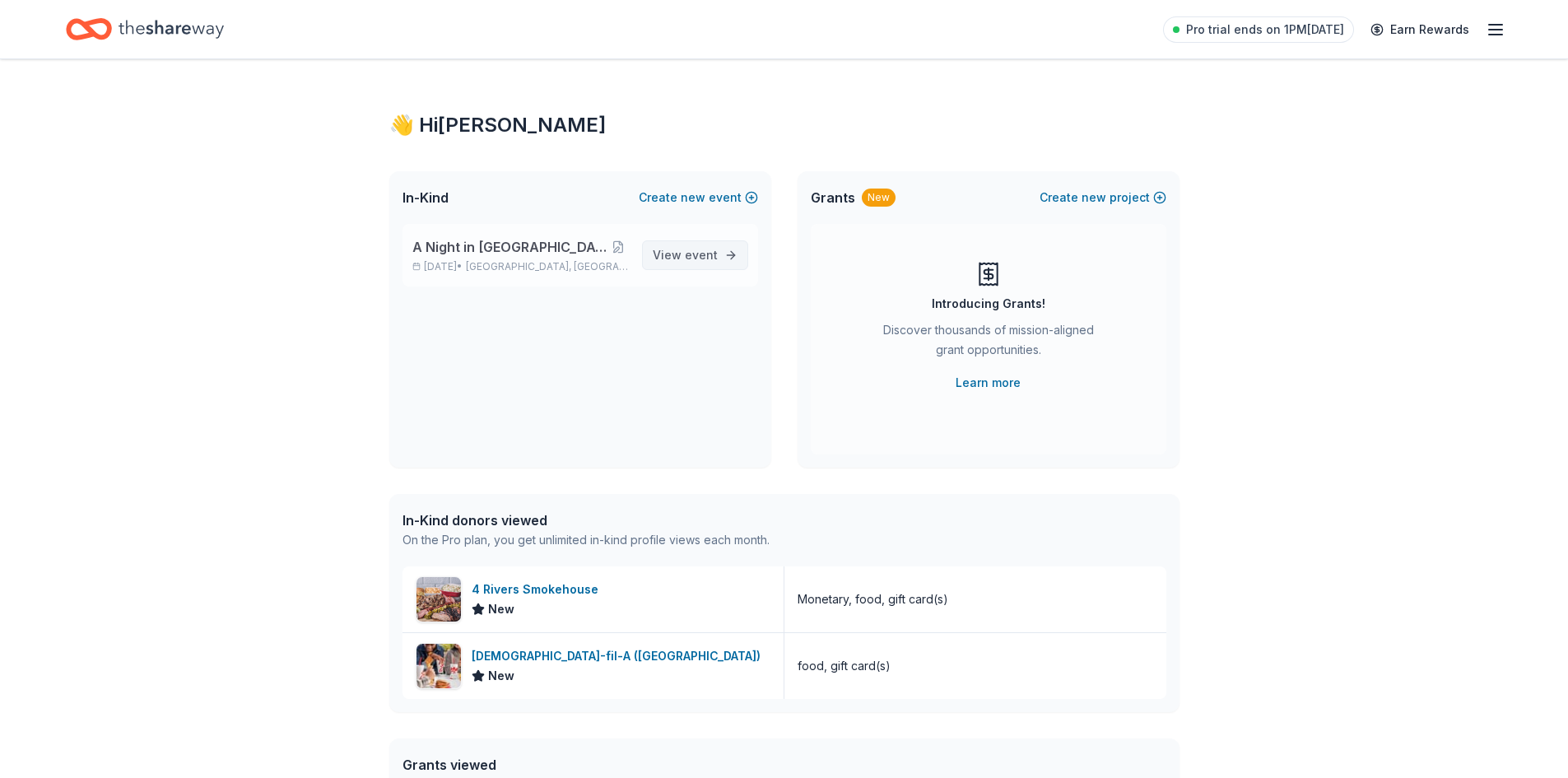
click at [697, 257] on span "event" at bounding box center [701, 254] width 33 height 14
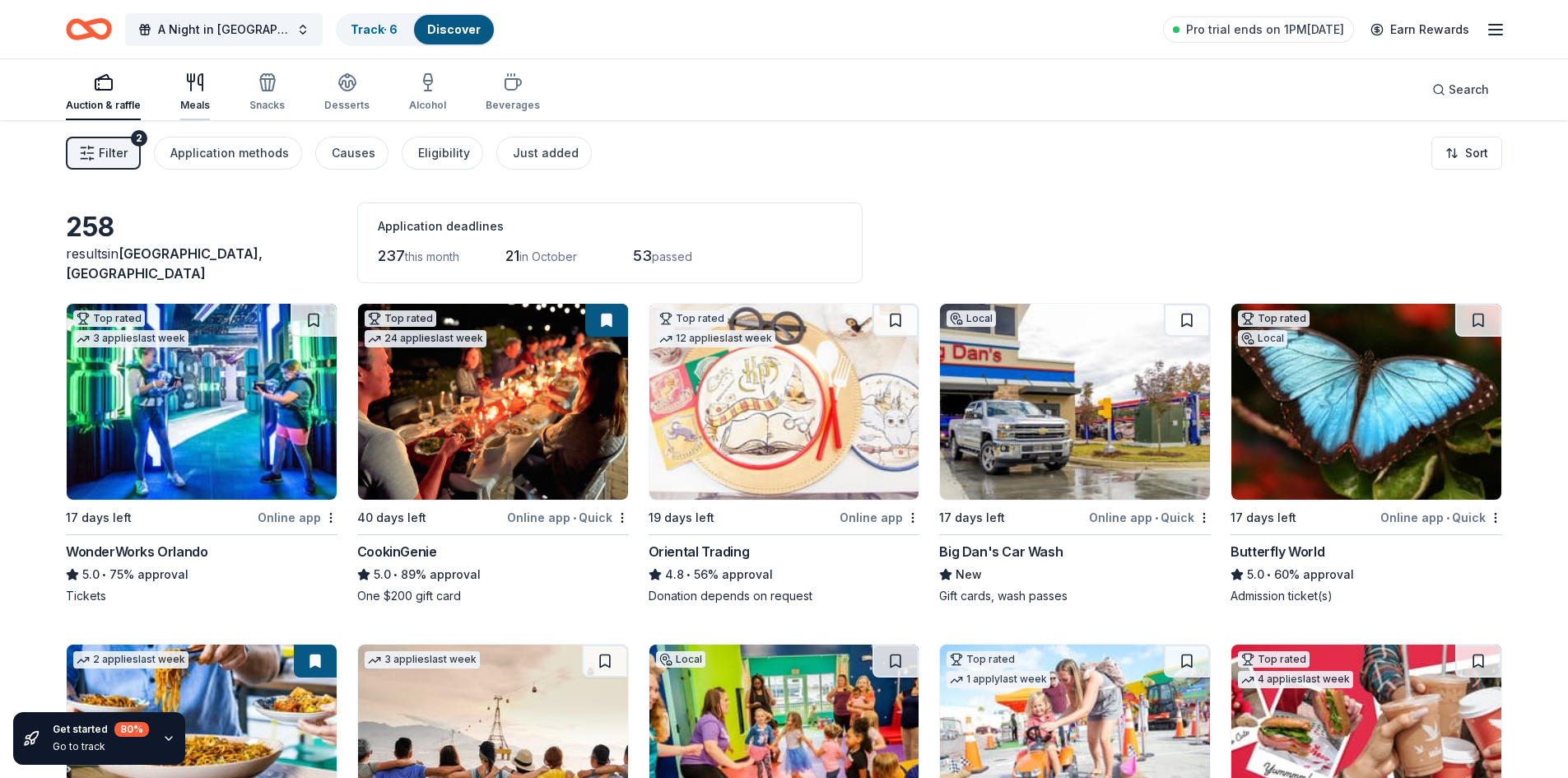
click at [191, 84] on icon "button" at bounding box center [191, 82] width 0 height 17
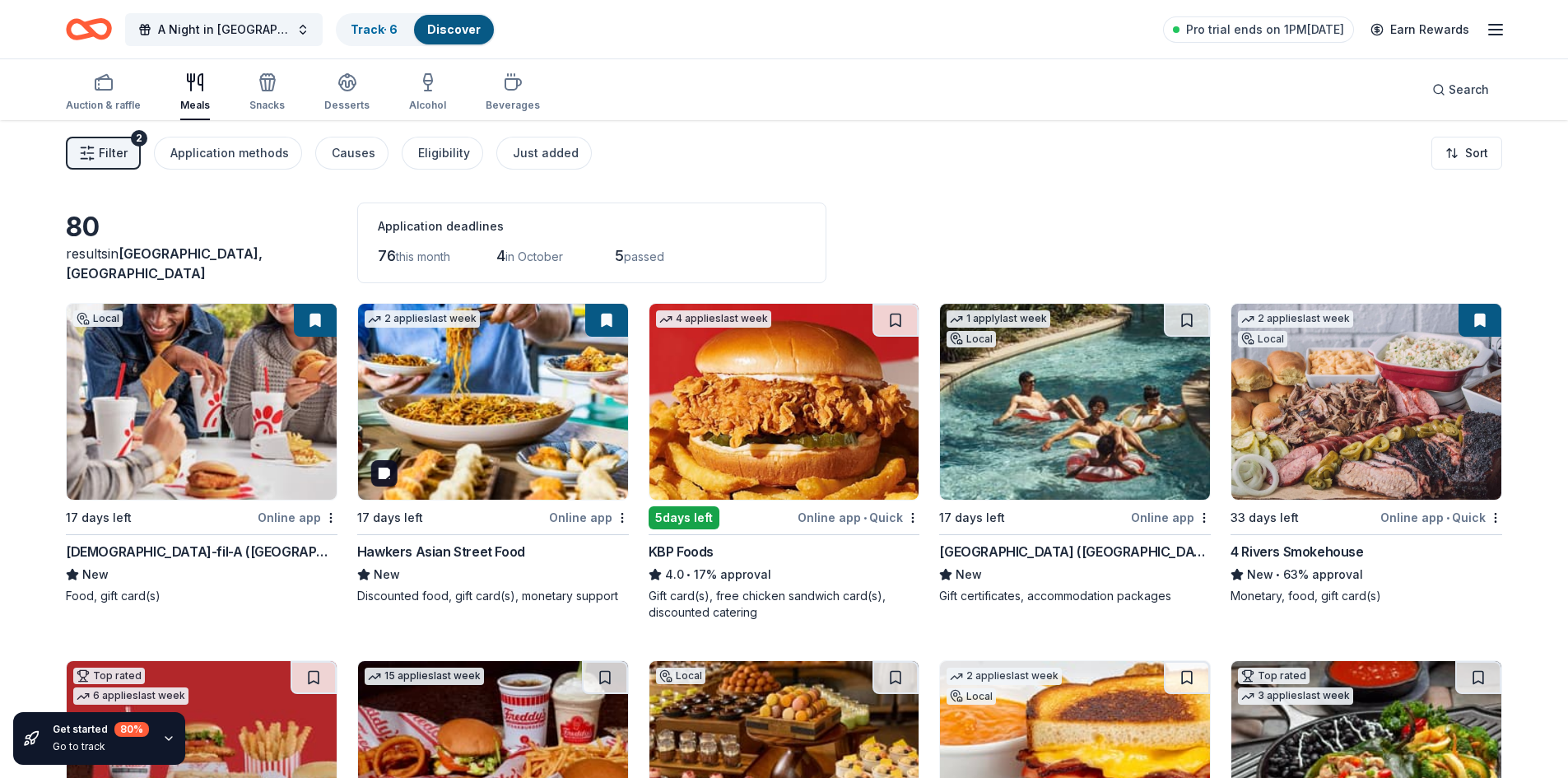
click at [479, 410] on img at bounding box center [493, 401] width 270 height 196
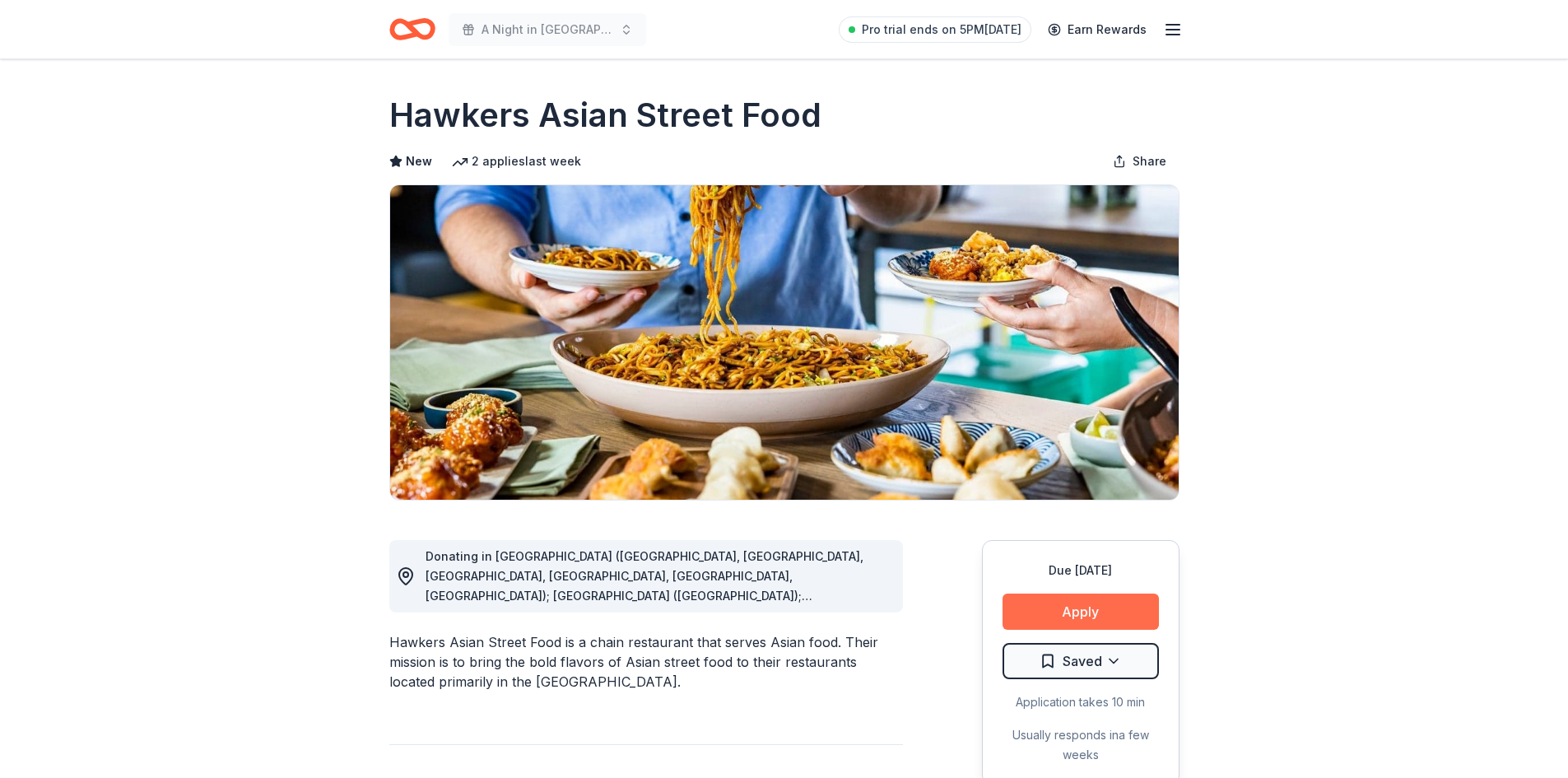
click at [1098, 612] on button "Apply" at bounding box center [1080, 611] width 157 height 36
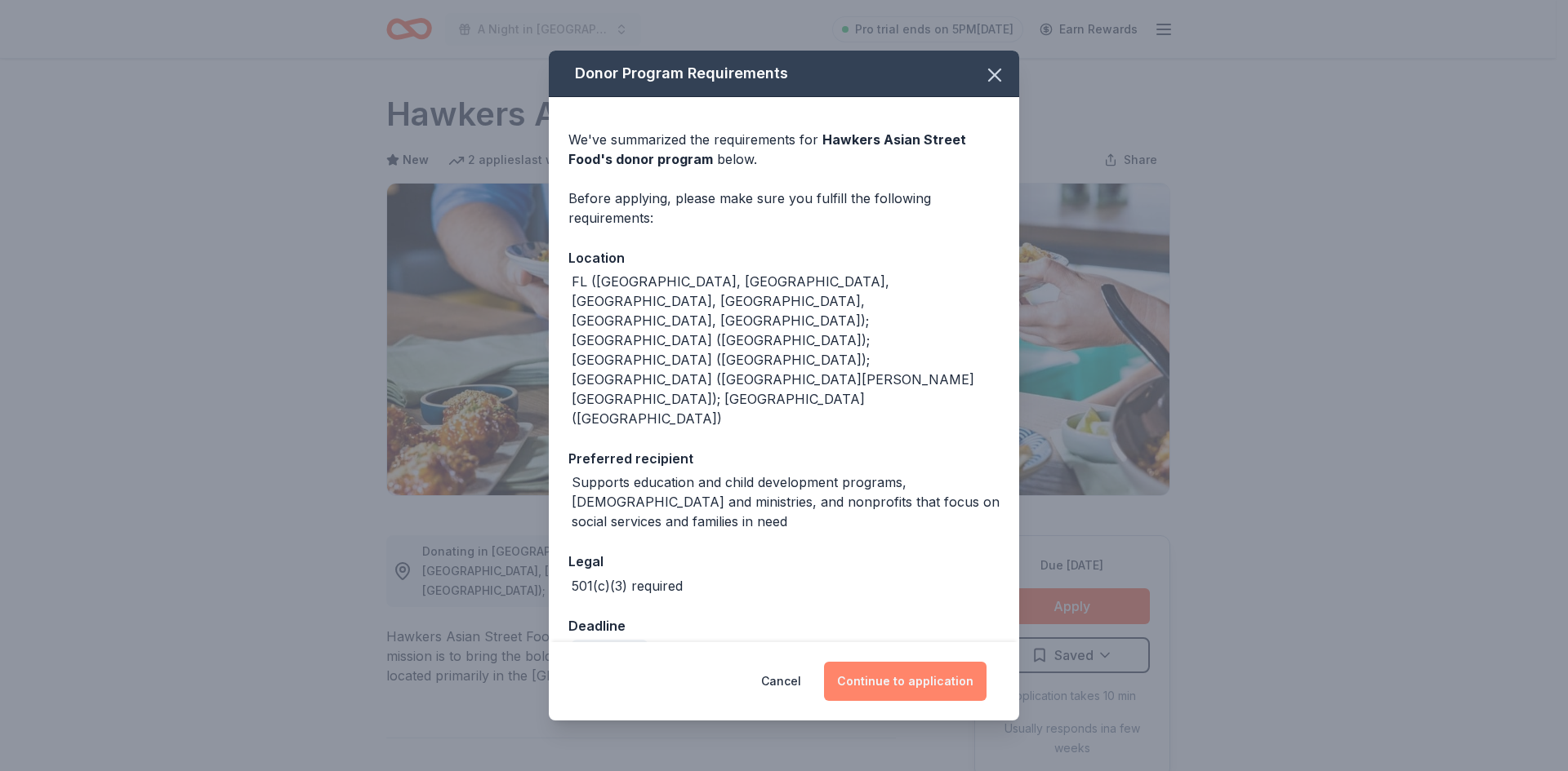
click at [919, 662] on button "Continue to application" at bounding box center [905, 681] width 162 height 39
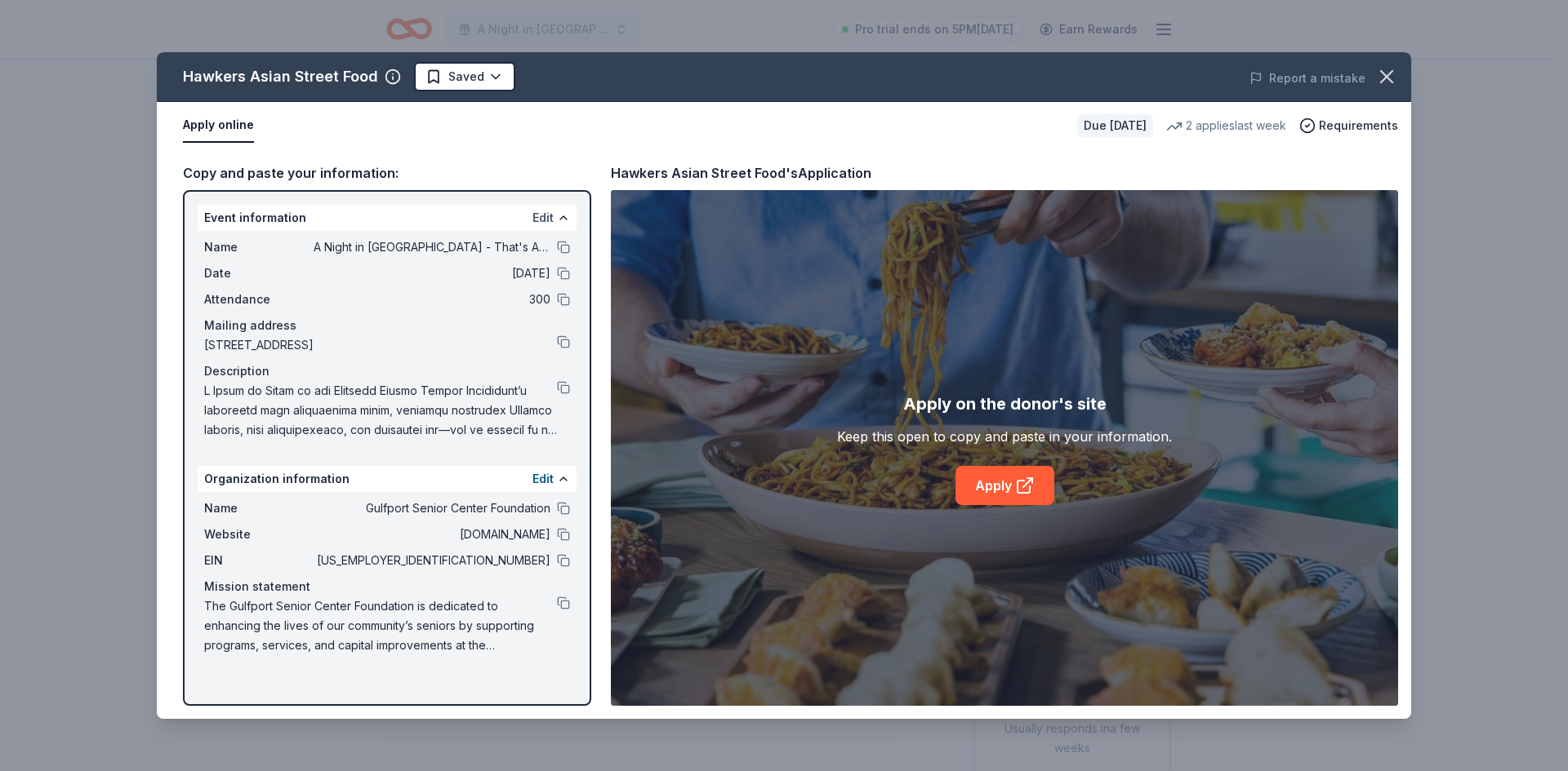
click at [545, 218] on button "Edit" at bounding box center [544, 218] width 22 height 20
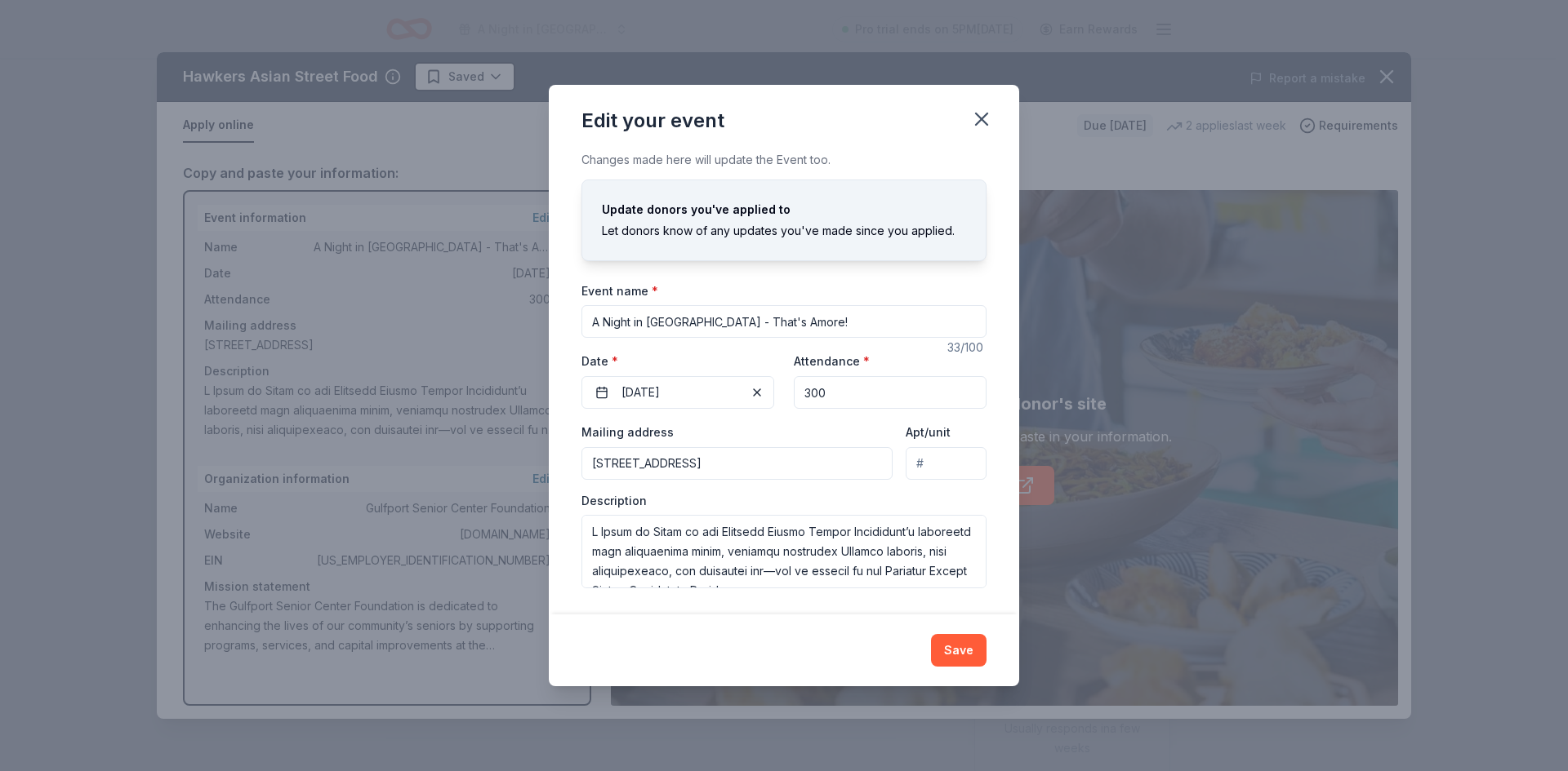
drag, startPoint x: 829, startPoint y: 392, endPoint x: 796, endPoint y: 389, distance: 33.1
click at [796, 389] on input "300" at bounding box center [890, 392] width 193 height 32
click at [806, 392] on input "200" at bounding box center [890, 392] width 193 height 32
click at [828, 391] on input "200" at bounding box center [890, 392] width 193 height 32
type input "250"
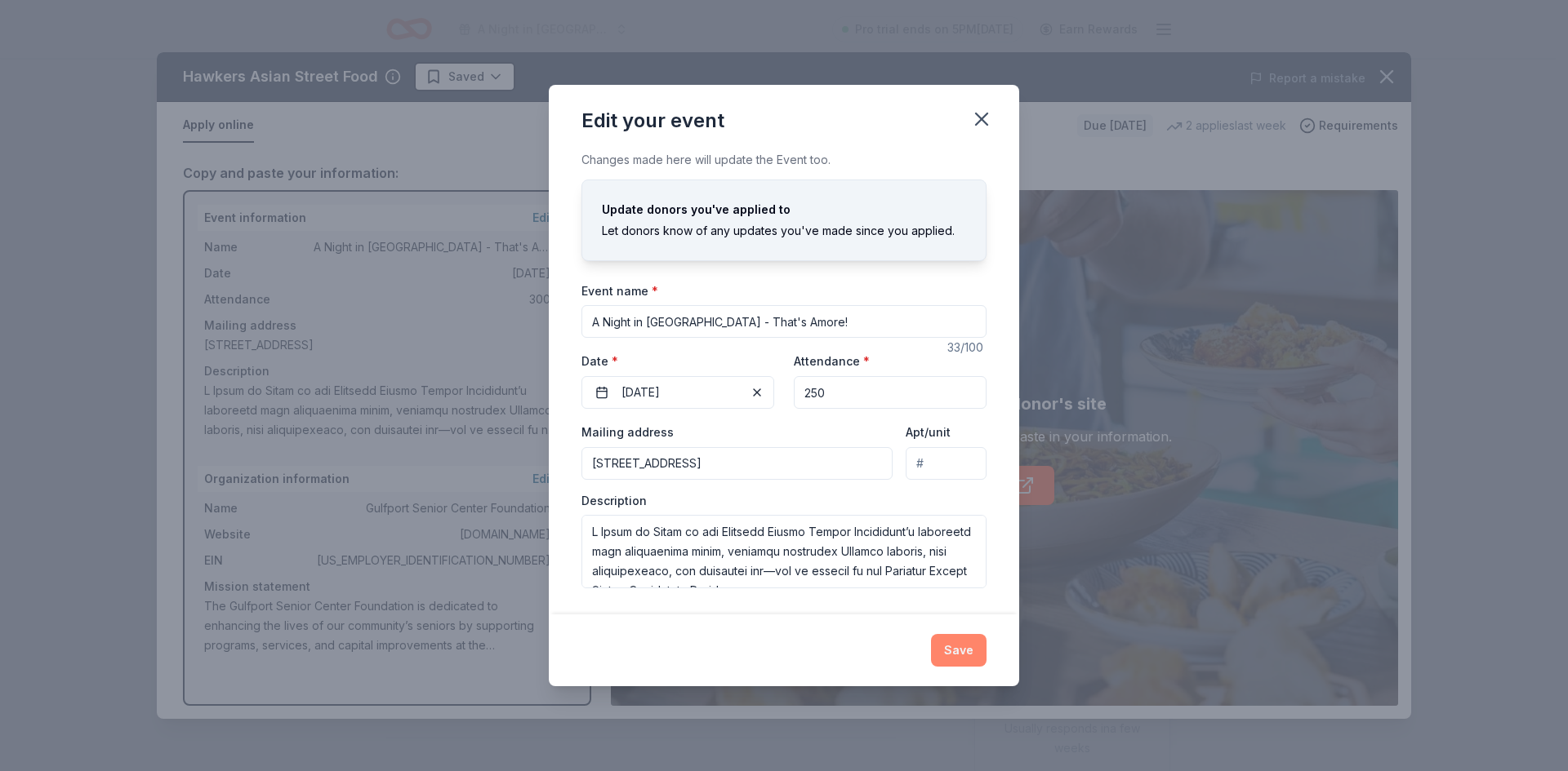
click at [966, 651] on button "Save" at bounding box center [958, 650] width 56 height 32
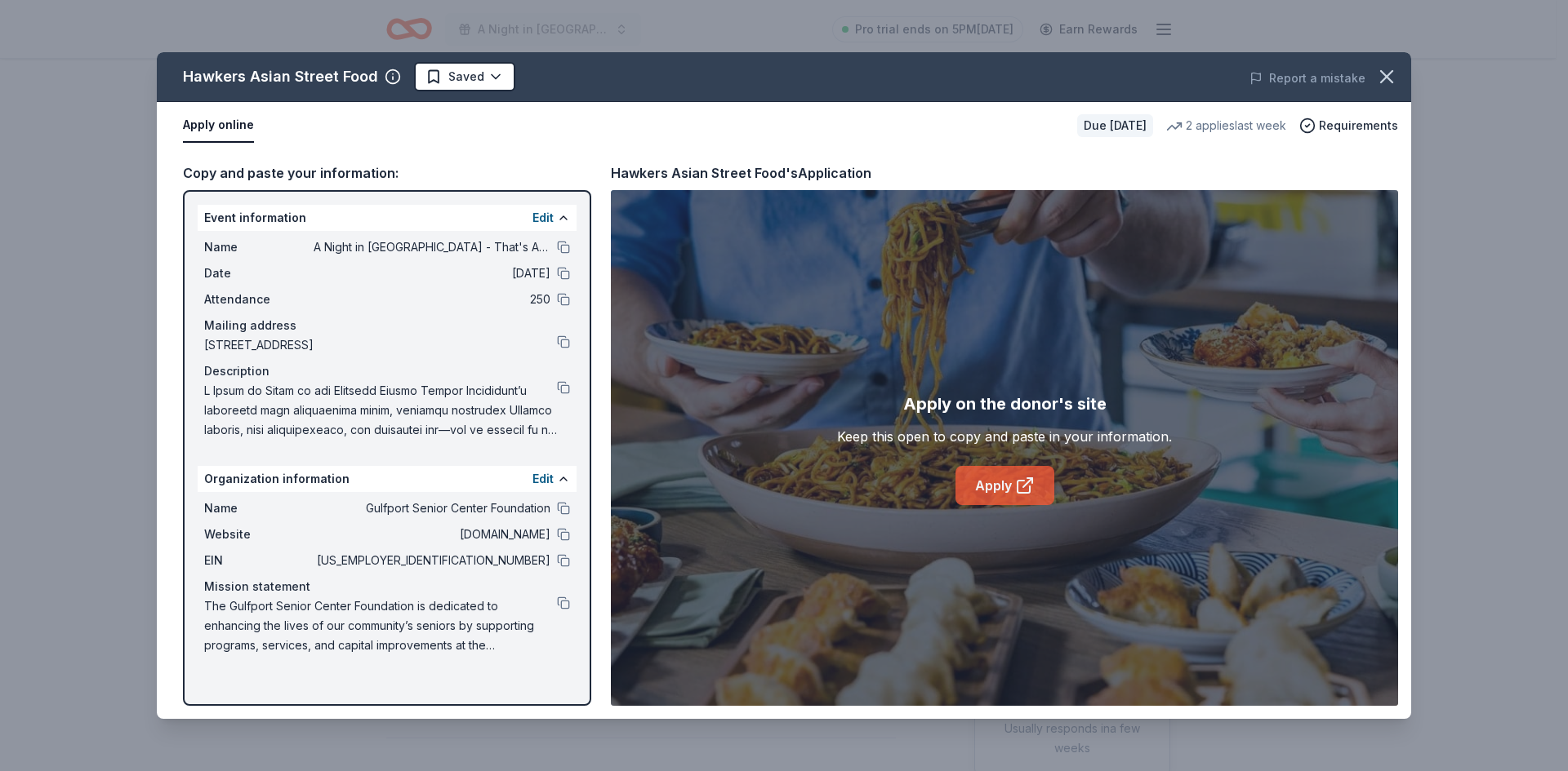
click at [1002, 481] on link "Apply" at bounding box center [1004, 486] width 99 height 39
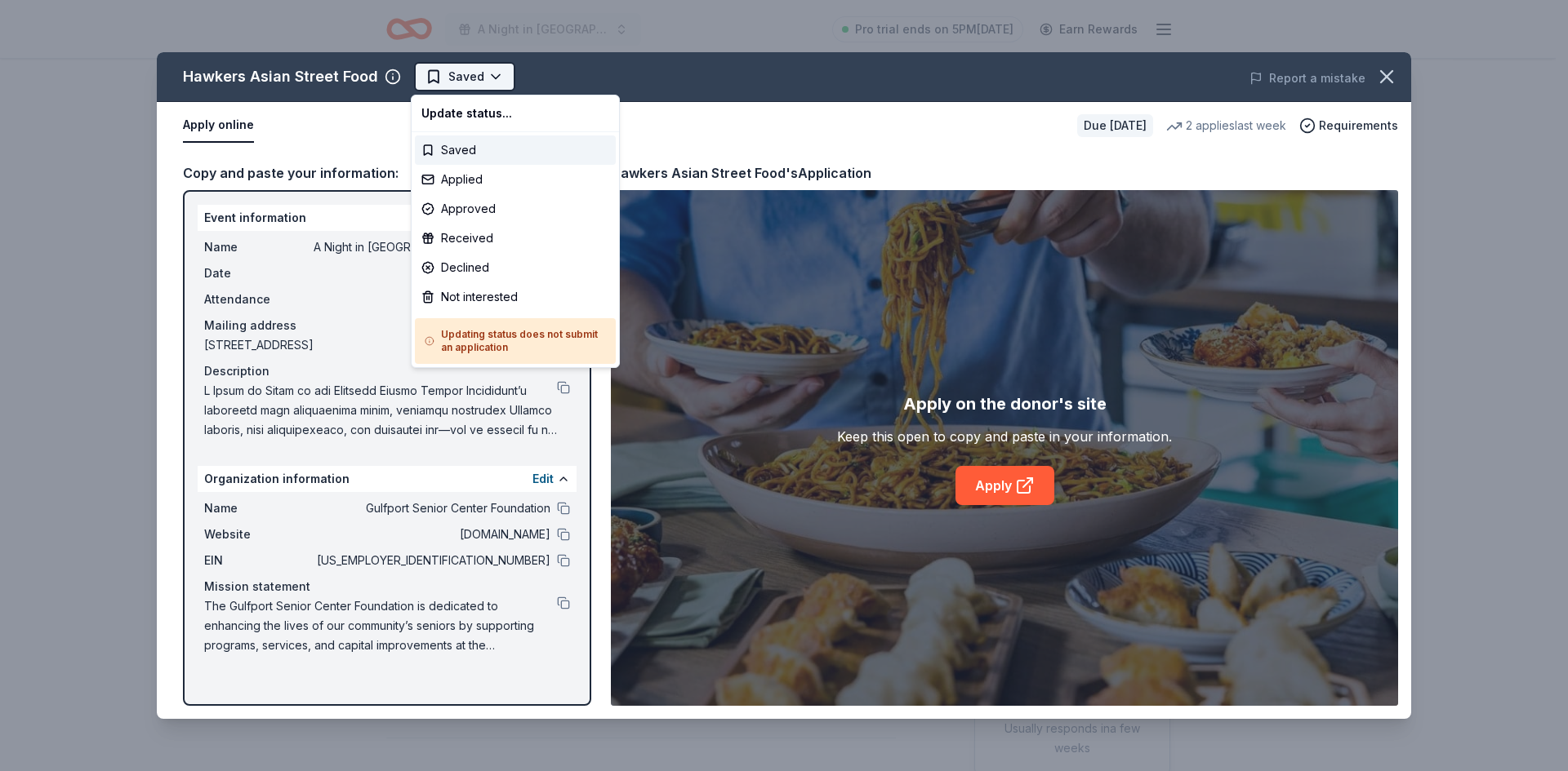
click at [498, 72] on html "A Night in [GEOGRAPHIC_DATA] - That's Amore! Pro trial ends on 5PM[DATE] Earn R…" at bounding box center [784, 385] width 1568 height 771
click at [461, 181] on div "Applied" at bounding box center [514, 180] width 200 height 29
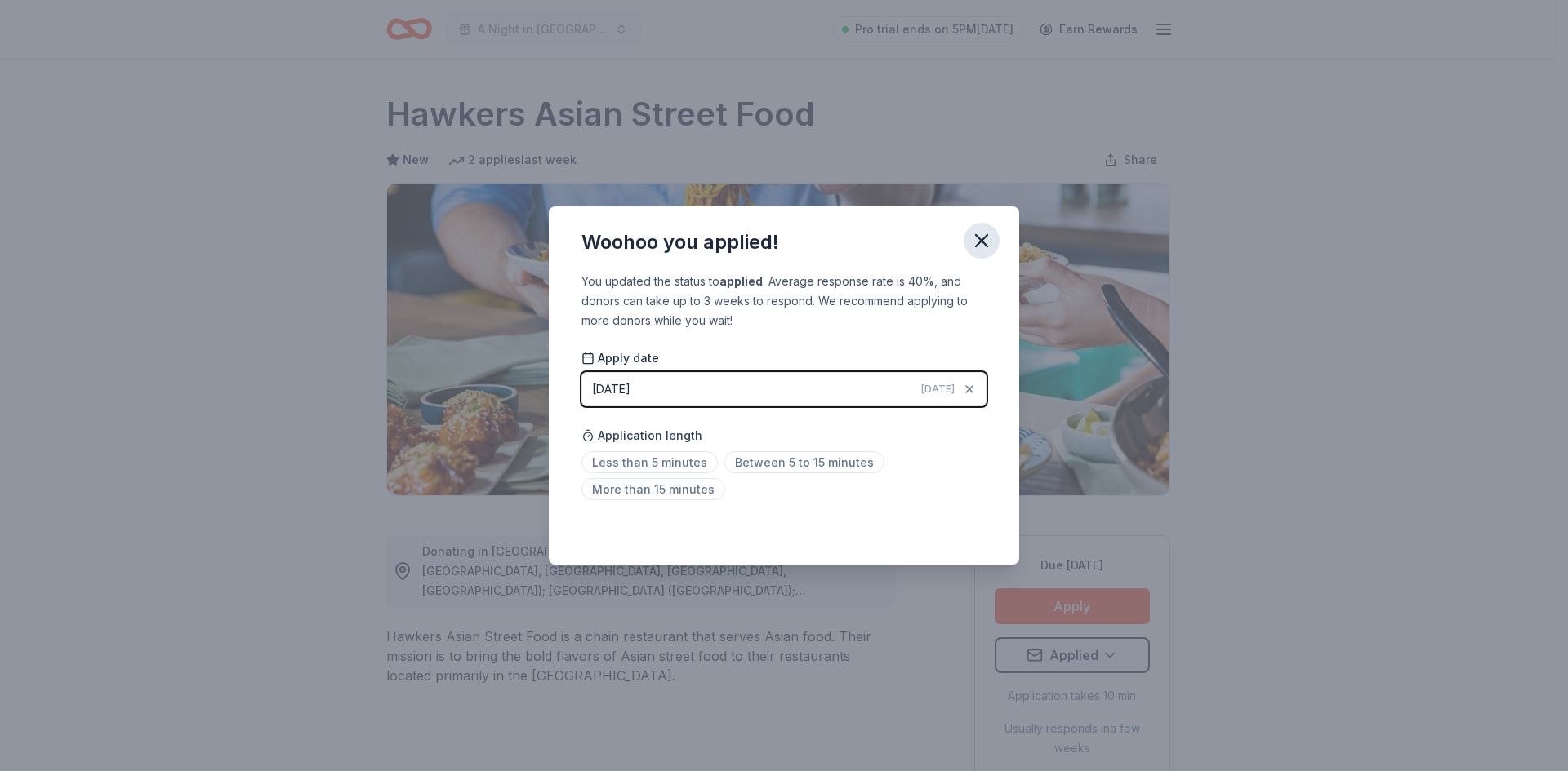
click at [981, 237] on icon "button" at bounding box center [980, 240] width 22 height 22
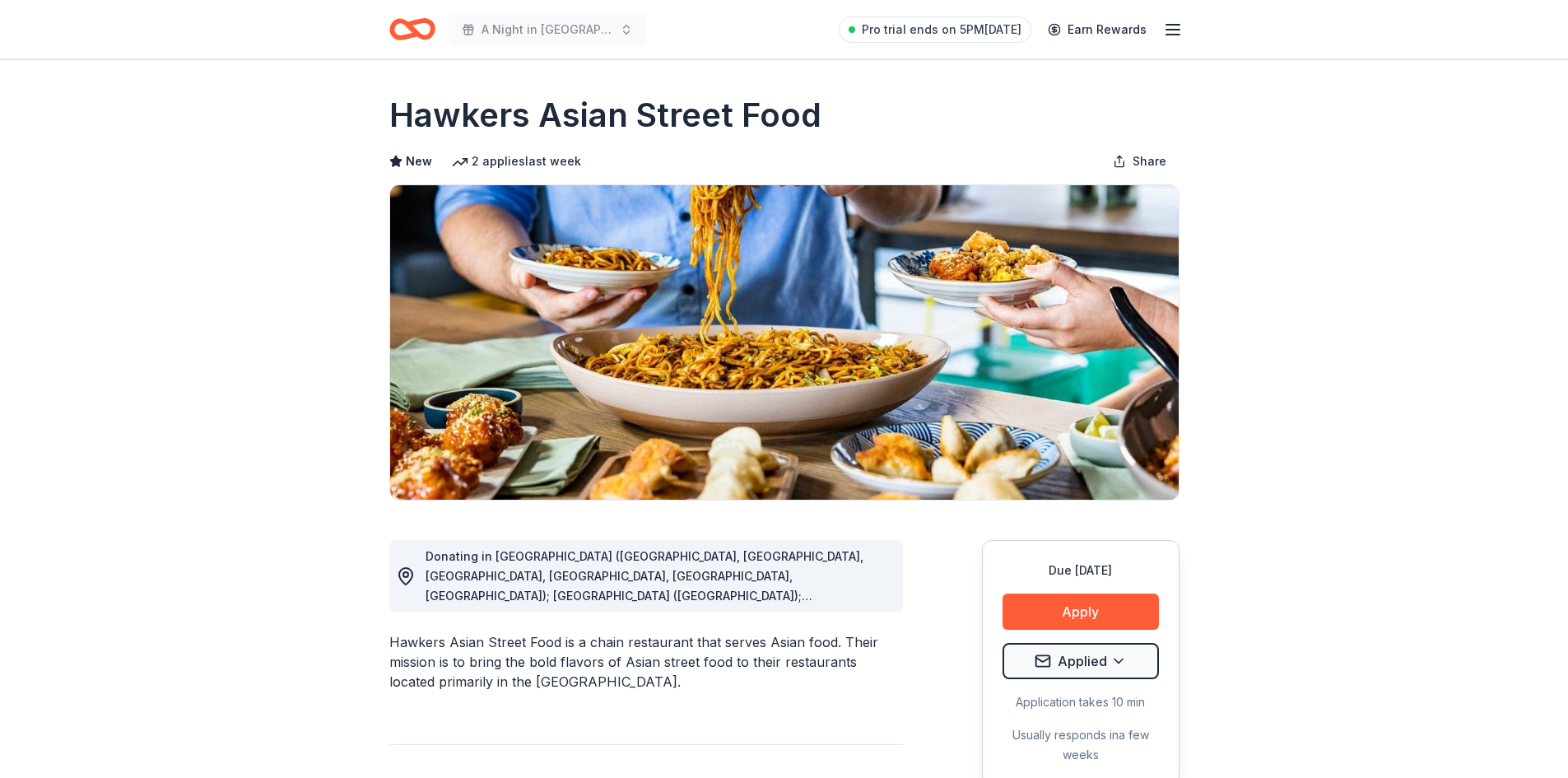
click at [411, 34] on icon "Home" at bounding box center [405, 29] width 26 height 17
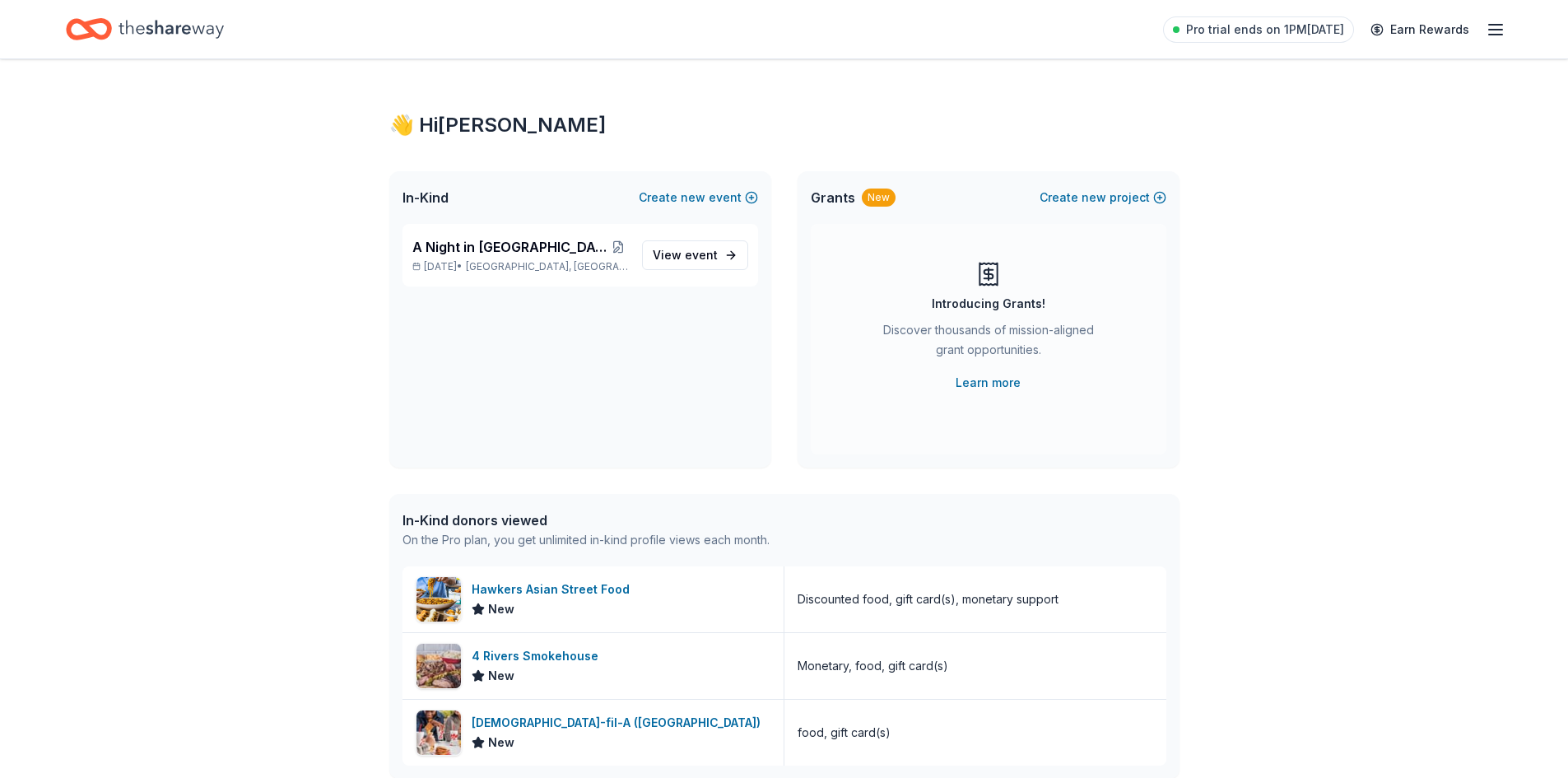
click at [620, 28] on div "Pro trial ends on 1PM, 9/15 Earn Rewards" at bounding box center [784, 29] width 1436 height 38
click at [681, 252] on span "View event" at bounding box center [685, 255] width 65 height 20
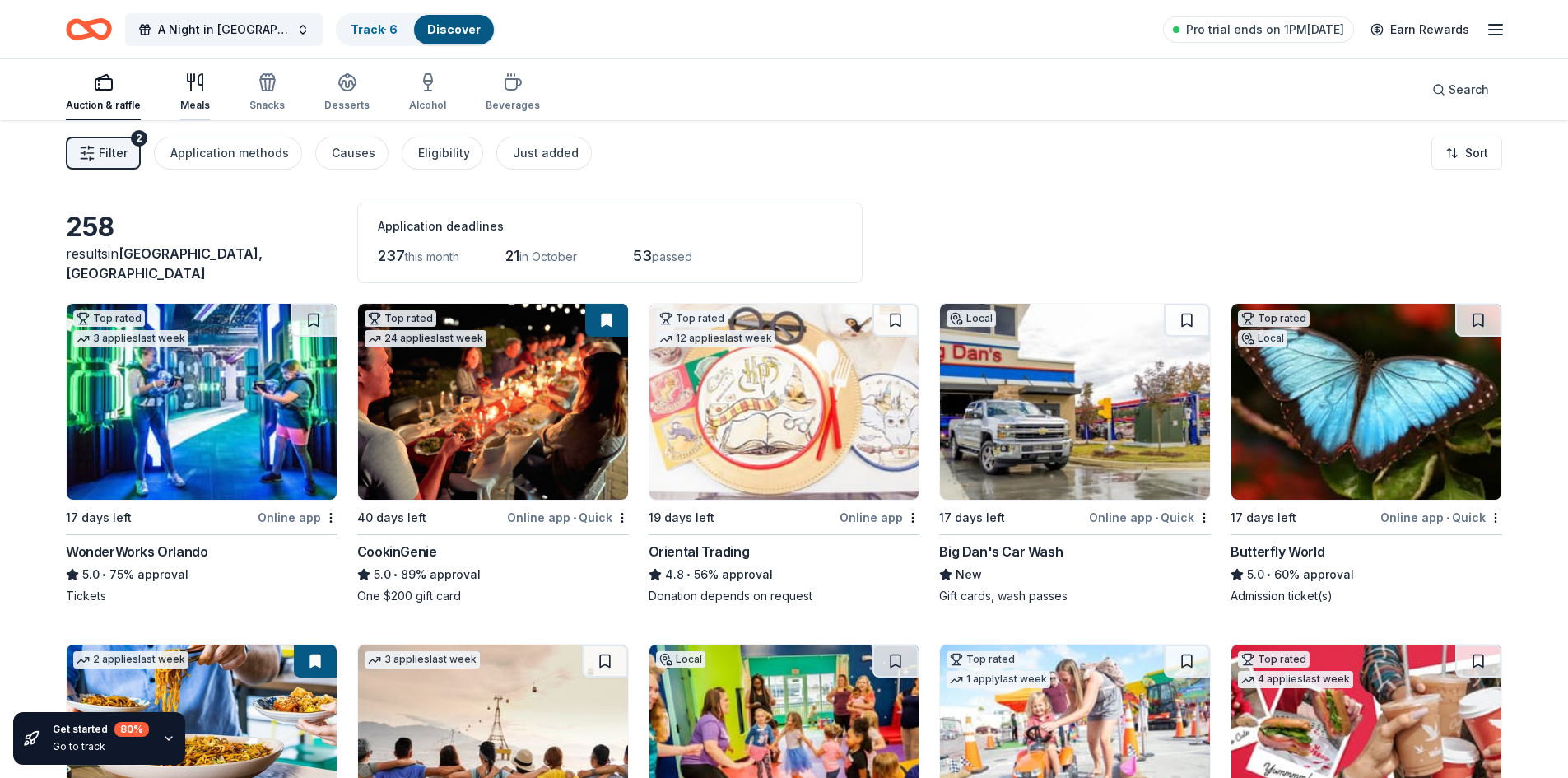
click at [203, 85] on div "button" at bounding box center [195, 83] width 30 height 20
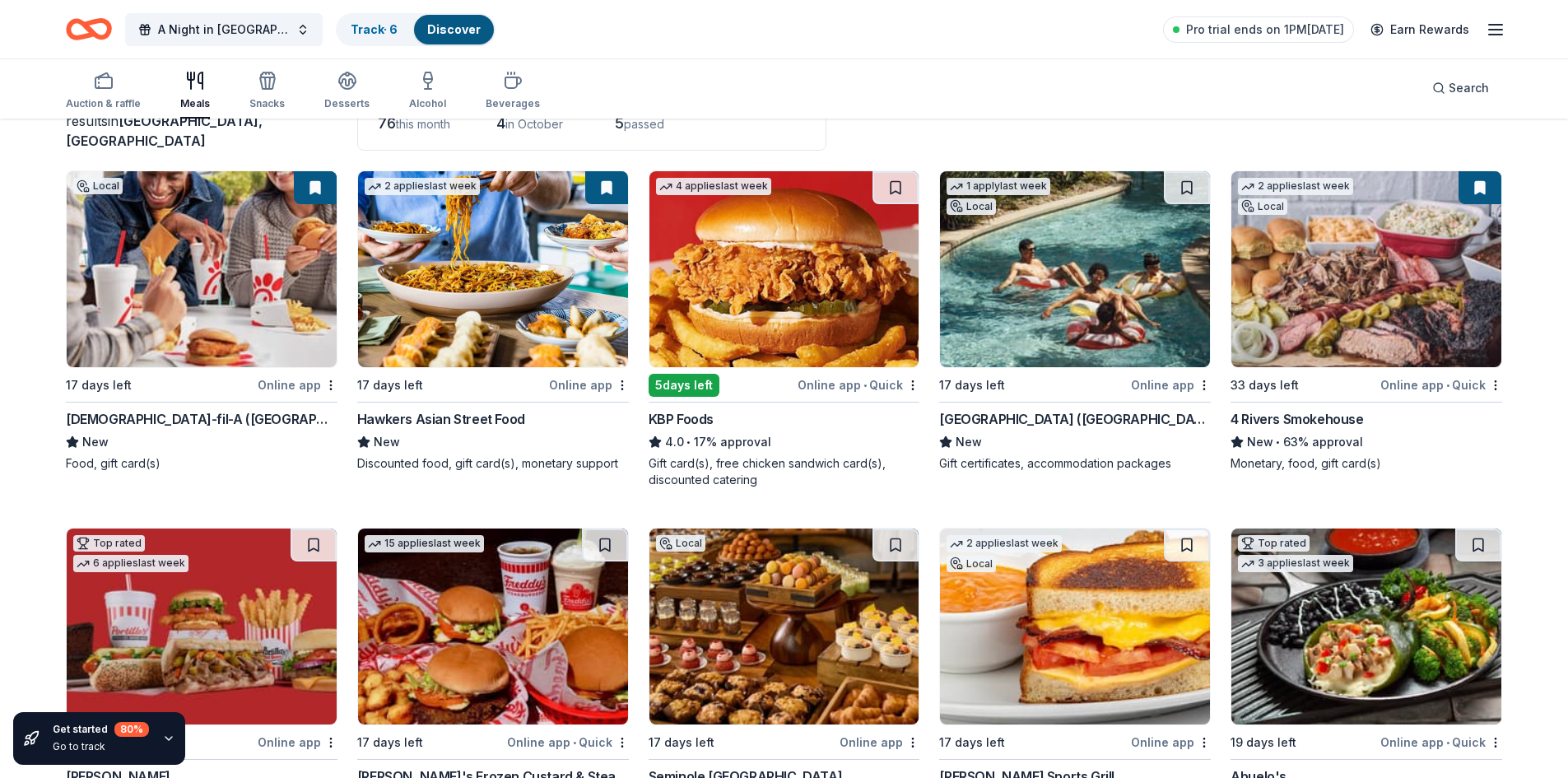
scroll to position [83, 0]
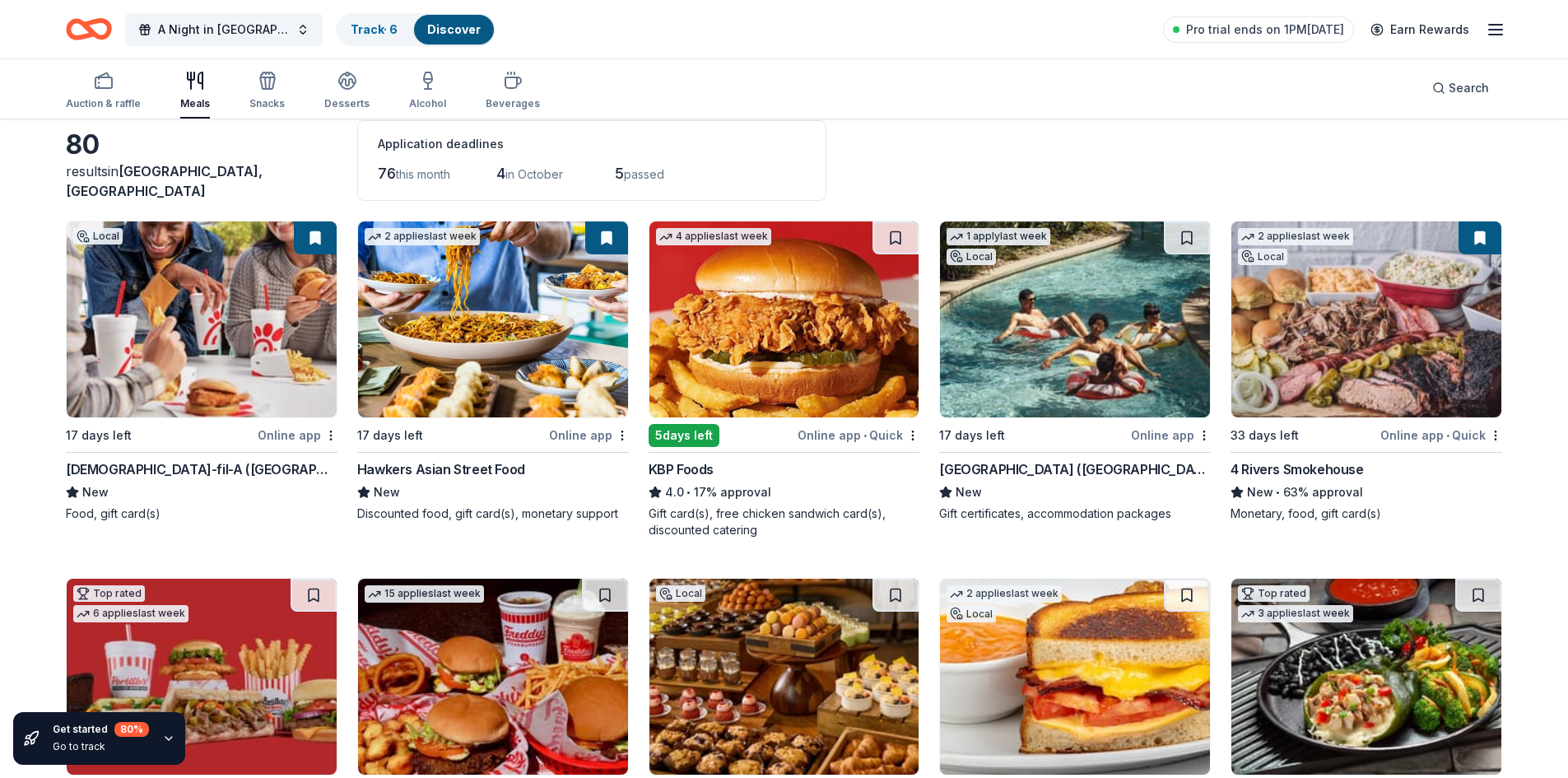
click at [196, 77] on icon "button" at bounding box center [195, 81] width 20 height 20
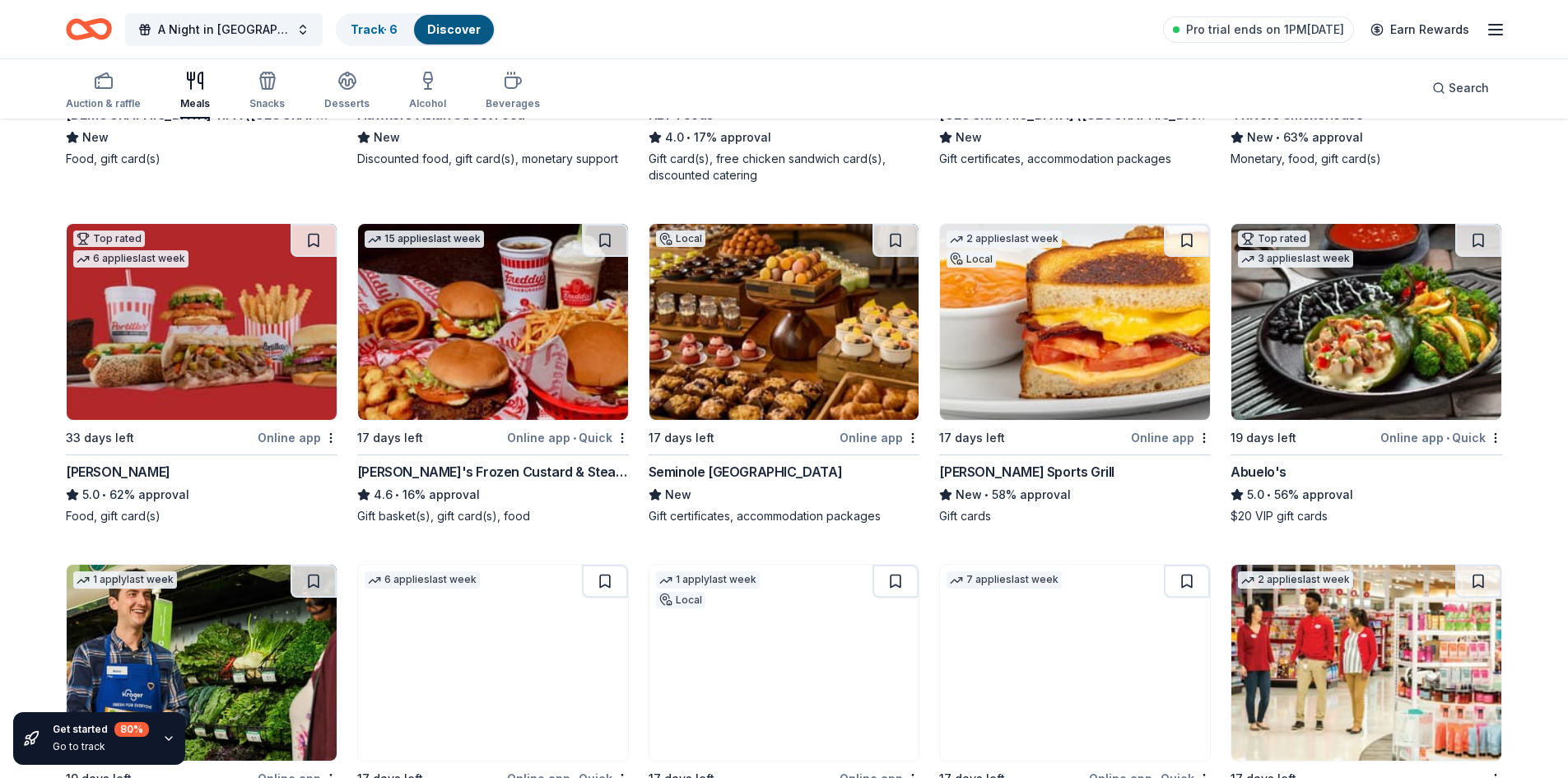
scroll to position [442, 0]
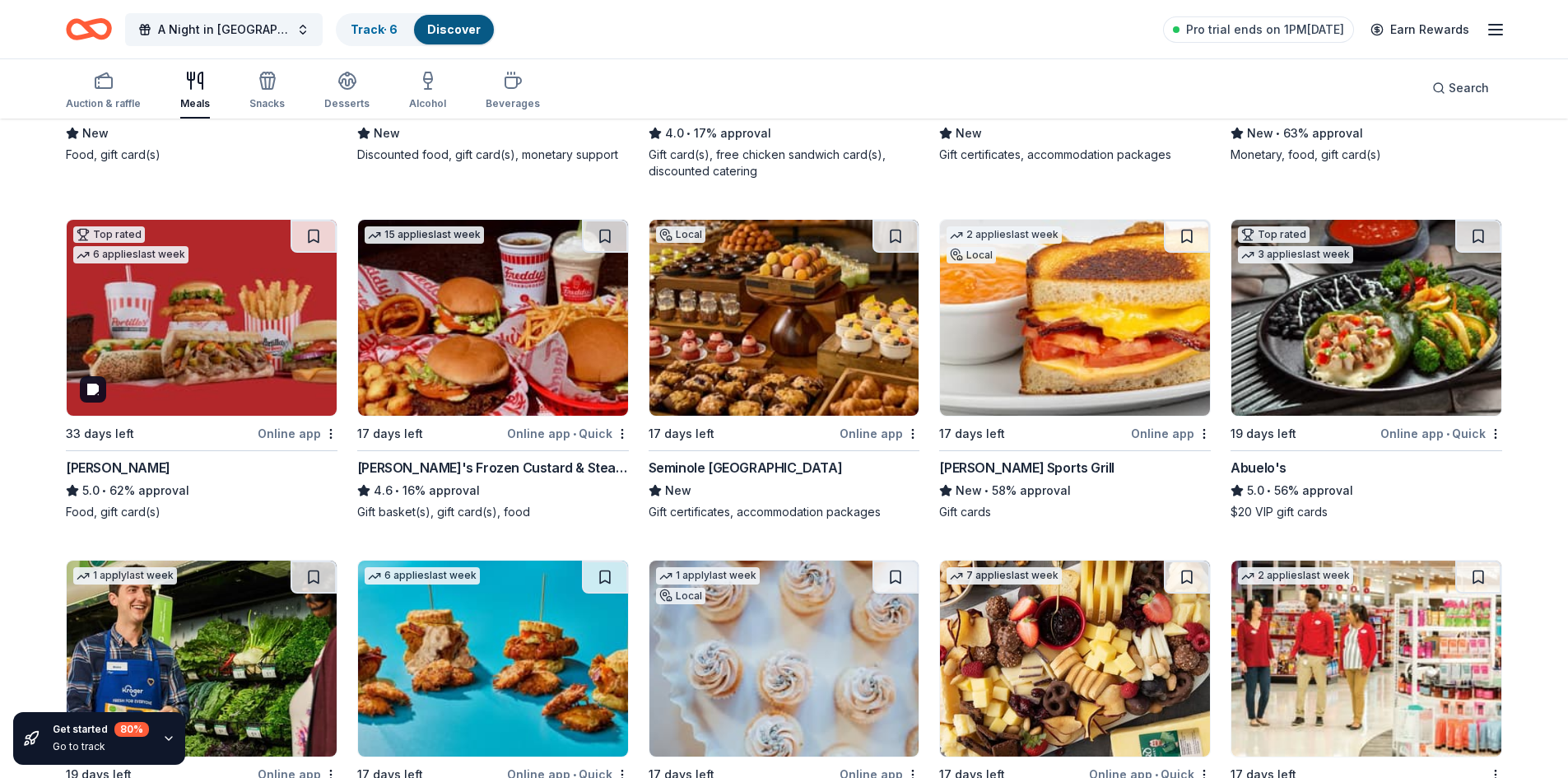
click at [181, 342] on img at bounding box center [202, 318] width 270 height 196
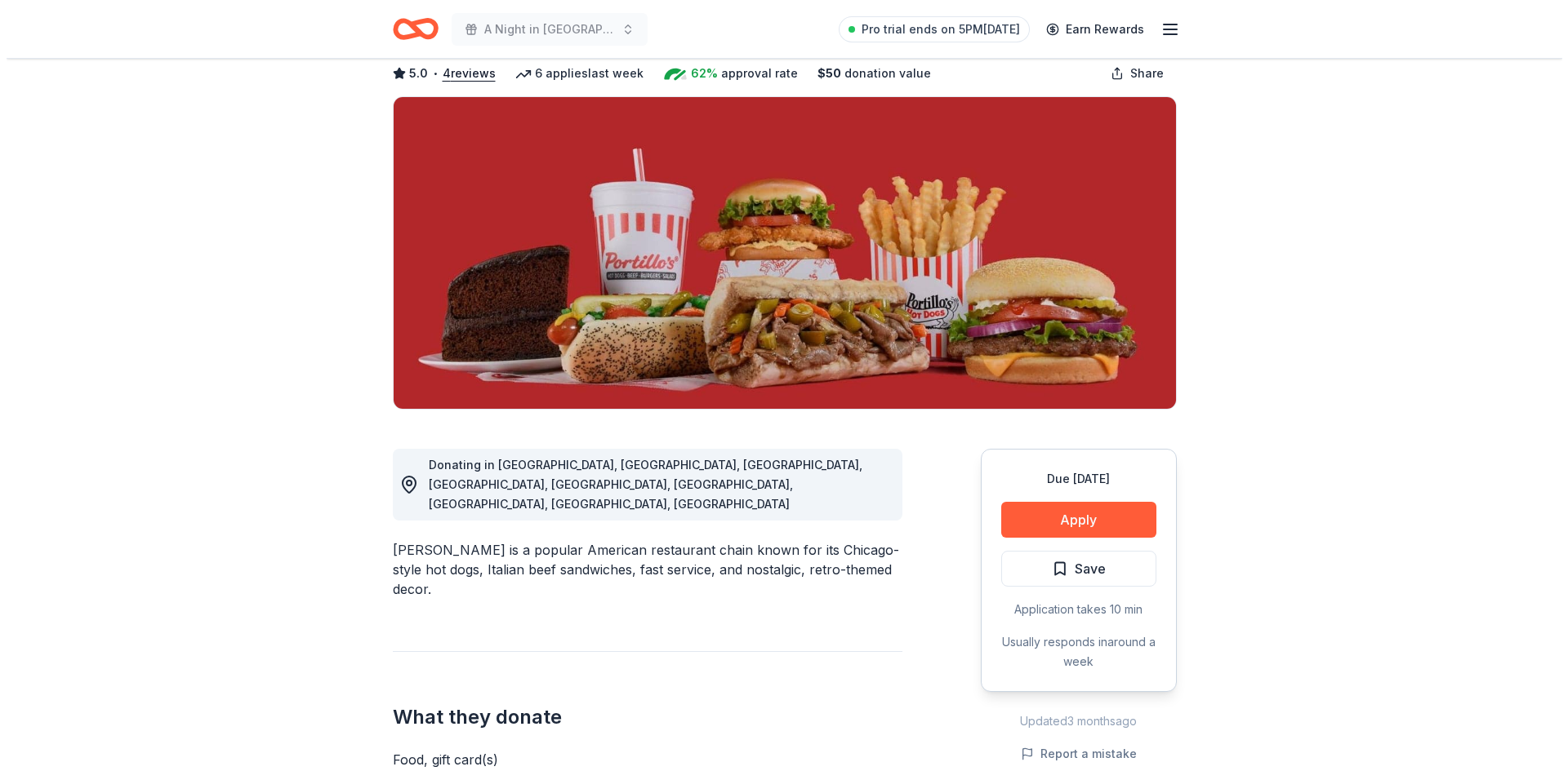
scroll to position [82, 0]
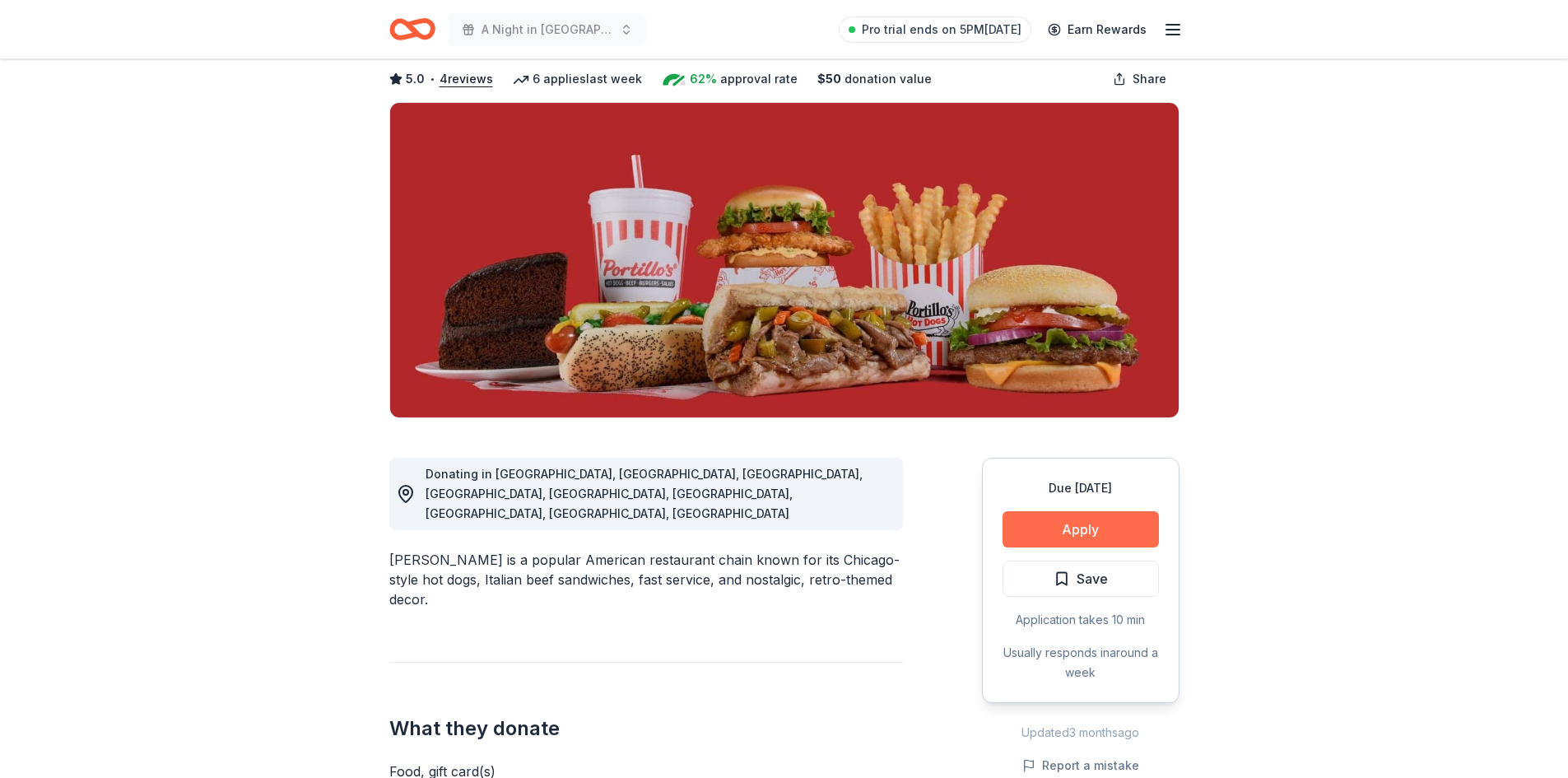
click at [1065, 529] on button "Apply" at bounding box center [1080, 530] width 157 height 36
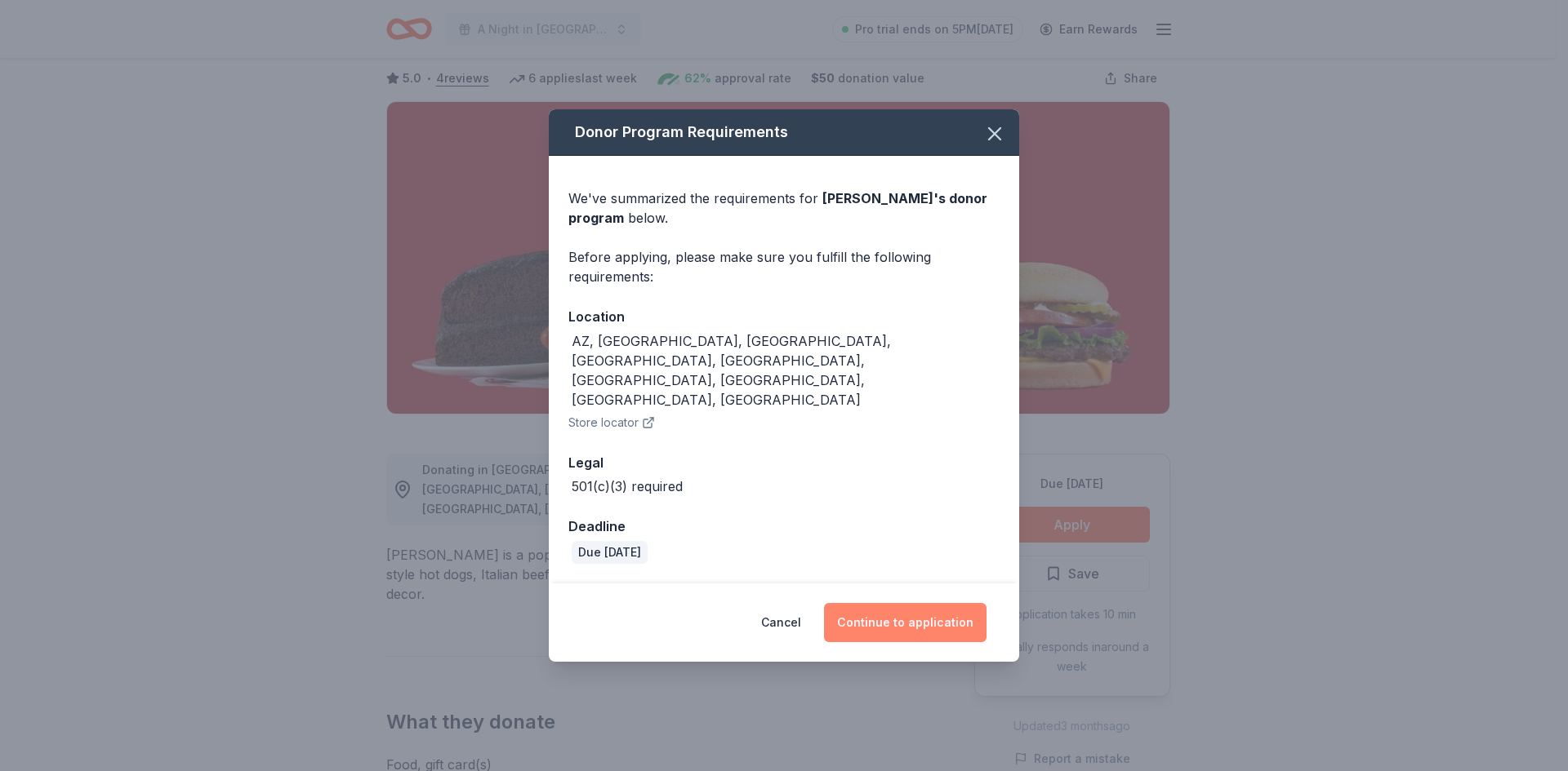
click at [924, 603] on button "Continue to application" at bounding box center [905, 622] width 162 height 39
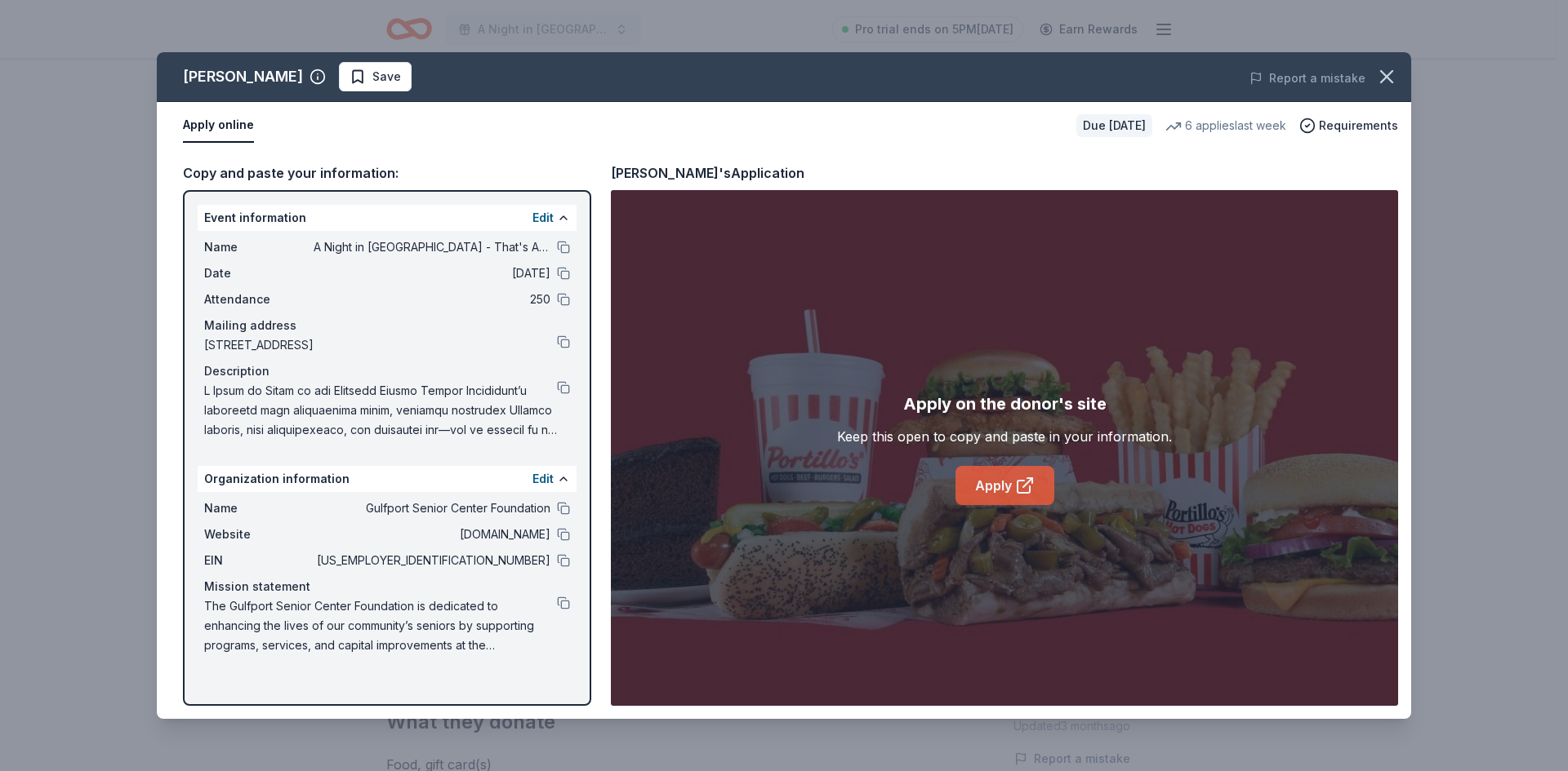
click at [992, 487] on link "Apply" at bounding box center [1004, 486] width 99 height 39
click at [997, 497] on link "Apply" at bounding box center [1004, 486] width 99 height 39
click at [372, 73] on span "Save" at bounding box center [386, 76] width 28 height 20
click at [361, 70] on html "A Night in Italy - That's Amore! Pro trial ends on 5PM, 9/15 Earn Rewards Due i…" at bounding box center [784, 303] width 1568 height 771
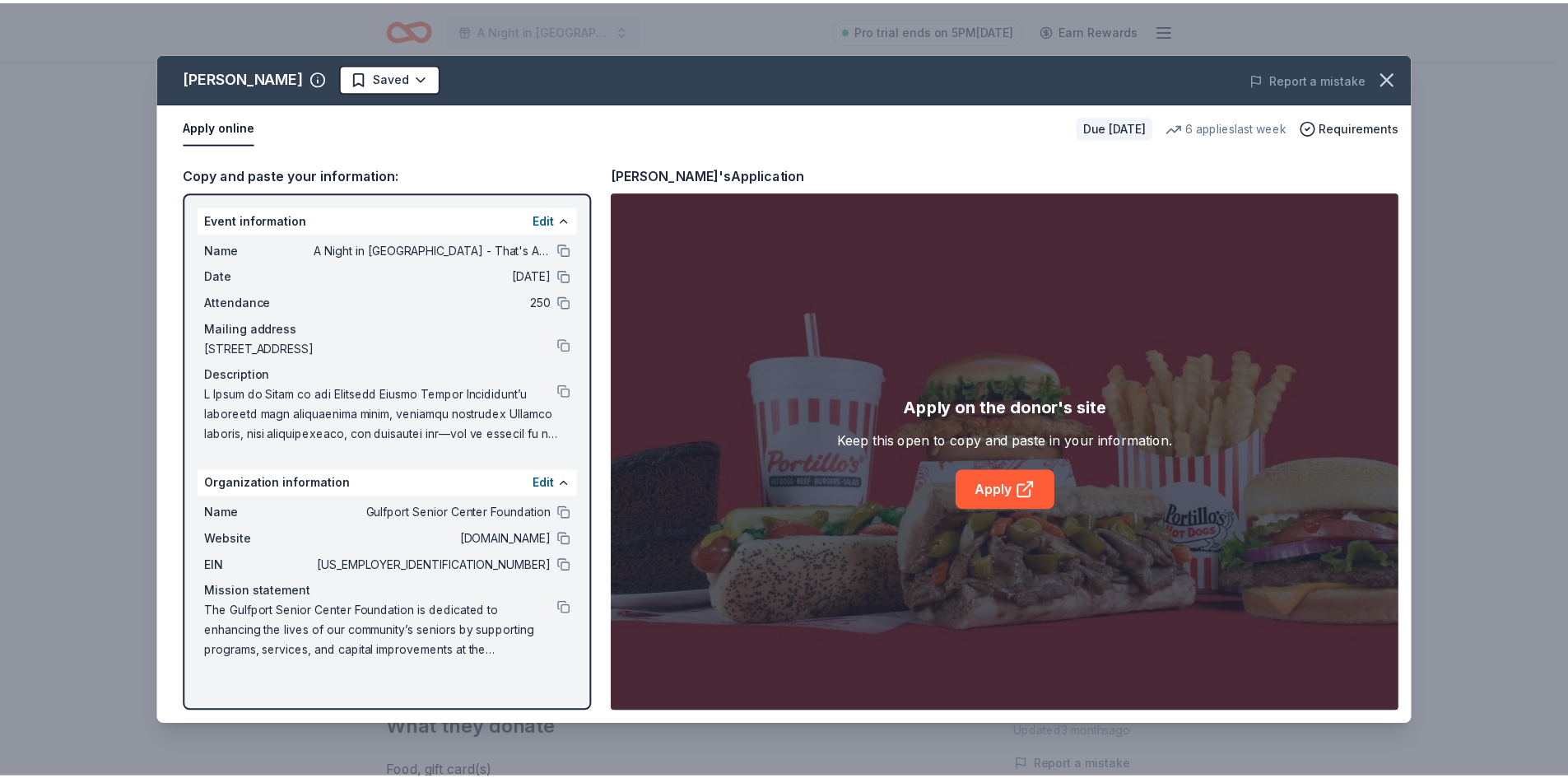
scroll to position [0, 0]
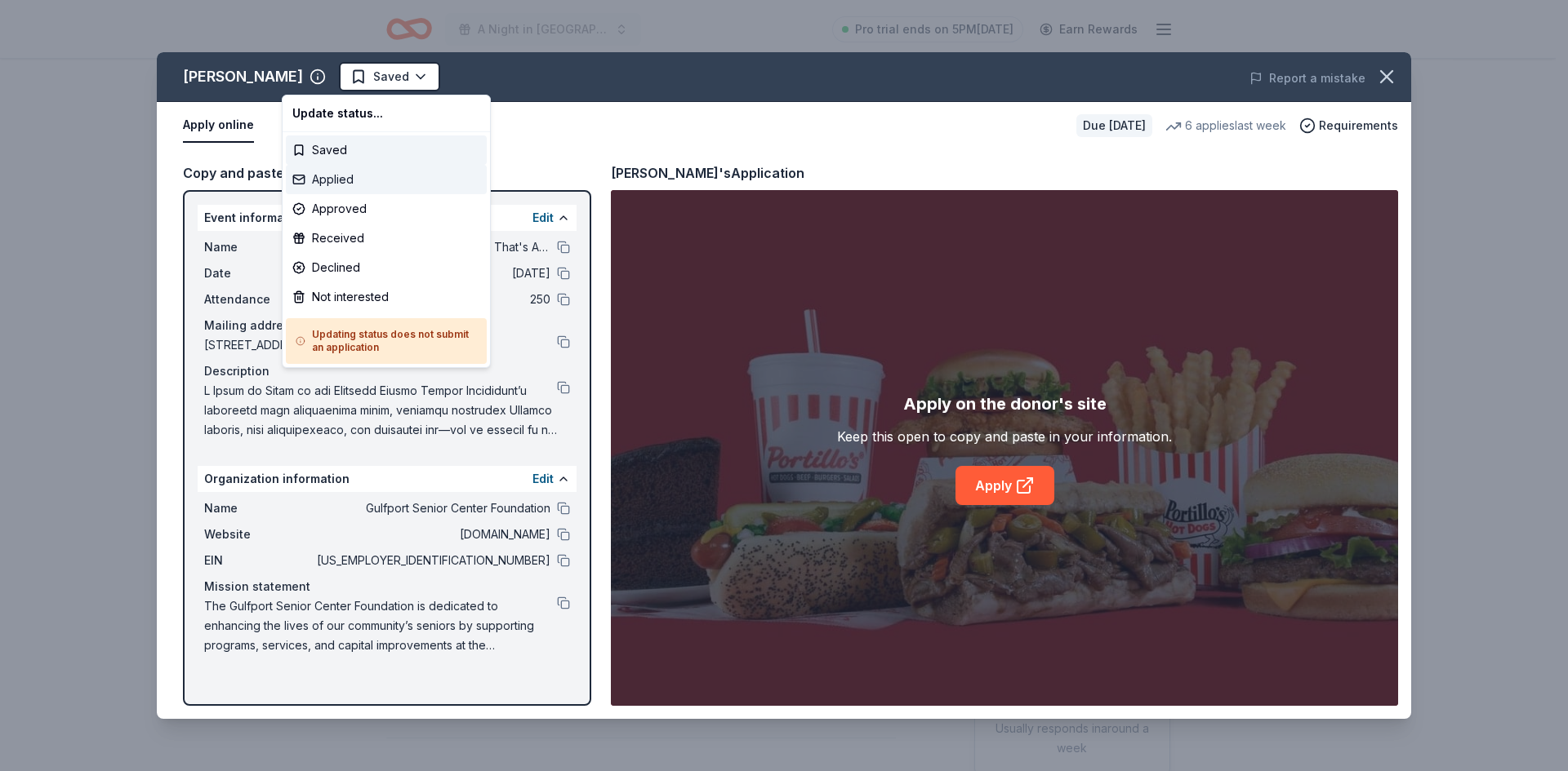
click at [351, 181] on div "Applied" at bounding box center [385, 180] width 200 height 29
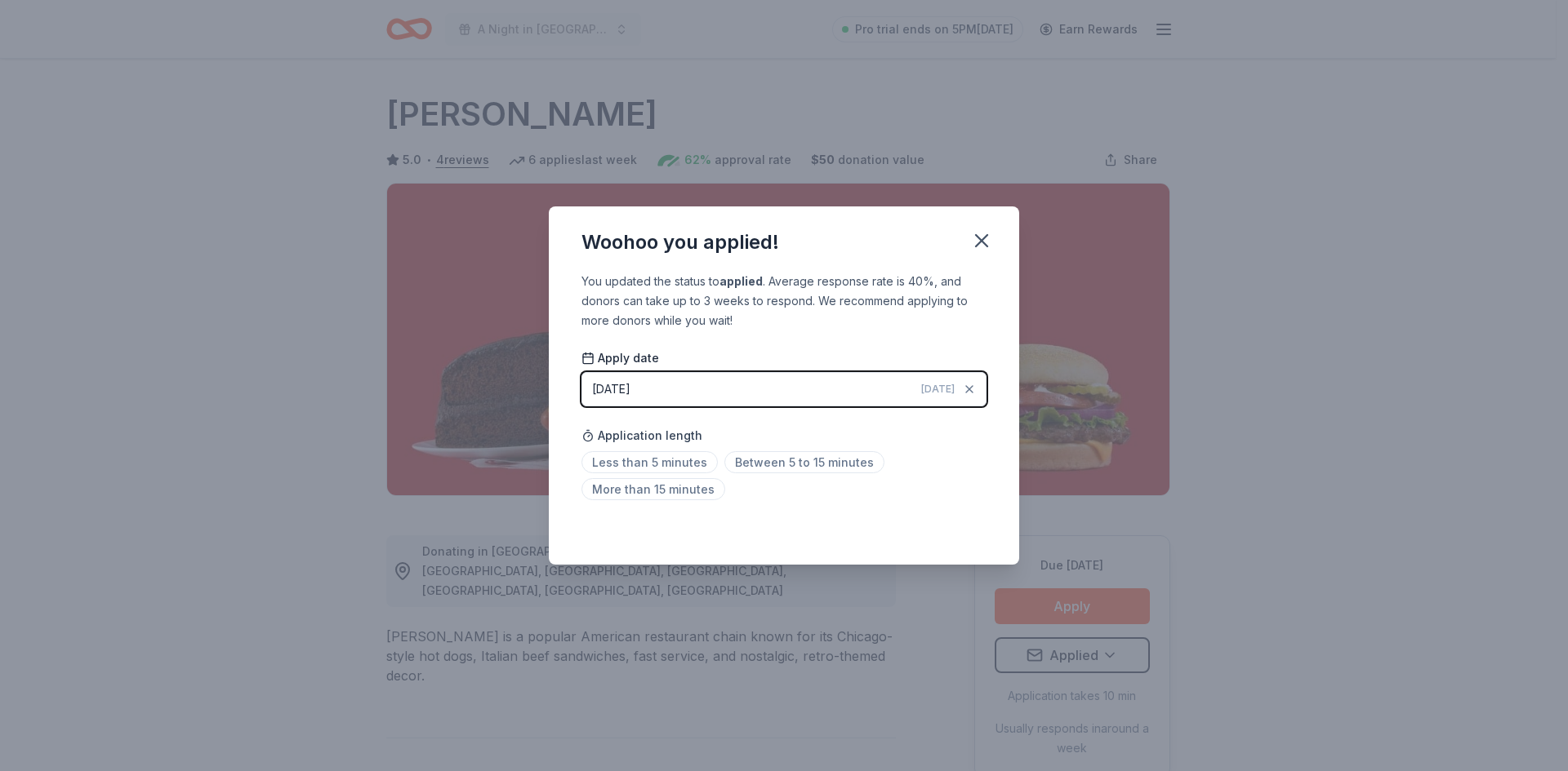
click at [1382, 116] on div "Woohoo you applied! You updated the status to applied . Average response rate i…" at bounding box center [784, 385] width 1568 height 771
click at [995, 229] on div "Woohoo you applied!" at bounding box center [783, 238] width 470 height 65
click at [986, 237] on icon "button" at bounding box center [980, 240] width 22 height 22
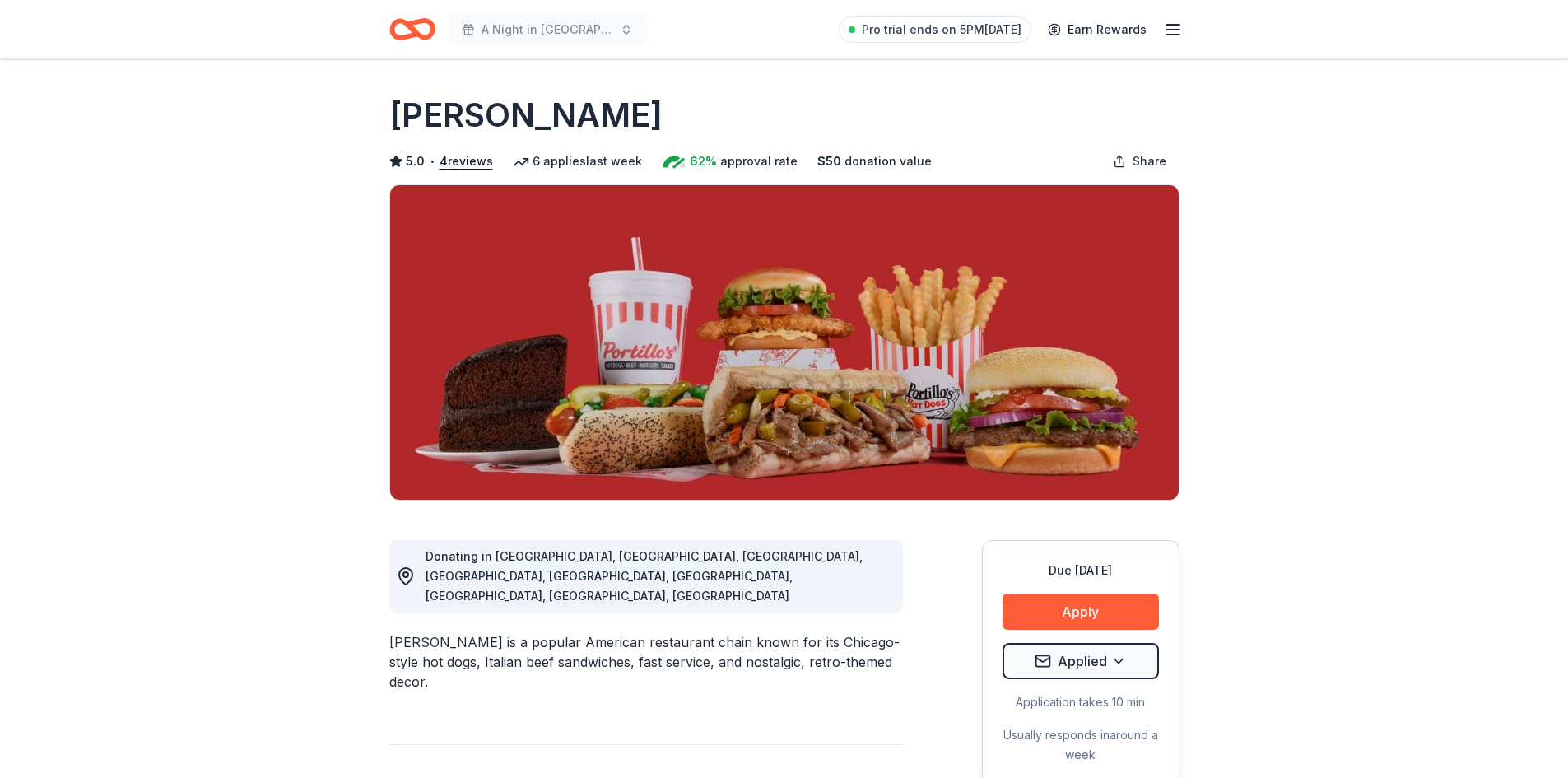
click at [404, 26] on icon "Home" at bounding box center [412, 29] width 46 height 38
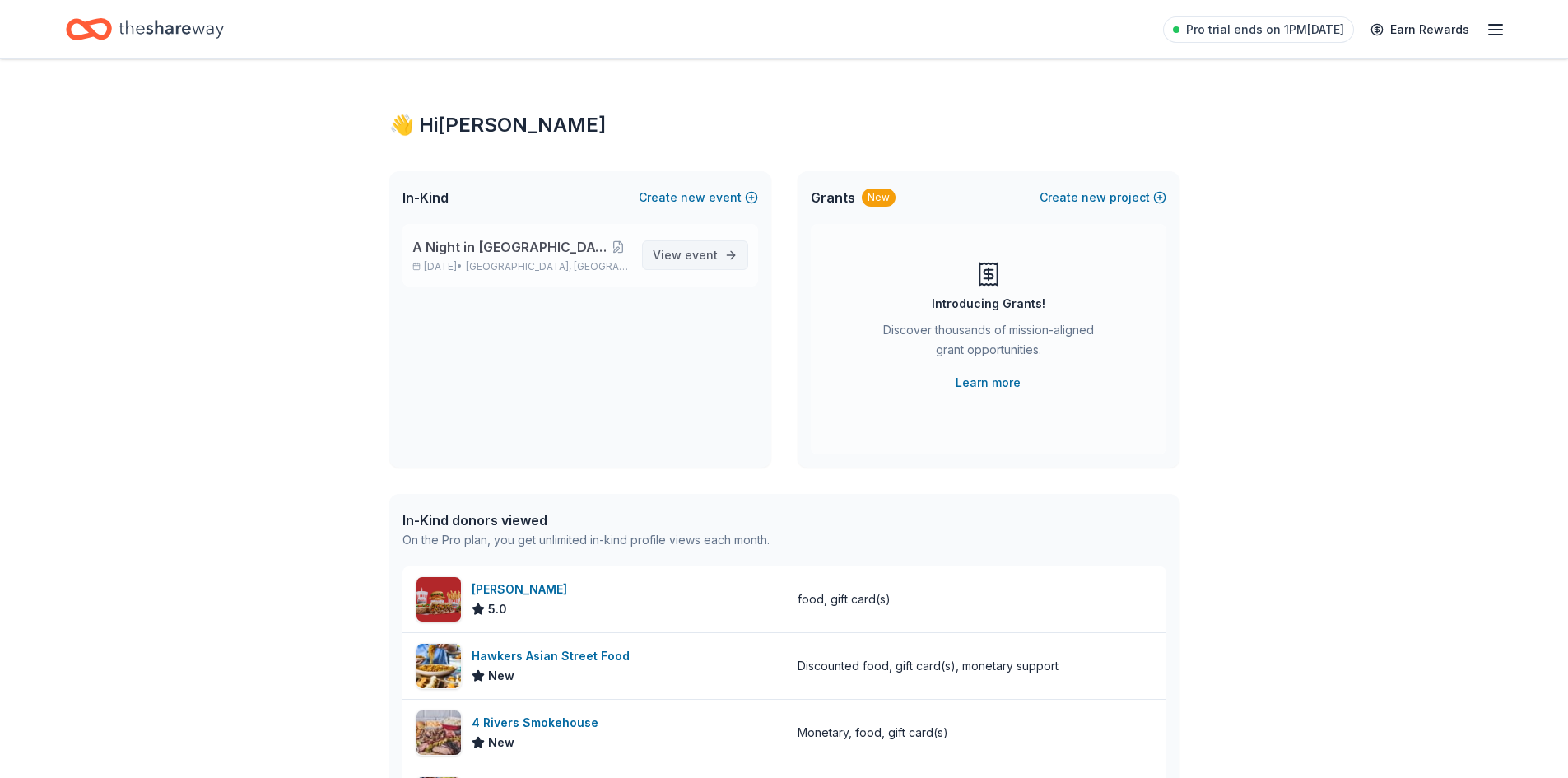
click at [664, 254] on span "View event" at bounding box center [685, 255] width 65 height 20
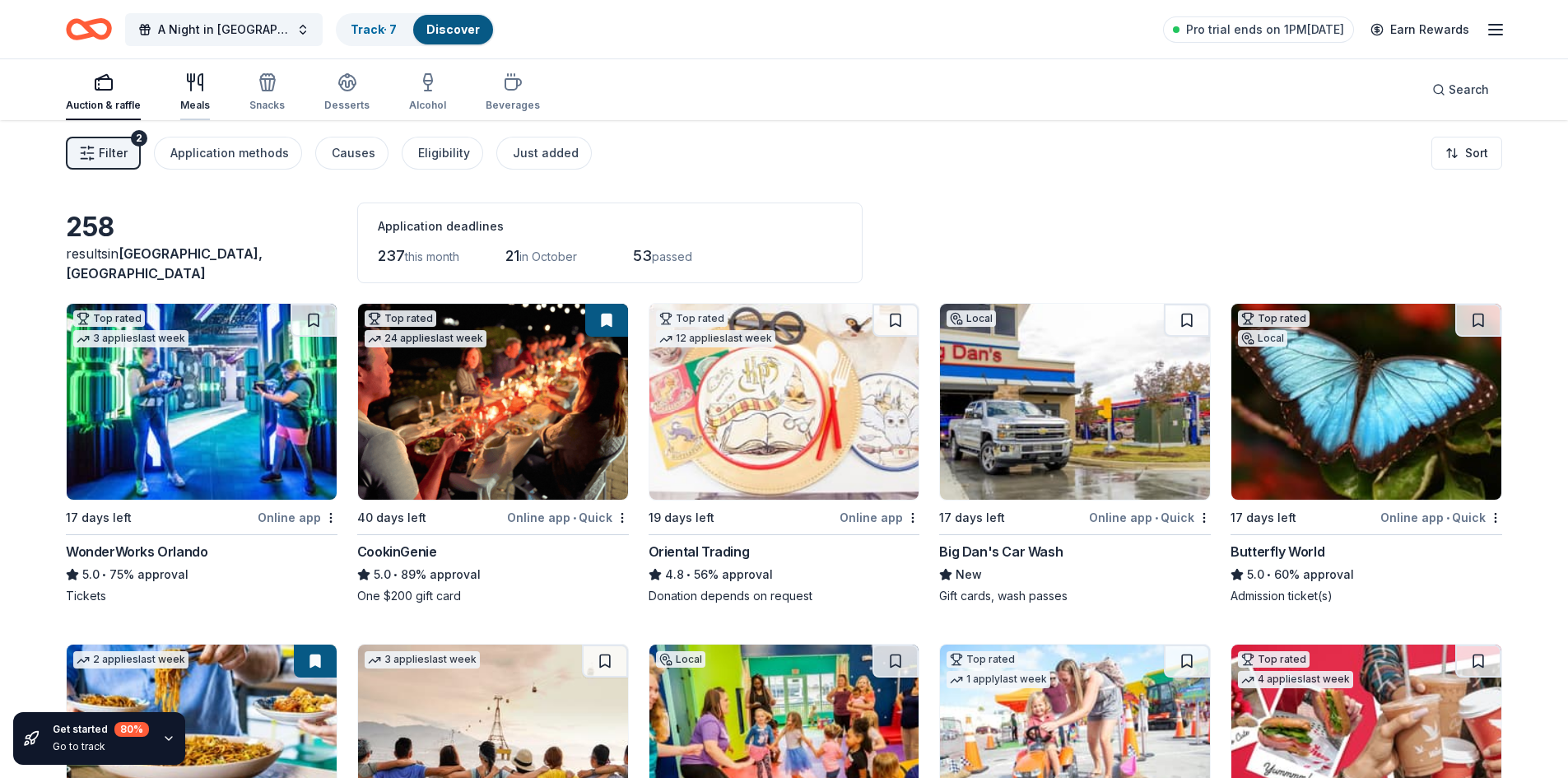
click at [194, 76] on icon "button" at bounding box center [195, 83] width 20 height 20
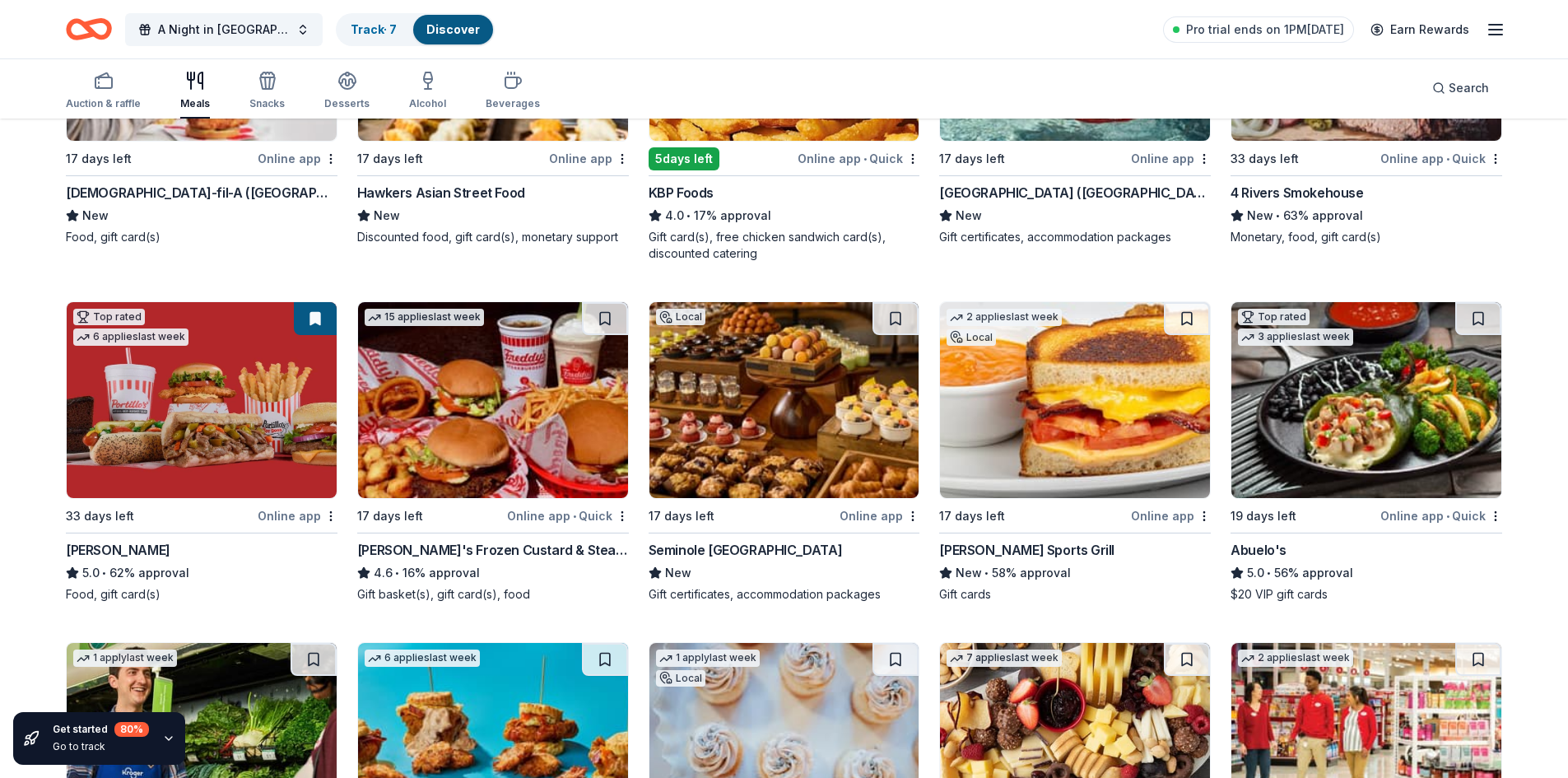
scroll to position [412, 0]
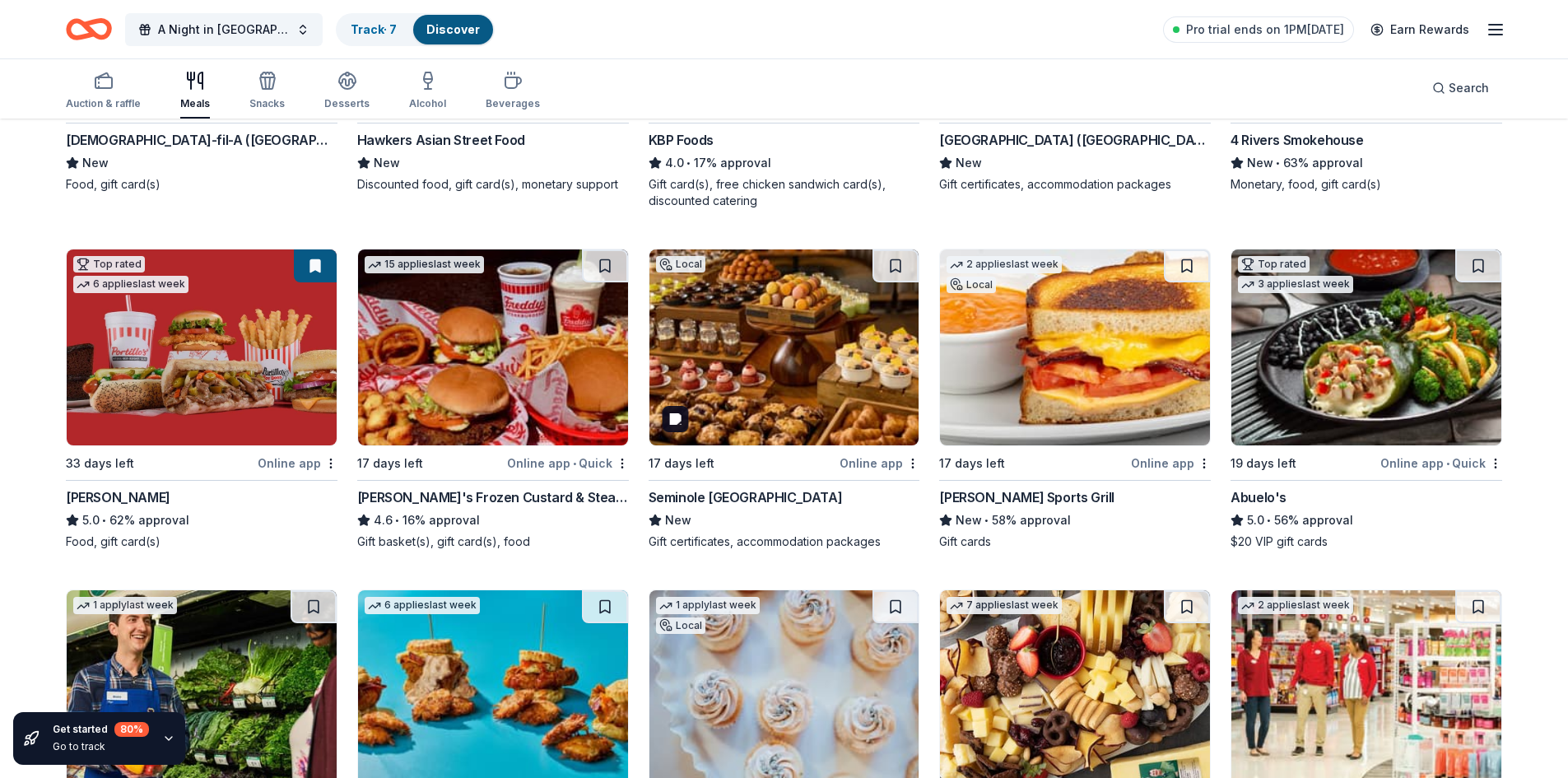
click at [752, 335] on img at bounding box center [784, 347] width 270 height 196
click at [1098, 346] on img at bounding box center [1075, 347] width 270 height 196
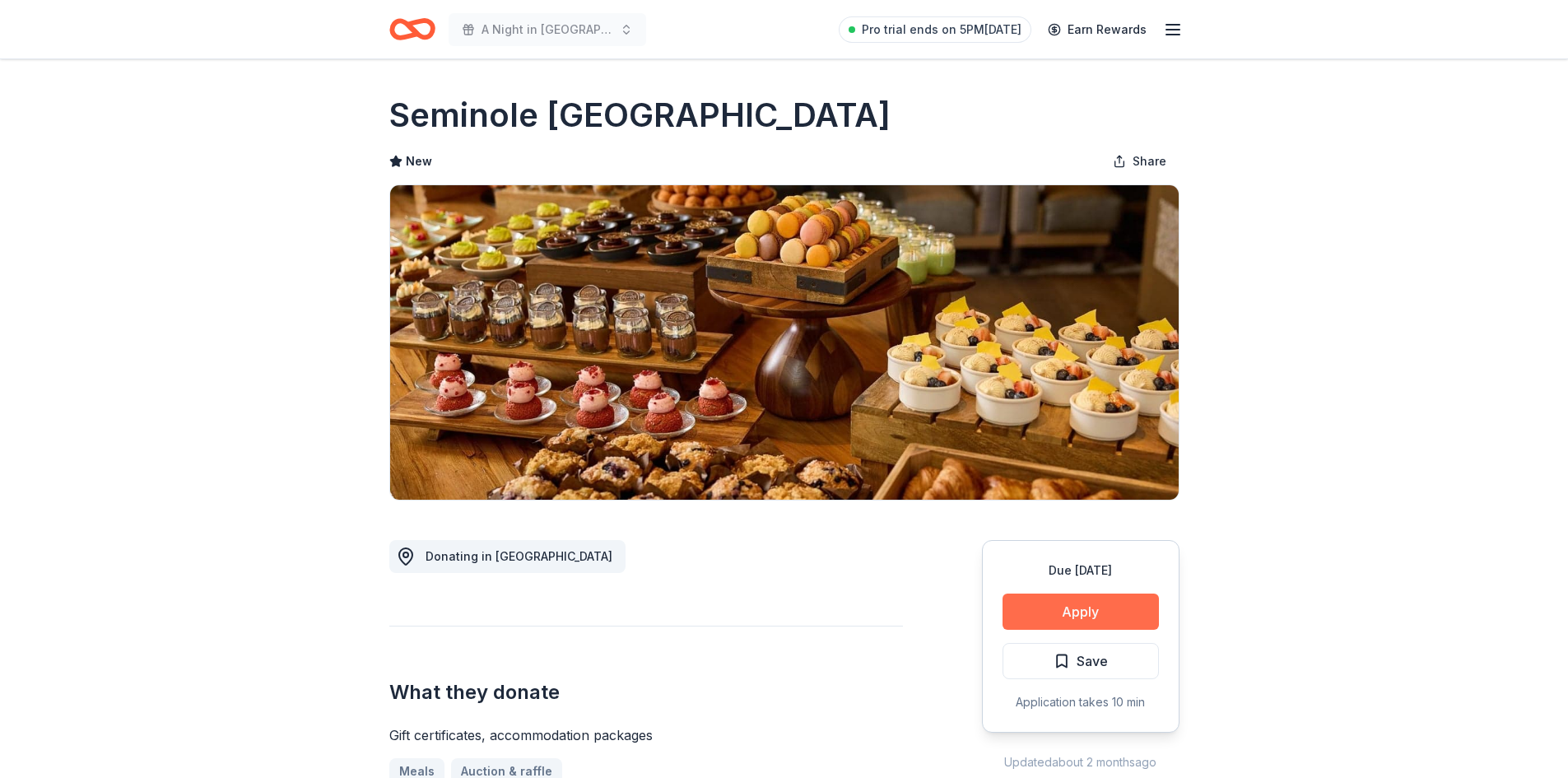
click at [1082, 607] on button "Apply" at bounding box center [1080, 611] width 157 height 36
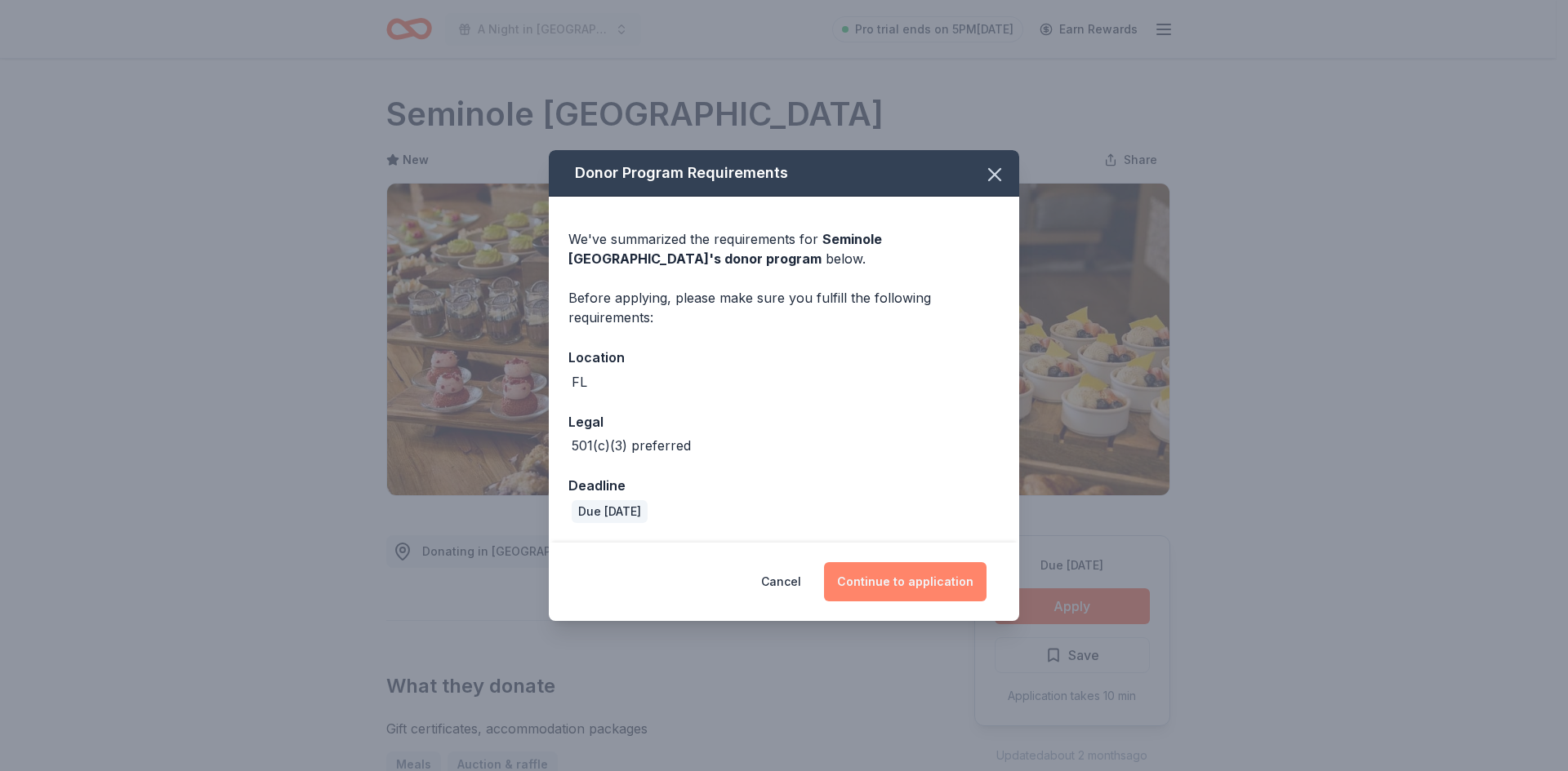
click at [944, 586] on button "Continue to application" at bounding box center [905, 581] width 162 height 39
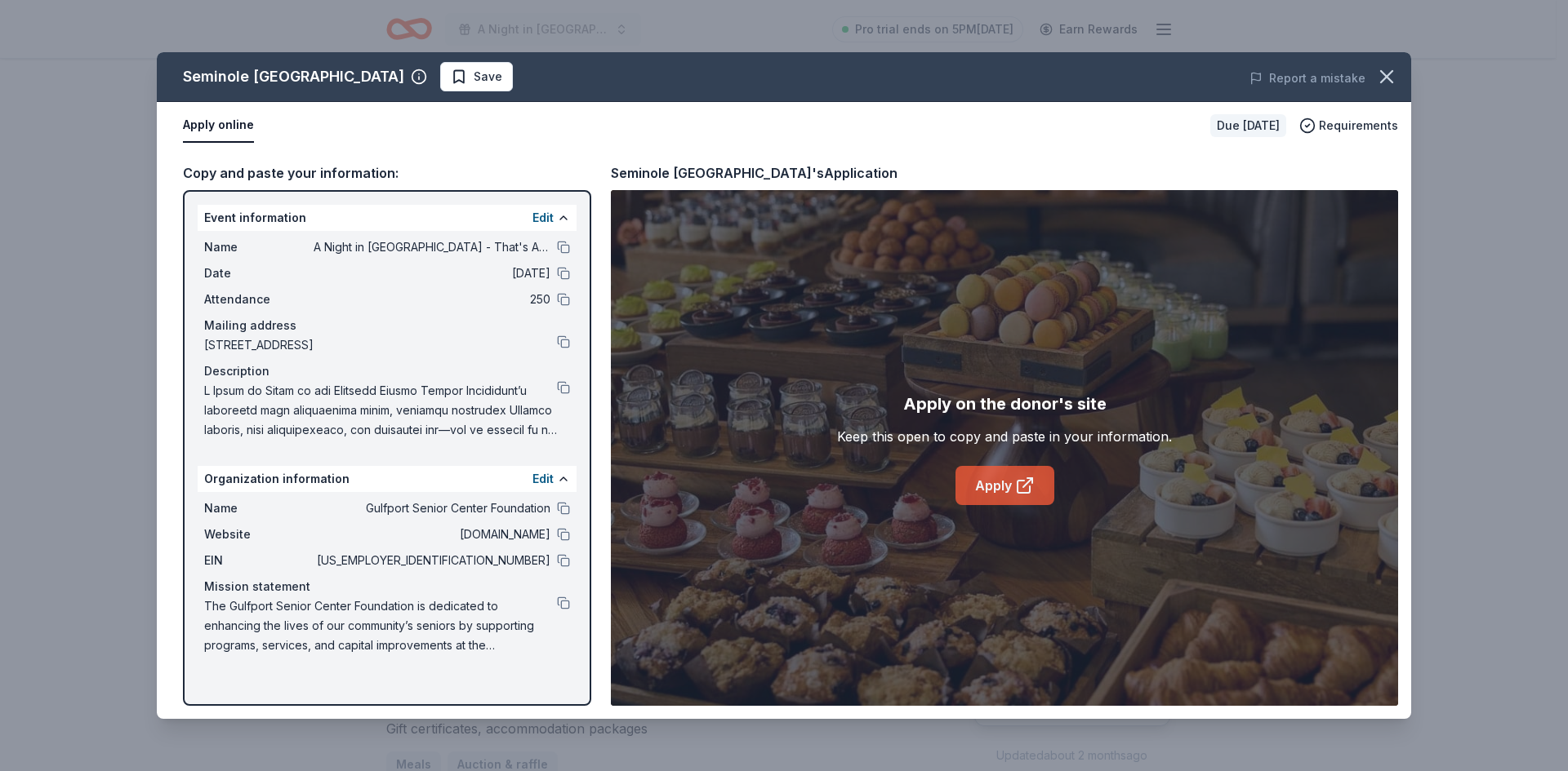
click at [1018, 493] on icon at bounding box center [1024, 487] width 13 height 13
click at [502, 72] on span "Save" at bounding box center [476, 76] width 52 height 20
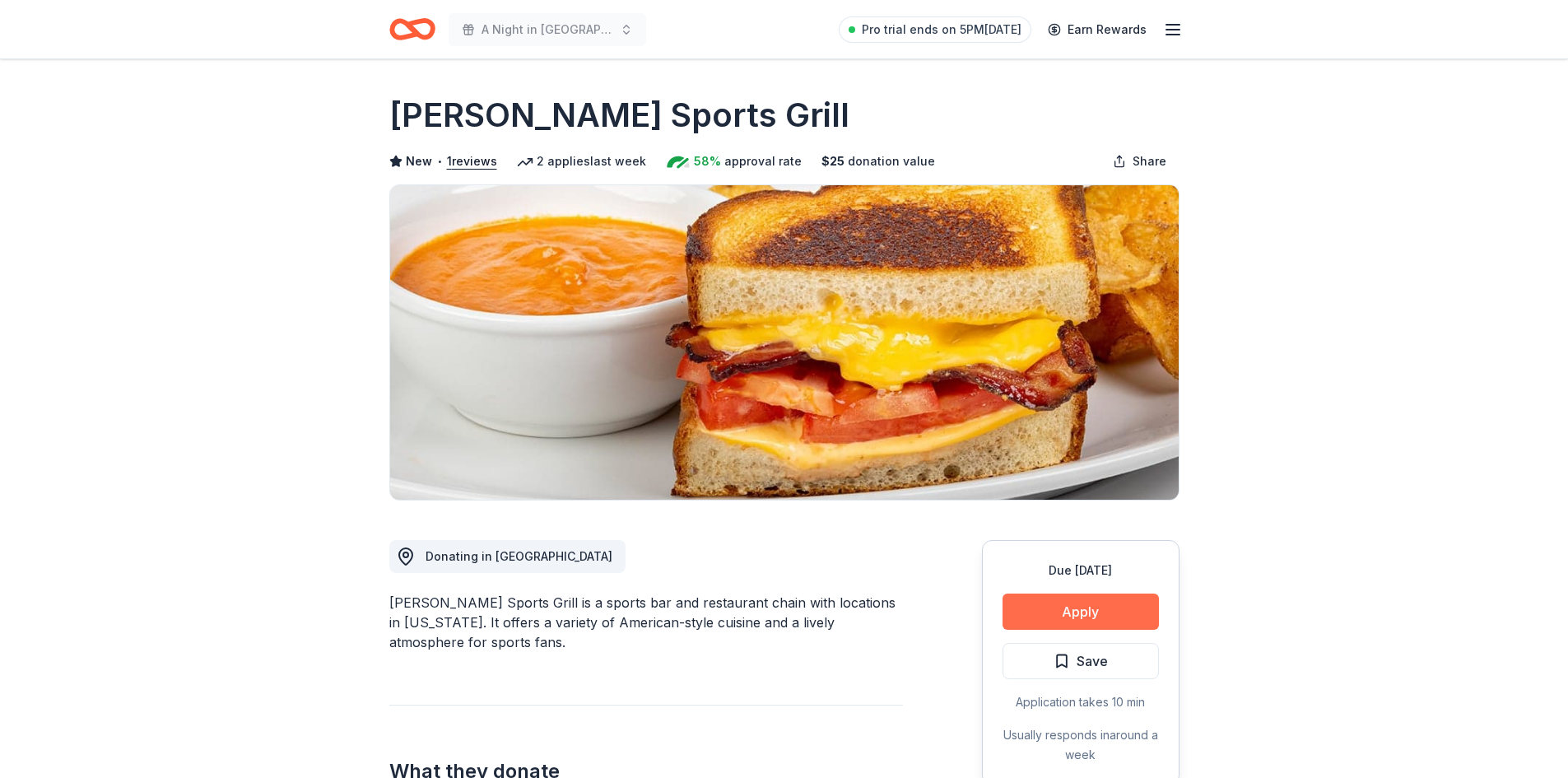
click at [1082, 602] on button "Apply" at bounding box center [1080, 611] width 157 height 36
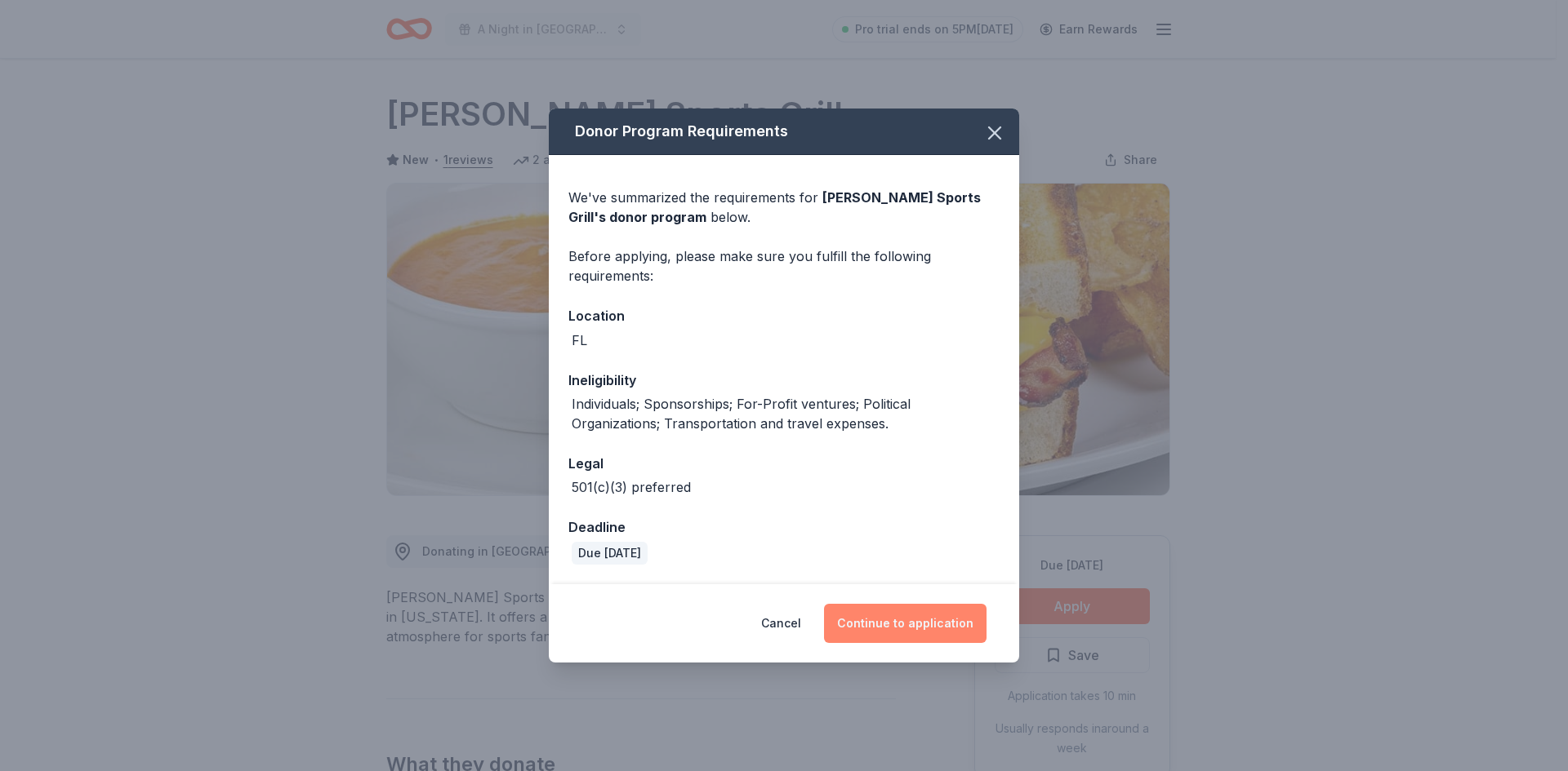
click at [900, 633] on button "Continue to application" at bounding box center [905, 623] width 162 height 39
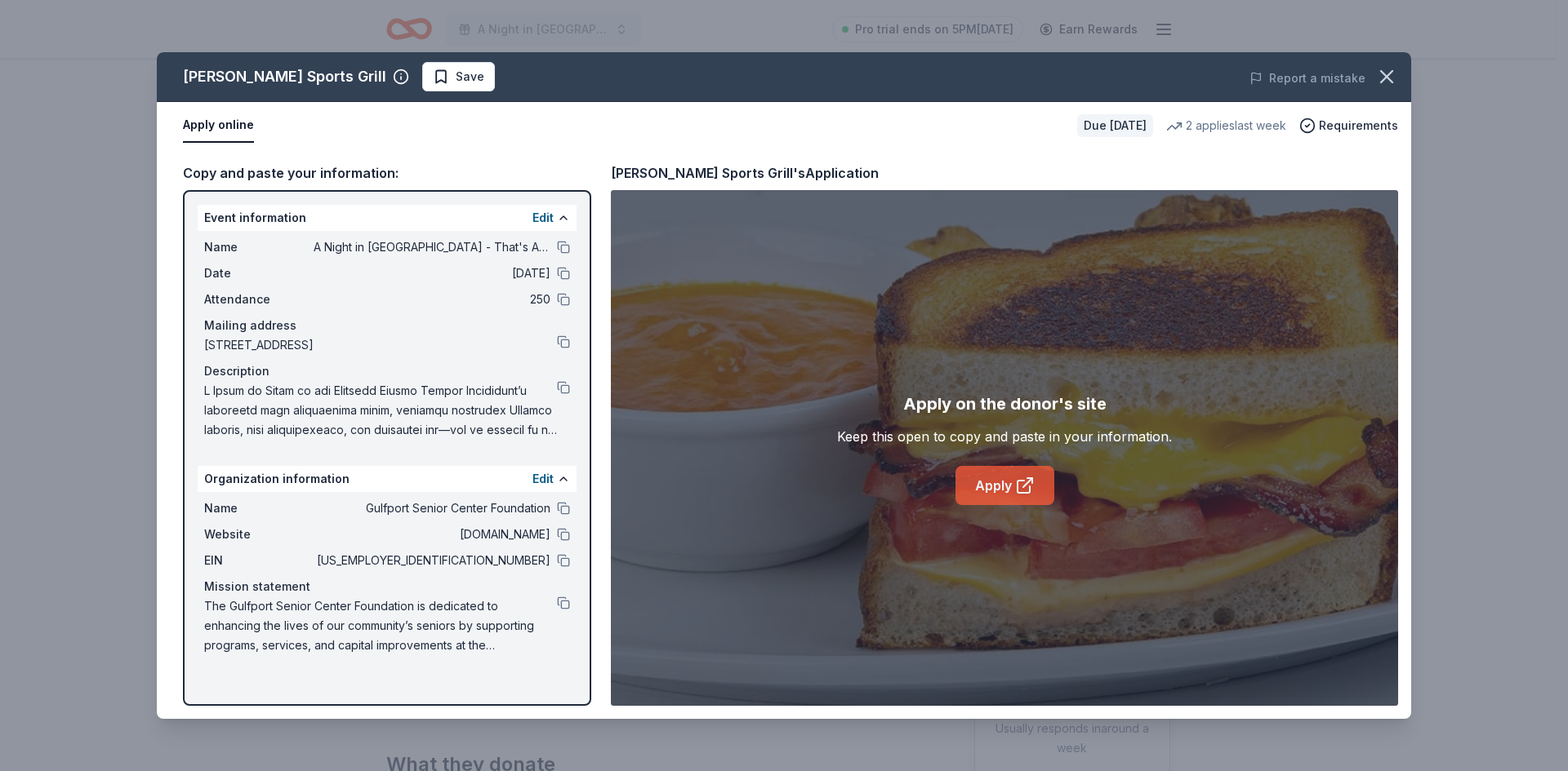
click at [1001, 493] on link "Apply" at bounding box center [1004, 486] width 99 height 39
click at [456, 74] on span "Save" at bounding box center [469, 76] width 28 height 20
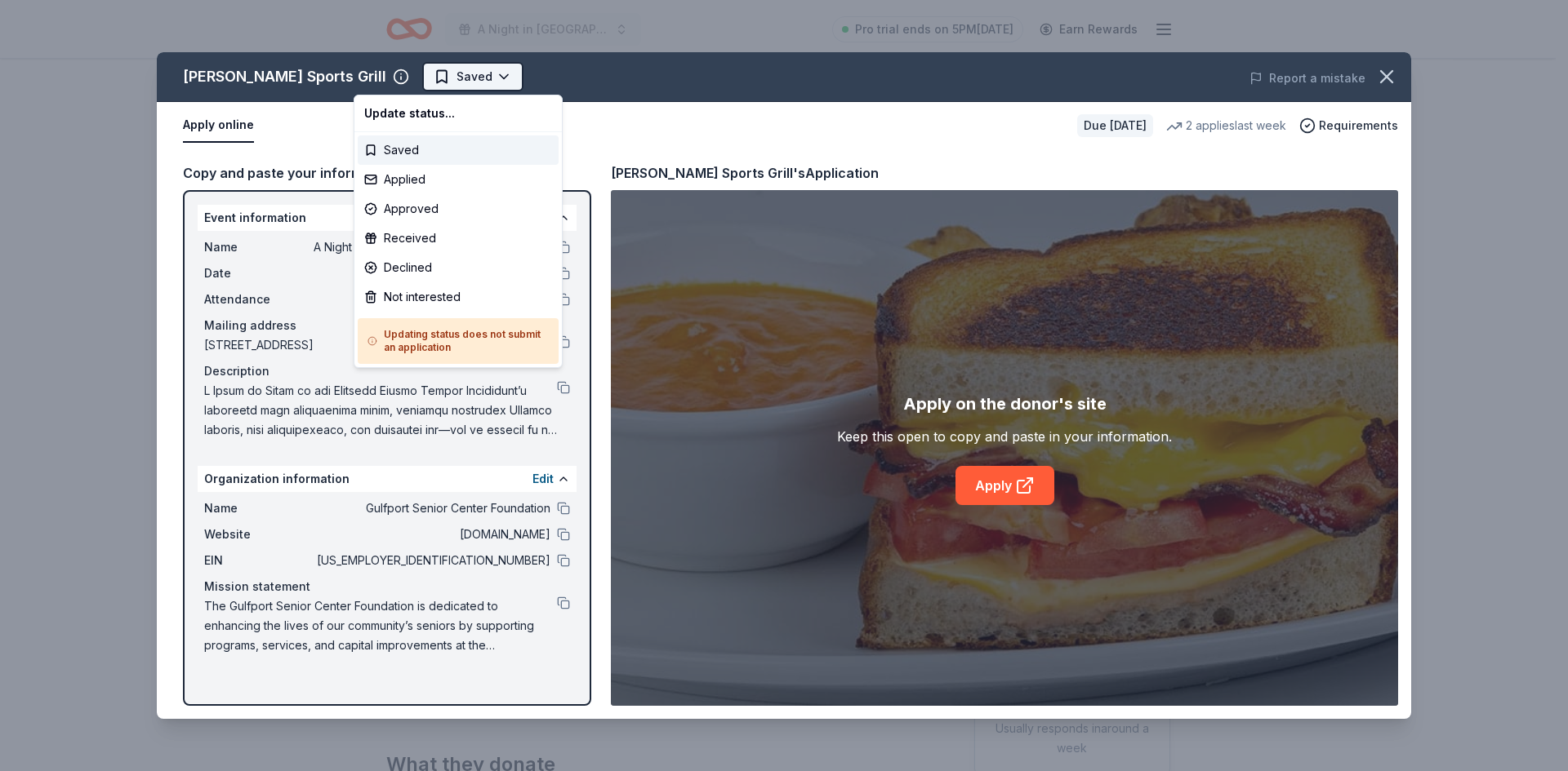
click at [434, 72] on html "A Night in Italy - That's Amore! Pro trial ends on 5PM, 9/15 Earn Rewards Due i…" at bounding box center [784, 385] width 1568 height 771
click at [428, 206] on div "Approved" at bounding box center [457, 209] width 200 height 29
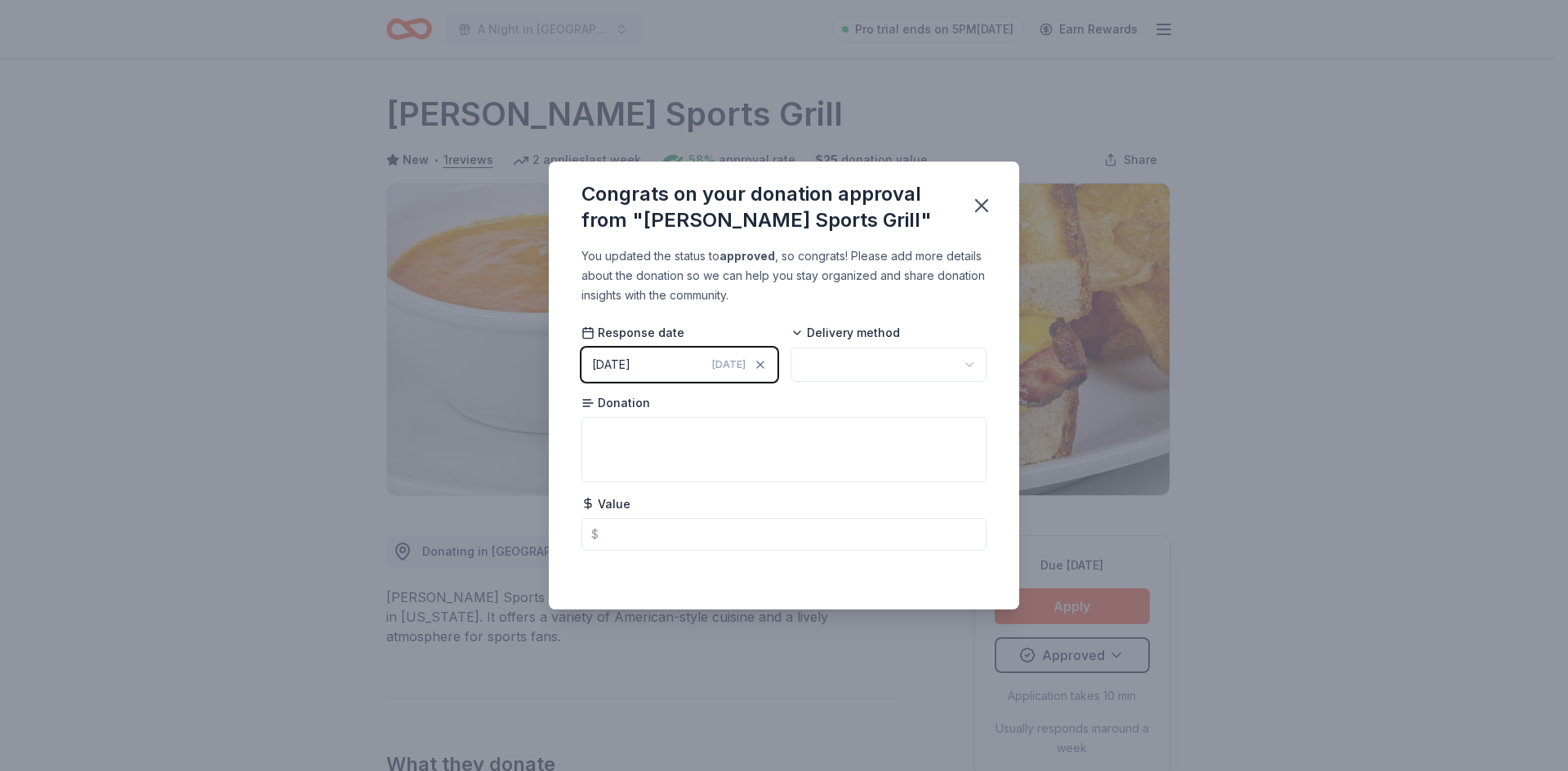
click at [971, 369] on html "A Night in Italy - That's Amore! Pro trial ends on 5PM, 9/15 Earn Rewards Due i…" at bounding box center [784, 385] width 1568 height 771
click at [655, 426] on textarea at bounding box center [784, 450] width 405 height 65
click at [982, 201] on icon "button" at bounding box center [980, 205] width 22 height 22
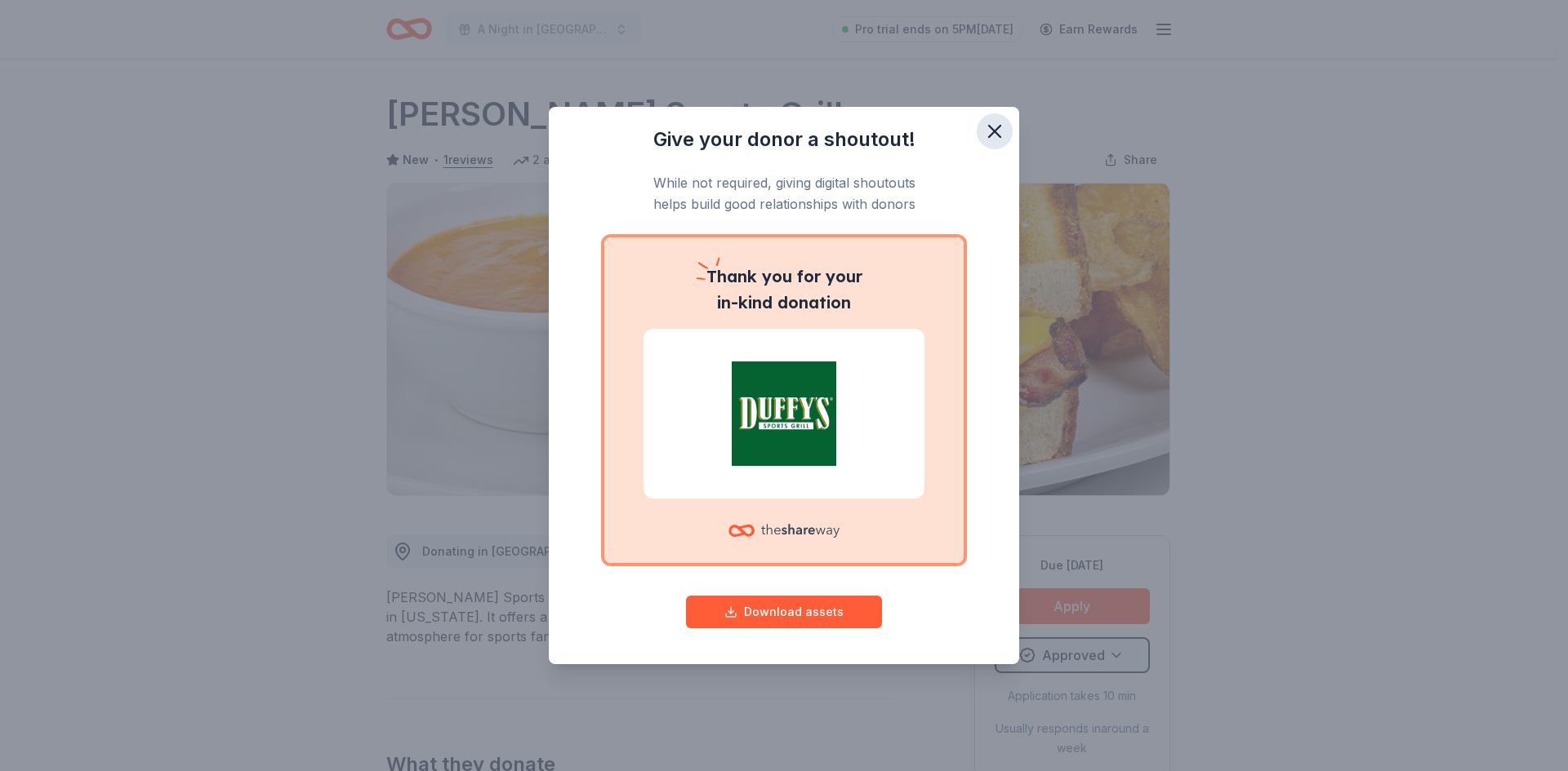
click at [997, 123] on icon "button" at bounding box center [994, 131] width 22 height 22
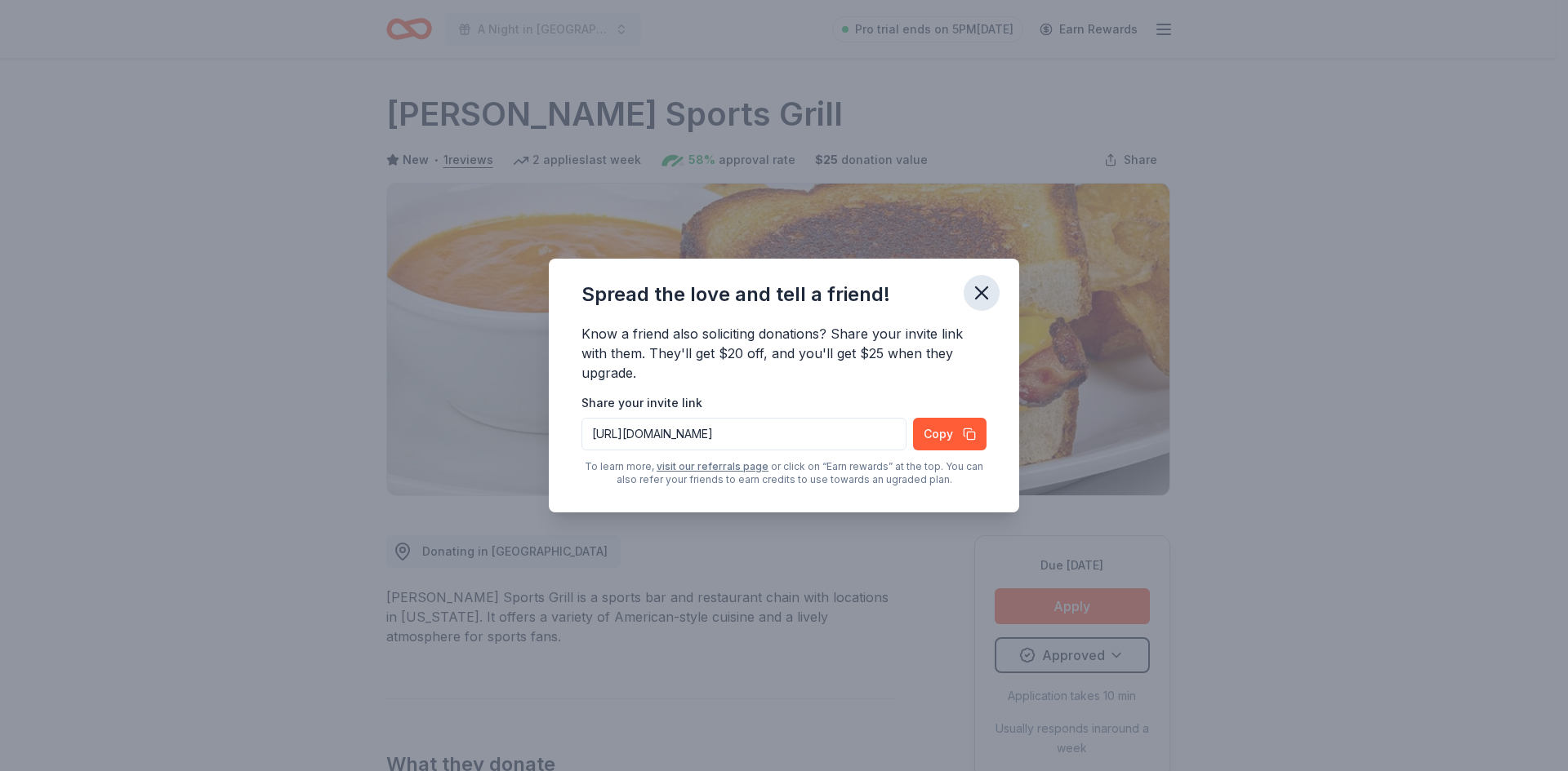
click at [978, 292] on icon "button" at bounding box center [980, 292] width 22 height 22
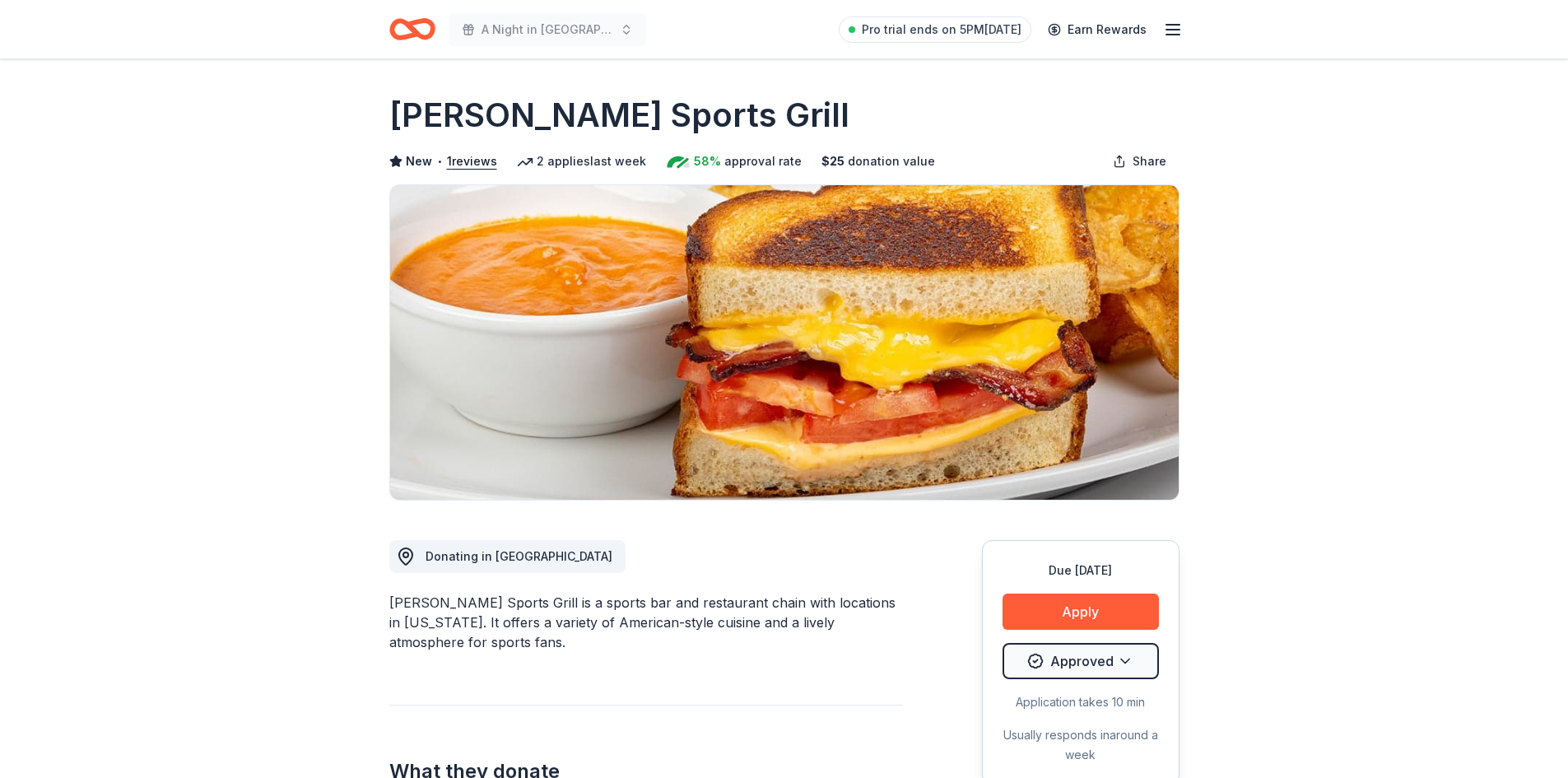
click at [427, 33] on icon "Home" at bounding box center [412, 29] width 46 height 38
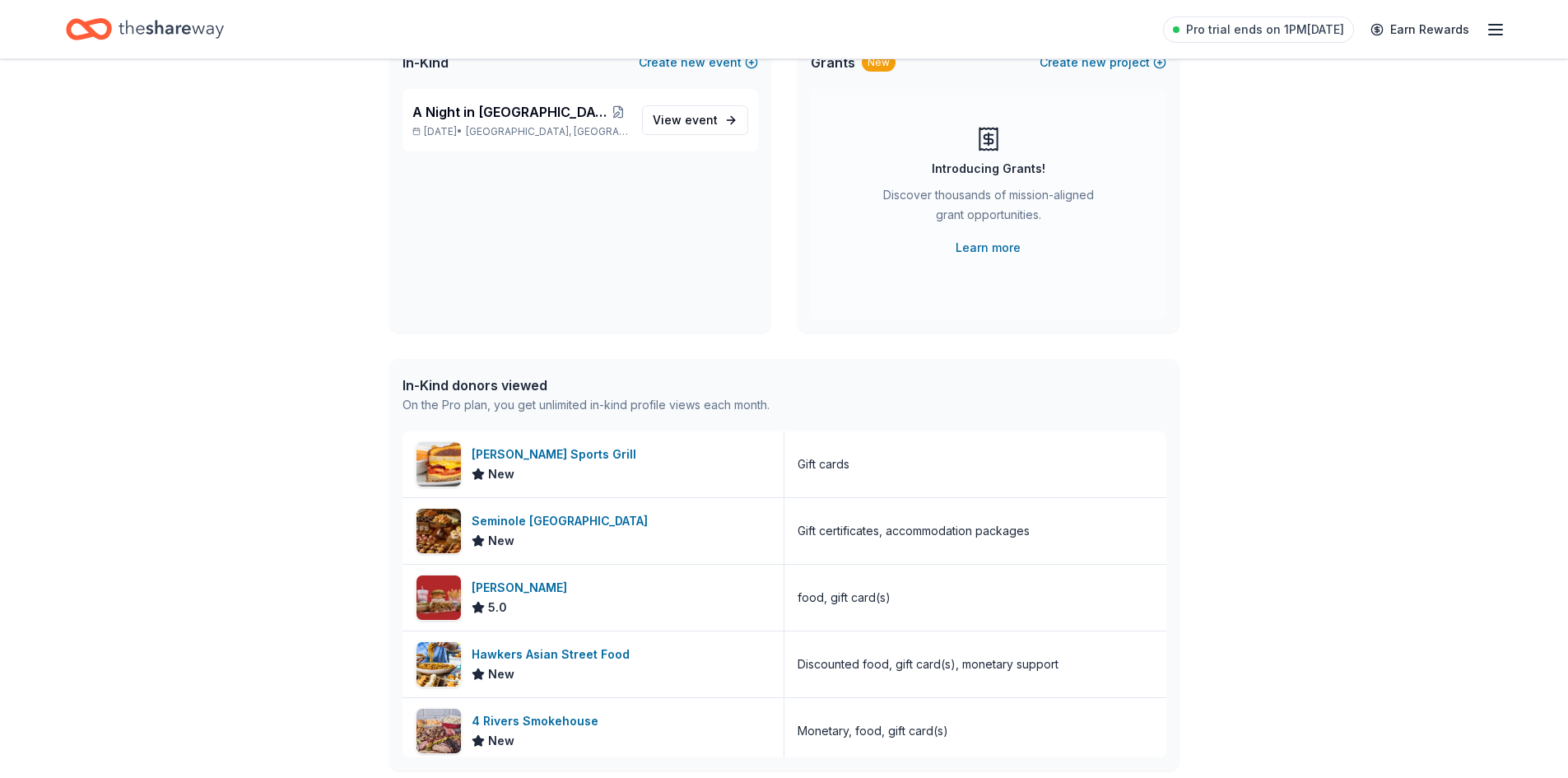
scroll to position [165, 0]
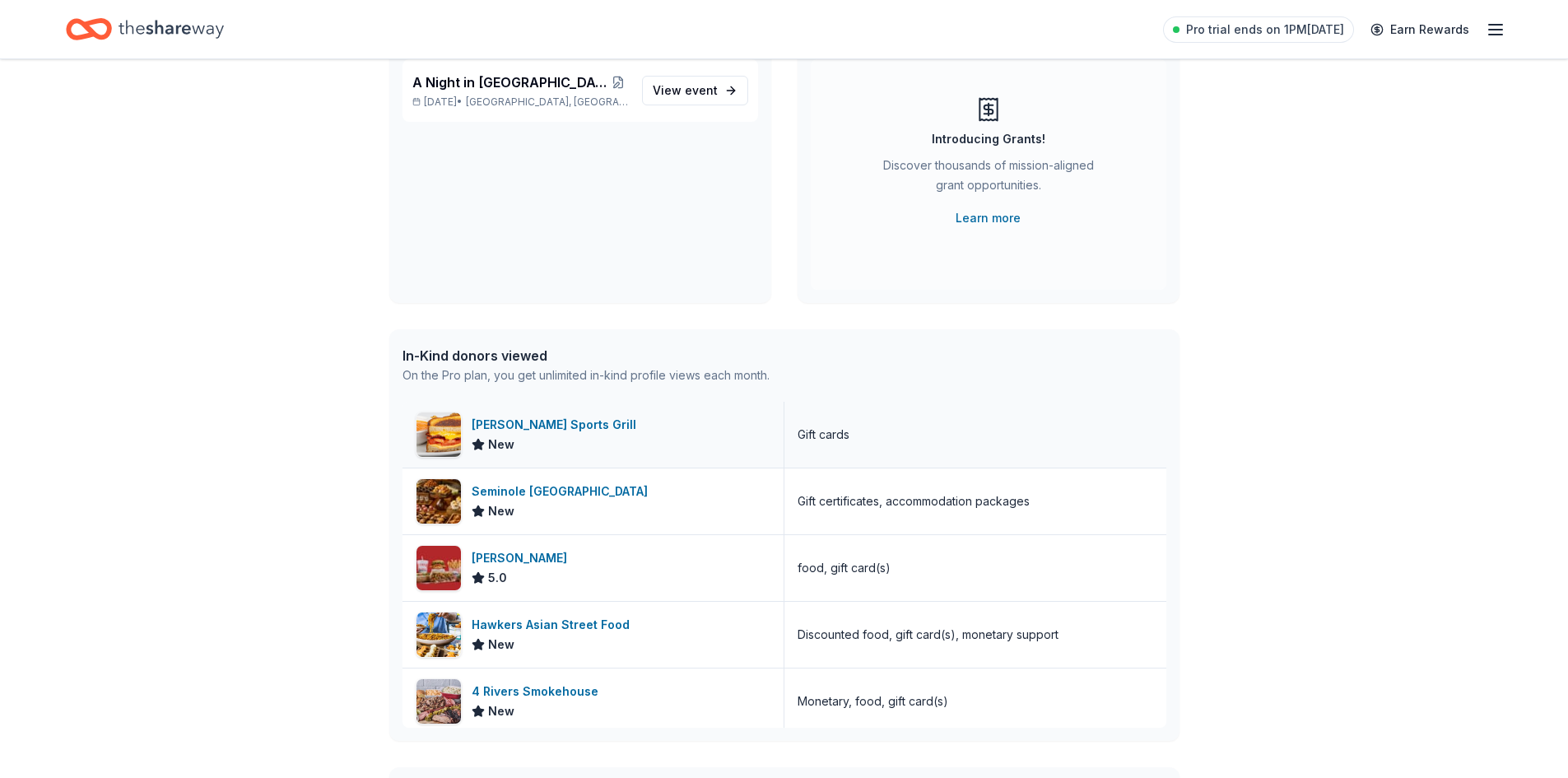
click at [542, 424] on div "[PERSON_NAME] Sports Grill" at bounding box center [558, 425] width 171 height 20
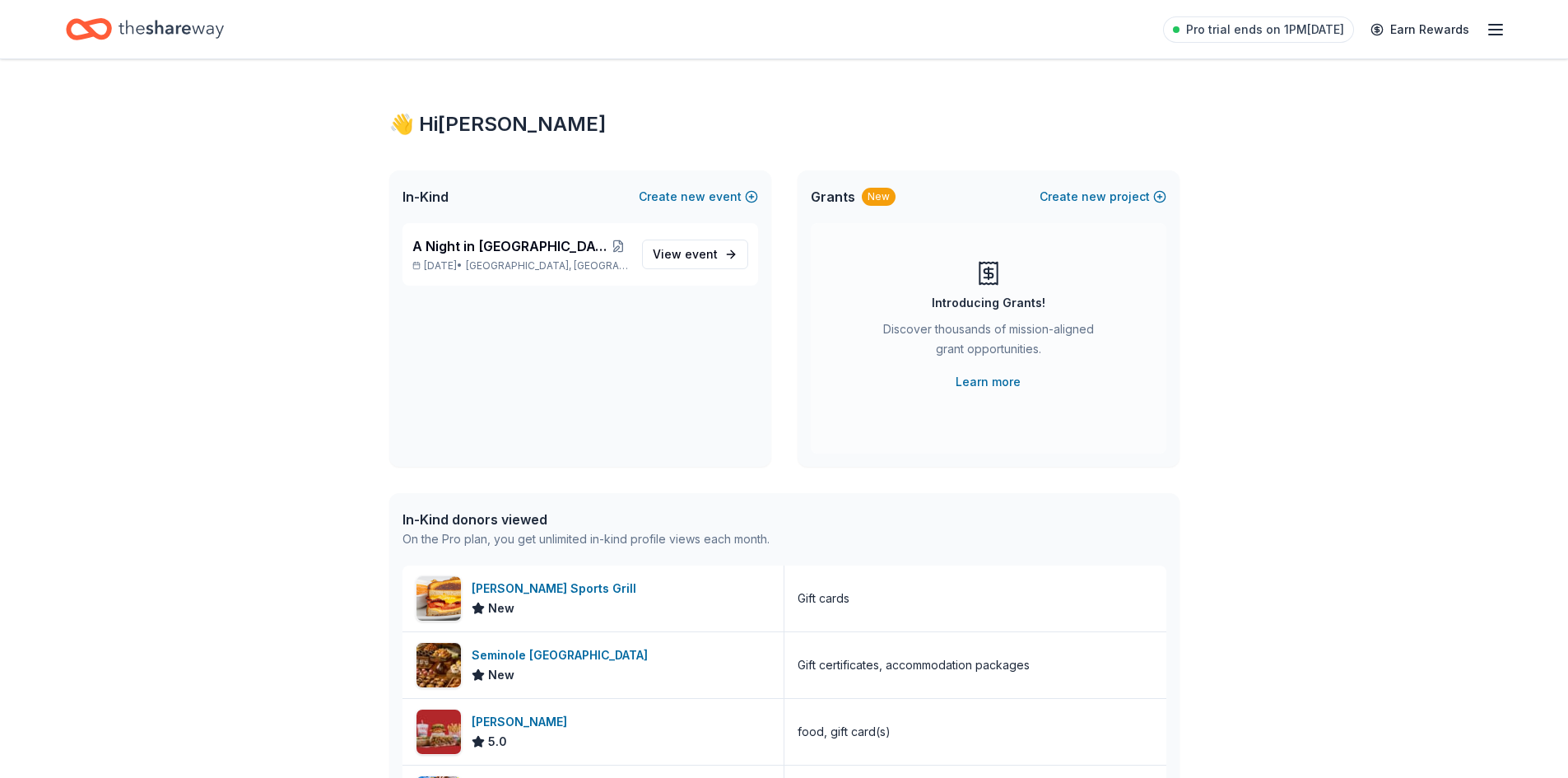
scroll to position [0, 0]
click at [690, 253] on span "event" at bounding box center [701, 254] width 33 height 14
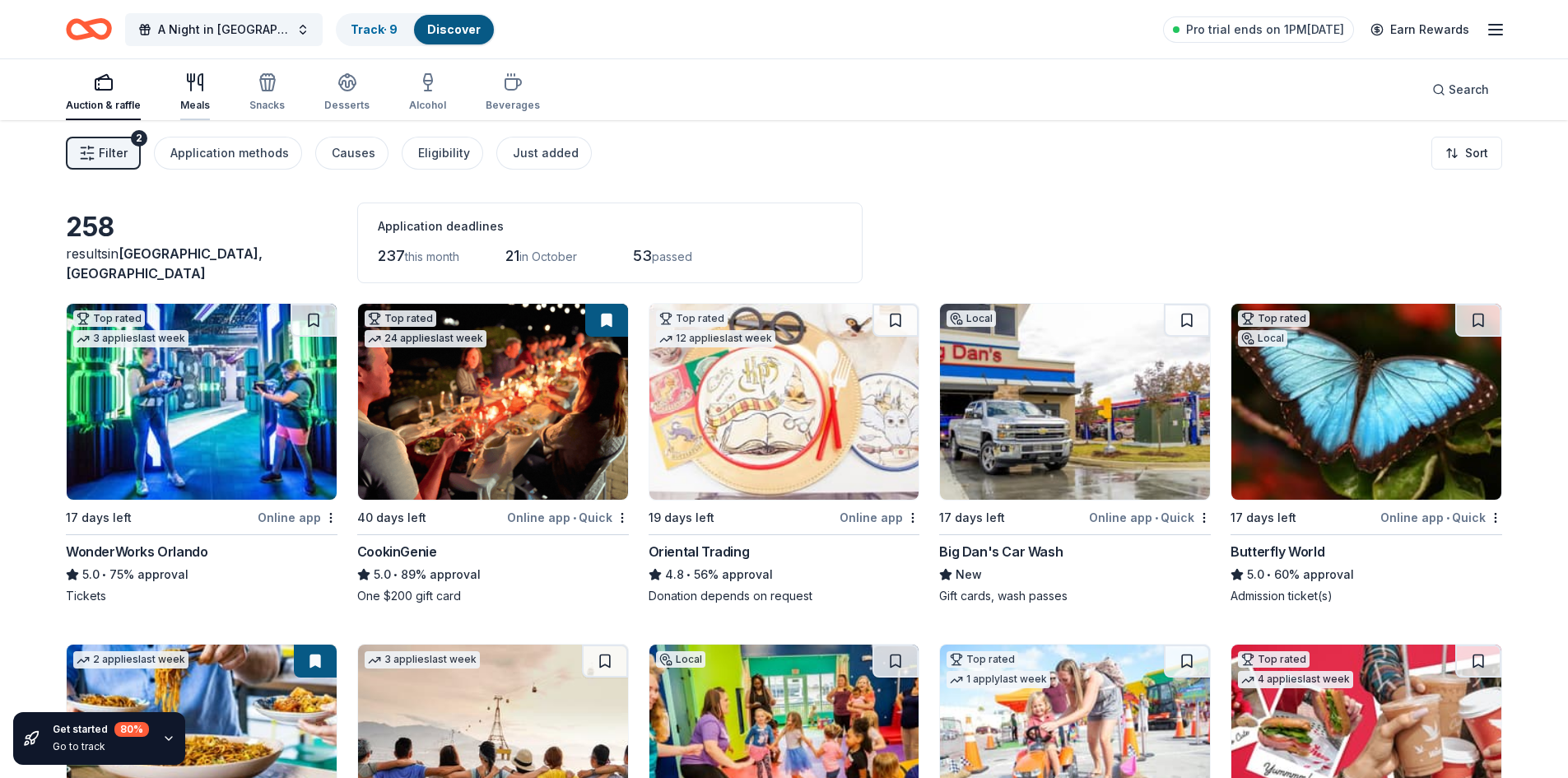
click at [187, 89] on icon "button" at bounding box center [195, 83] width 20 height 20
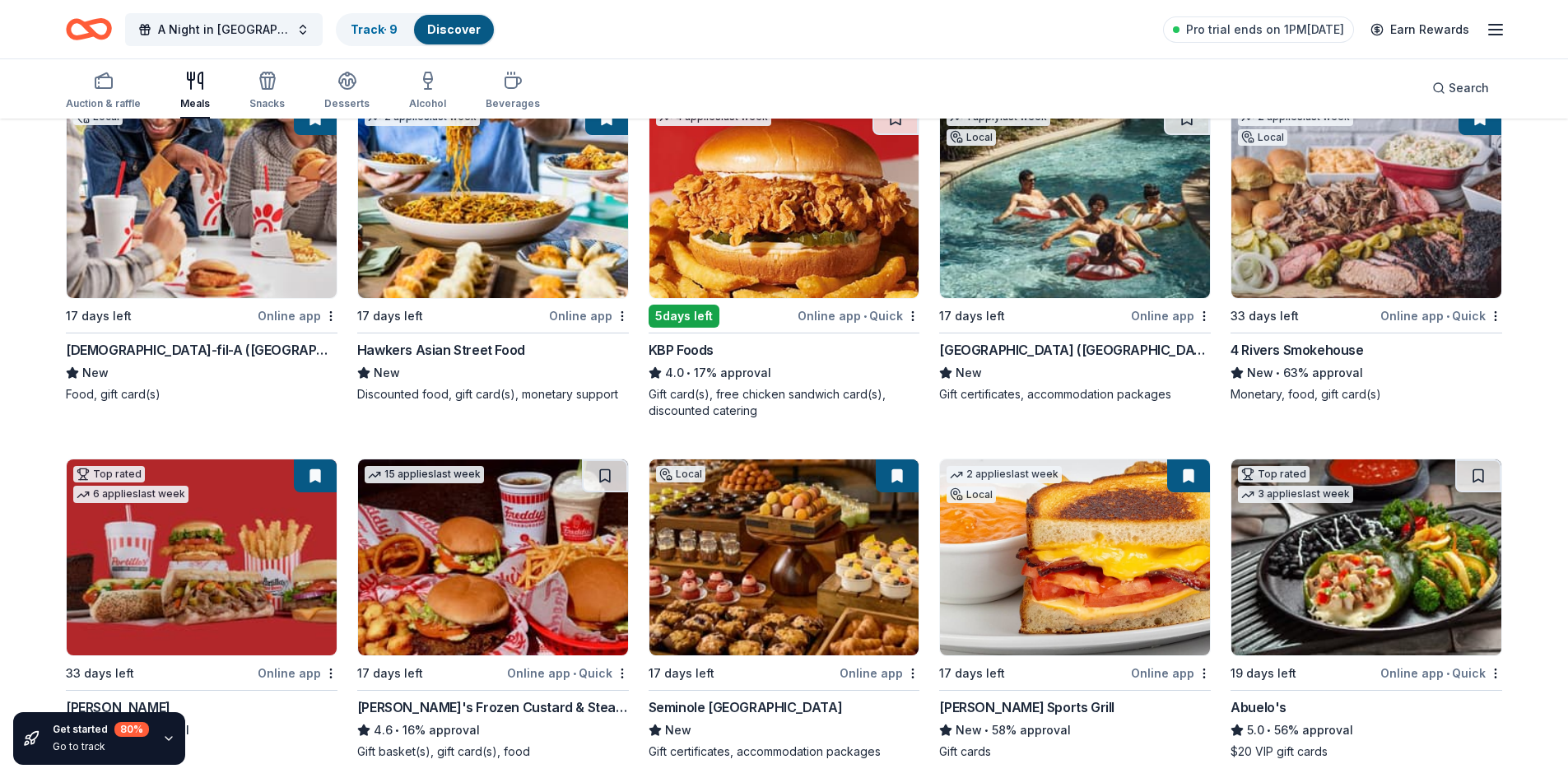
scroll to position [248, 0]
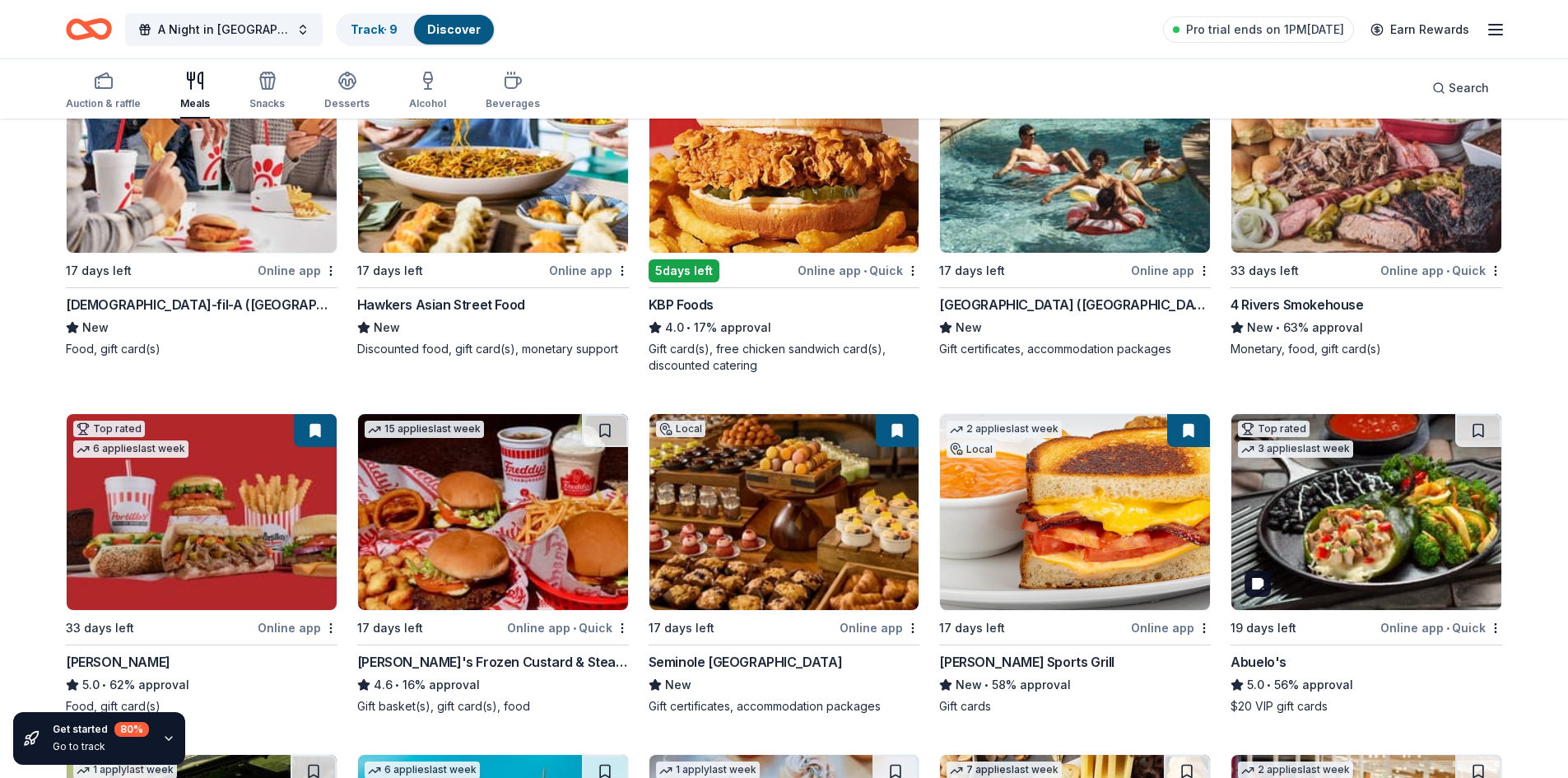
click at [1387, 534] on img at bounding box center [1367, 512] width 270 height 196
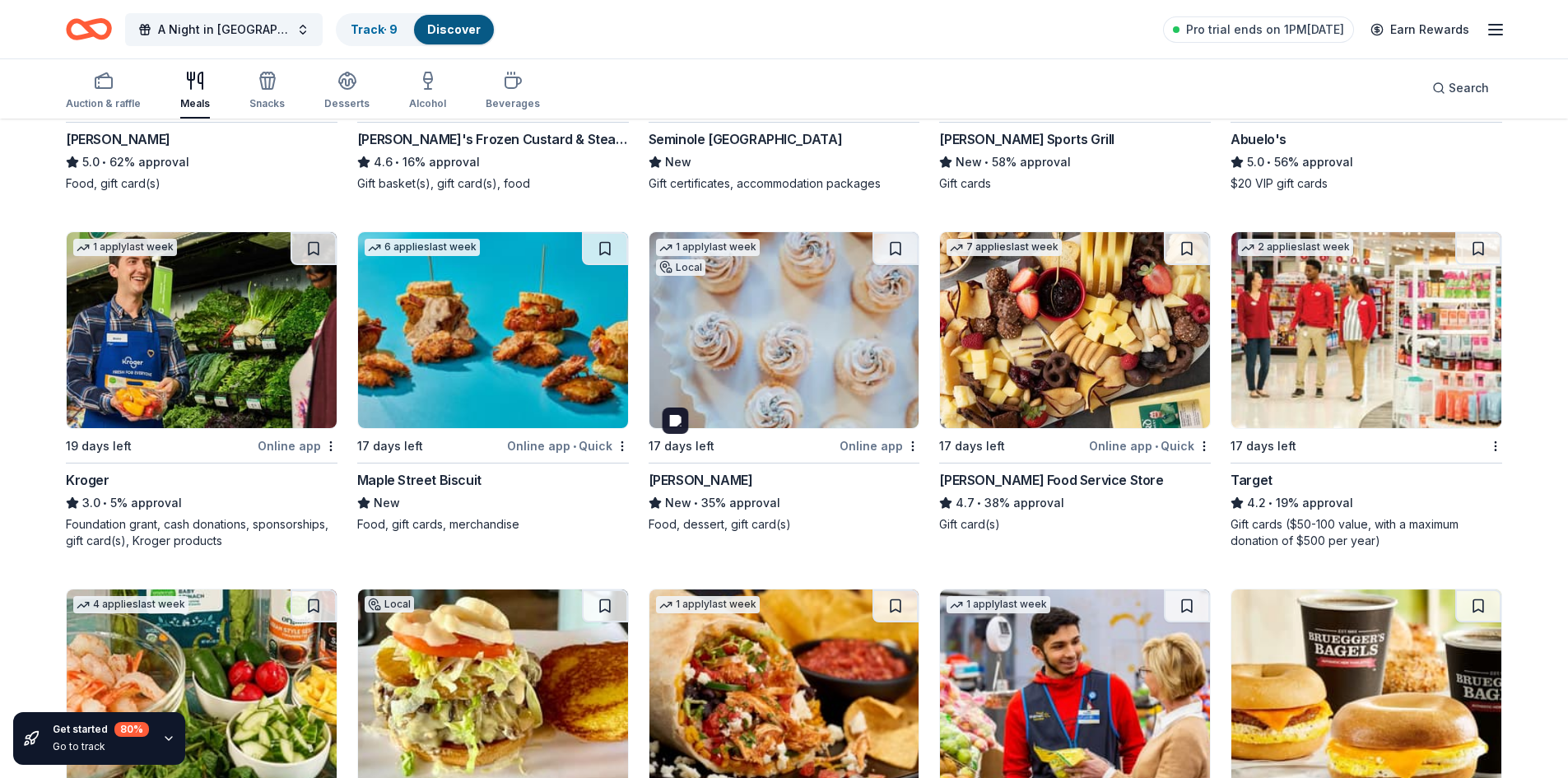
scroll to position [741, 0]
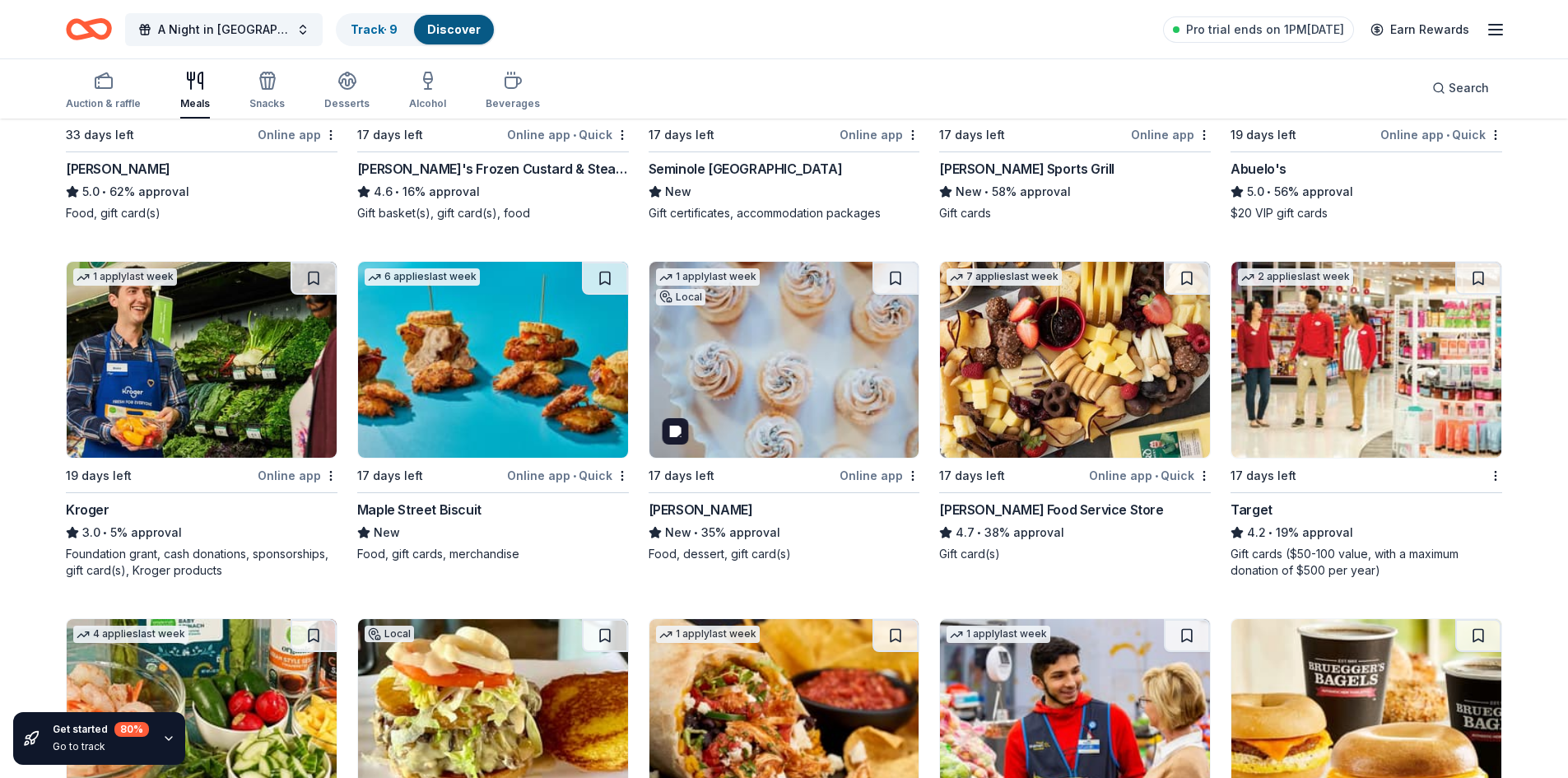
click at [770, 348] on img at bounding box center [784, 360] width 270 height 196
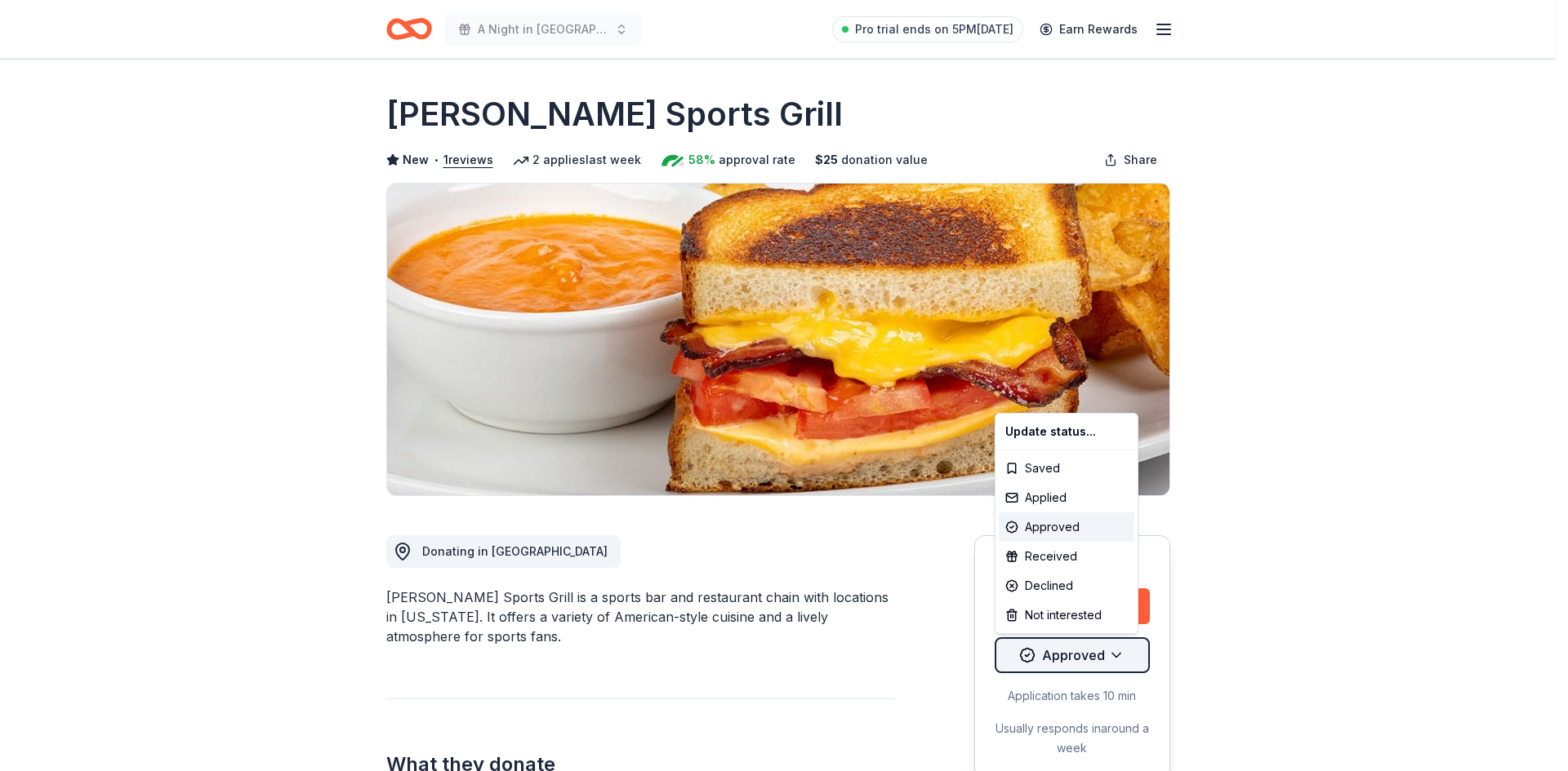
click at [1115, 654] on html "A Night in [GEOGRAPHIC_DATA] - That's Amore! Pro trial ends on 5PM[DATE] Earn R…" at bounding box center [784, 385] width 1568 height 771
click at [1040, 493] on div "Applied" at bounding box center [1067, 497] width 136 height 29
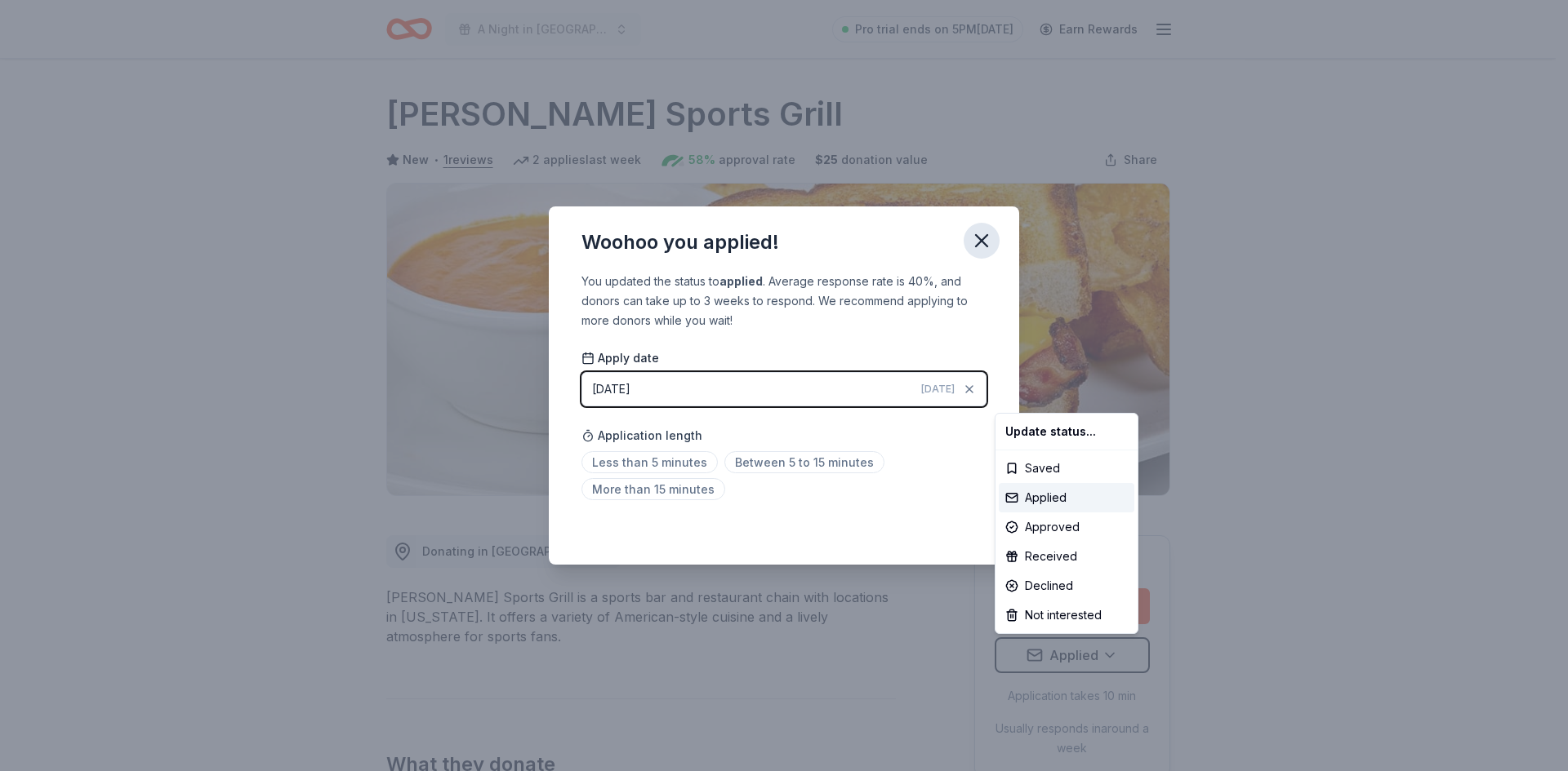
click at [981, 237] on html "A Night in [GEOGRAPHIC_DATA] - That's Amore! Pro trial ends on 5PM[DATE] Earn R…" at bounding box center [784, 385] width 1568 height 771
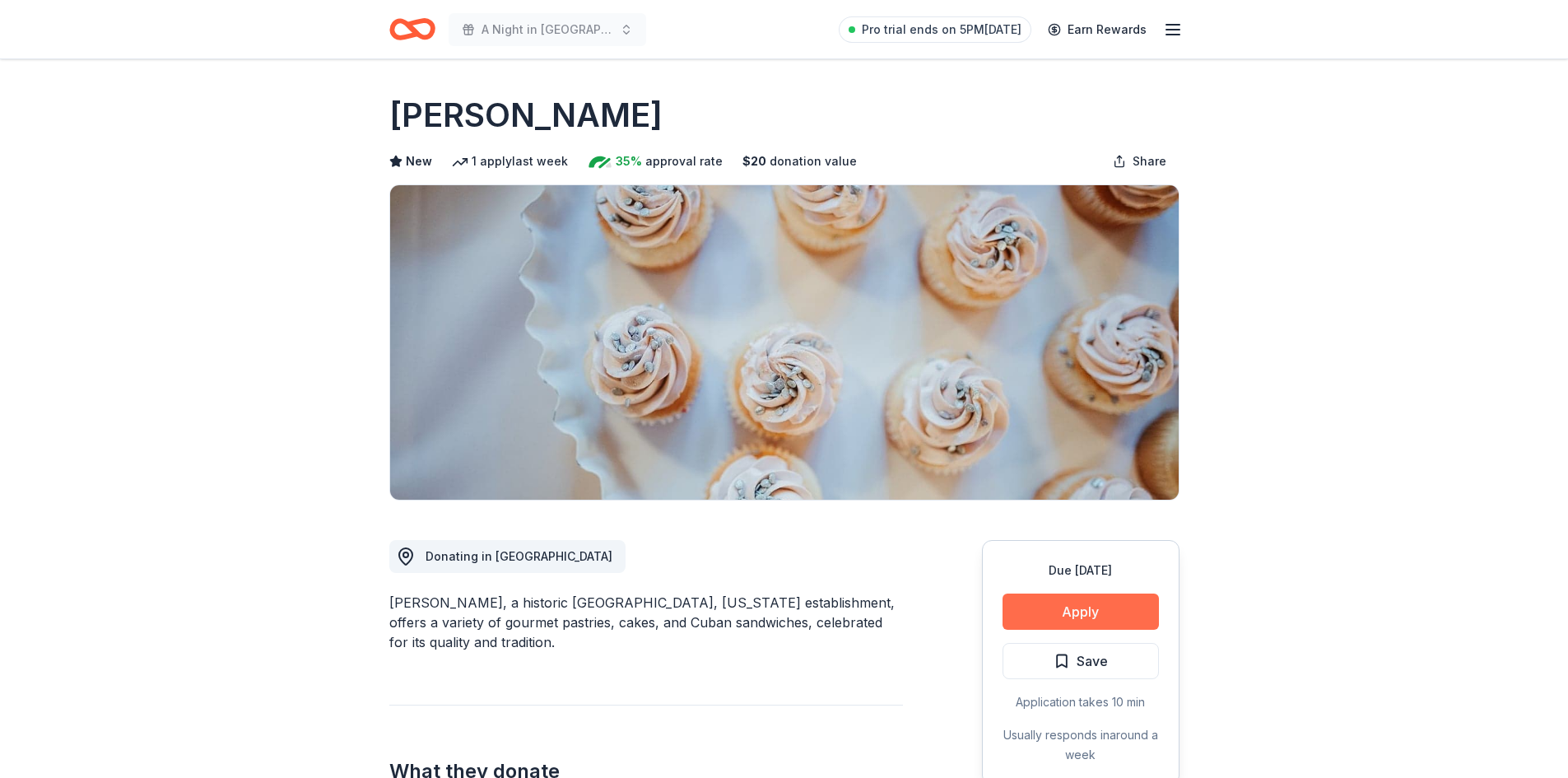
click at [1082, 609] on button "Apply" at bounding box center [1080, 611] width 157 height 36
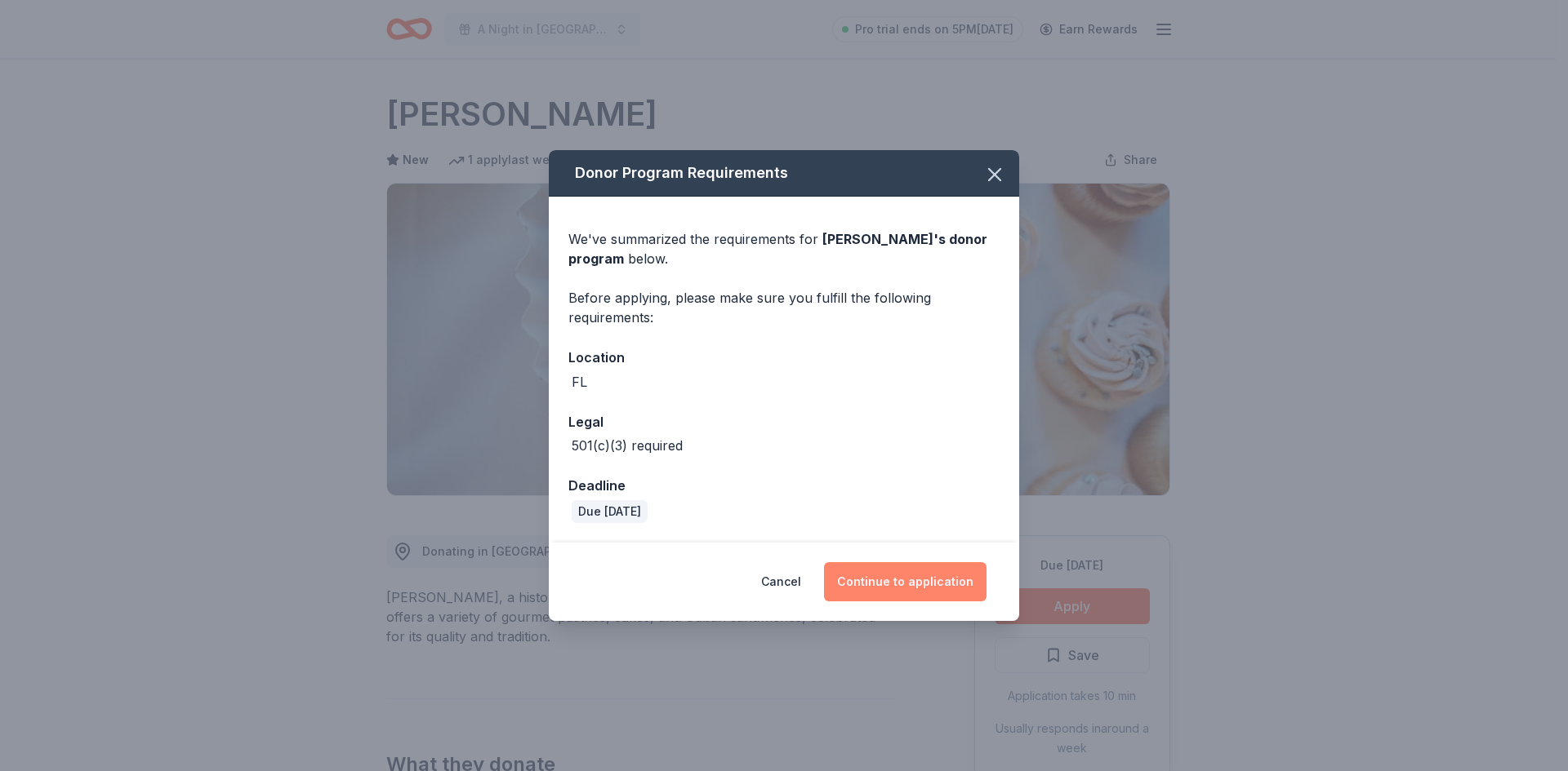
click at [911, 594] on button "Continue to application" at bounding box center [905, 581] width 162 height 39
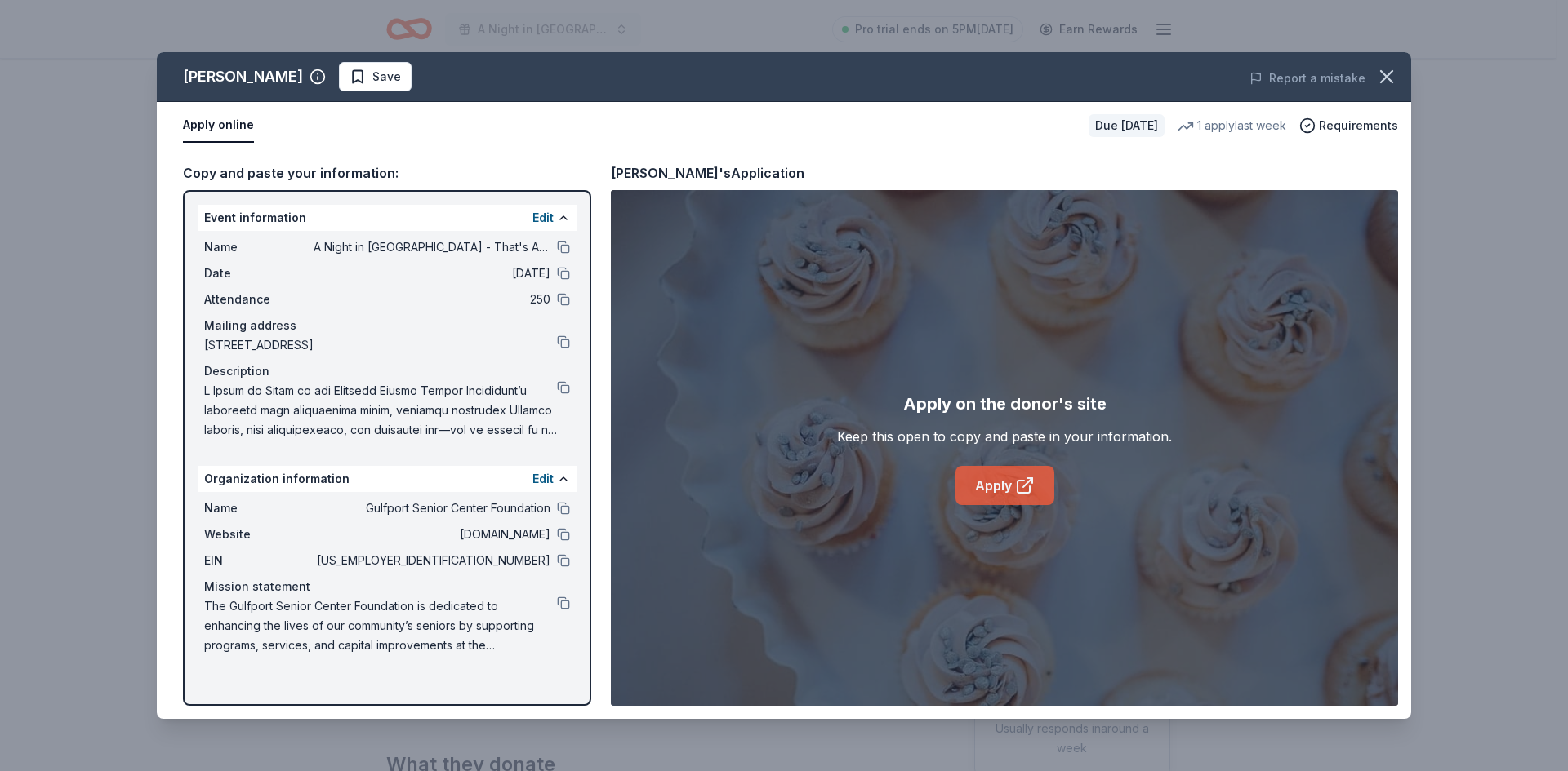
click at [988, 486] on link "Apply" at bounding box center [1004, 486] width 99 height 39
